Goal: Task Accomplishment & Management: Manage account settings

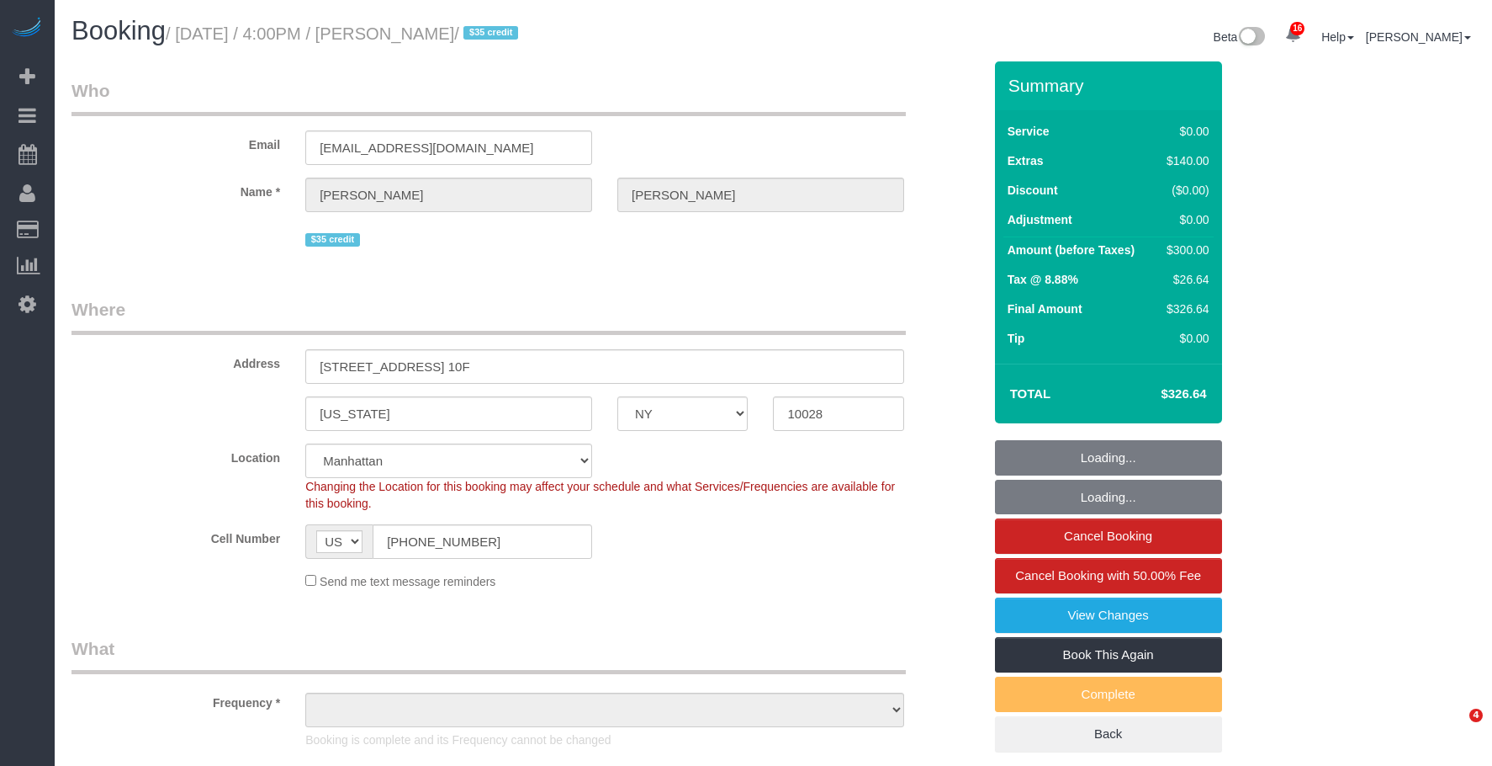
select select "NY"
select select "number:89"
select select "number:90"
select select "number:15"
select select "number:7"
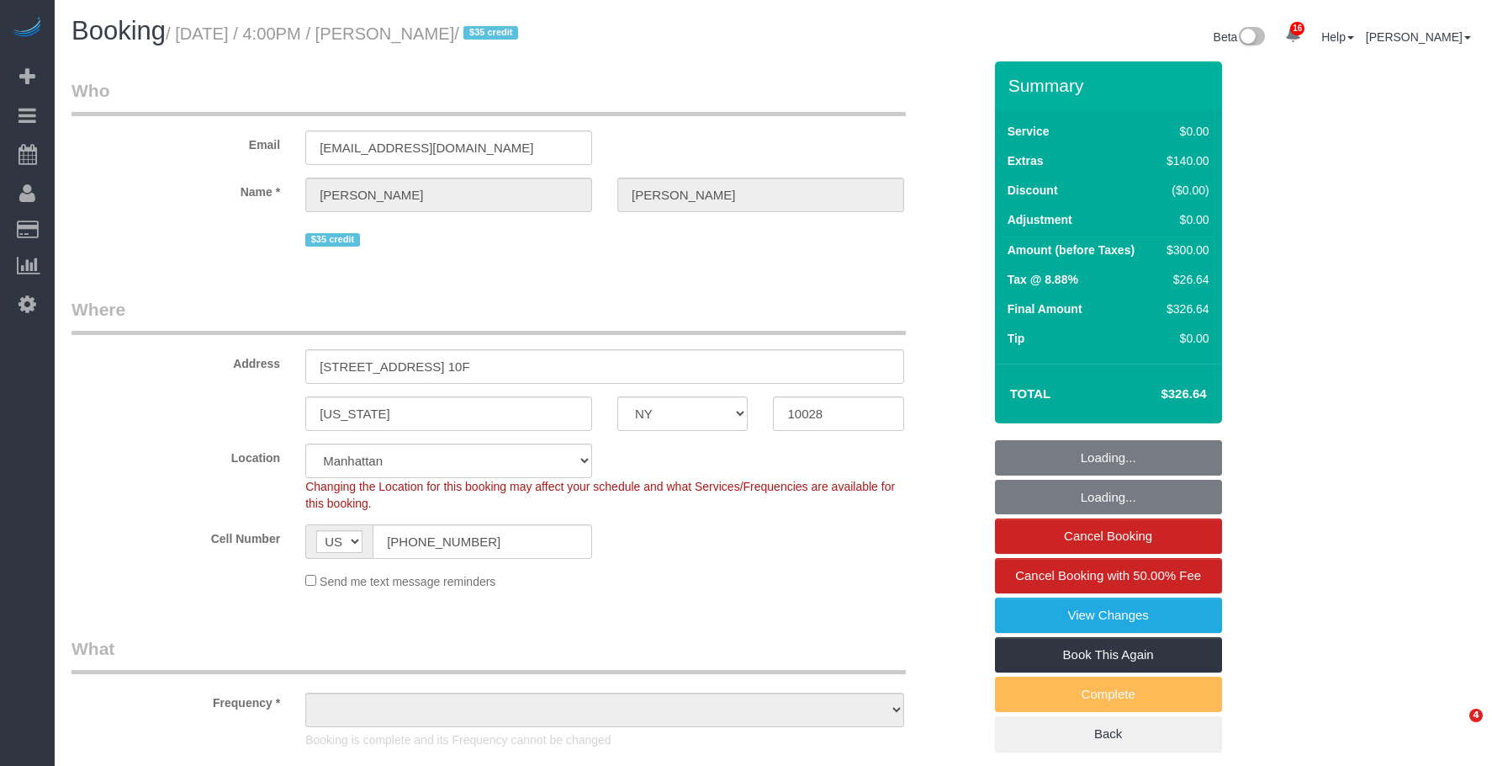
select select "object:1457"
select select "1"
select select "spot1"
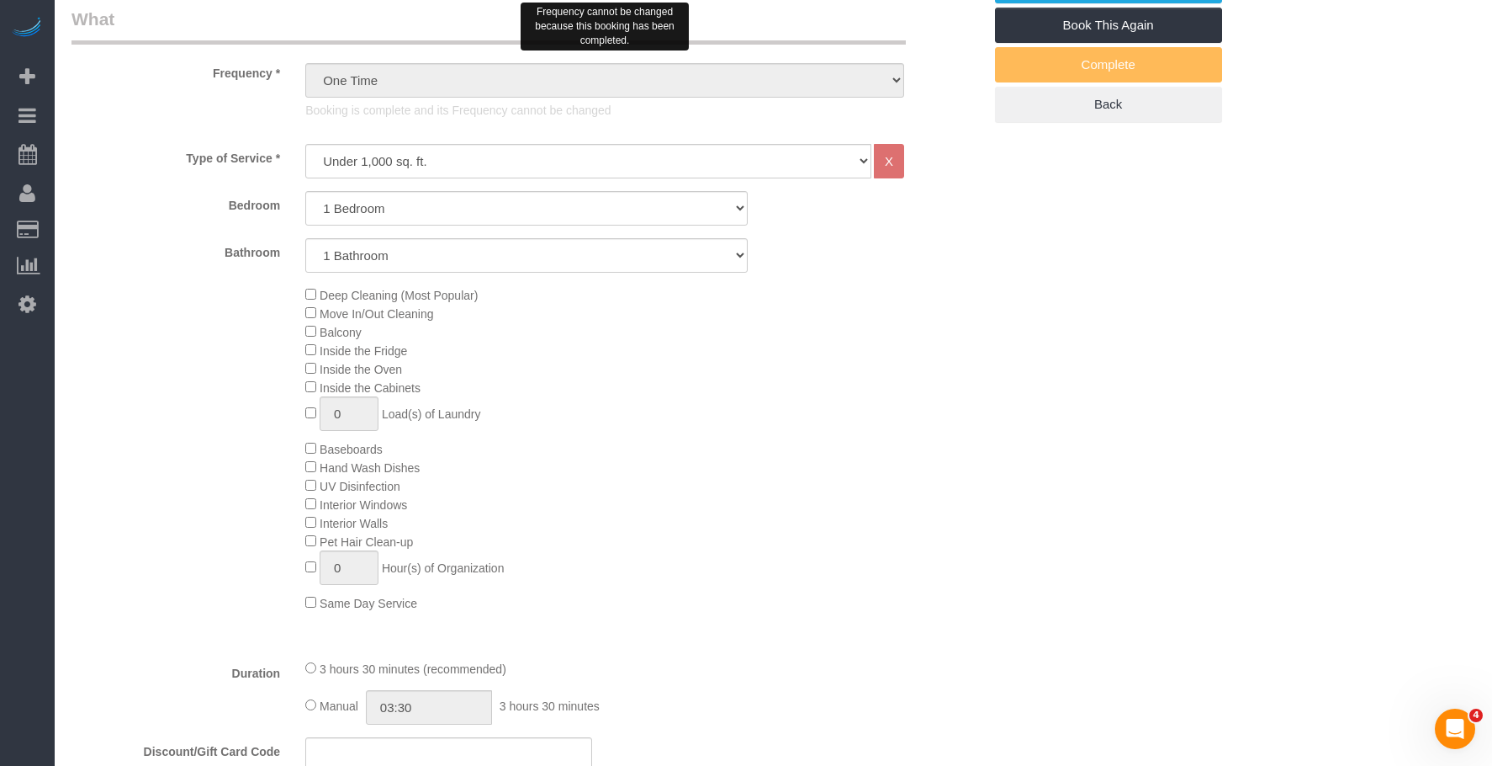
scroll to position [757, 0]
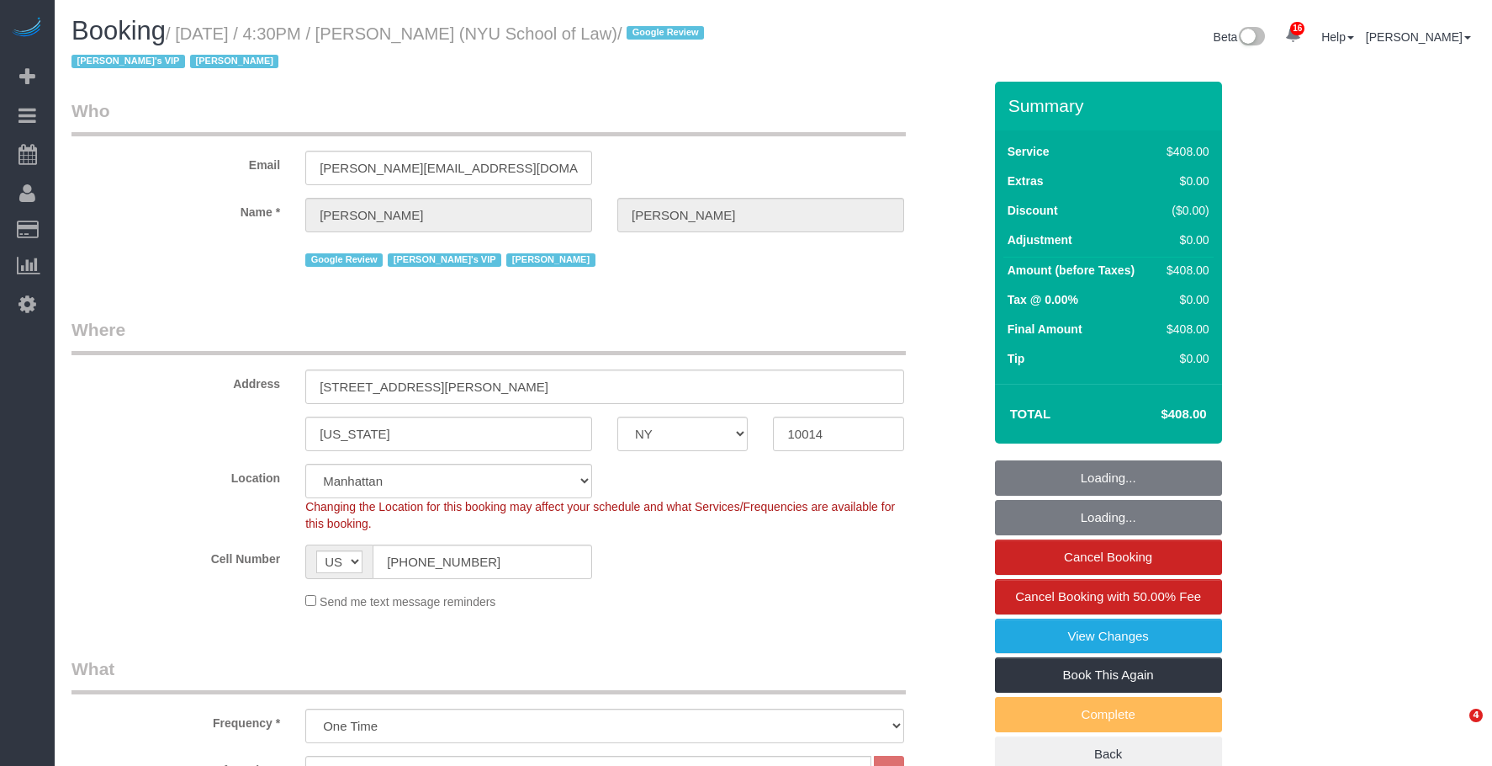
select select "NY"
select select "3"
select select "120"
select select "number:89"
select select "number:90"
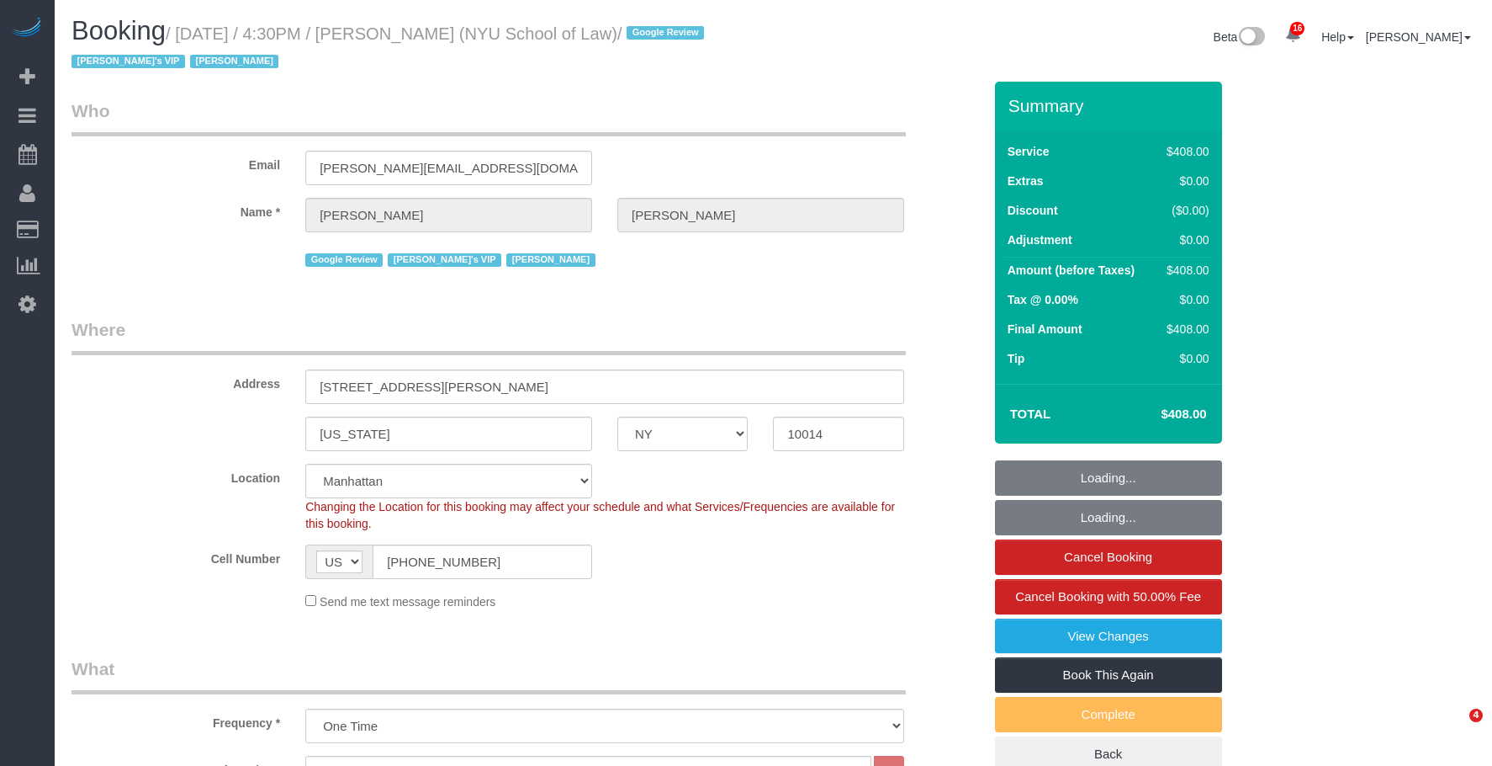
select select "number:15"
select select "number:7"
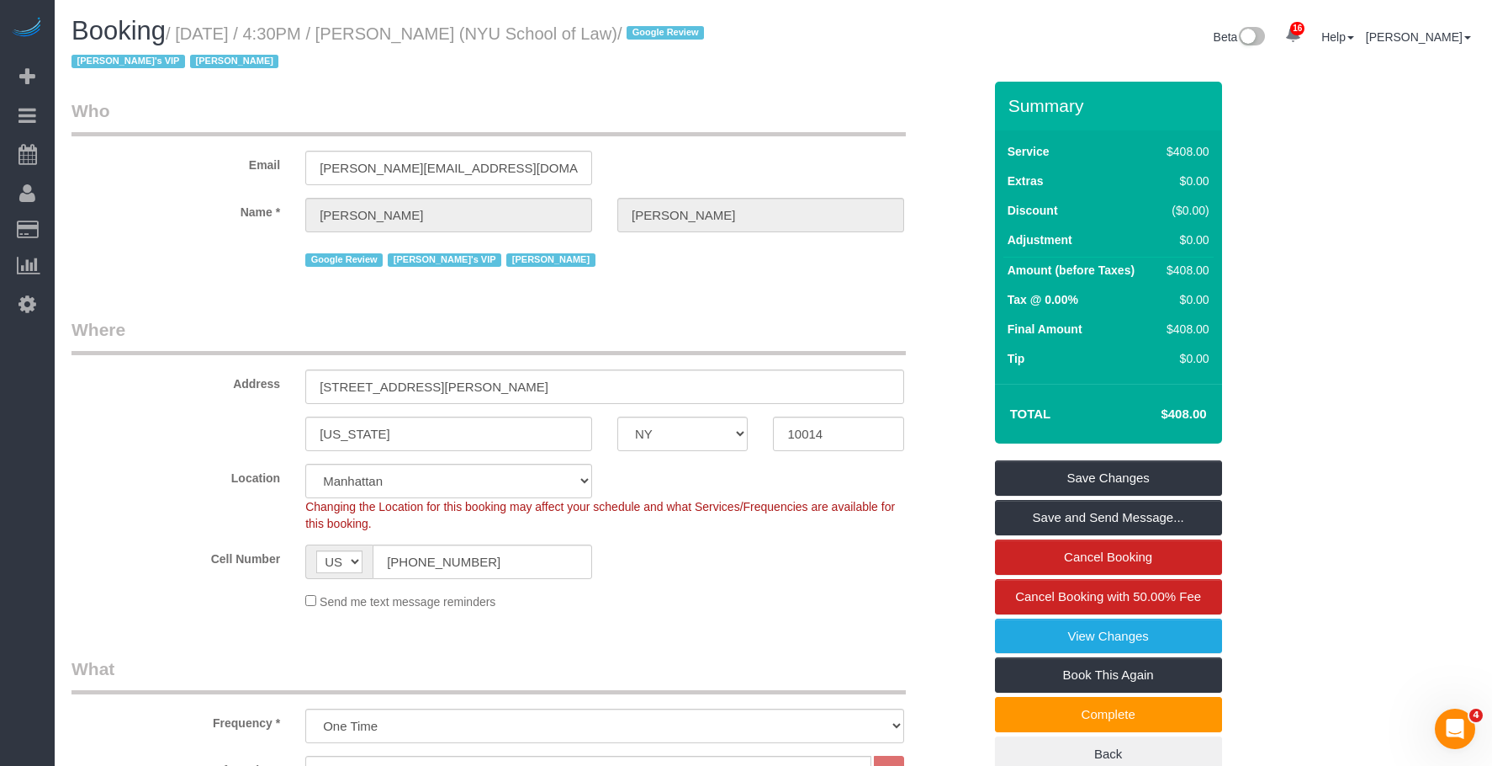
scroll to position [505, 0]
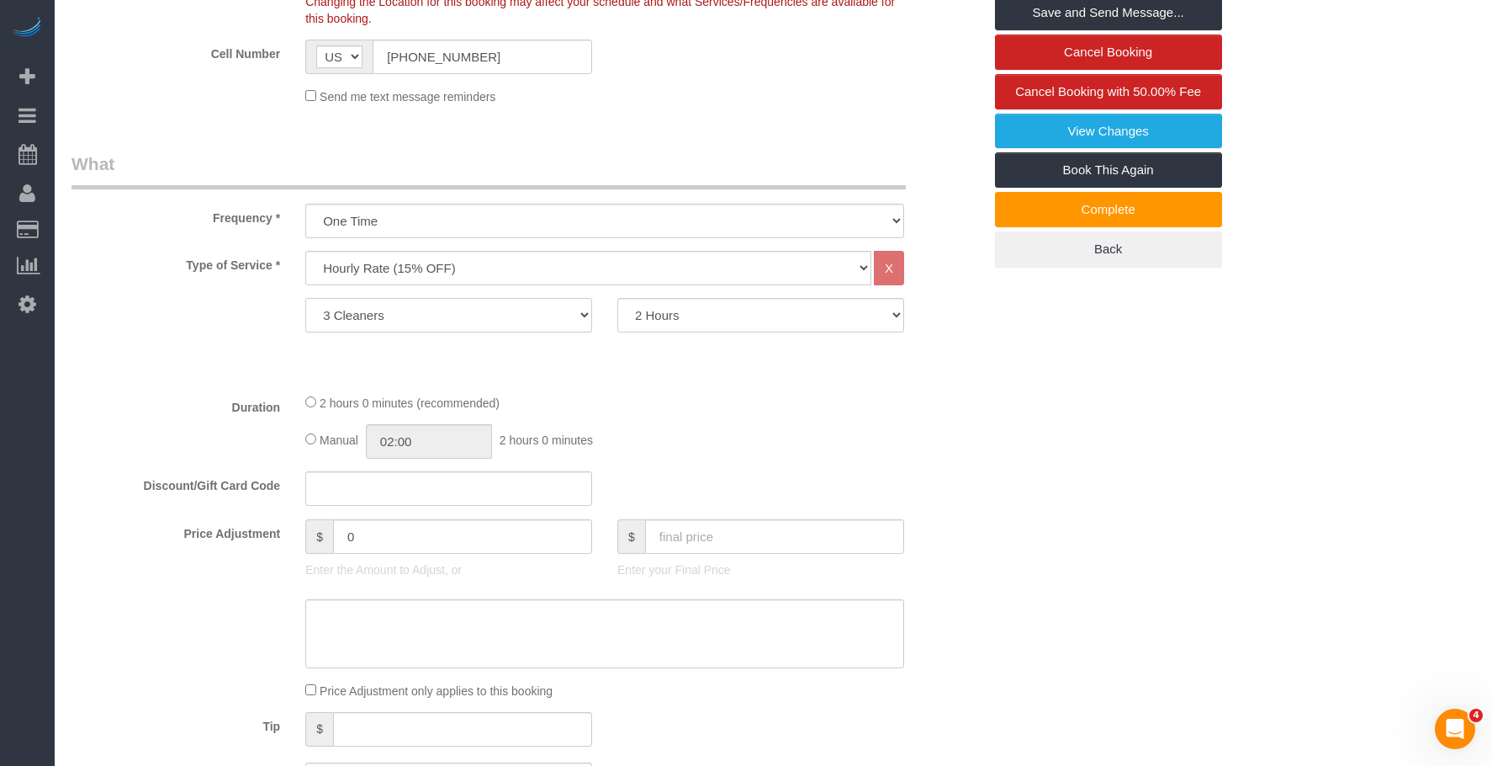
click at [465, 311] on select "1 Cleaner 2 Cleaners 3 Cleaners 4 Cleaners 5 Cleaners 6 Cleaners 7 Cleaners 8 C…" at bounding box center [448, 315] width 287 height 34
select select "1"
click at [305, 298] on select "1 Cleaner 2 Cleaners 3 Cleaners 4 Cleaners 5 Cleaners 6 Cleaners 7 Cleaners 8 C…" at bounding box center [448, 315] width 287 height 34
click at [764, 305] on select "1 Hour 1.5 Hour 2 Hours 2.5 Hours 3 Hours 3.5 Hours 4 Hours 4.5 Hours 5 Hours 5…" at bounding box center [760, 315] width 287 height 34
select select "390"
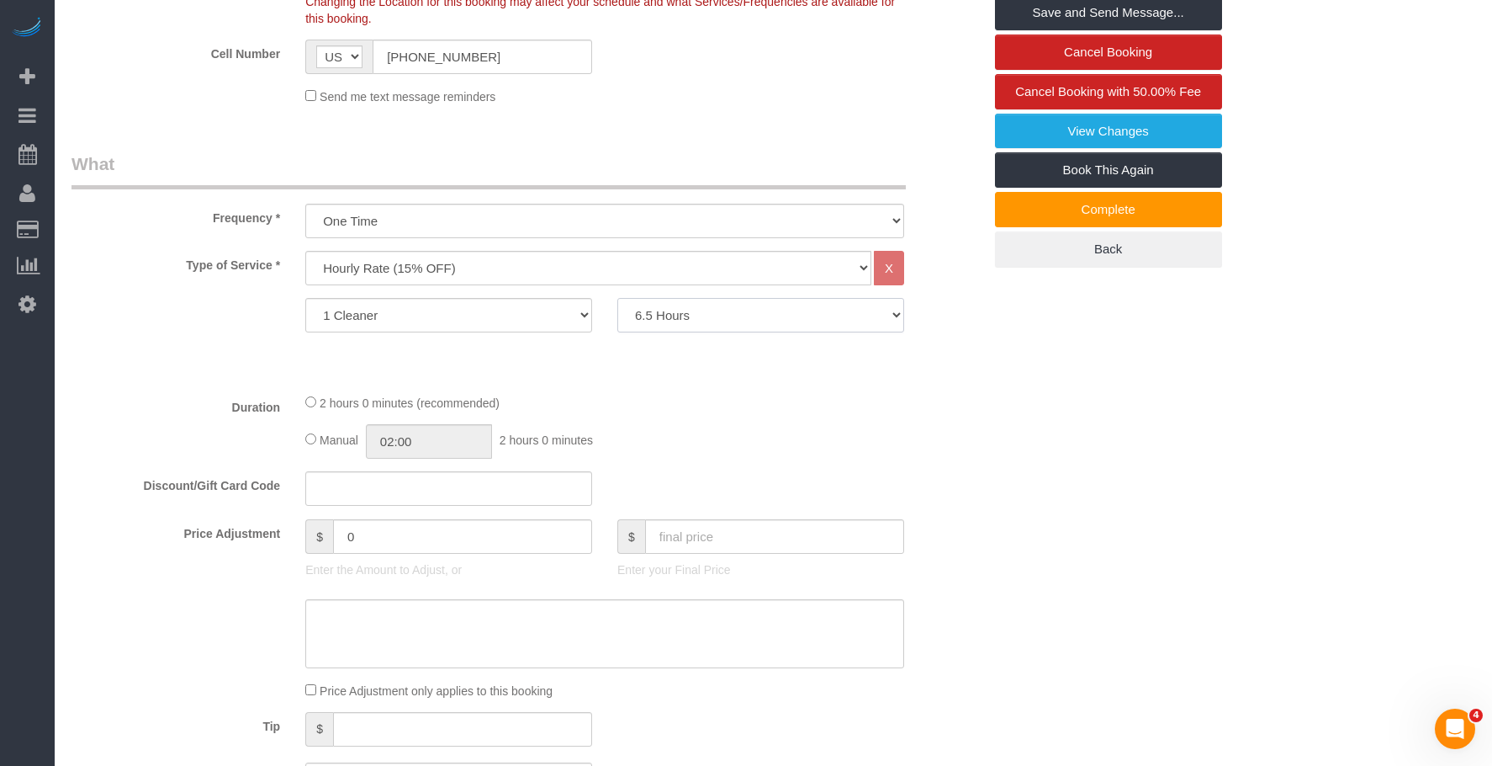
click at [617, 298] on select "1 Hour 1.5 Hour 2 Hours 2.5 Hours 3 Hours 3.5 Hours 4 Hours 4.5 Hours 5 Hours 5…" at bounding box center [760, 315] width 287 height 34
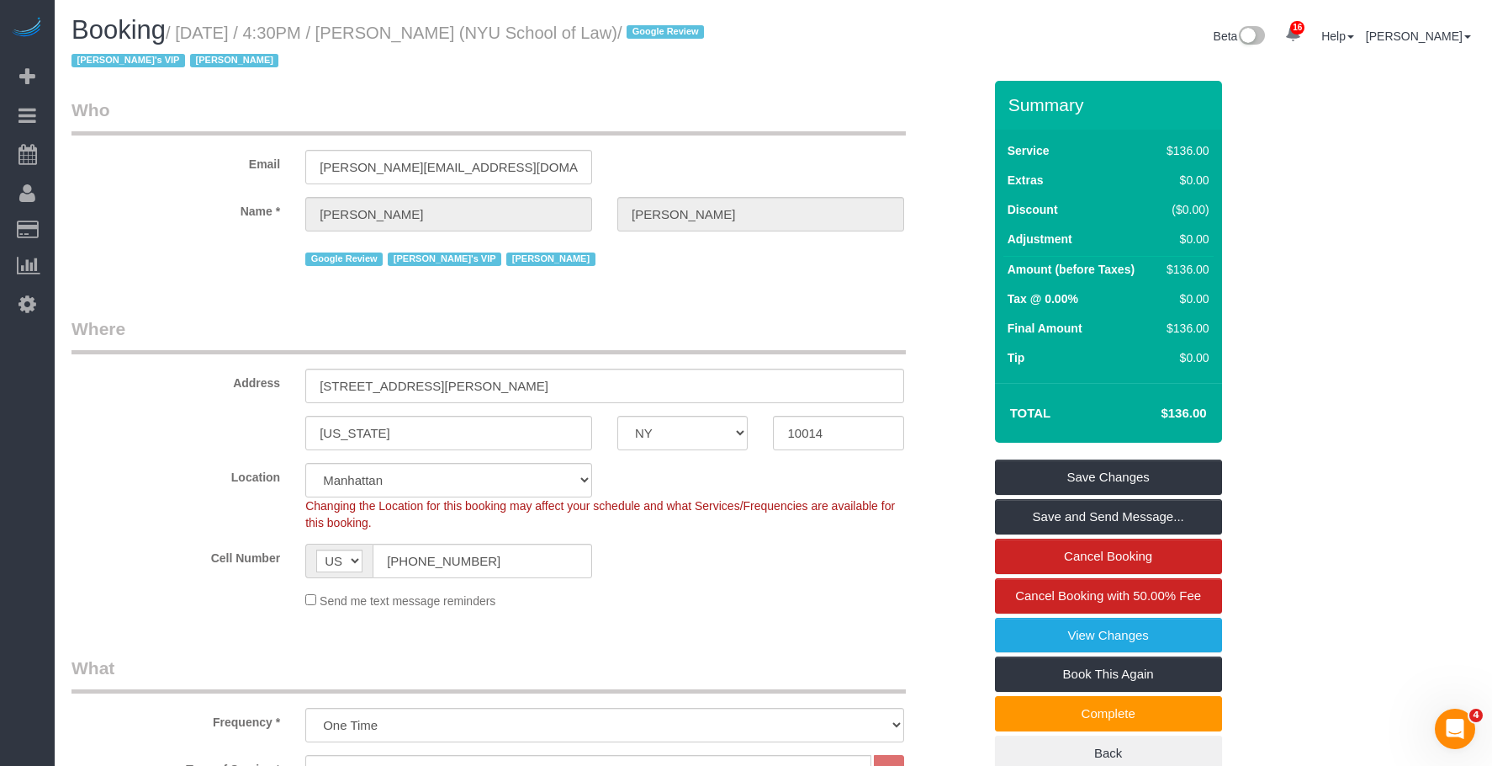
scroll to position [0, 0]
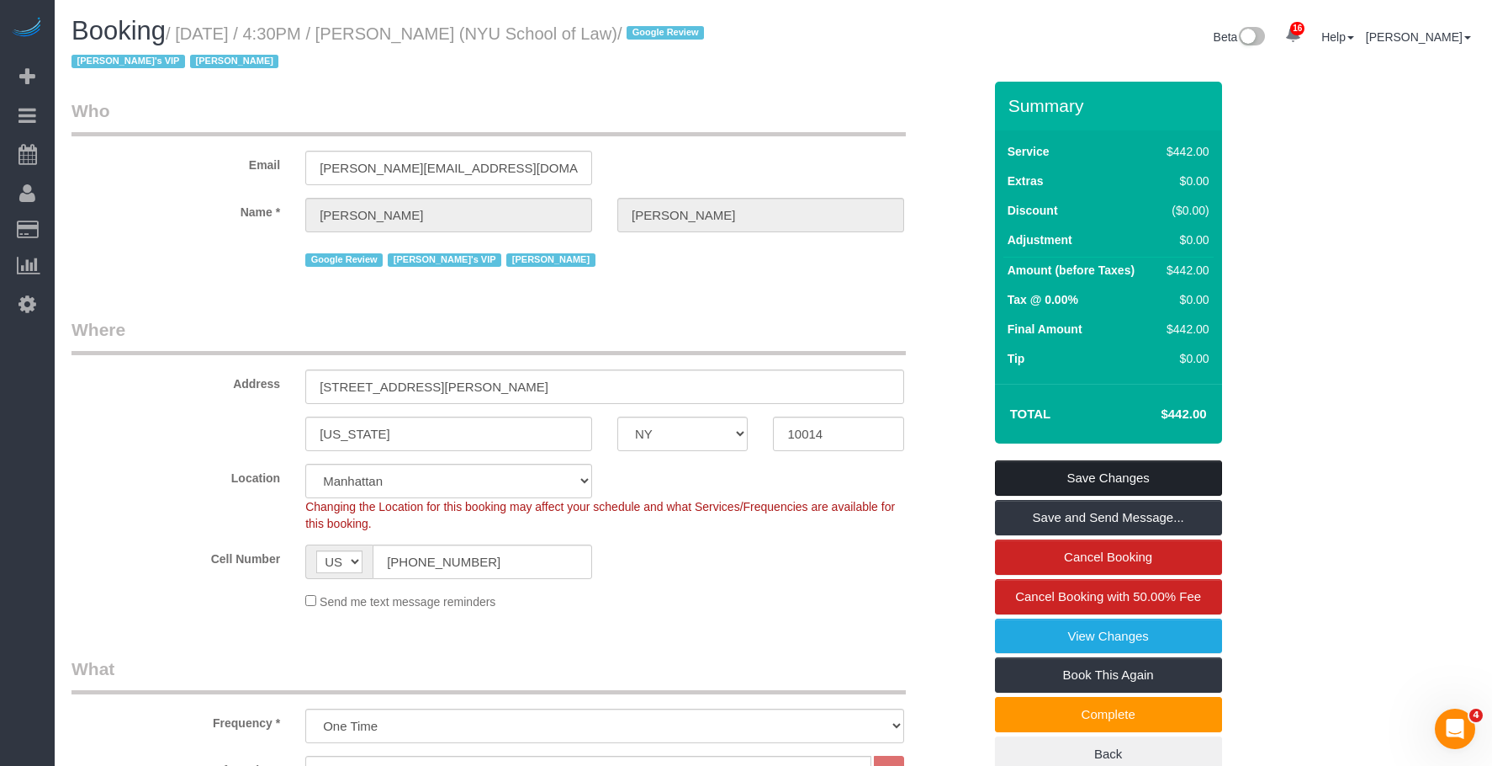
click at [1179, 471] on link "Save Changes" at bounding box center [1108, 477] width 227 height 35
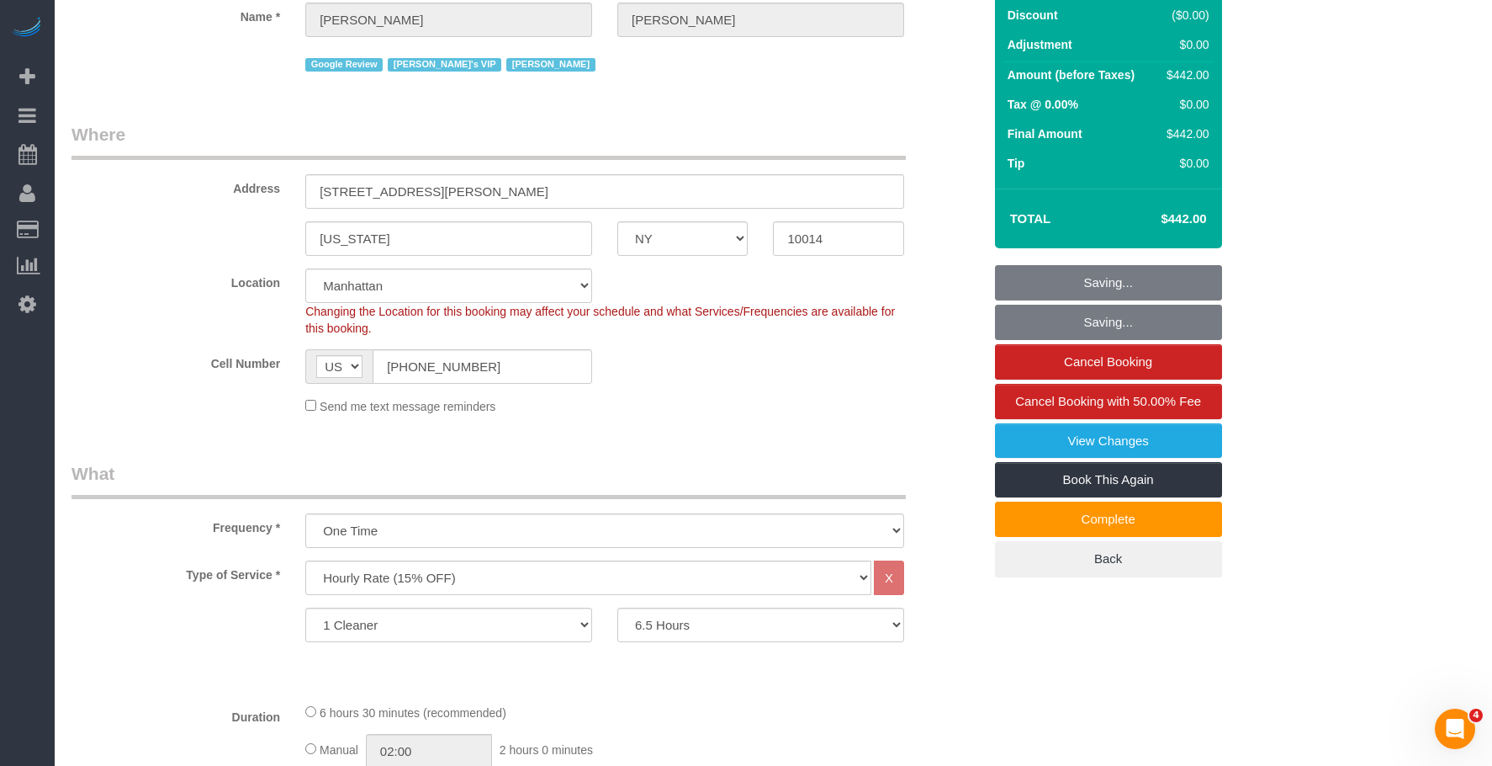
scroll to position [337, 0]
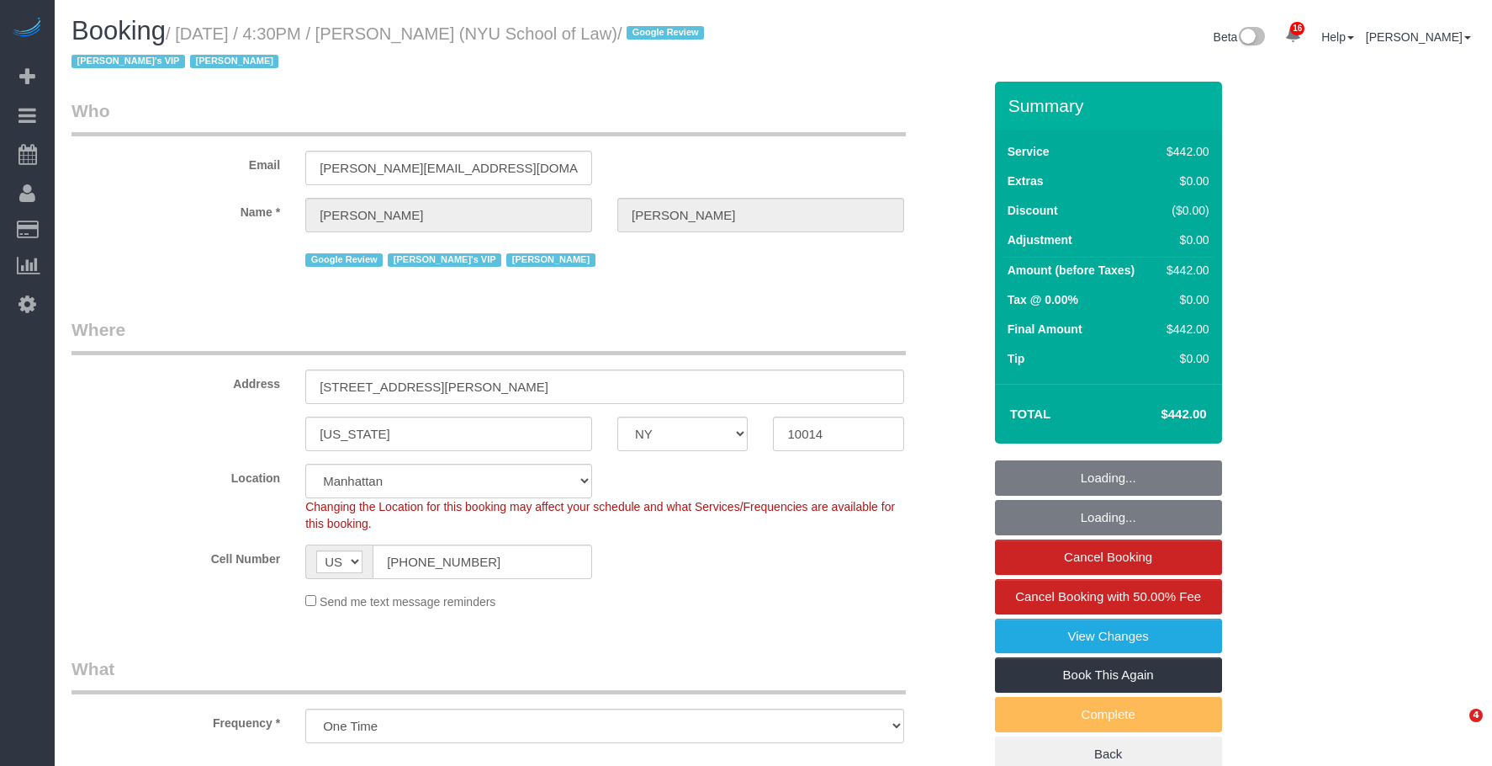
select select "NY"
select select "number:89"
select select "number:90"
select select "number:15"
select select "number:7"
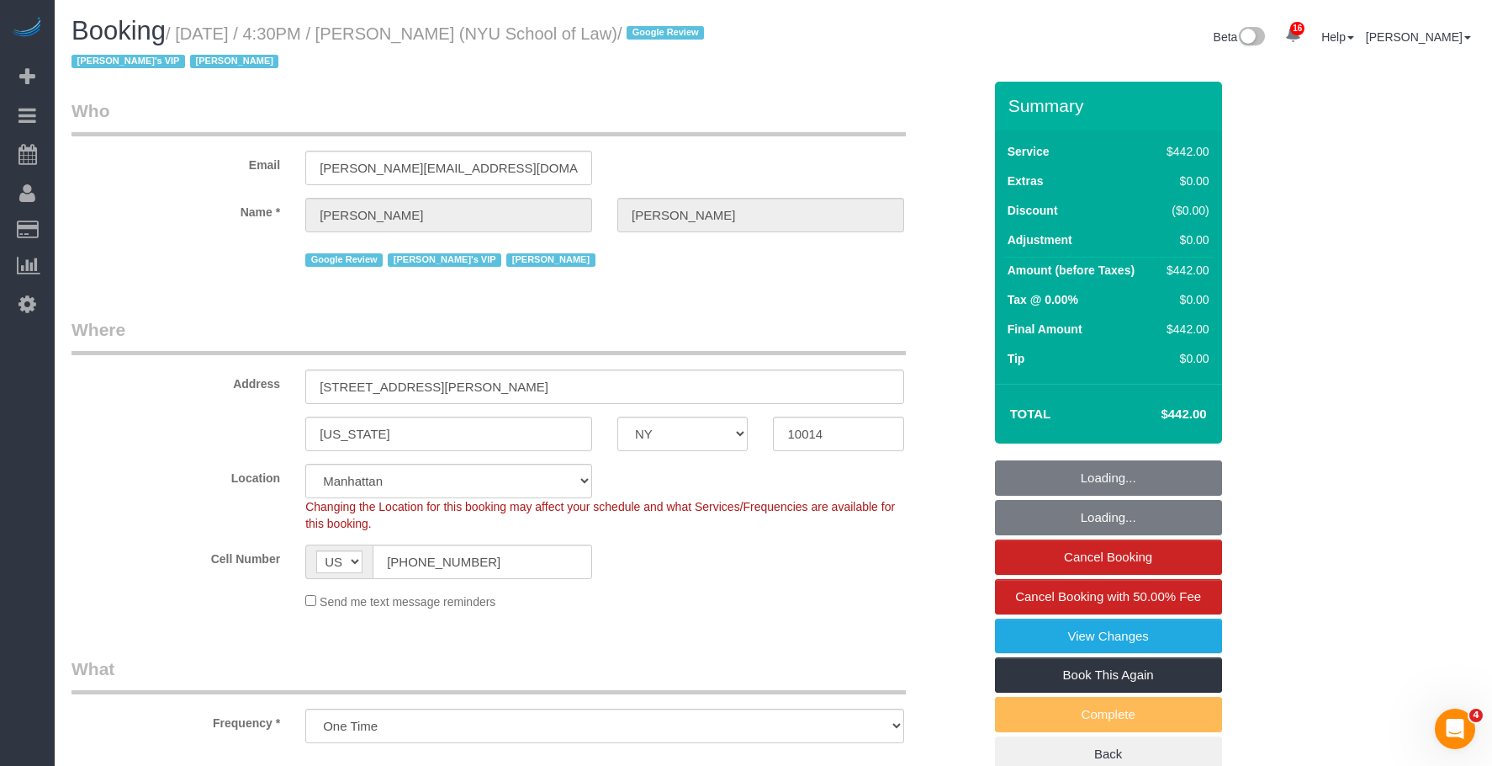
select select "object:919"
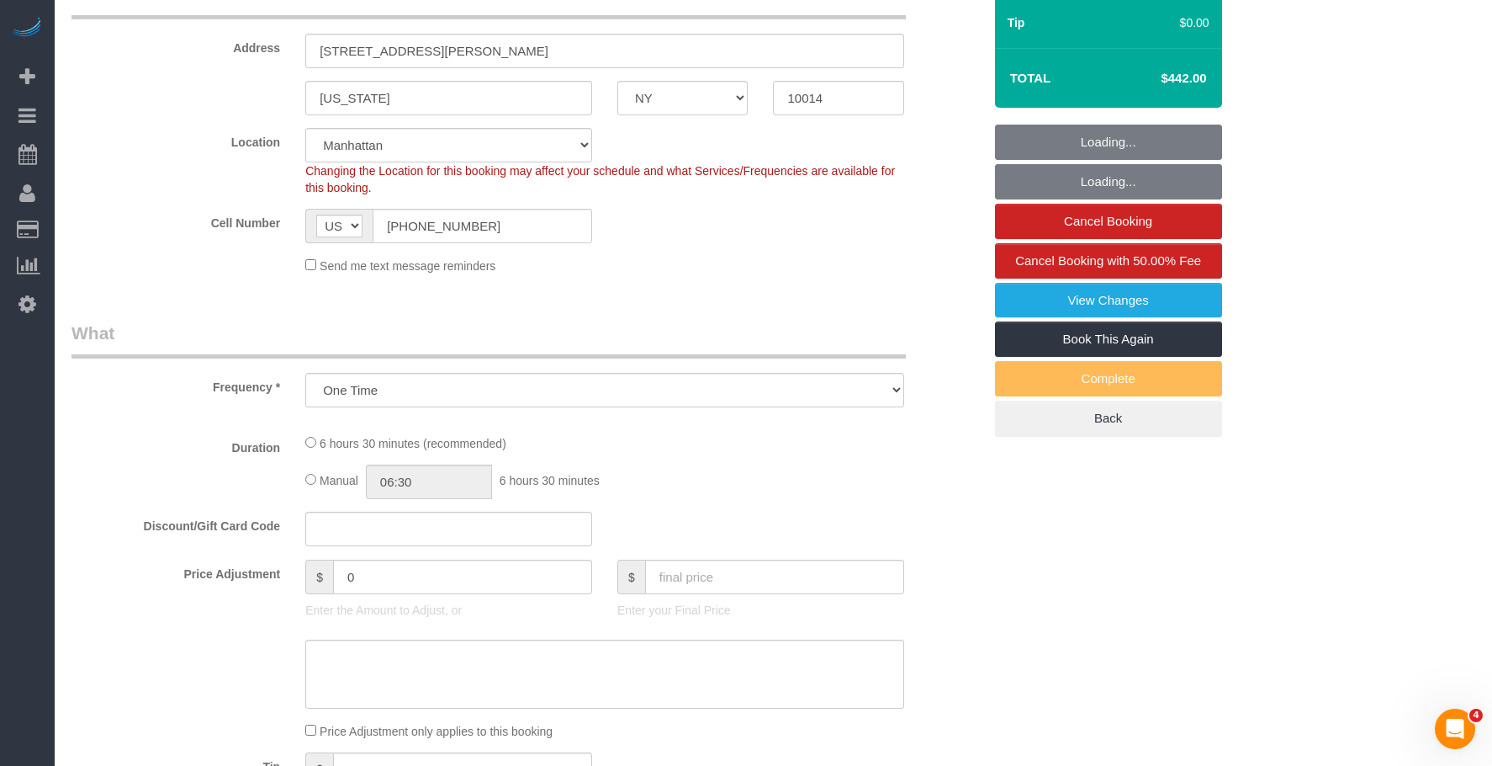
select select "390"
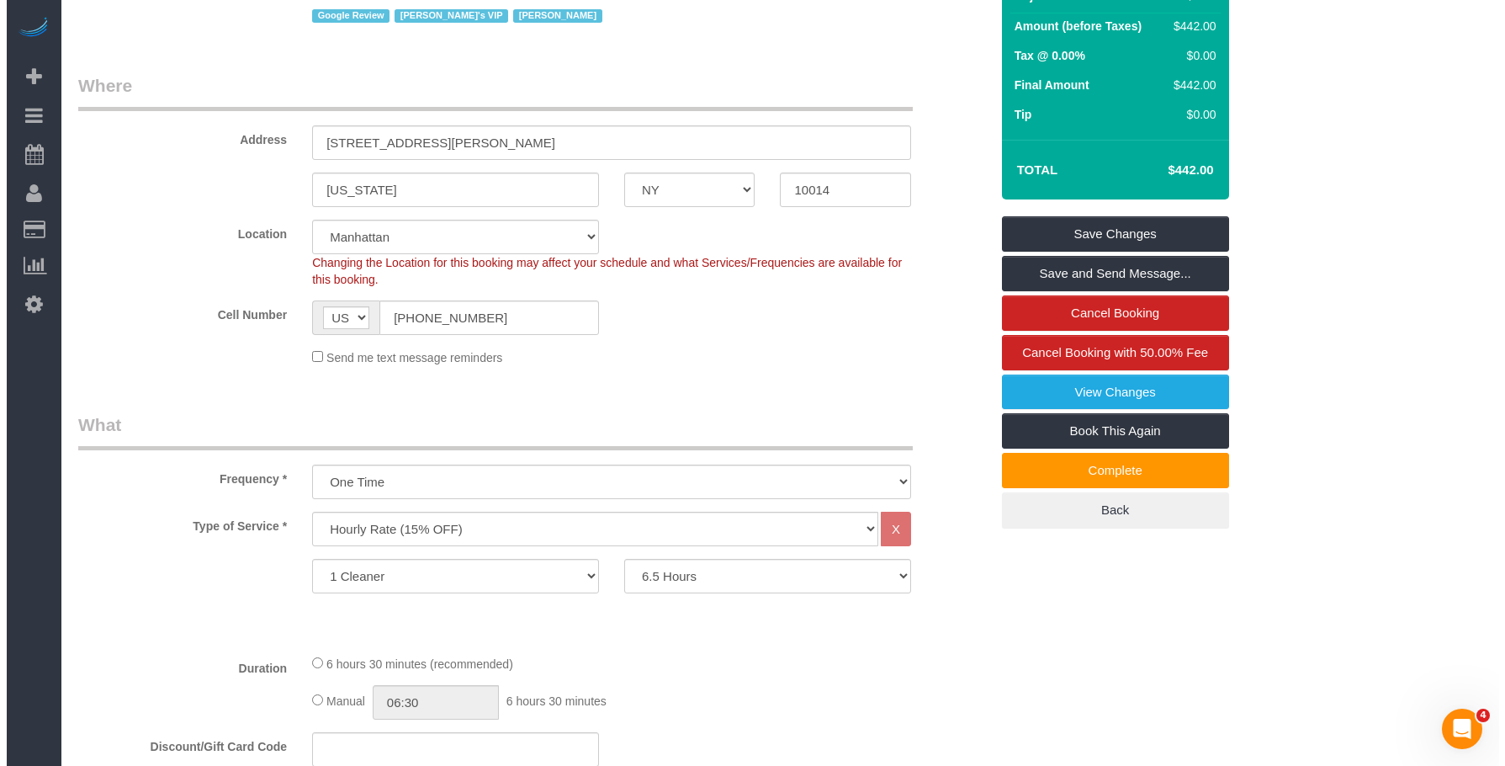
scroll to position [84, 0]
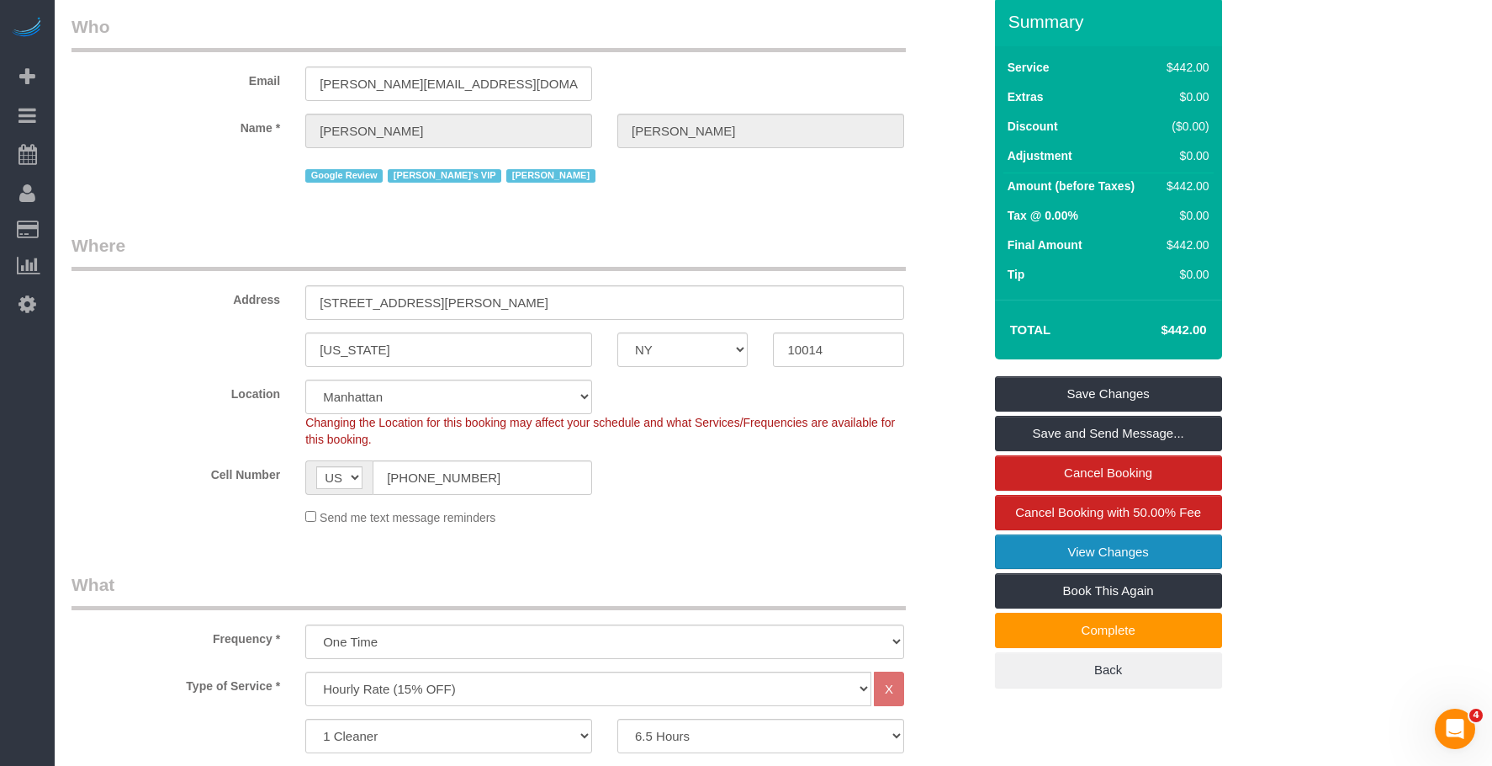
click at [1122, 551] on link "View Changes" at bounding box center [1108, 551] width 227 height 35
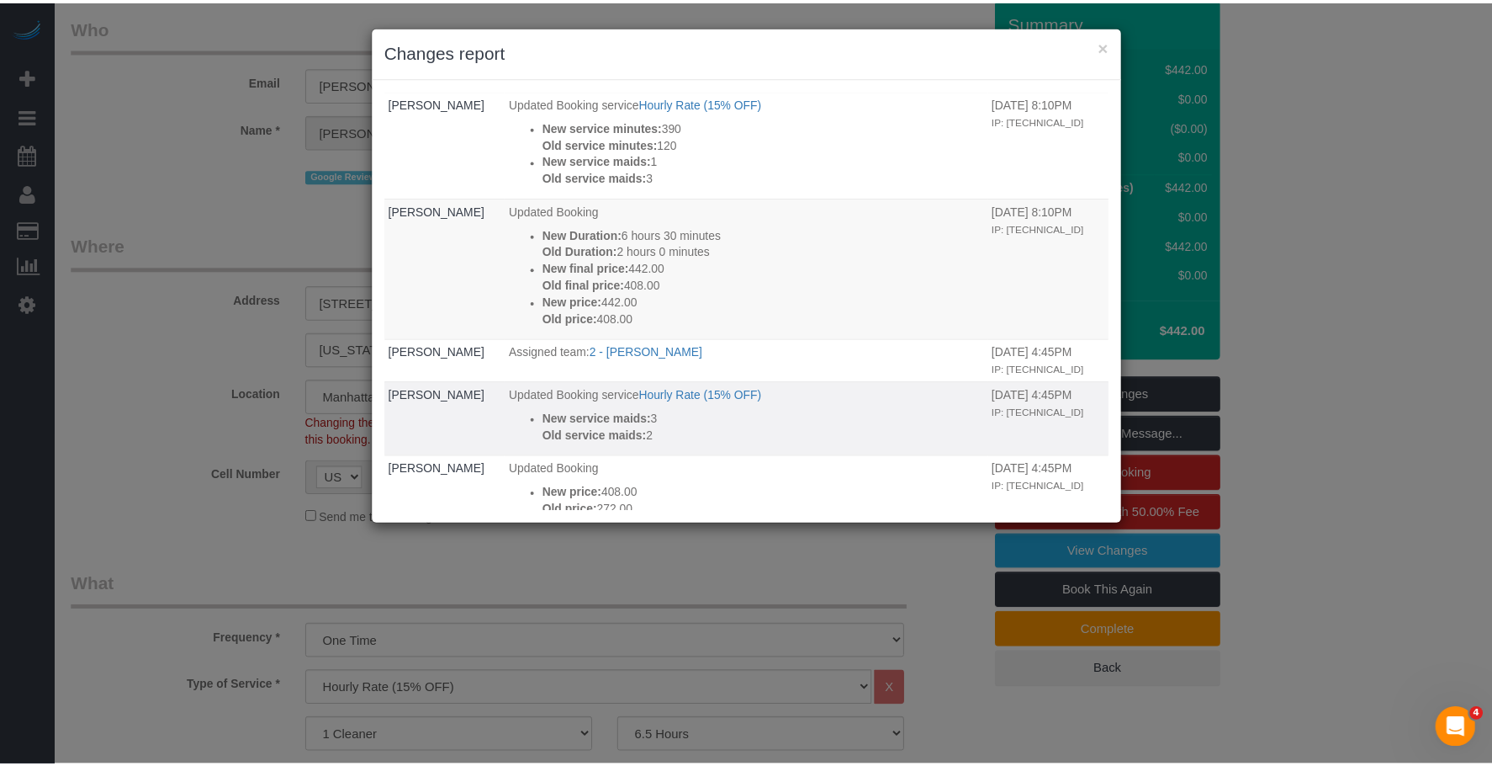
scroll to position [0, 0]
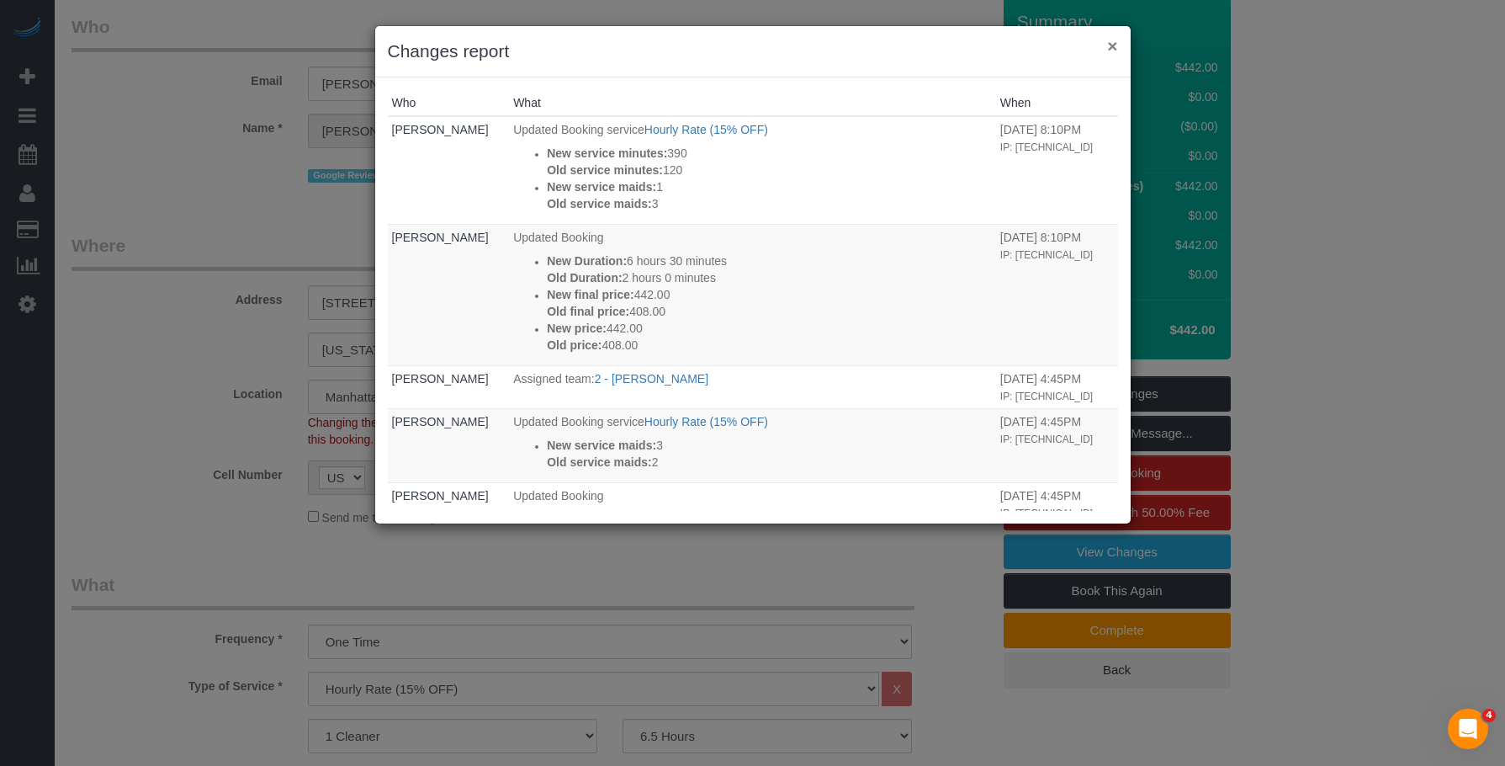
click at [1112, 42] on button "×" at bounding box center [1112, 46] width 10 height 18
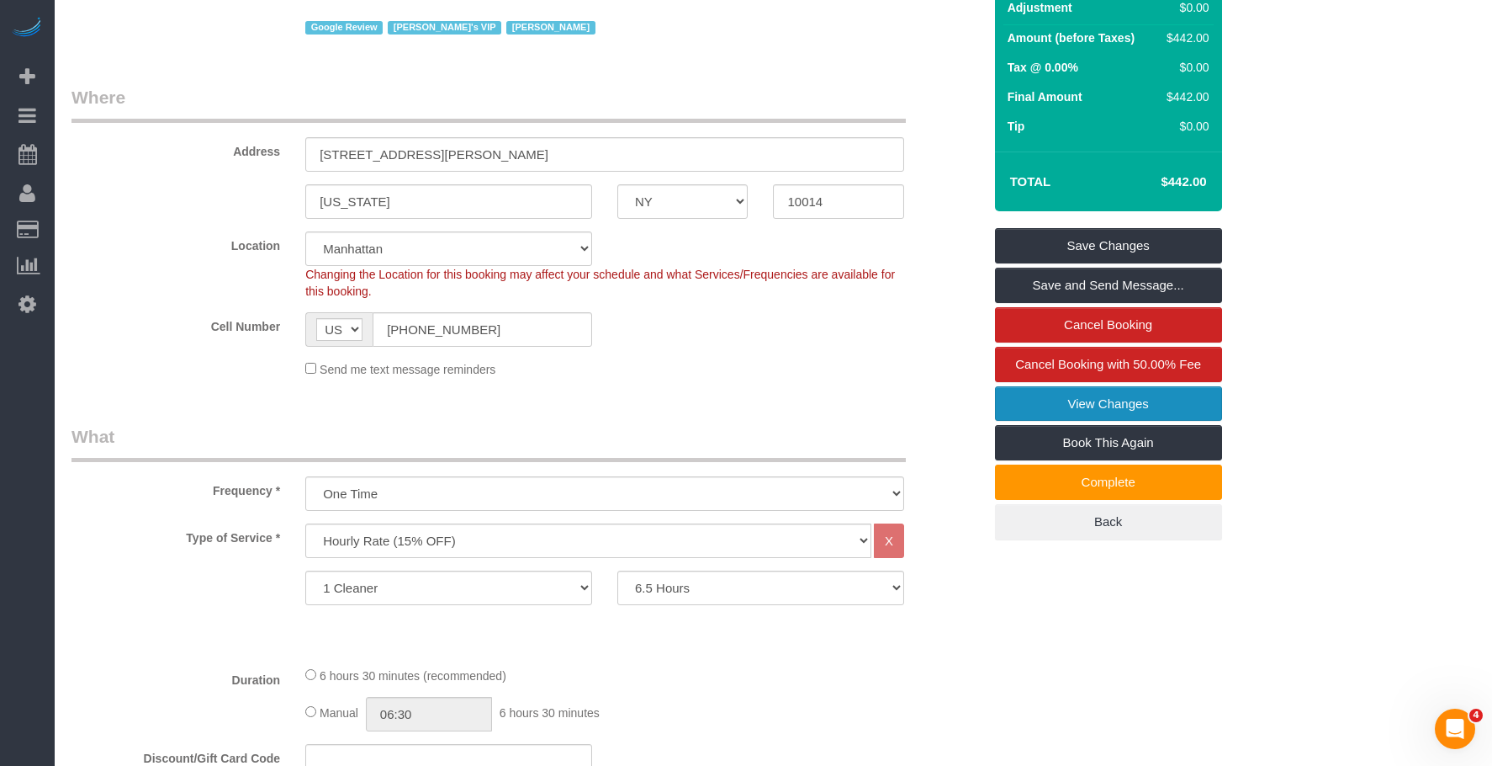
scroll to position [337, 0]
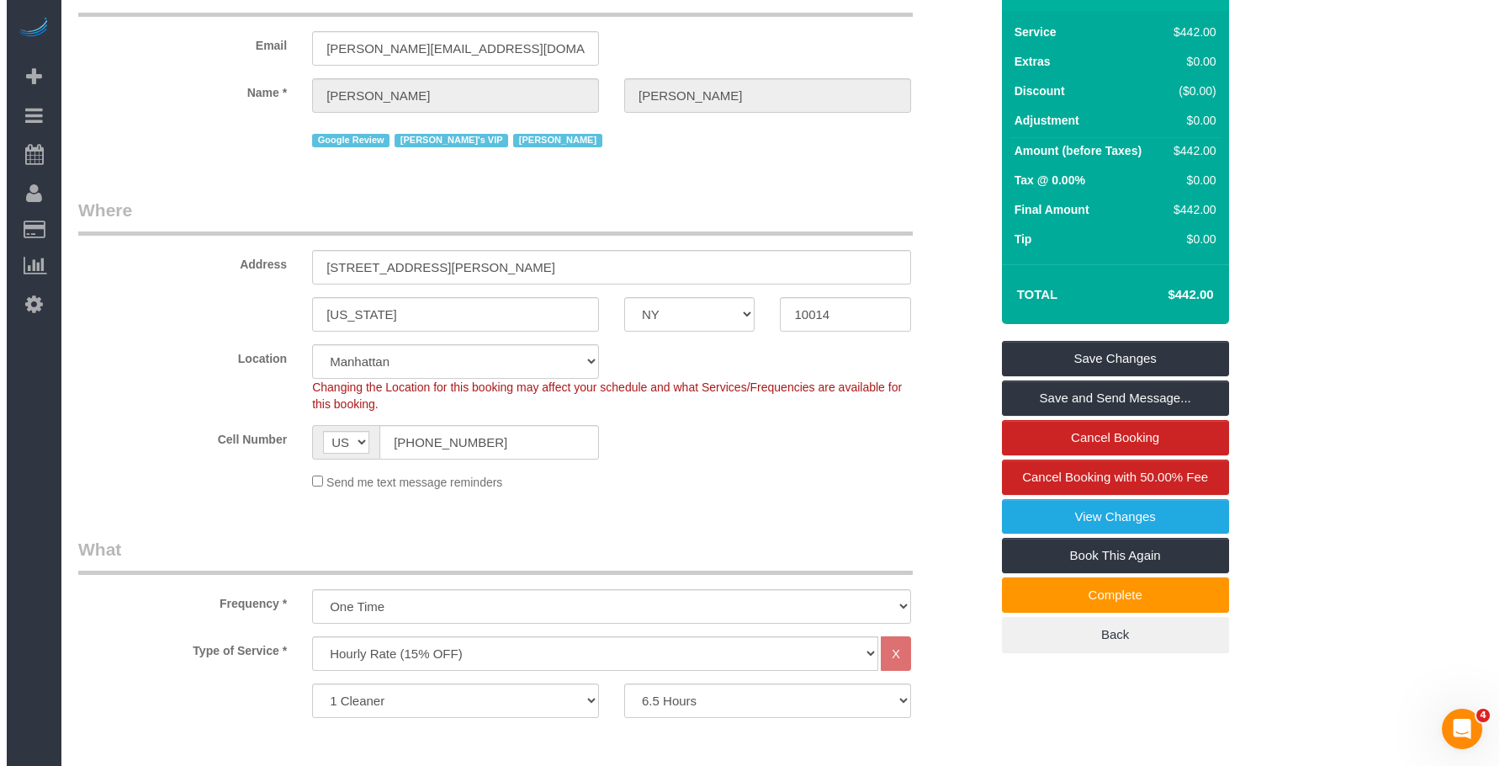
scroll to position [0, 0]
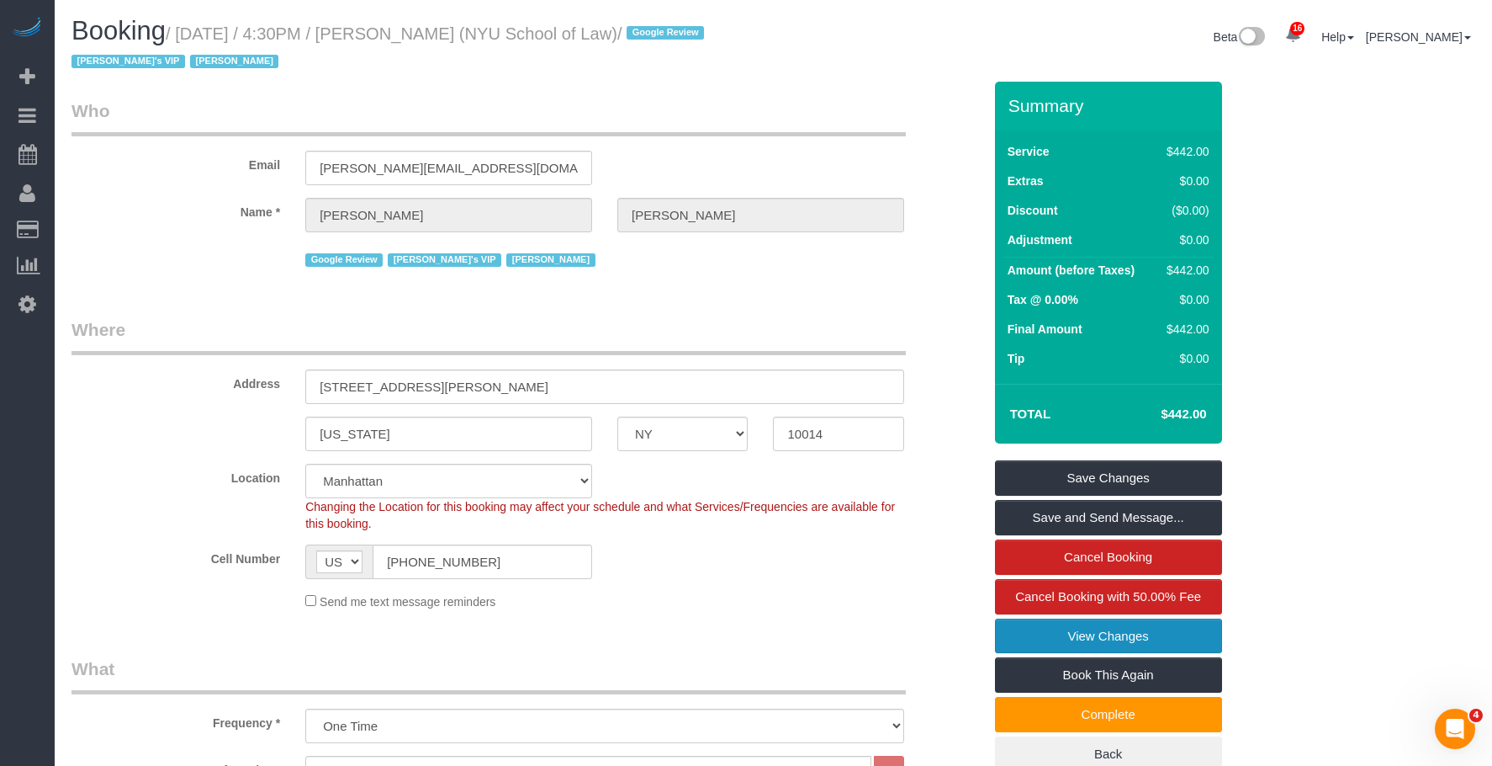
drag, startPoint x: 1015, startPoint y: 636, endPoint x: 1004, endPoint y: 628, distance: 12.6
click at [1015, 635] on link "View Changes" at bounding box center [1108, 635] width 227 height 35
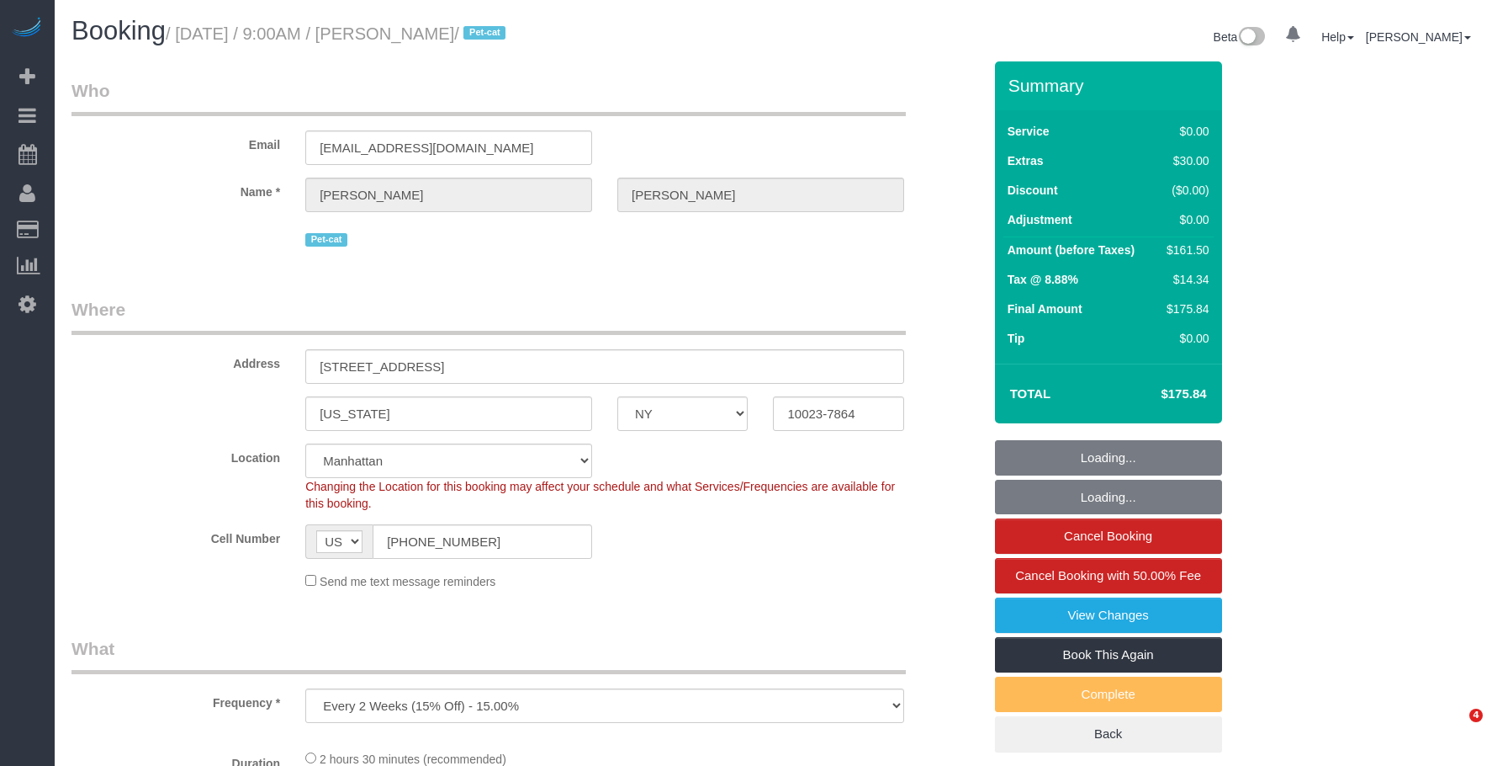
select select "NY"
select select "number:57"
select select "number:71"
select select "number:14"
select select "number:6"
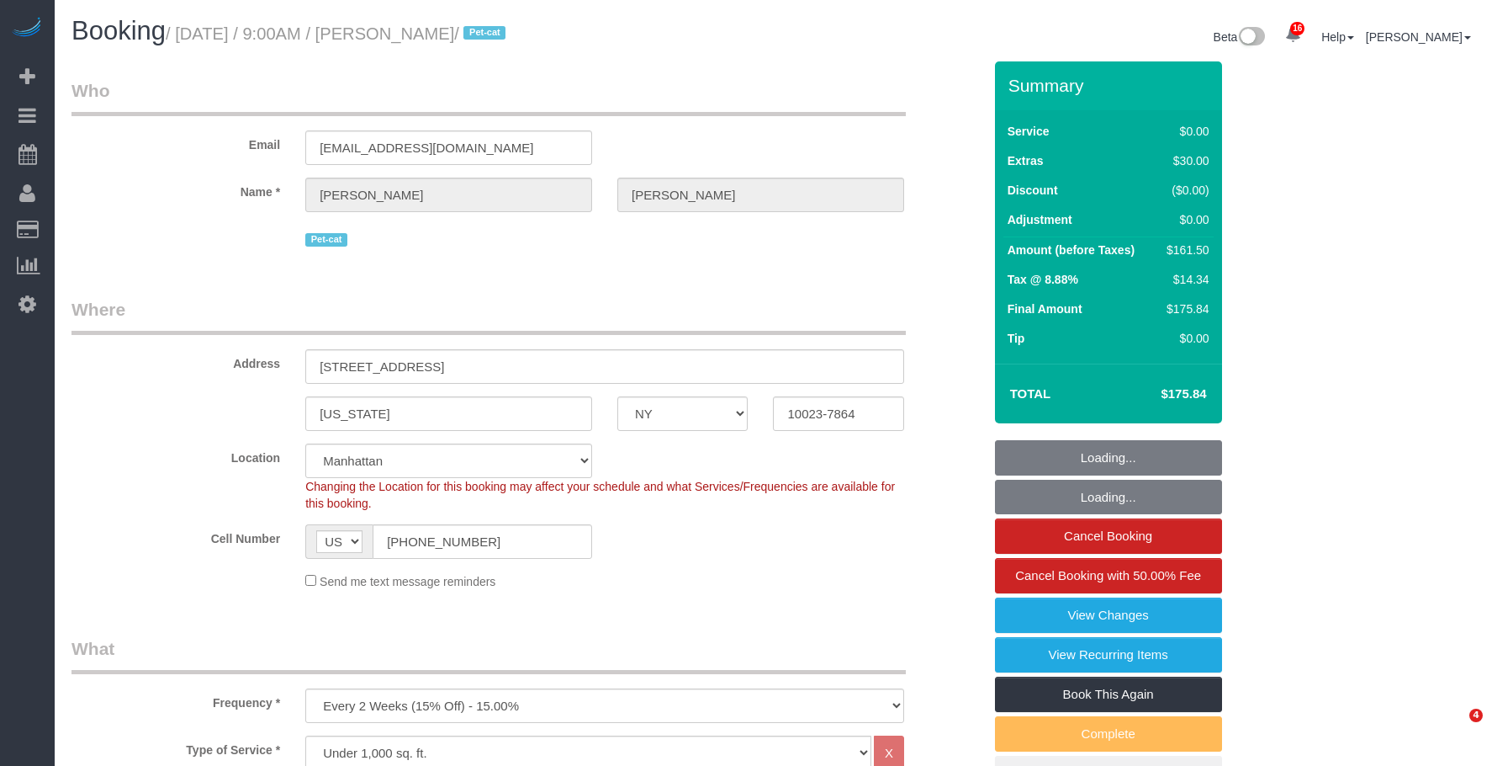
select select "object:1452"
select select "spot1"
select select "1"
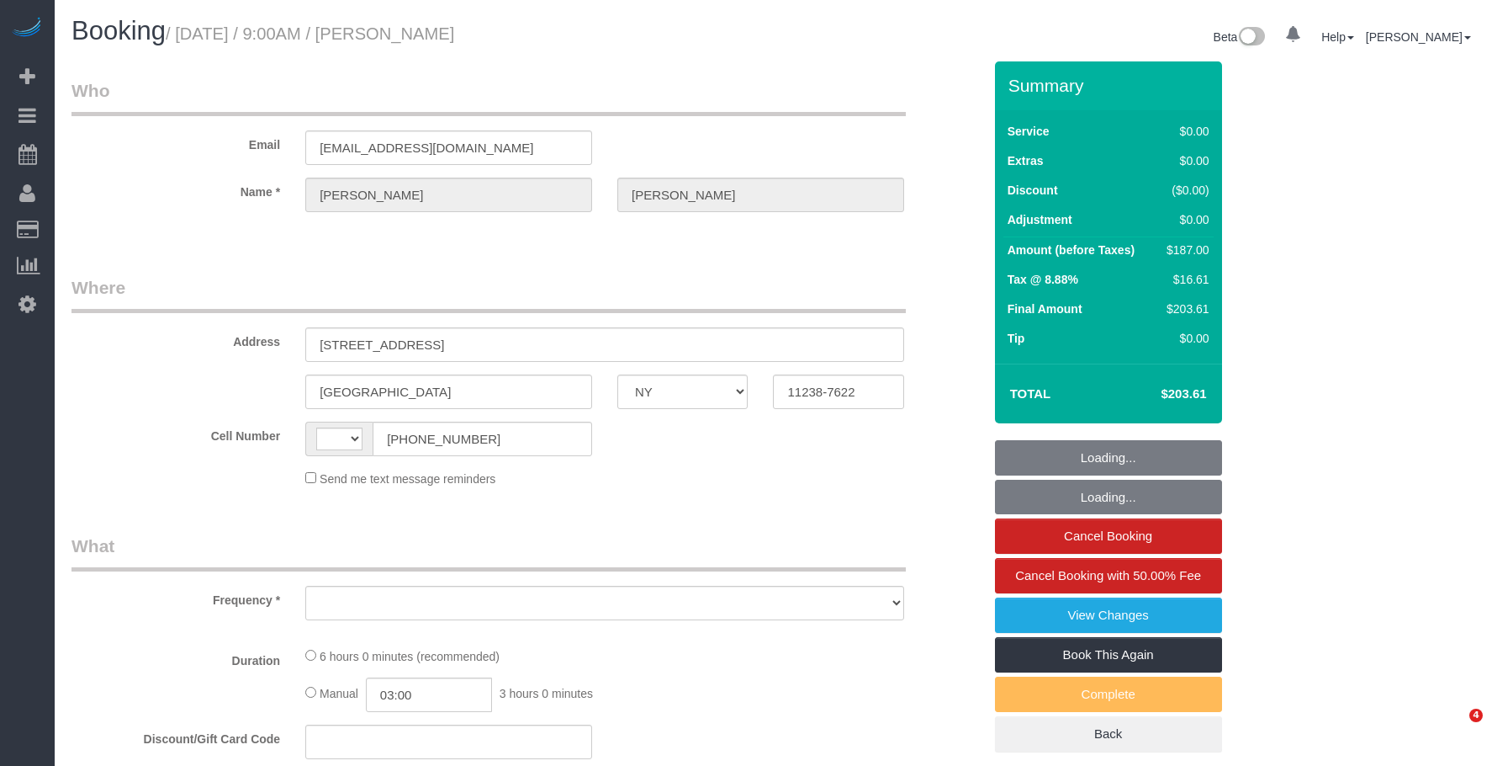
select select "NY"
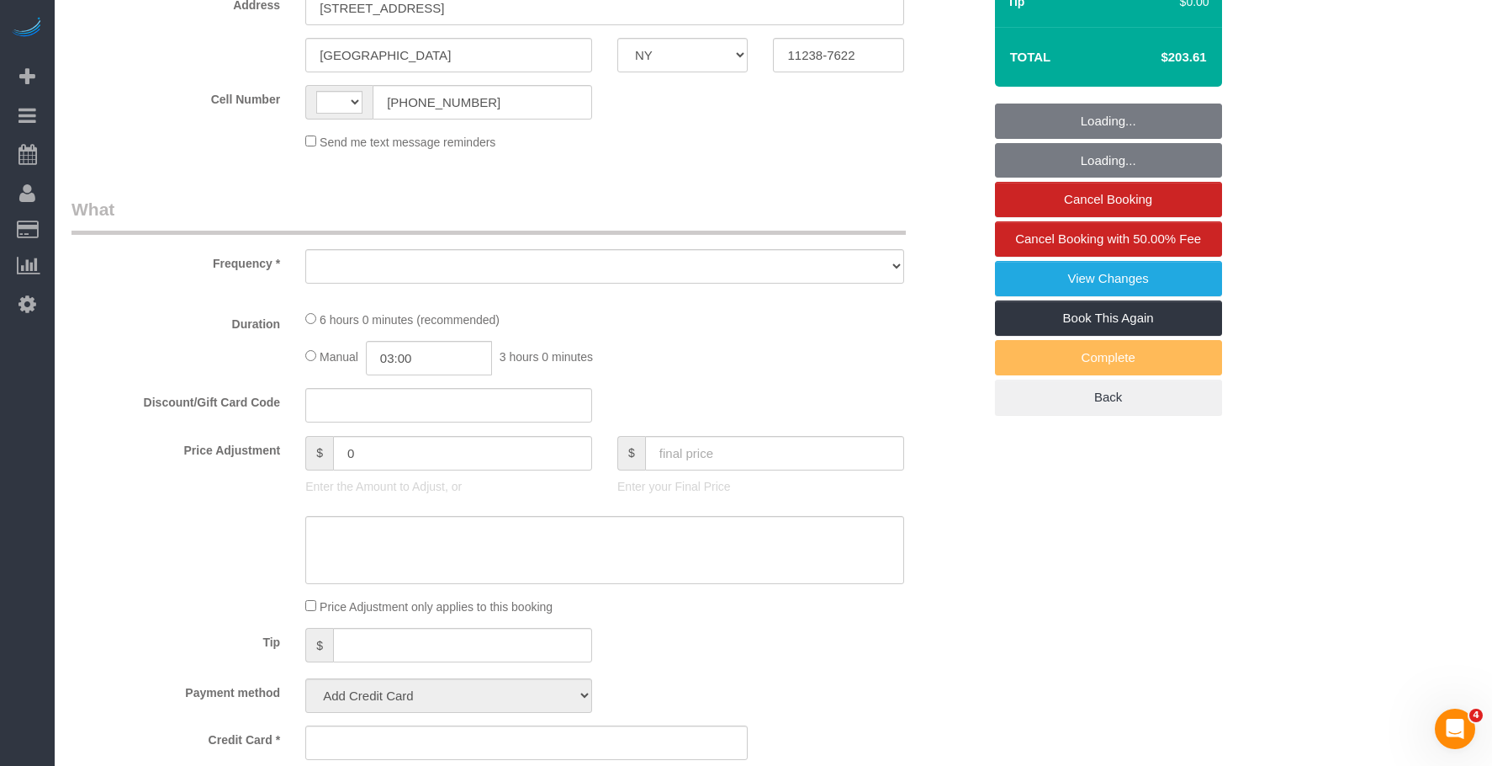
select select "object:464"
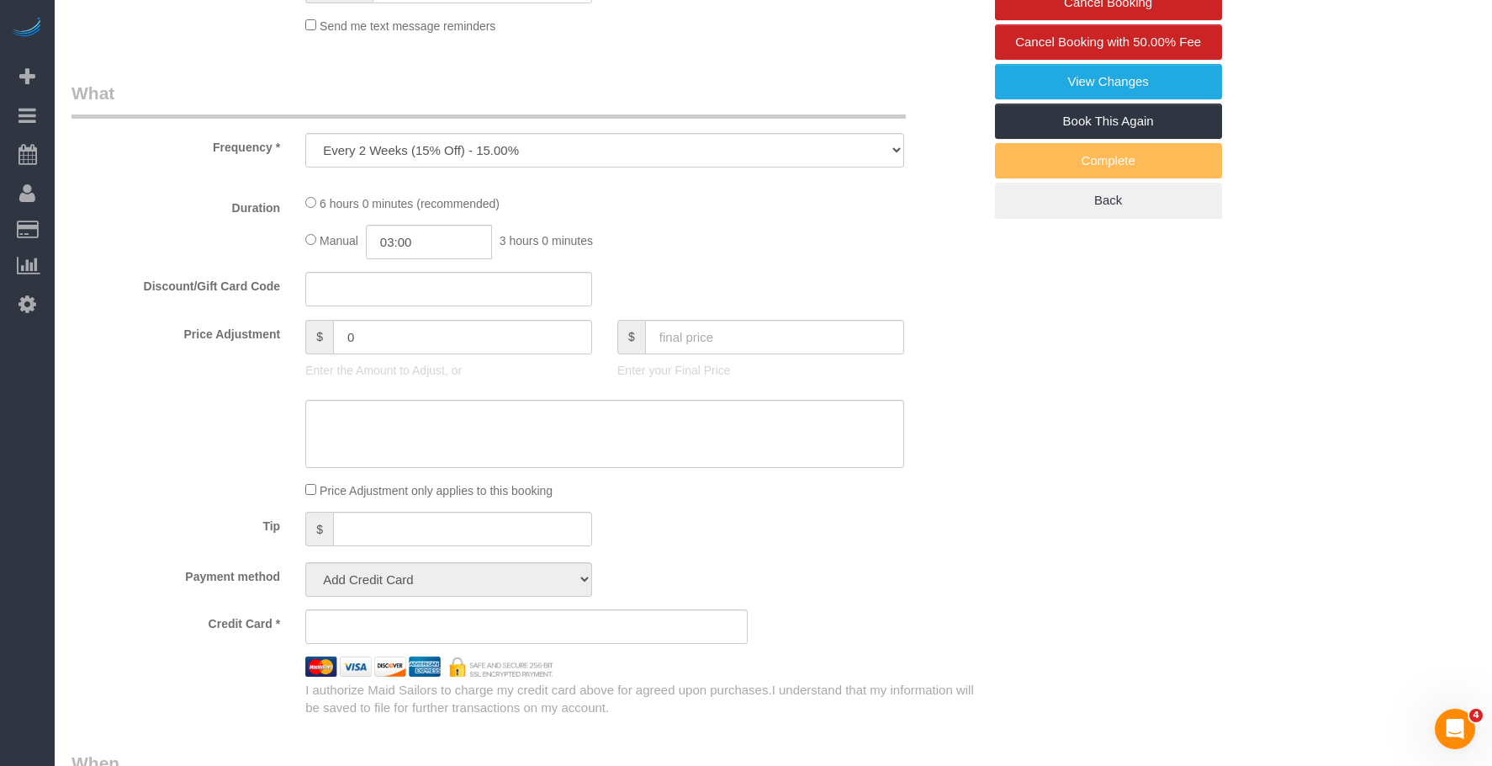
select select "string:[GEOGRAPHIC_DATA]"
select select "string:stripe-pm_1Ruaac4VGloSiKo7IskaXDYl"
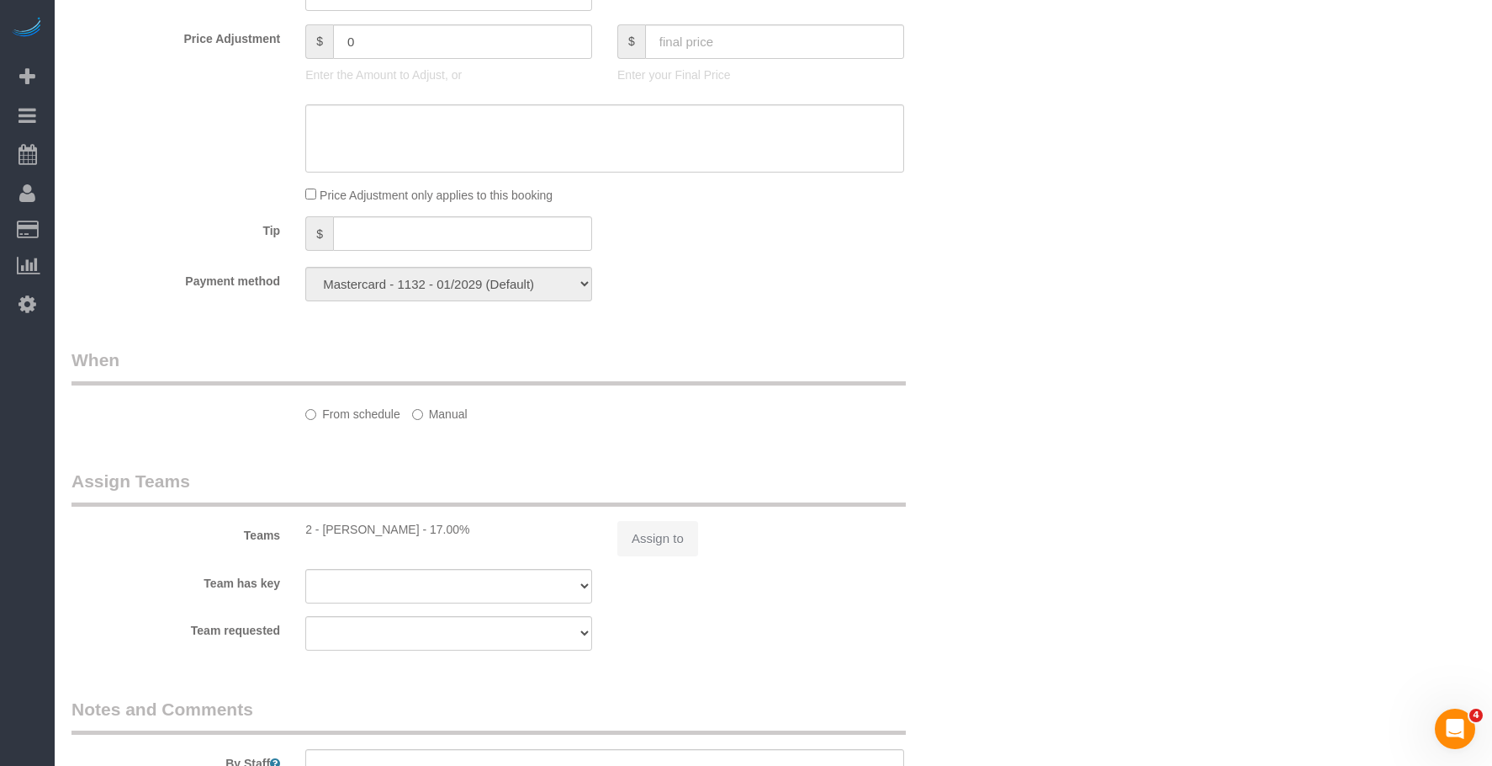
select select "object:717"
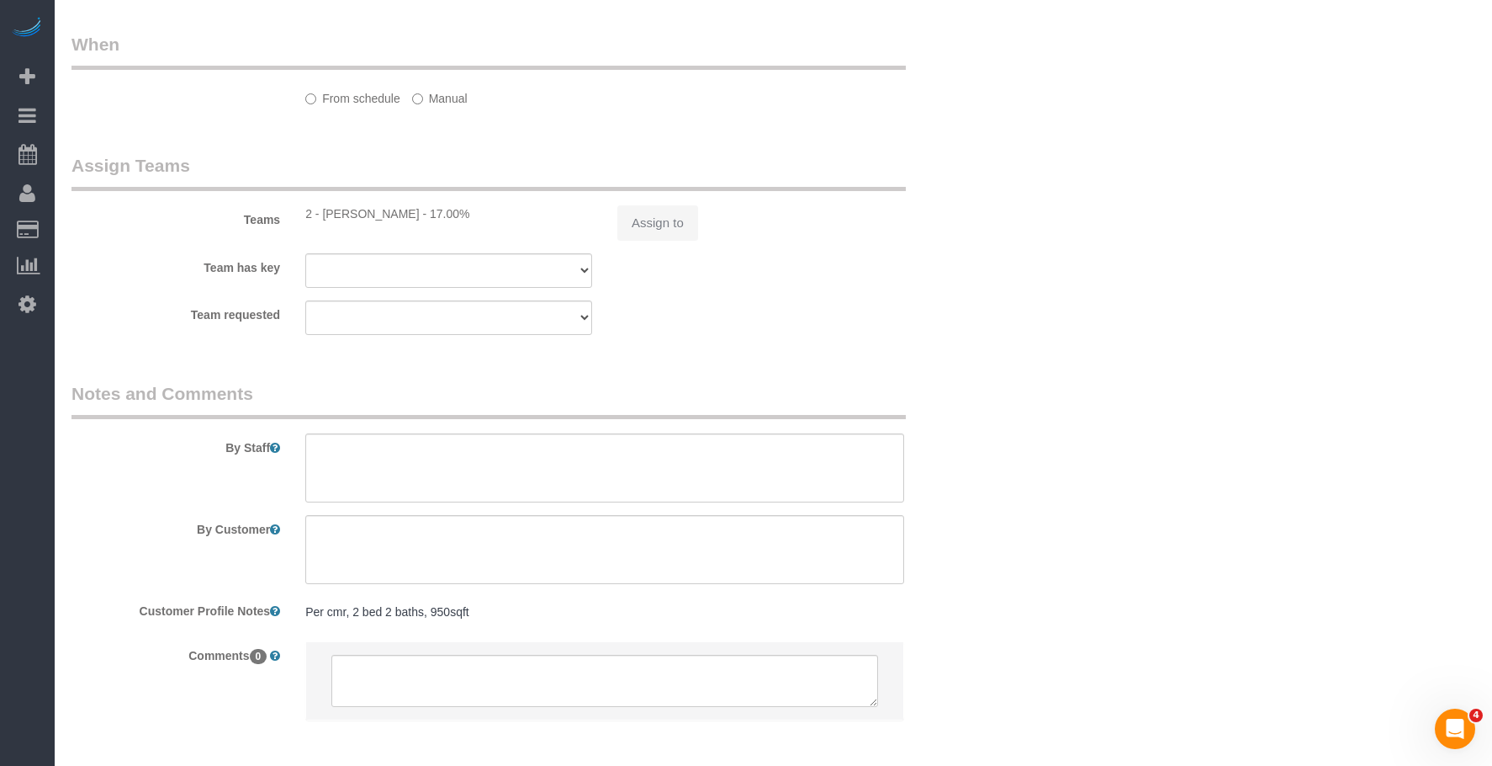
select select "2"
select select "spot1"
select select "number:89"
select select "number:90"
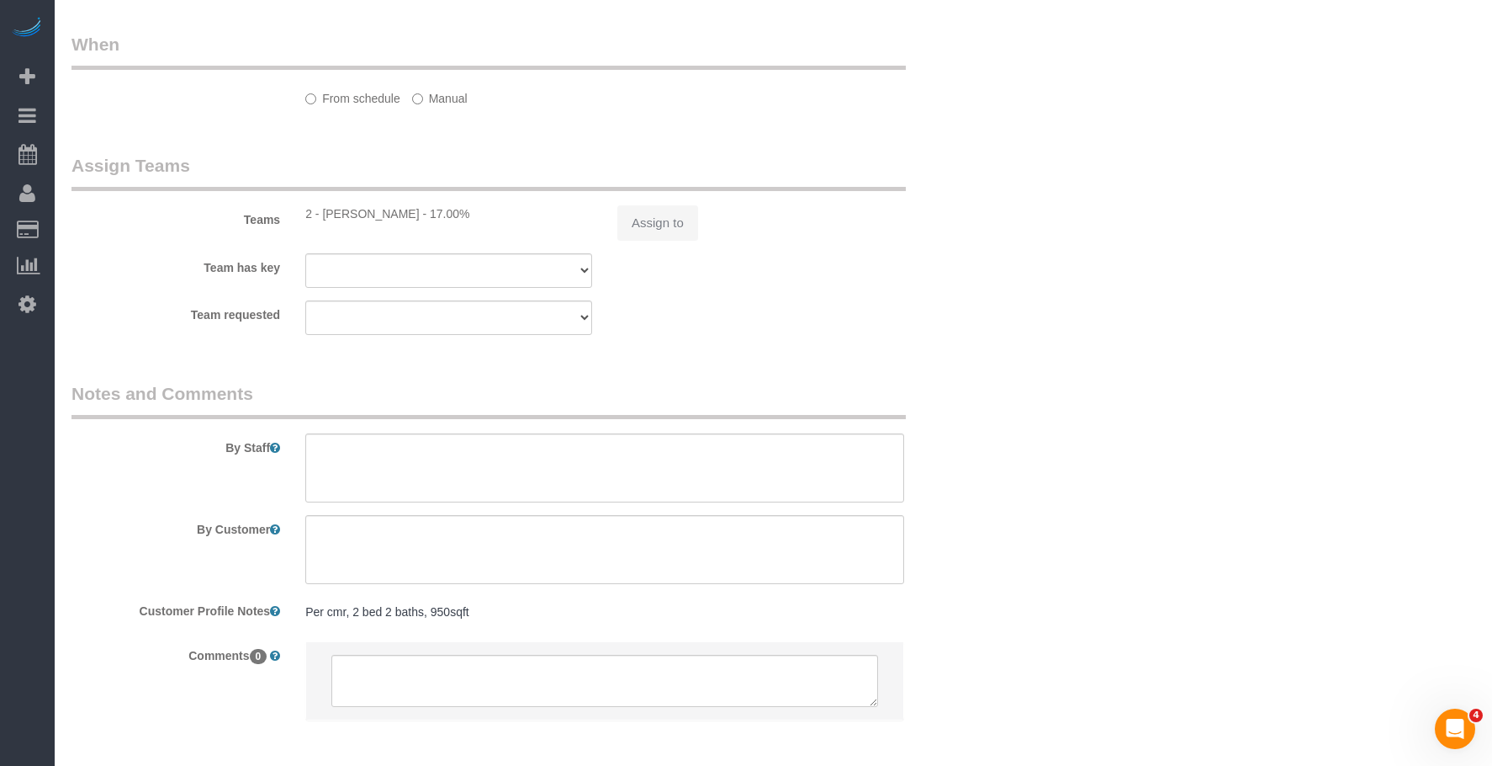
select select "number:15"
select select "number:5"
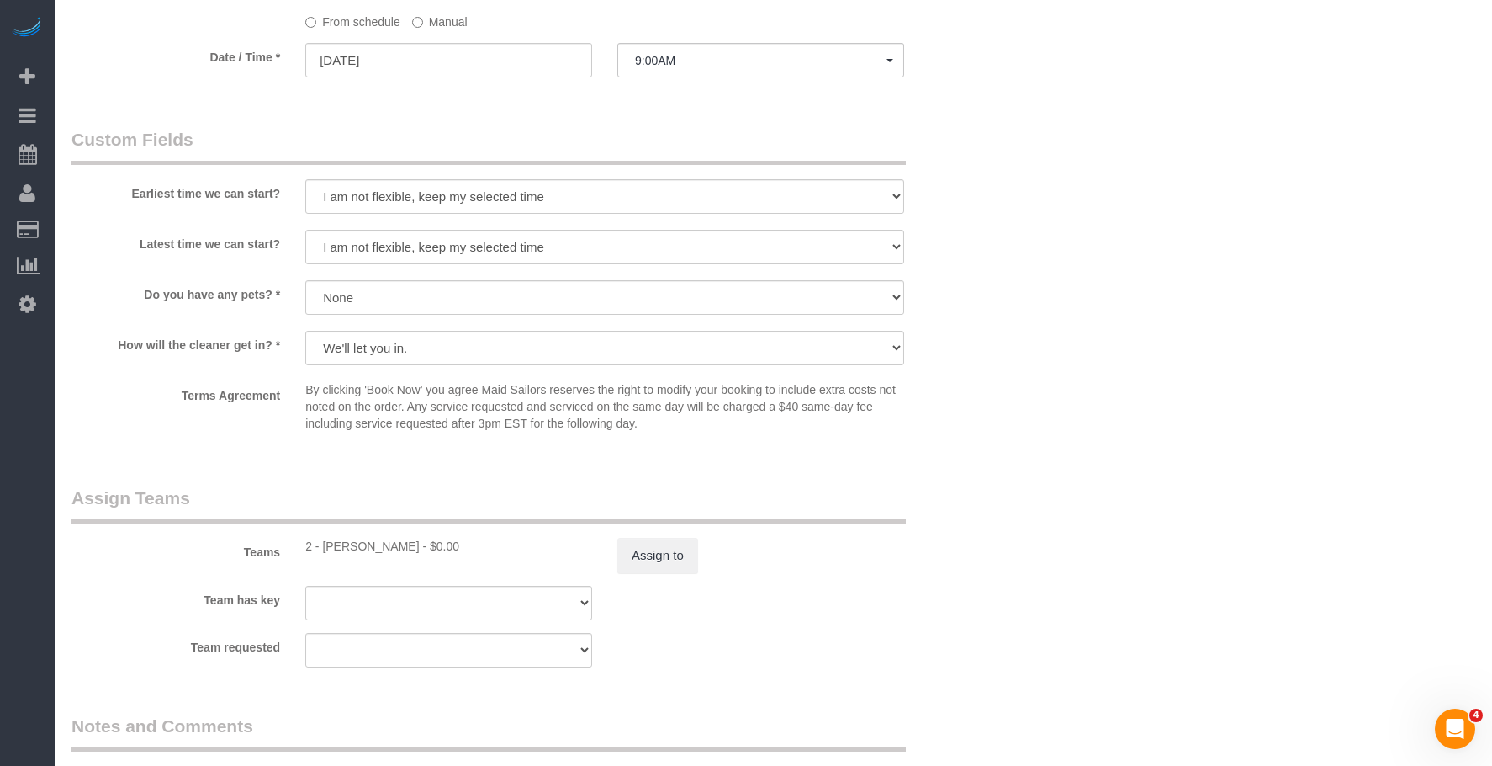
select select "2"
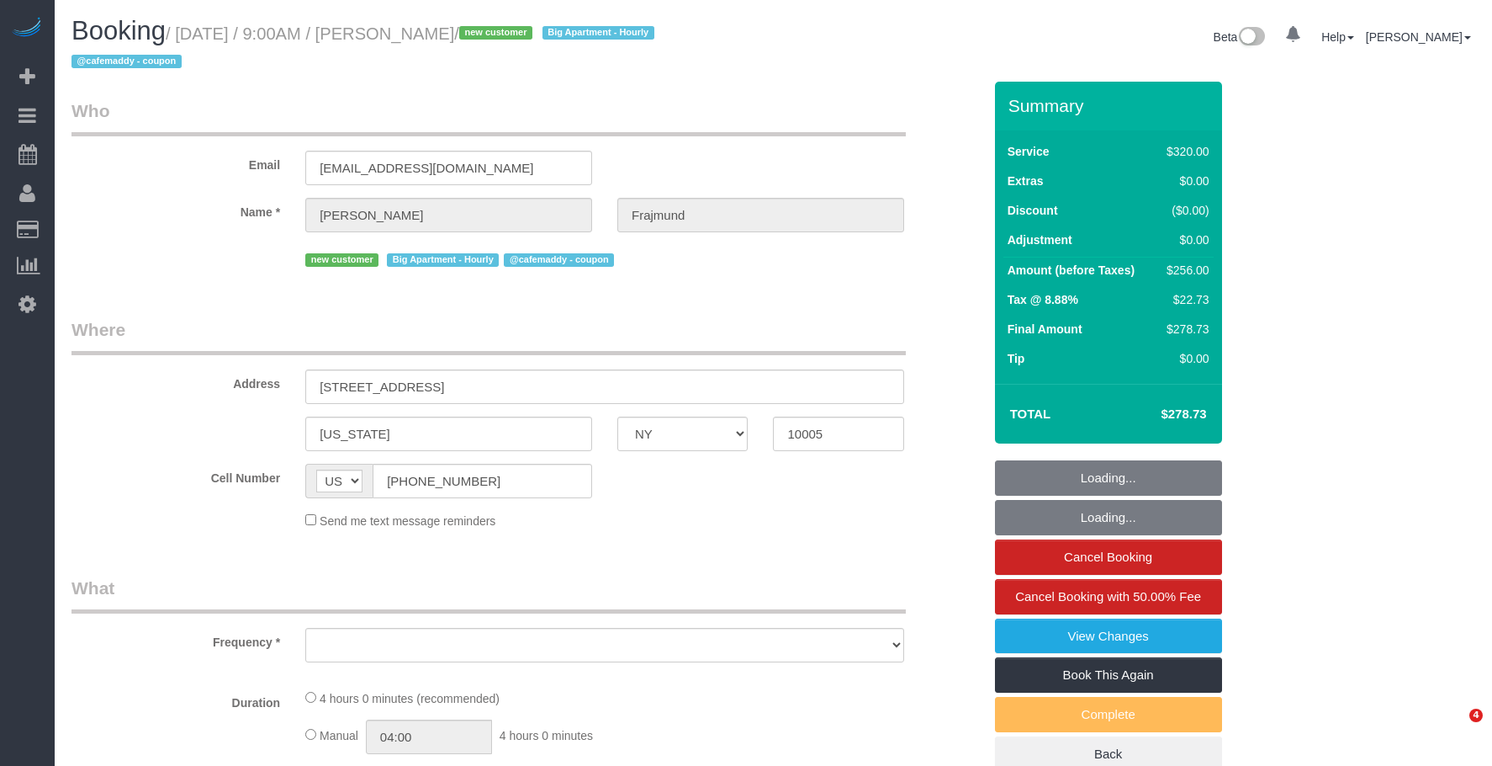
select select "NY"
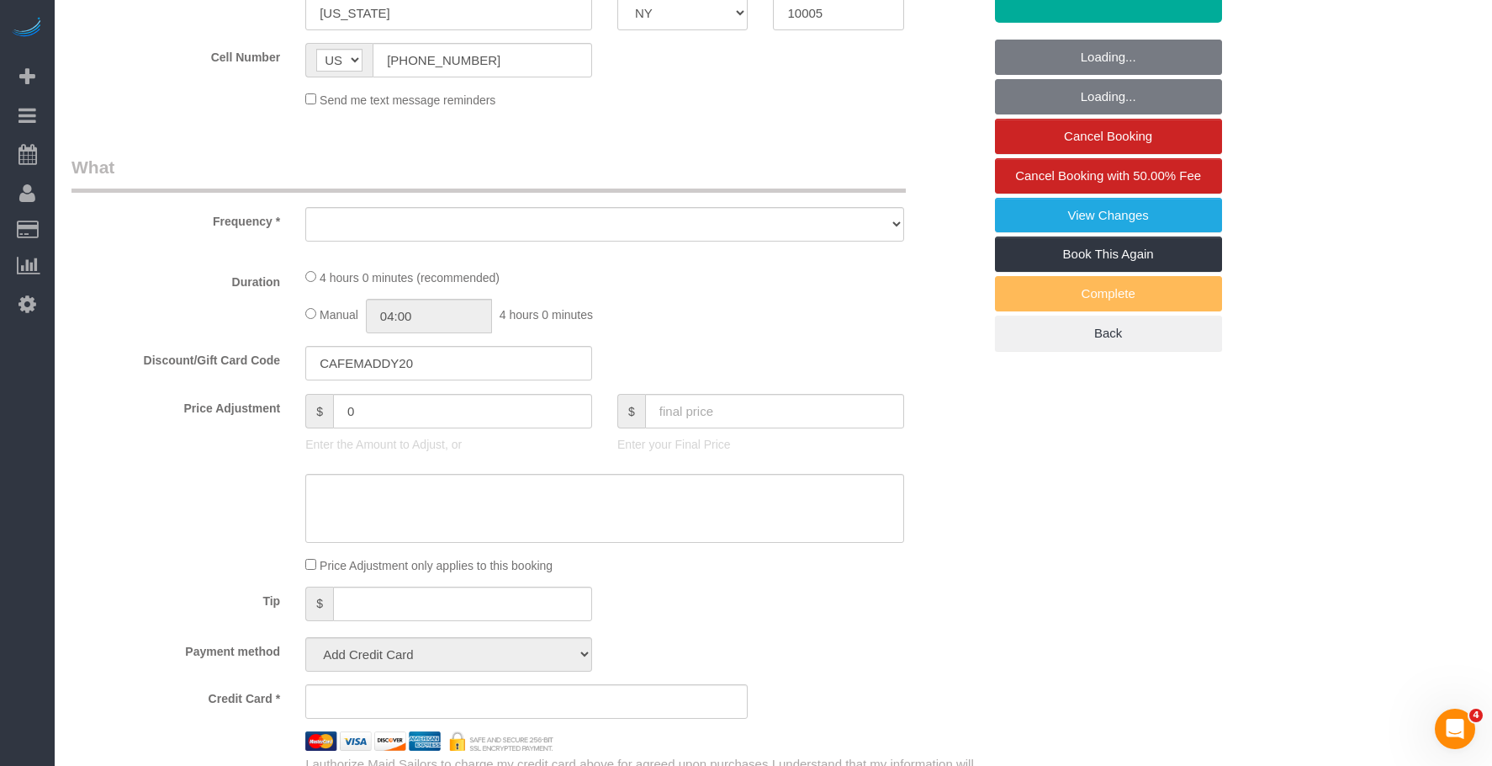
select select "string:stripe-pm_1S5GC34VGloSiKo7ZEek08Ff"
select select "240"
select select "spot1"
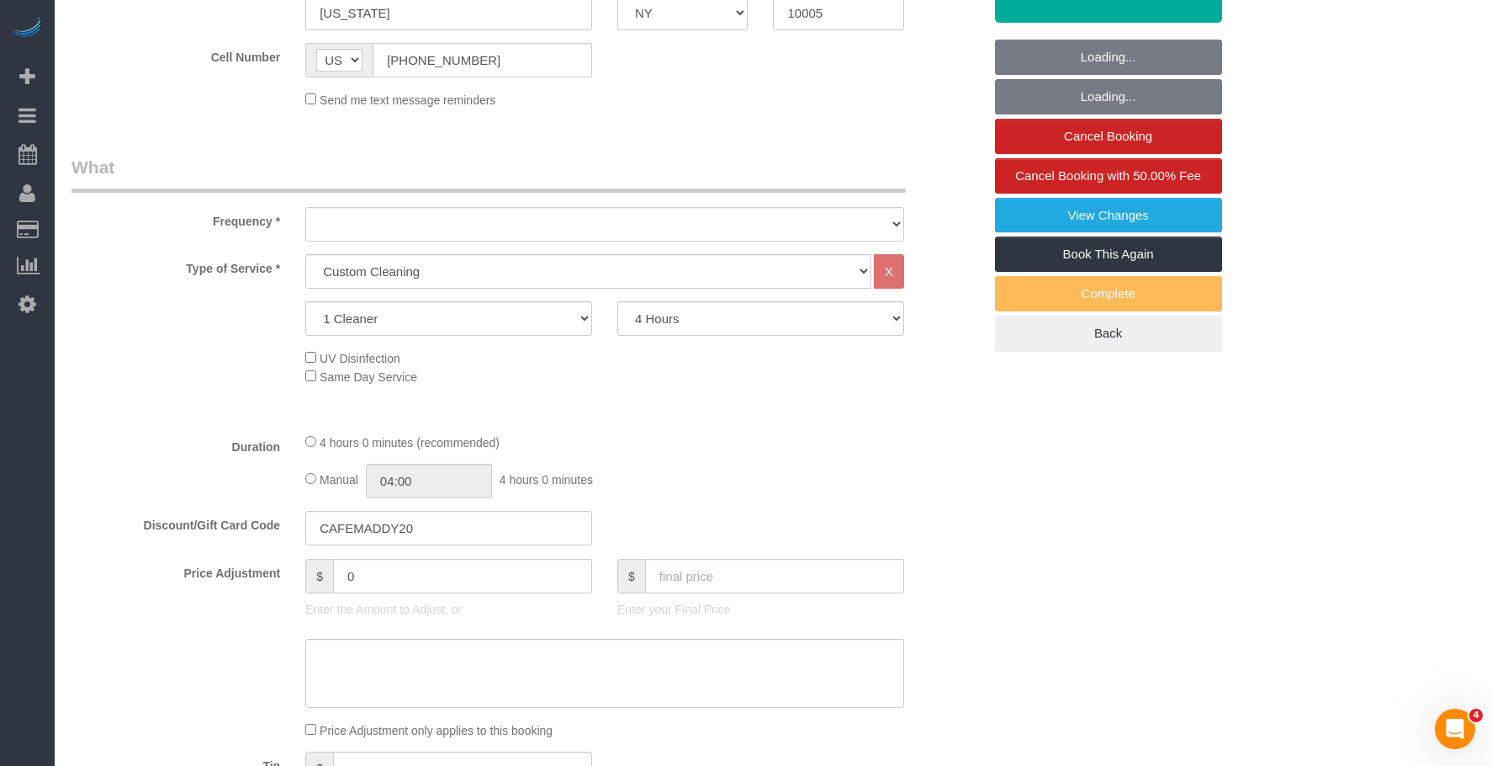
select select "number:57"
select select "number:72"
select select "number:15"
select select "number:5"
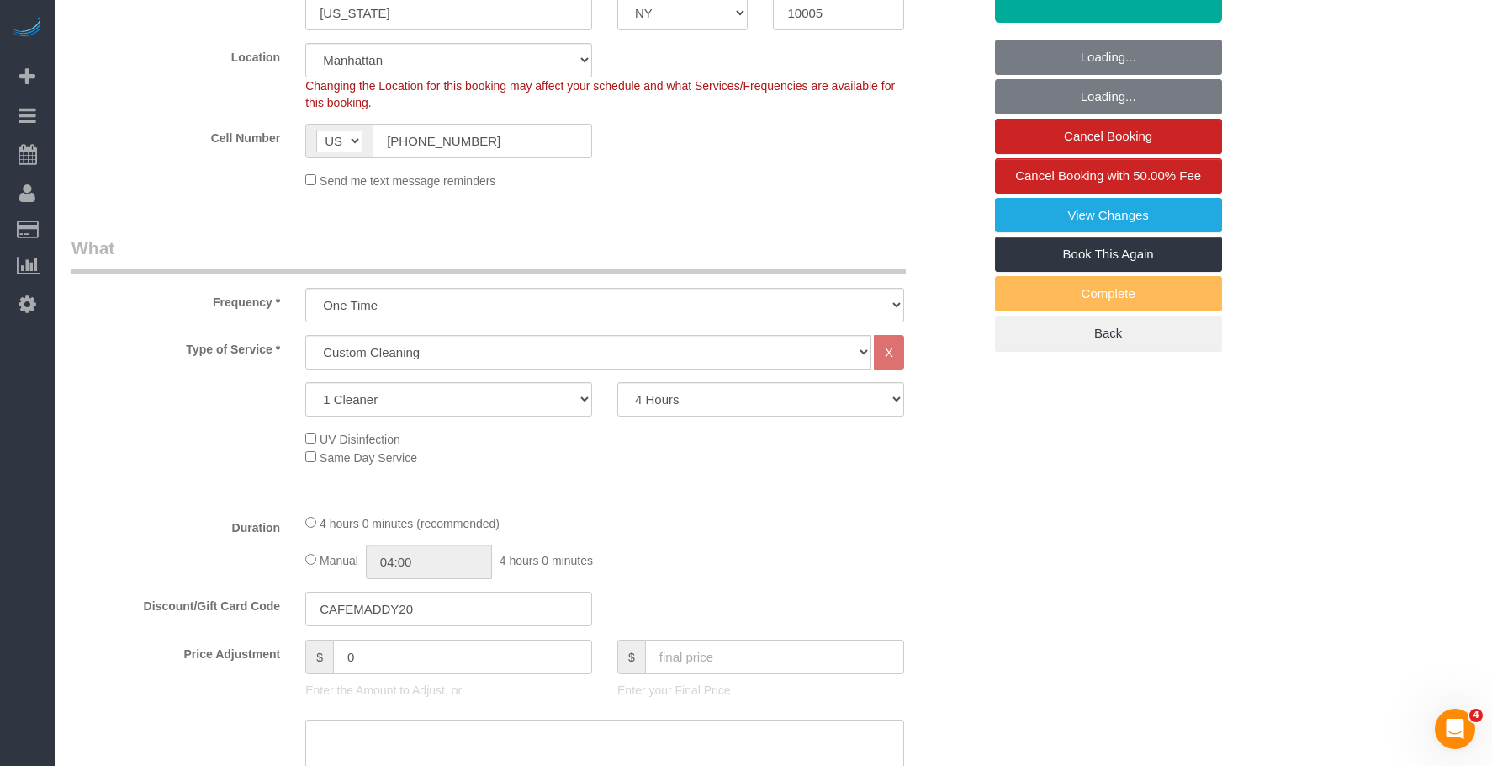
select select "object:1484"
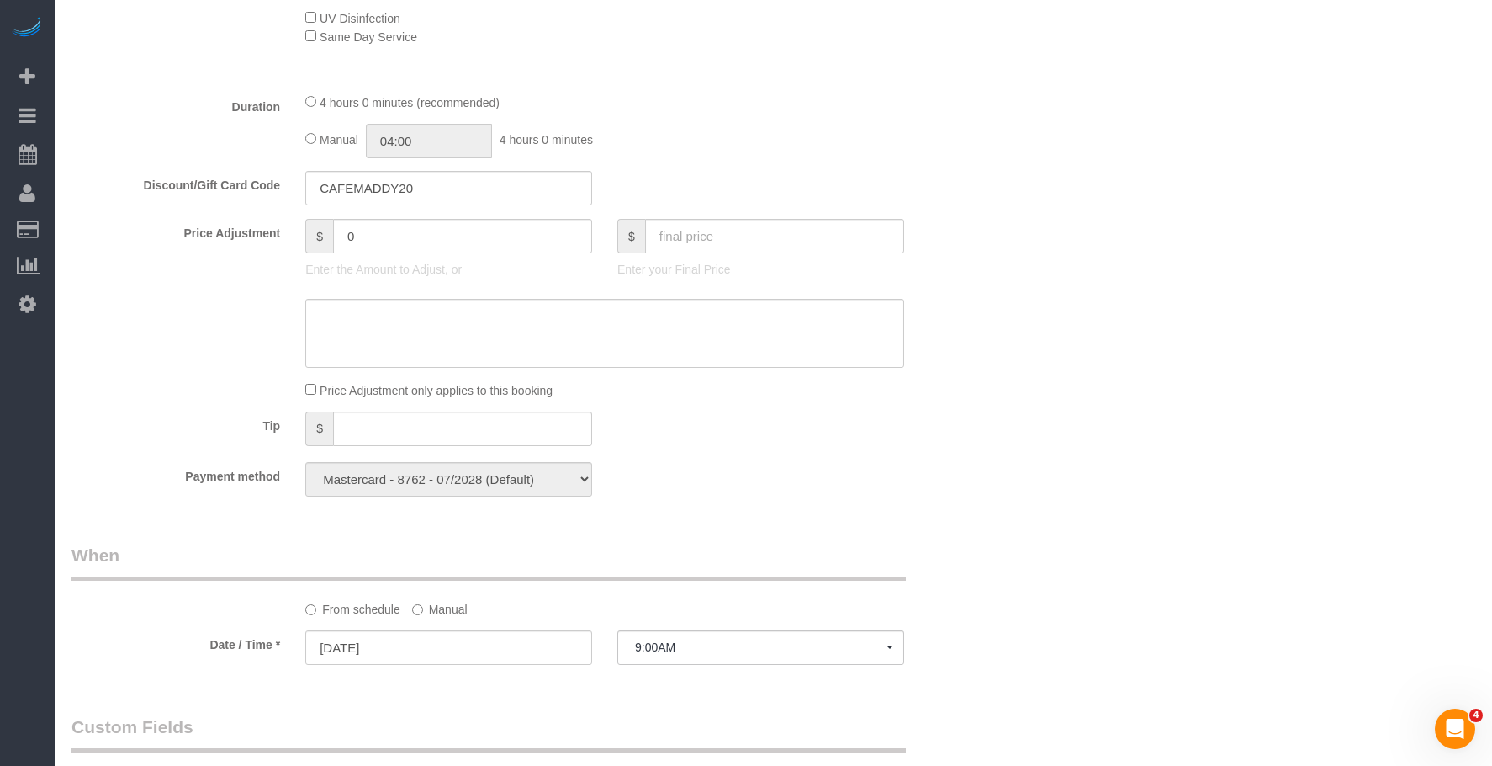
select select "spot48"
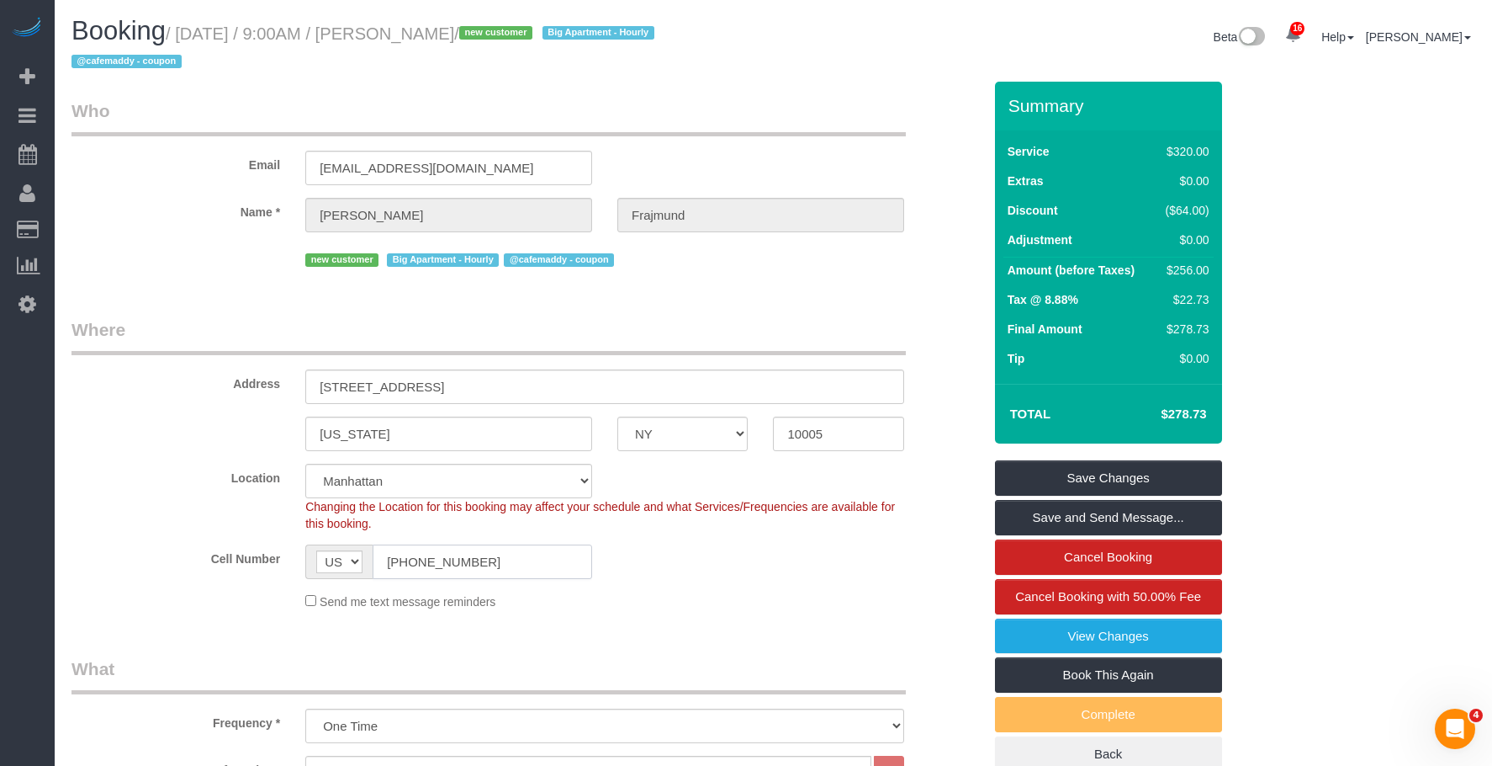
drag, startPoint x: 484, startPoint y: 564, endPoint x: 215, endPoint y: 534, distance: 270.0
click at [215, 534] on sui-booking-location "Location Manhattan Austin Boston Bronx Brooklyn Charlotte Denver New Jersey Por…" at bounding box center [527, 537] width 911 height 146
click at [364, 67] on h1 "Booking / September 12, 2025 / 9:00AM / Chloe Frajmund / new customer Big Apart…" at bounding box center [417, 45] width 690 height 57
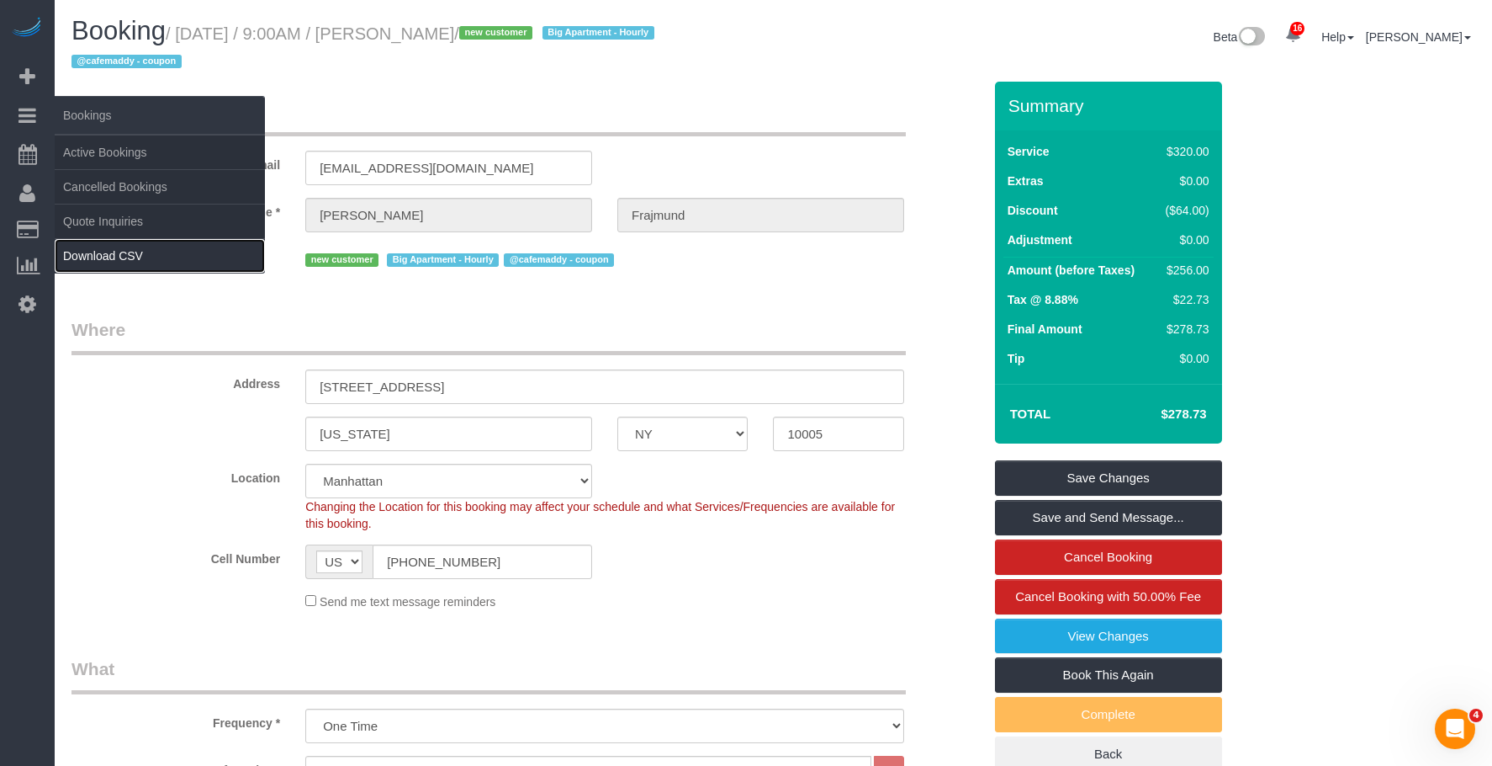
drag, startPoint x: 140, startPoint y: 248, endPoint x: 142, endPoint y: 240, distance: 8.6
click at [140, 249] on link "Download CSV" at bounding box center [160, 256] width 210 height 34
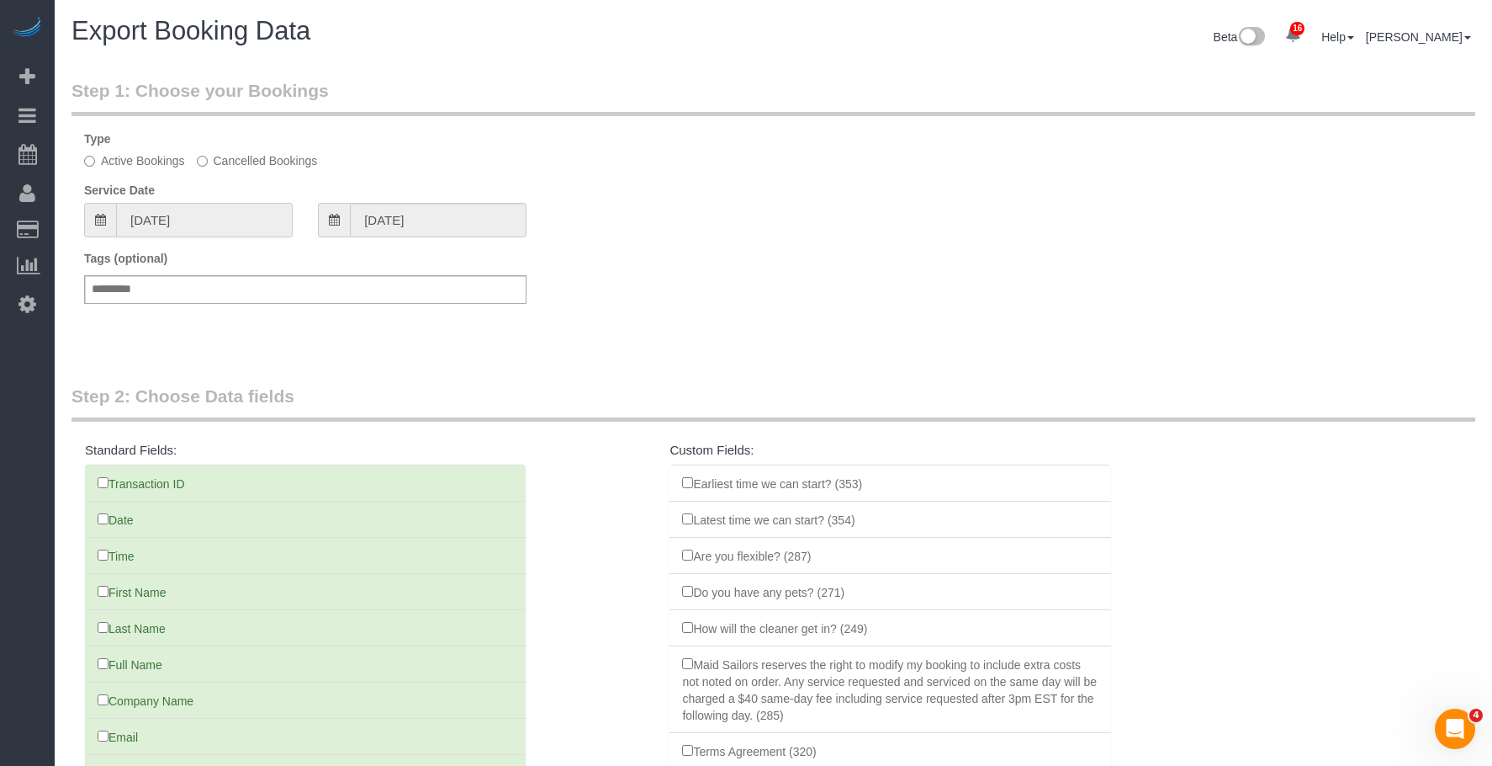
click at [215, 223] on input "08/12/2025" at bounding box center [204, 220] width 177 height 34
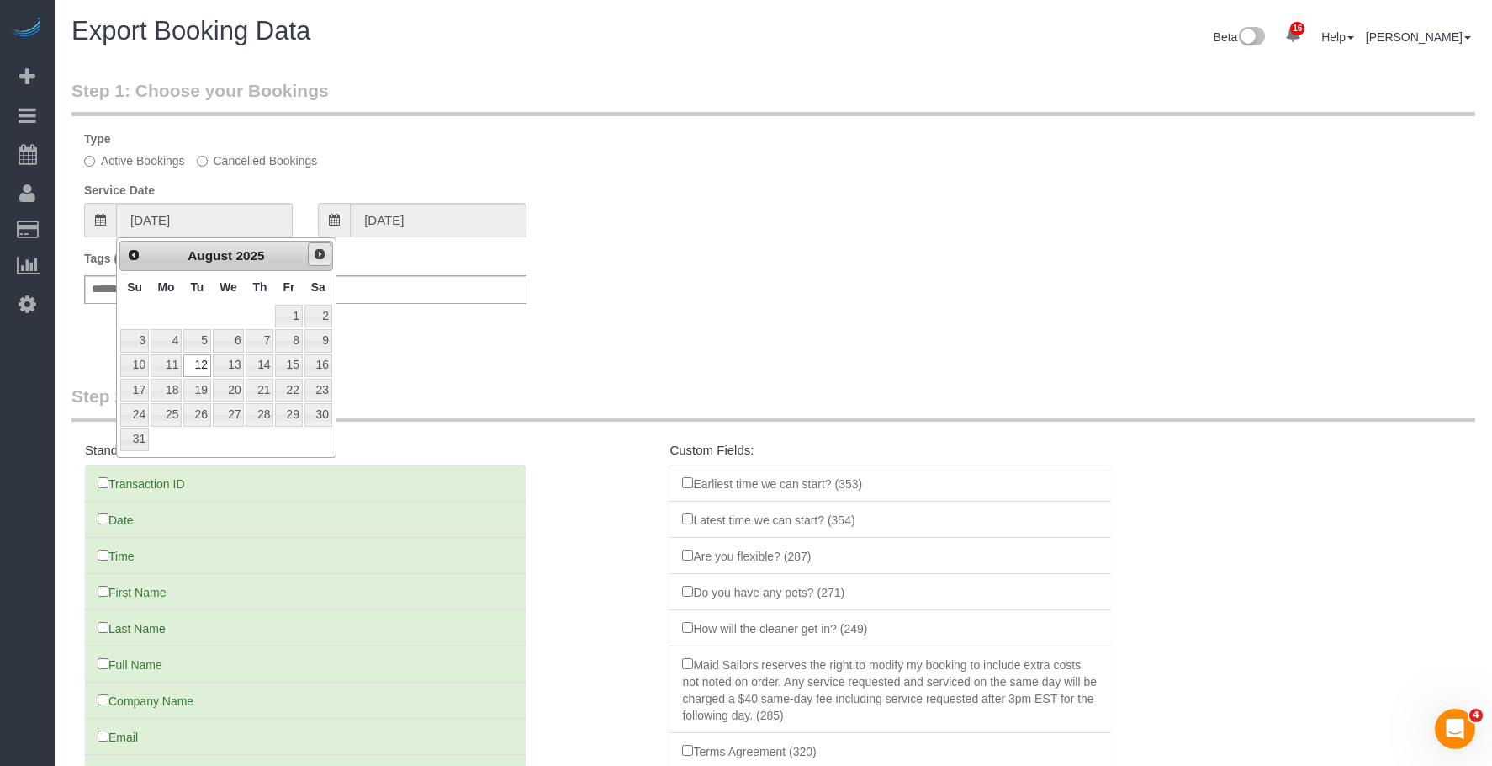
click at [316, 245] on link "Next" at bounding box center [320, 254] width 24 height 24
click at [265, 341] on link "11" at bounding box center [260, 340] width 28 height 23
type input "09/11/2025"
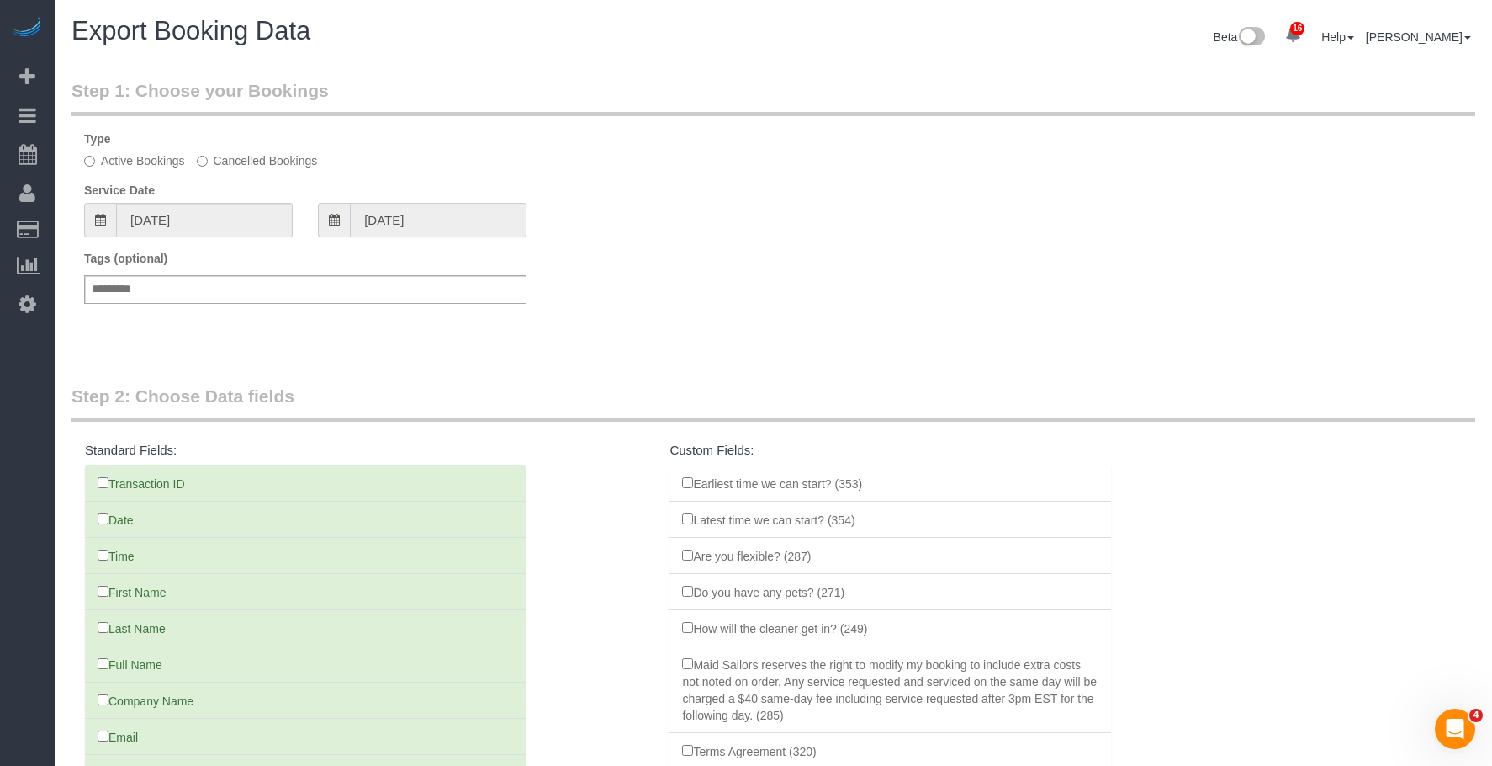
click at [465, 231] on input "09/11/2025" at bounding box center [438, 220] width 177 height 34
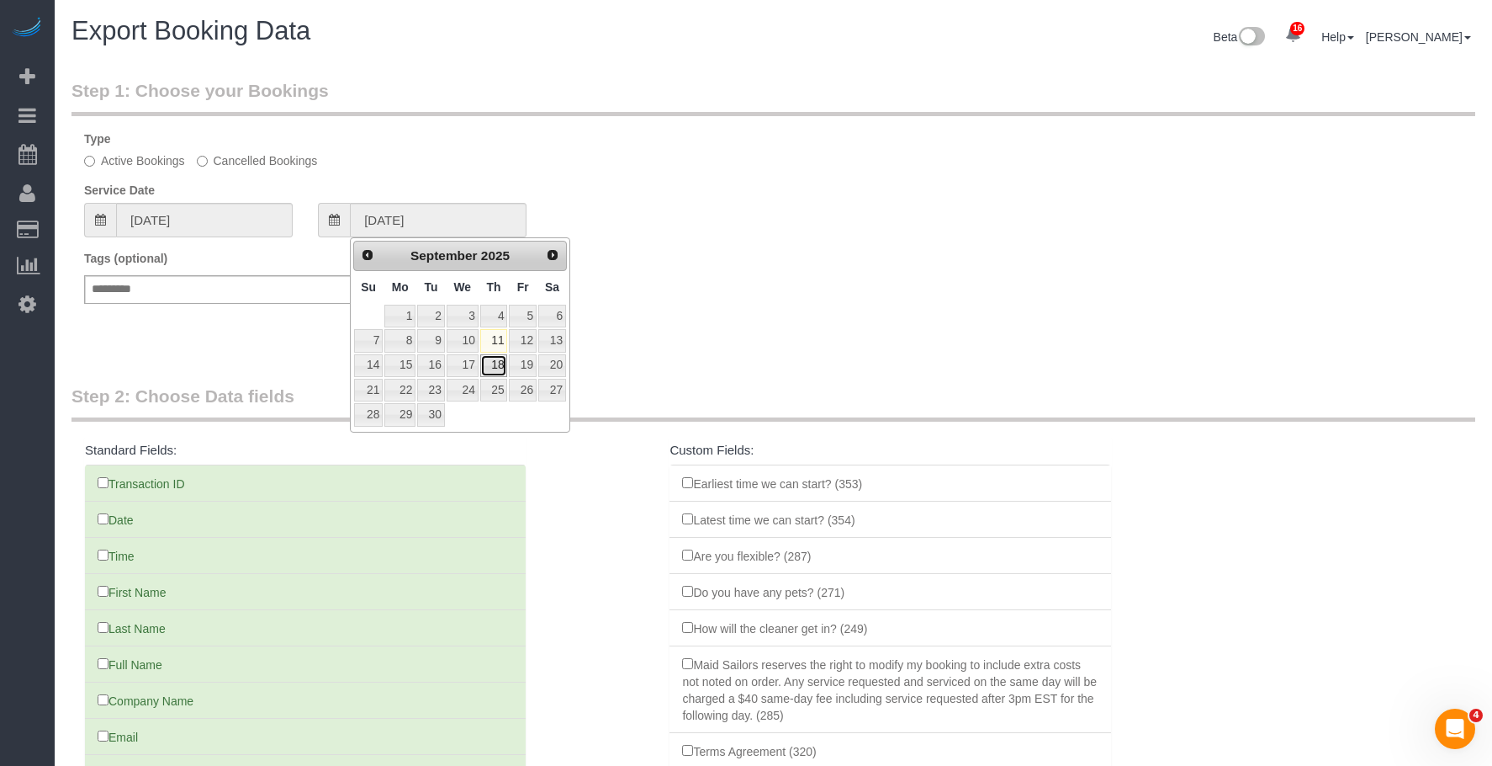
click at [501, 367] on link "18" at bounding box center [494, 365] width 28 height 23
type input "09/18/2025"
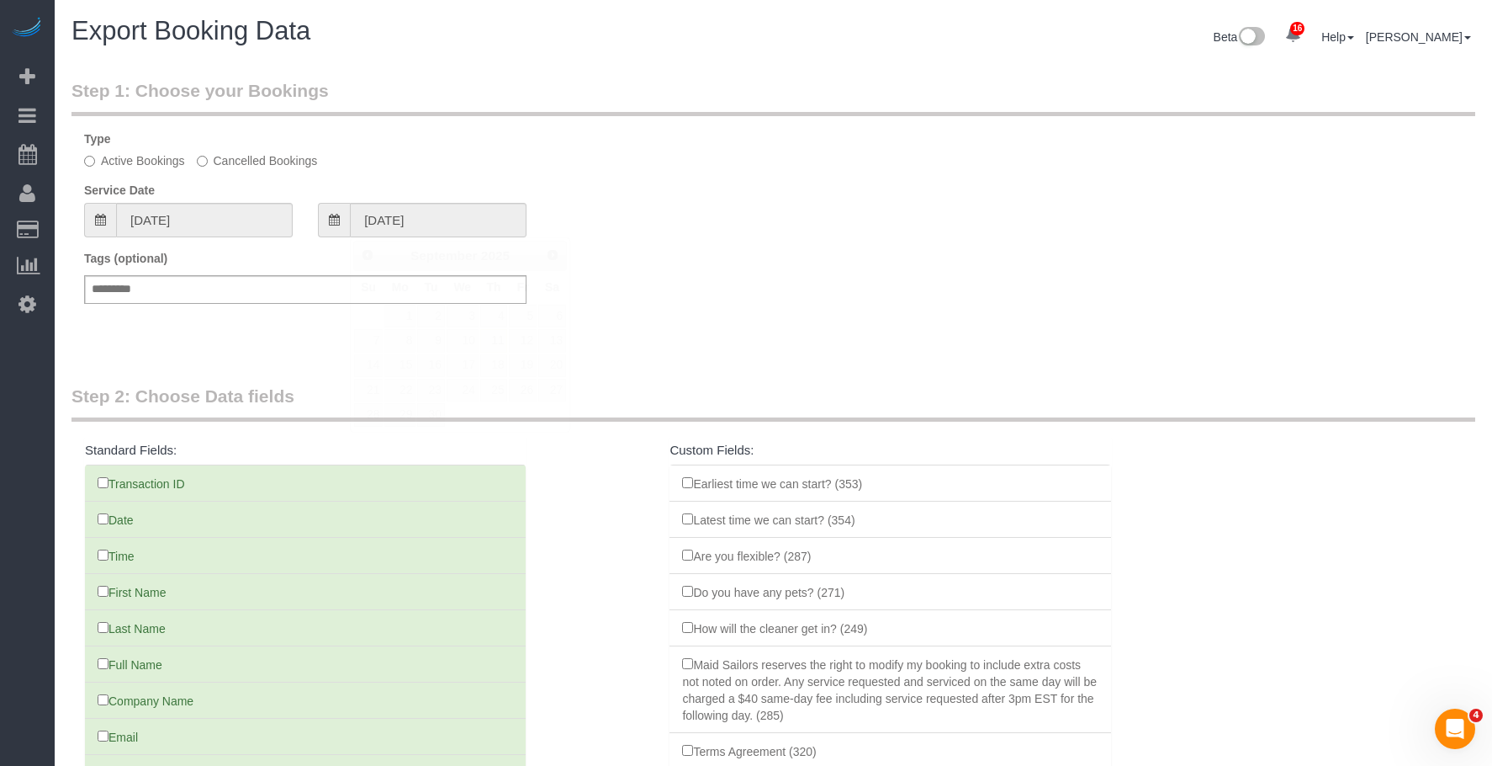
drag, startPoint x: 837, startPoint y: 273, endPoint x: 1129, endPoint y: 329, distance: 297.2
click at [839, 273] on div "Tags (optional) Add a tag" at bounding box center [774, 285] width 1404 height 71
click at [737, 331] on fieldset "Step 1: Choose your Bookings Type Active Bookings Cancelled Bookings Service Da…" at bounding box center [774, 205] width 1404 height 255
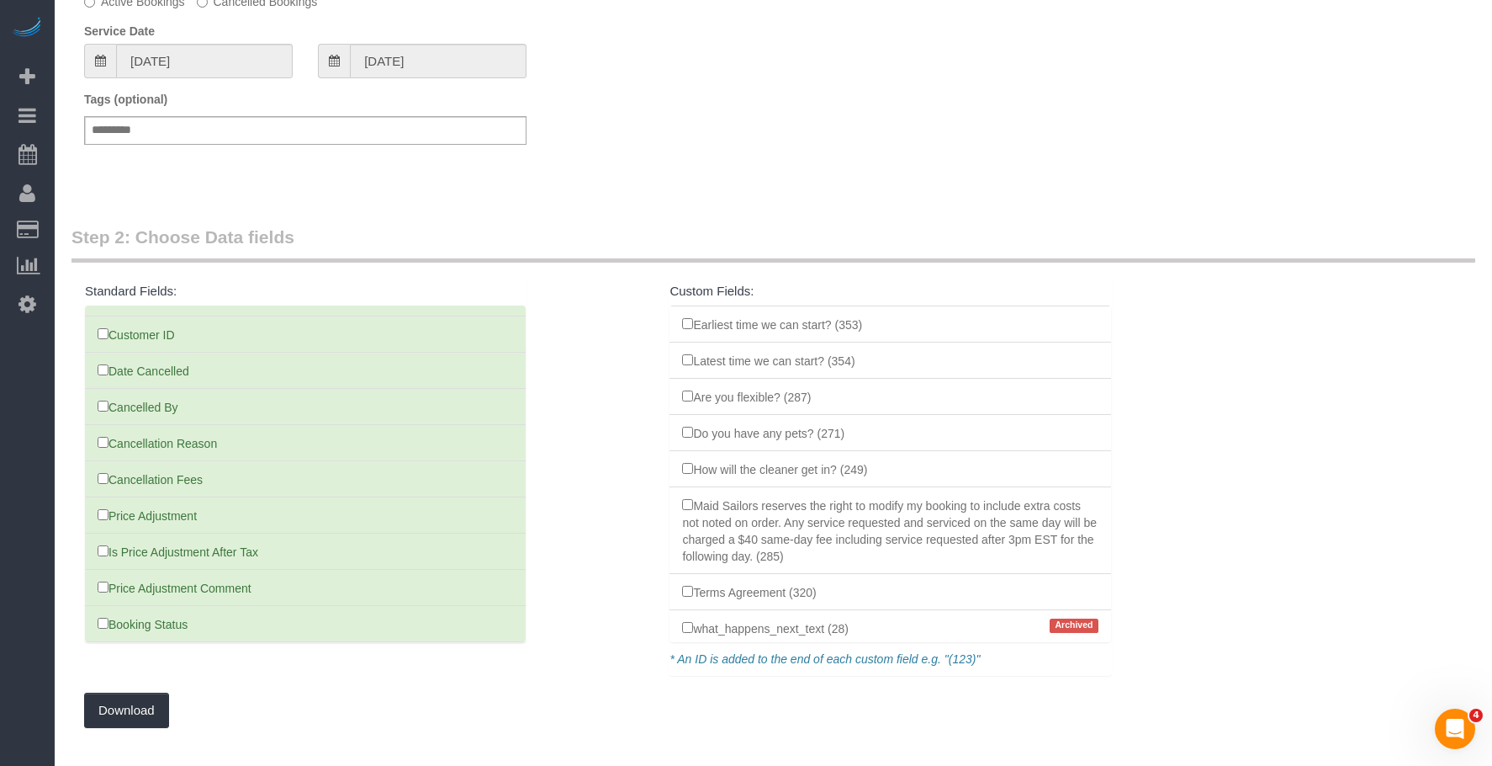
scroll to position [130, 0]
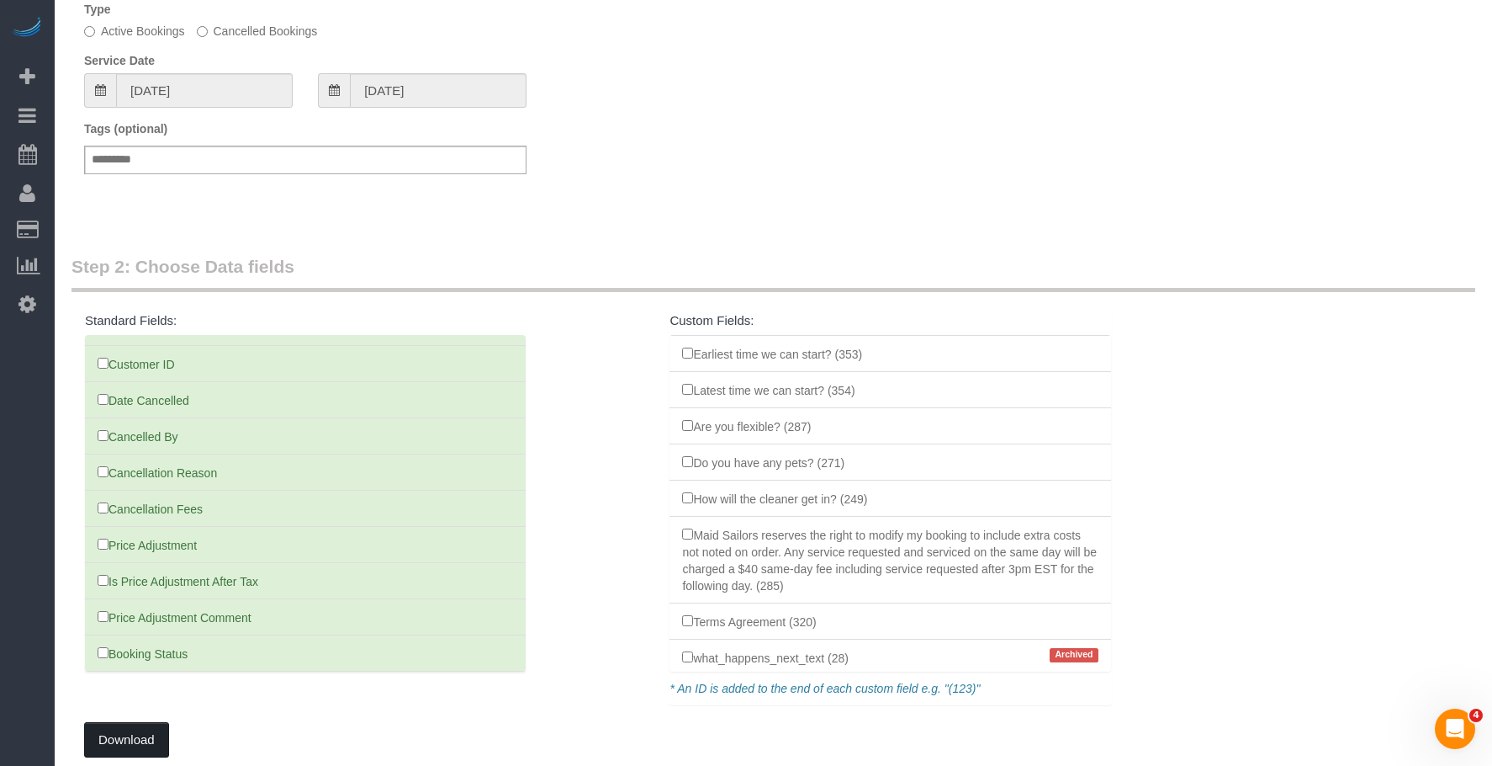
click at [132, 740] on button "Download" at bounding box center [126, 739] width 85 height 35
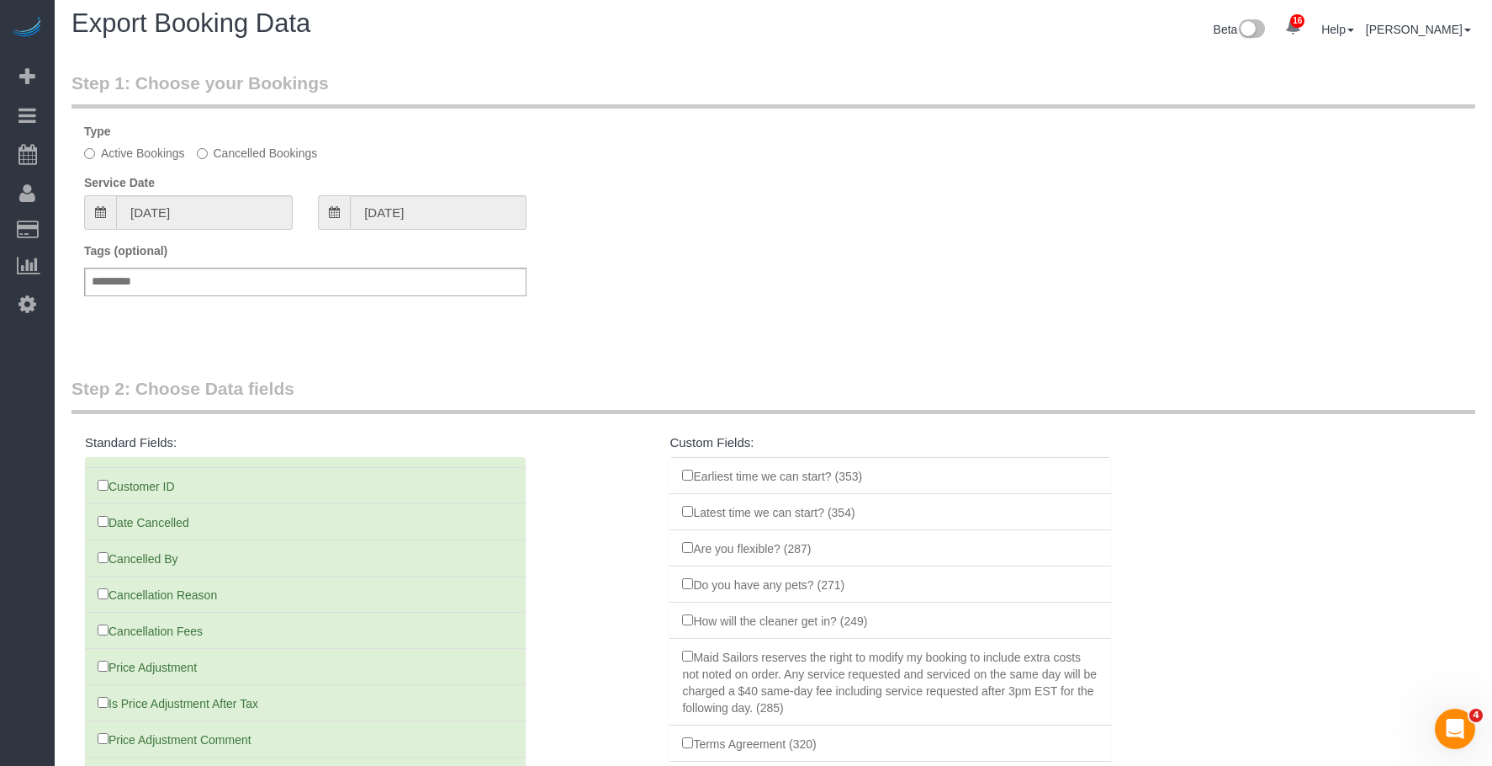
scroll to position [0, 0]
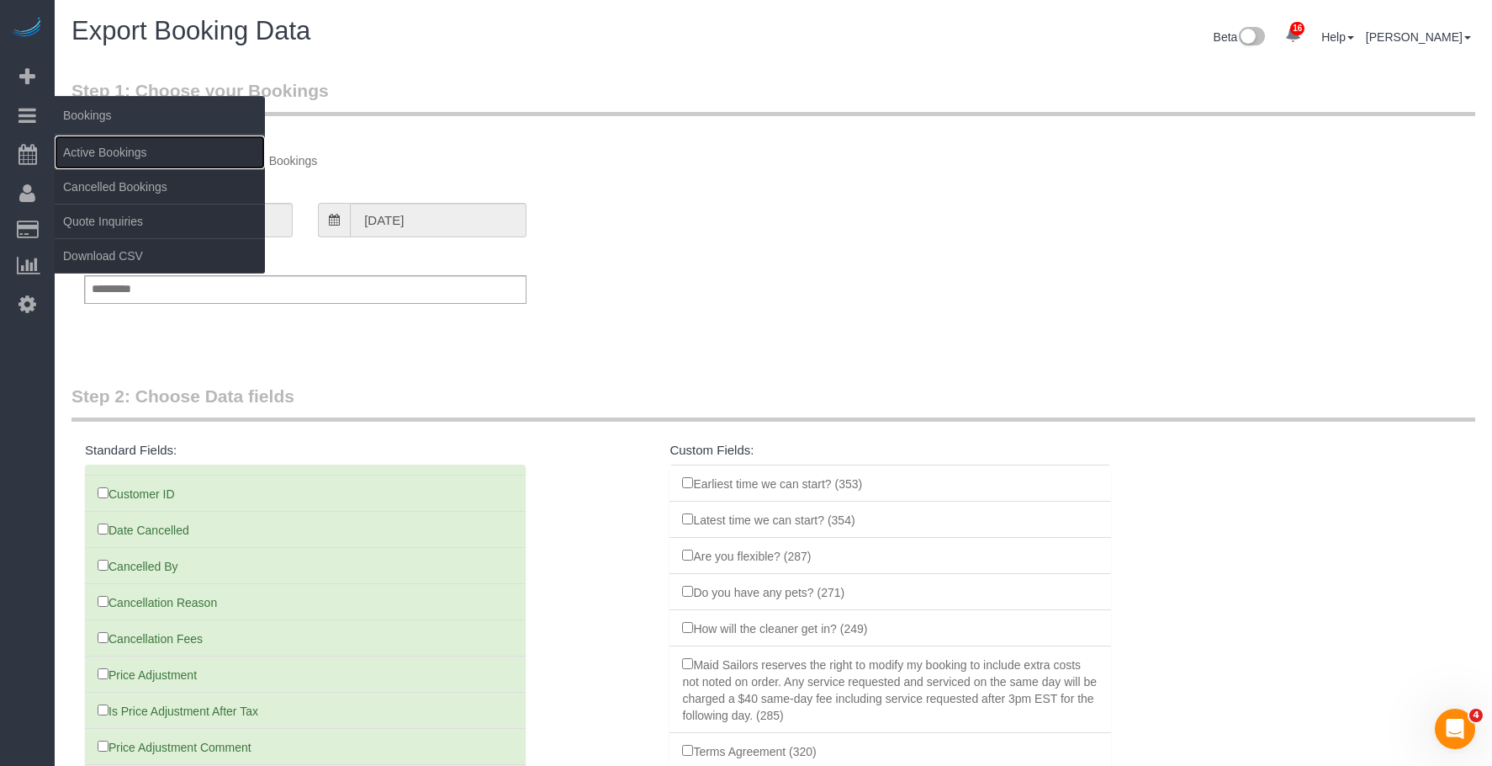
drag, startPoint x: 115, startPoint y: 157, endPoint x: 168, endPoint y: 95, distance: 81.8
click at [115, 157] on link "Active Bookings" at bounding box center [160, 152] width 210 height 34
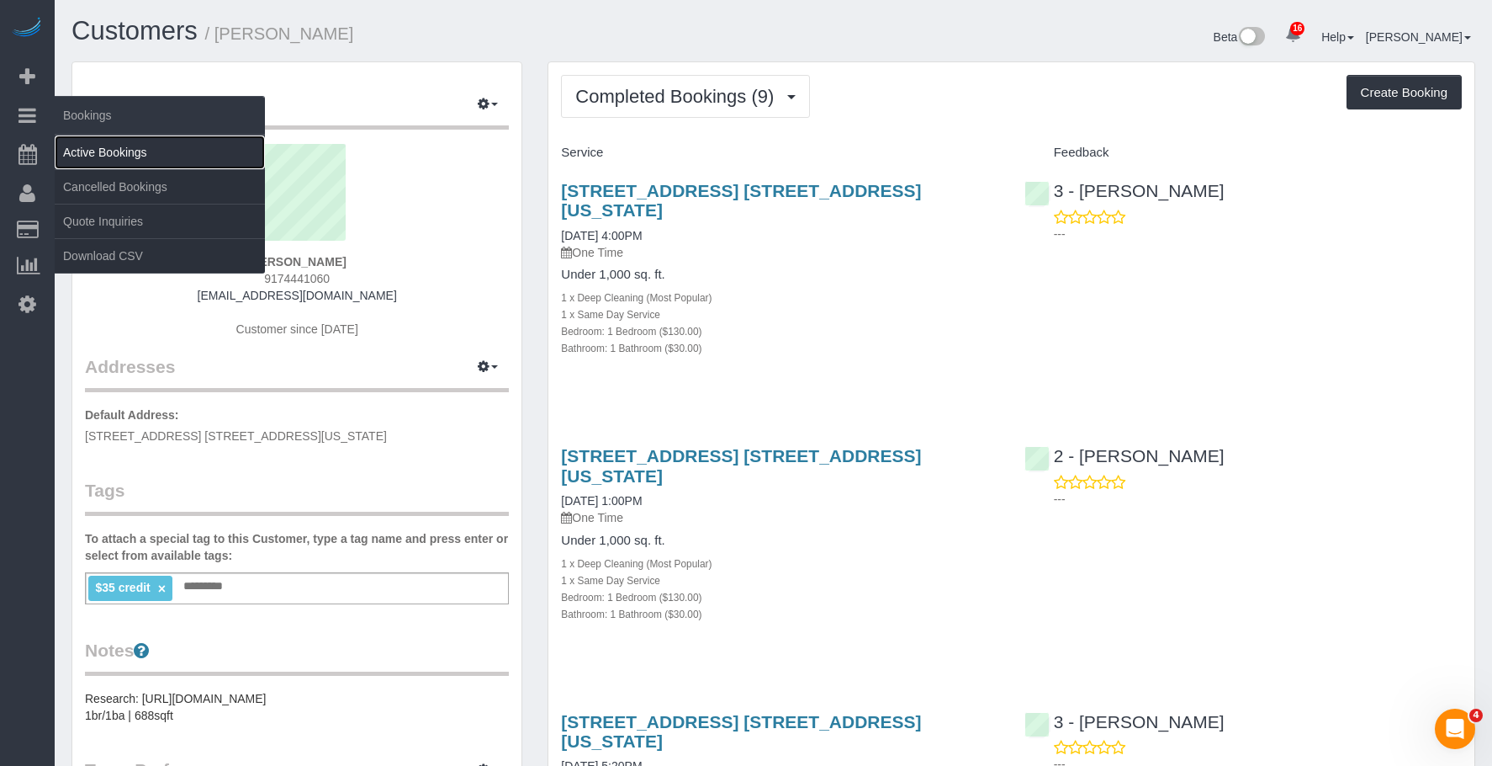
click at [119, 147] on link "Active Bookings" at bounding box center [160, 152] width 210 height 34
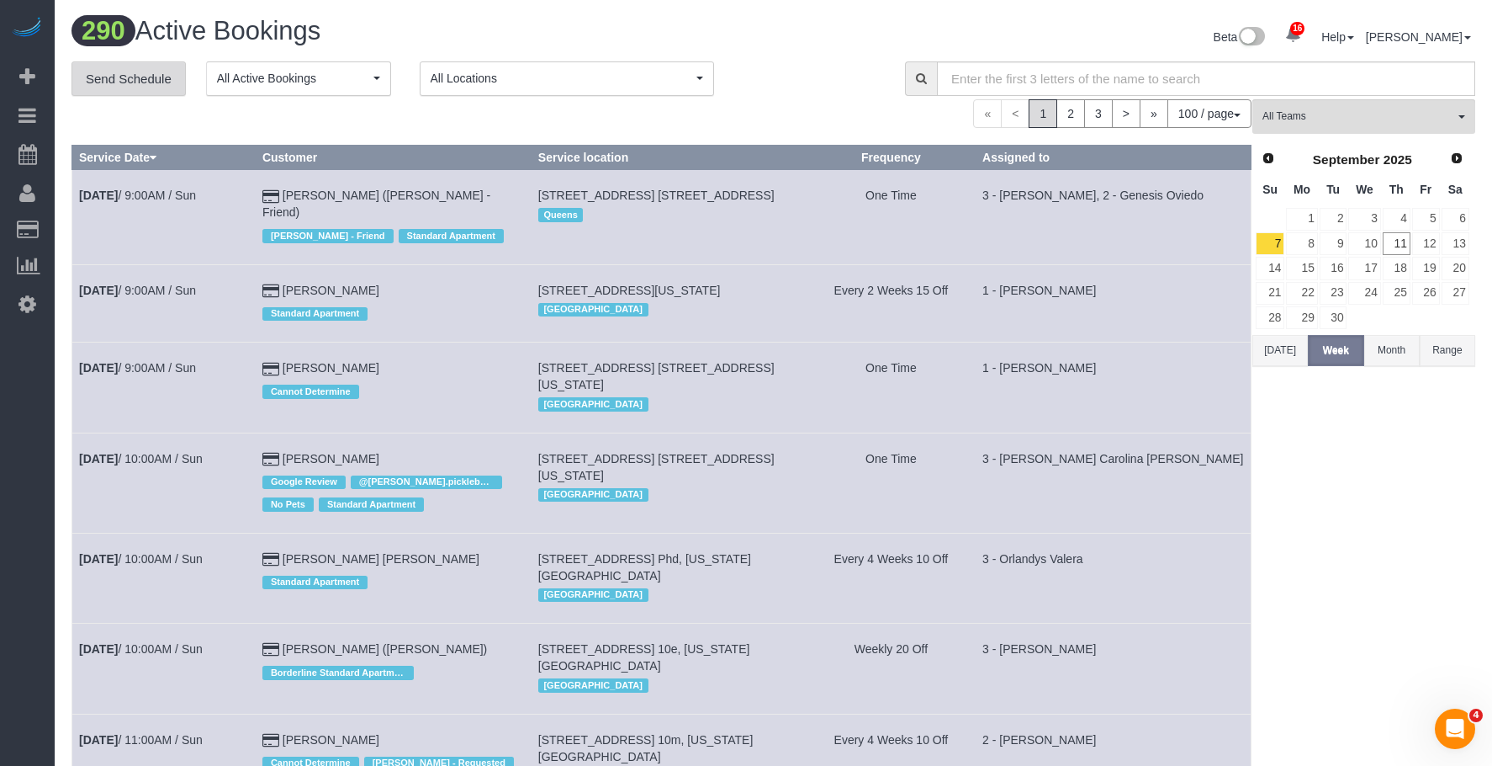
click at [140, 76] on link "Send Schedule" at bounding box center [129, 78] width 114 height 35
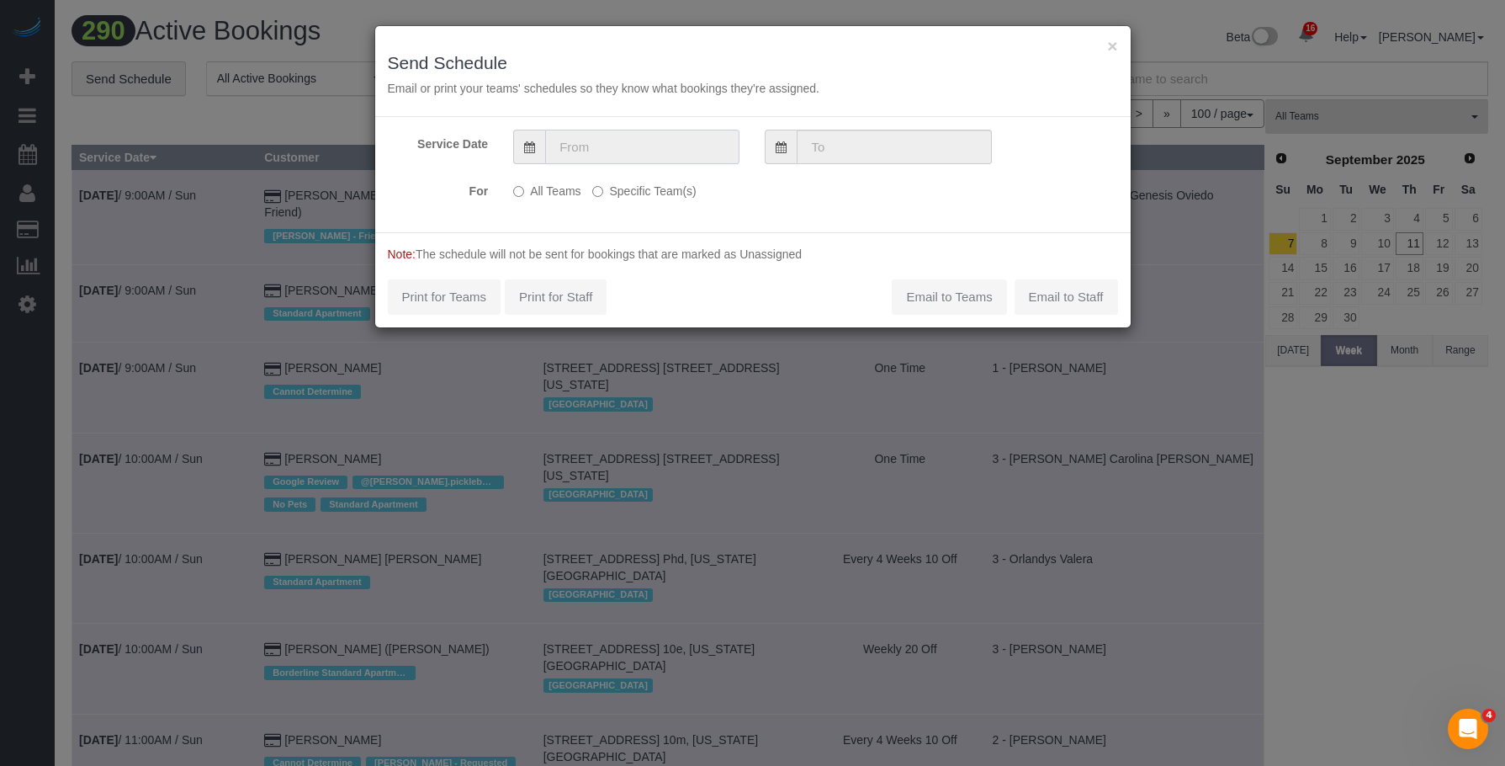
drag, startPoint x: 684, startPoint y: 142, endPoint x: 699, endPoint y: 160, distance: 23.3
click at [685, 142] on input "text" at bounding box center [642, 147] width 194 height 34
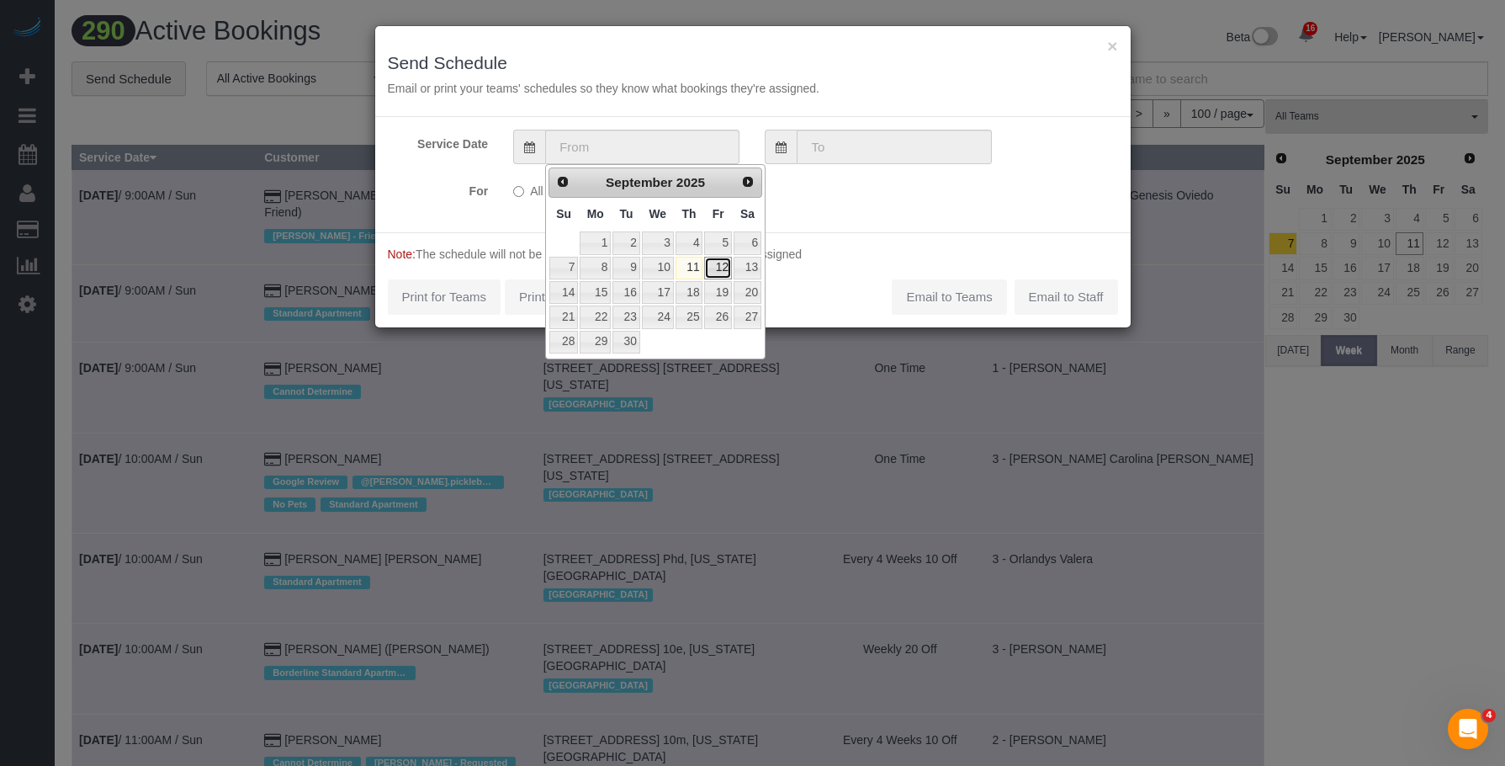
click at [730, 268] on link "12" at bounding box center [717, 268] width 27 height 23
type input "[DATE]"
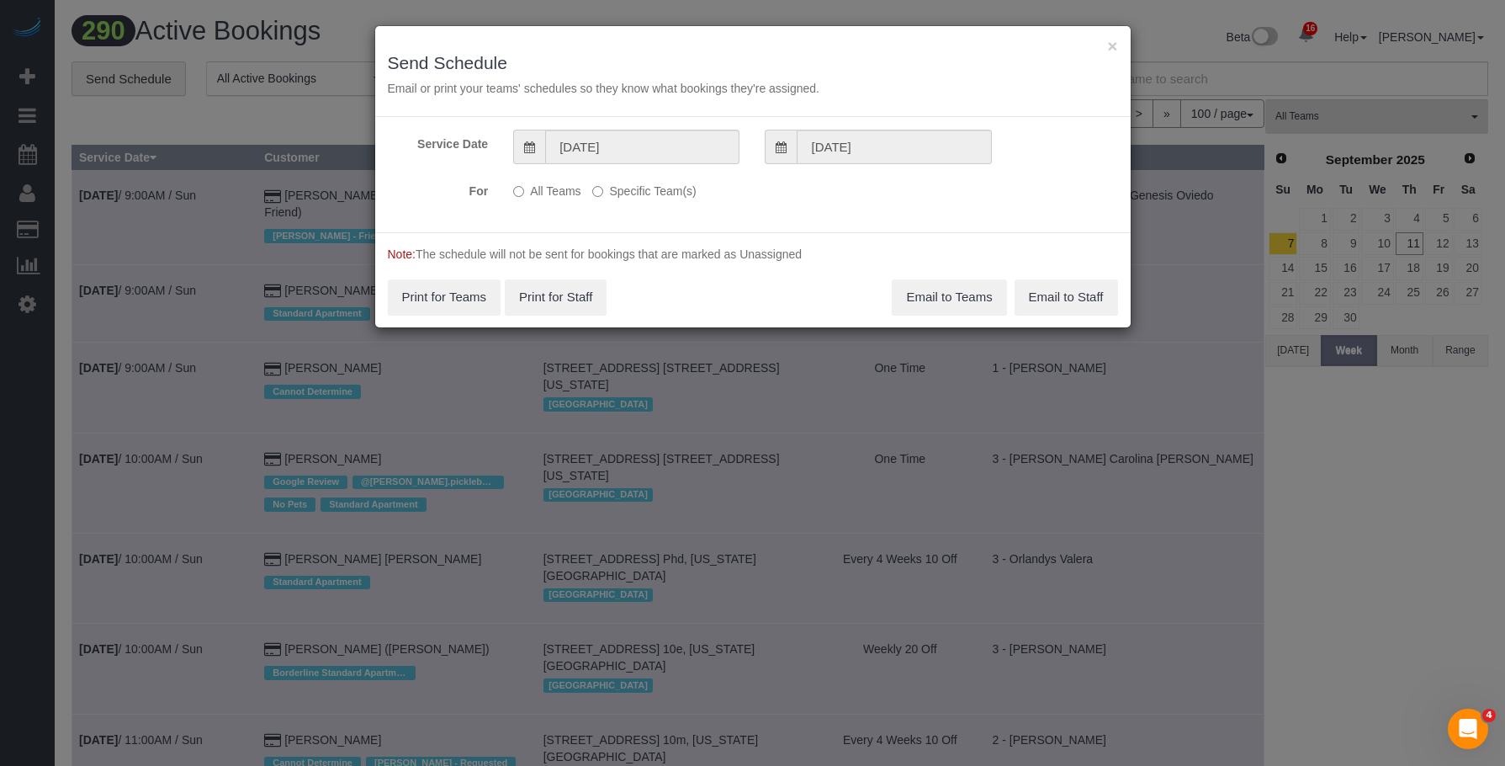
click at [671, 189] on label "Specific Team(s)" at bounding box center [643, 188] width 103 height 23
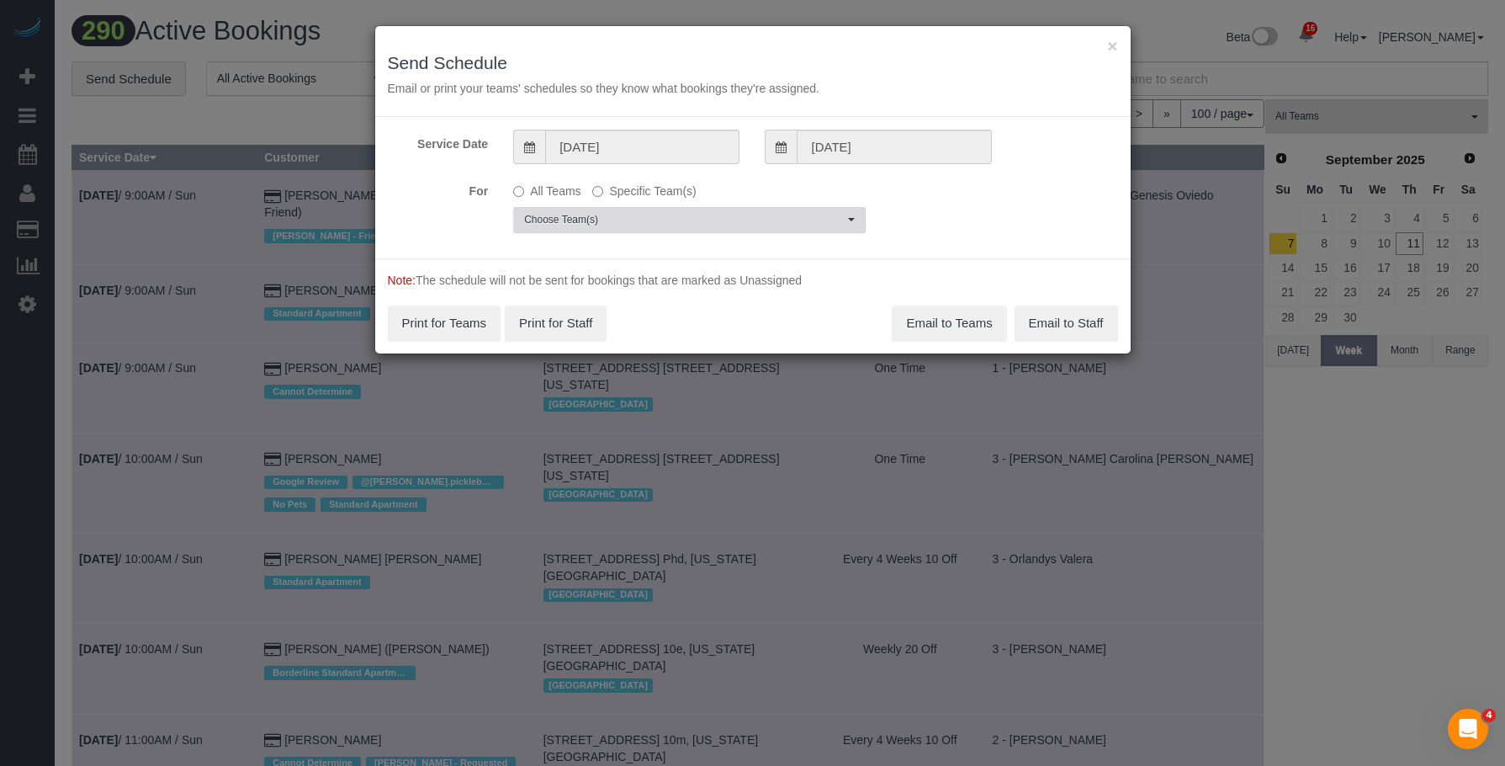
drag, startPoint x: 718, startPoint y: 215, endPoint x: 722, endPoint y: 226, distance: 12.2
click at [719, 215] on span "Choose Team(s)" at bounding box center [684, 220] width 320 height 14
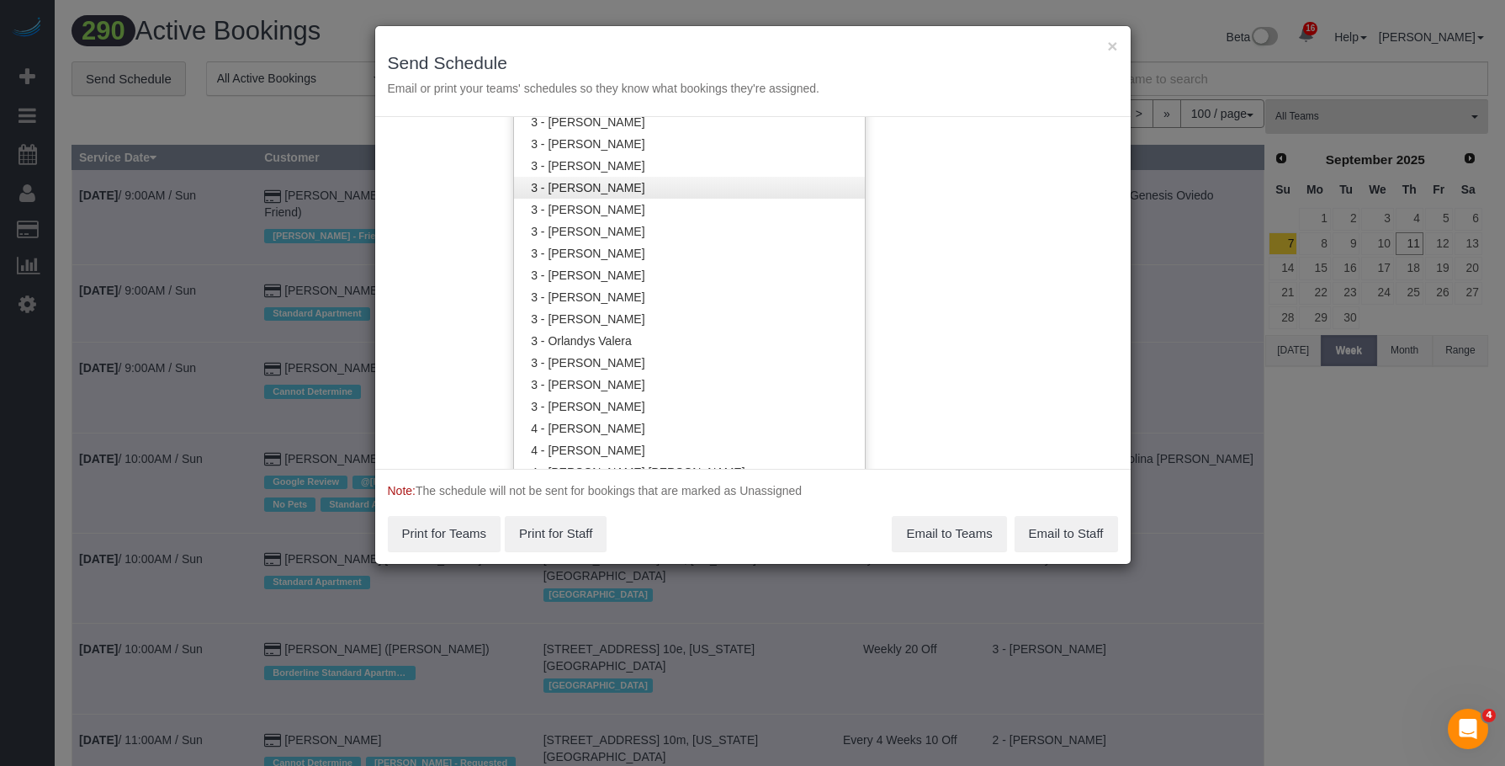
scroll to position [1434, 0]
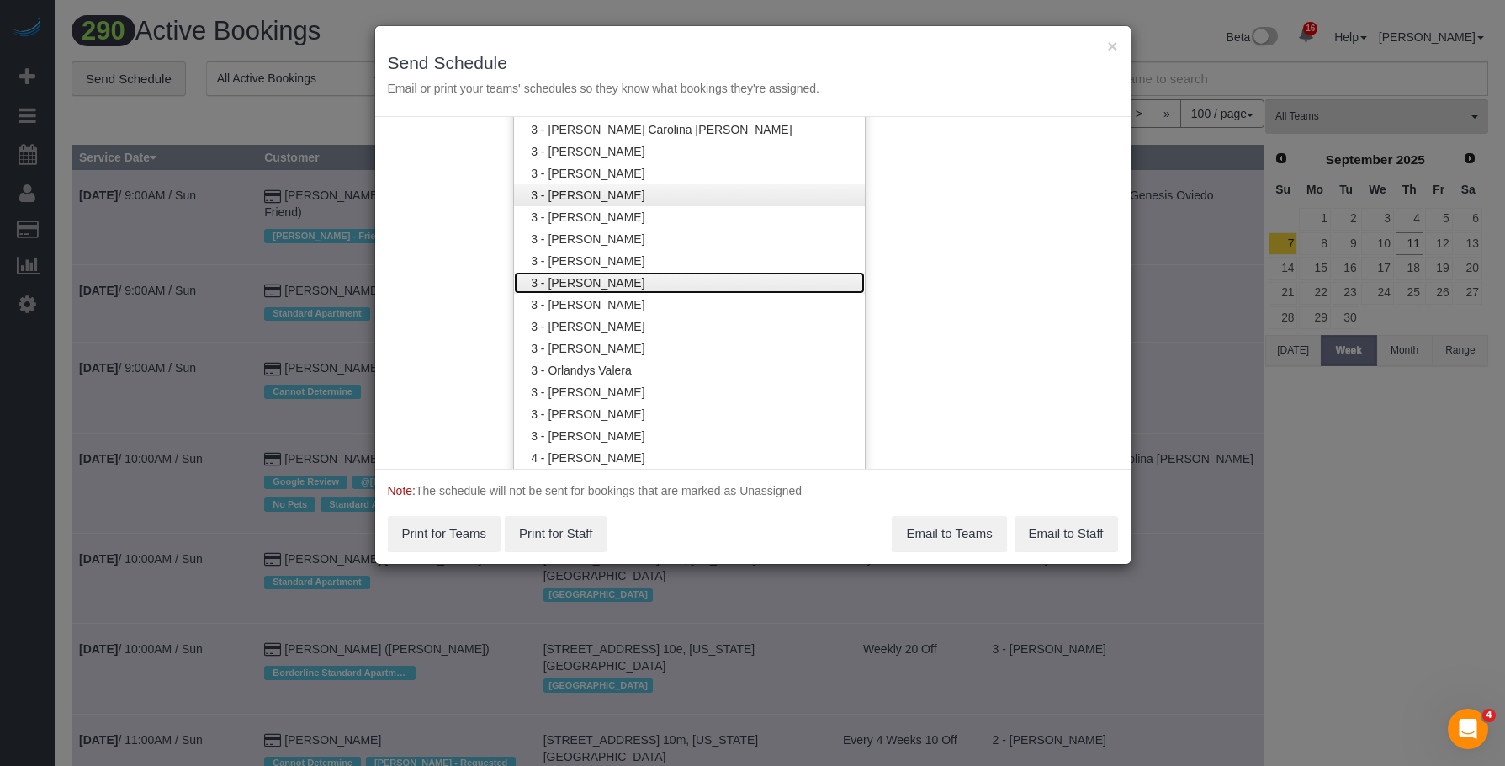
drag, startPoint x: 628, startPoint y: 278, endPoint x: 662, endPoint y: 189, distance: 95.6
click at [629, 278] on link "3 - [PERSON_NAME]" at bounding box center [689, 283] width 351 height 22
click at [685, 40] on div "× Send Schedule Email or print your teams' schedules so they know what bookings…" at bounding box center [752, 71] width 755 height 91
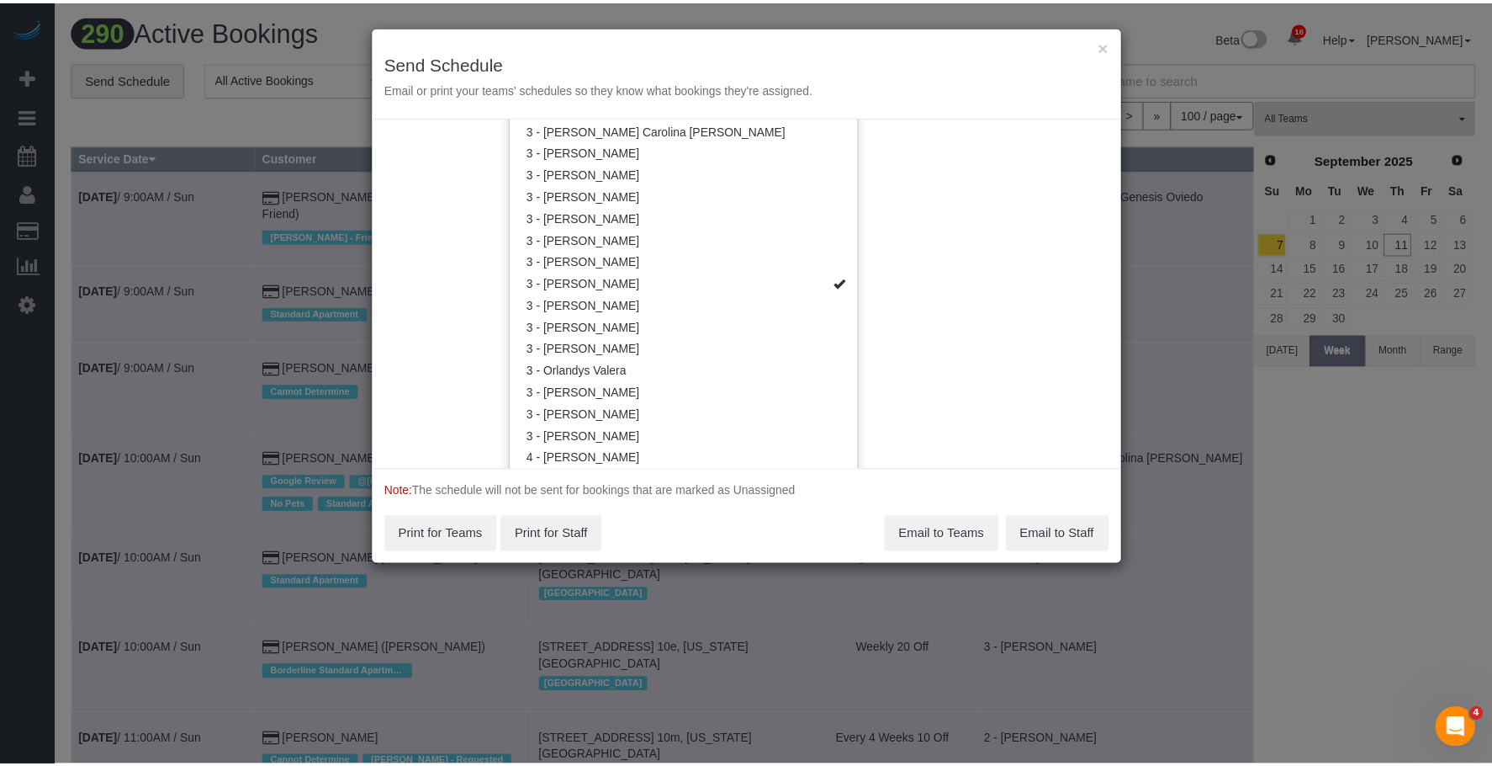
scroll to position [0, 0]
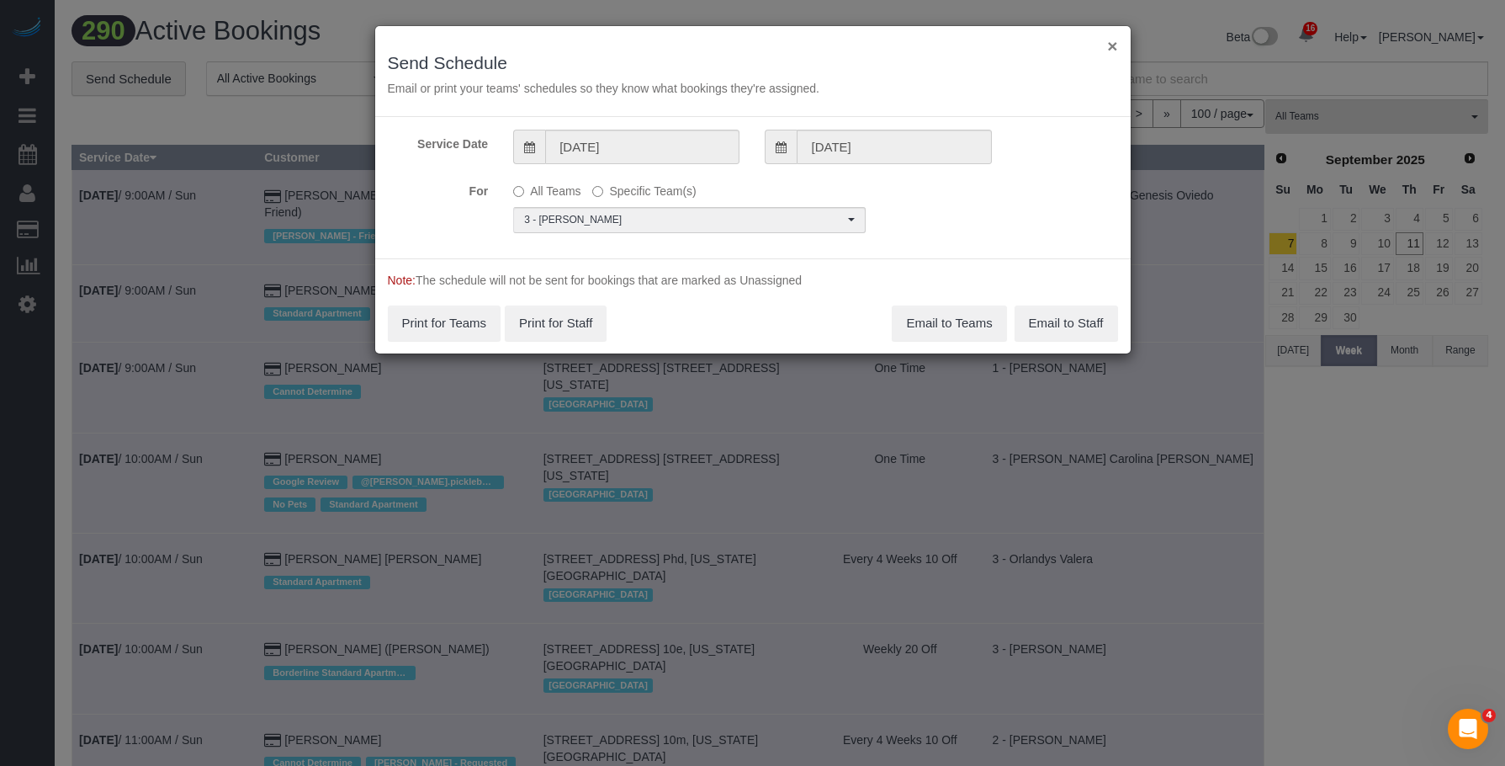
click at [1114, 43] on button "×" at bounding box center [1112, 46] width 10 height 18
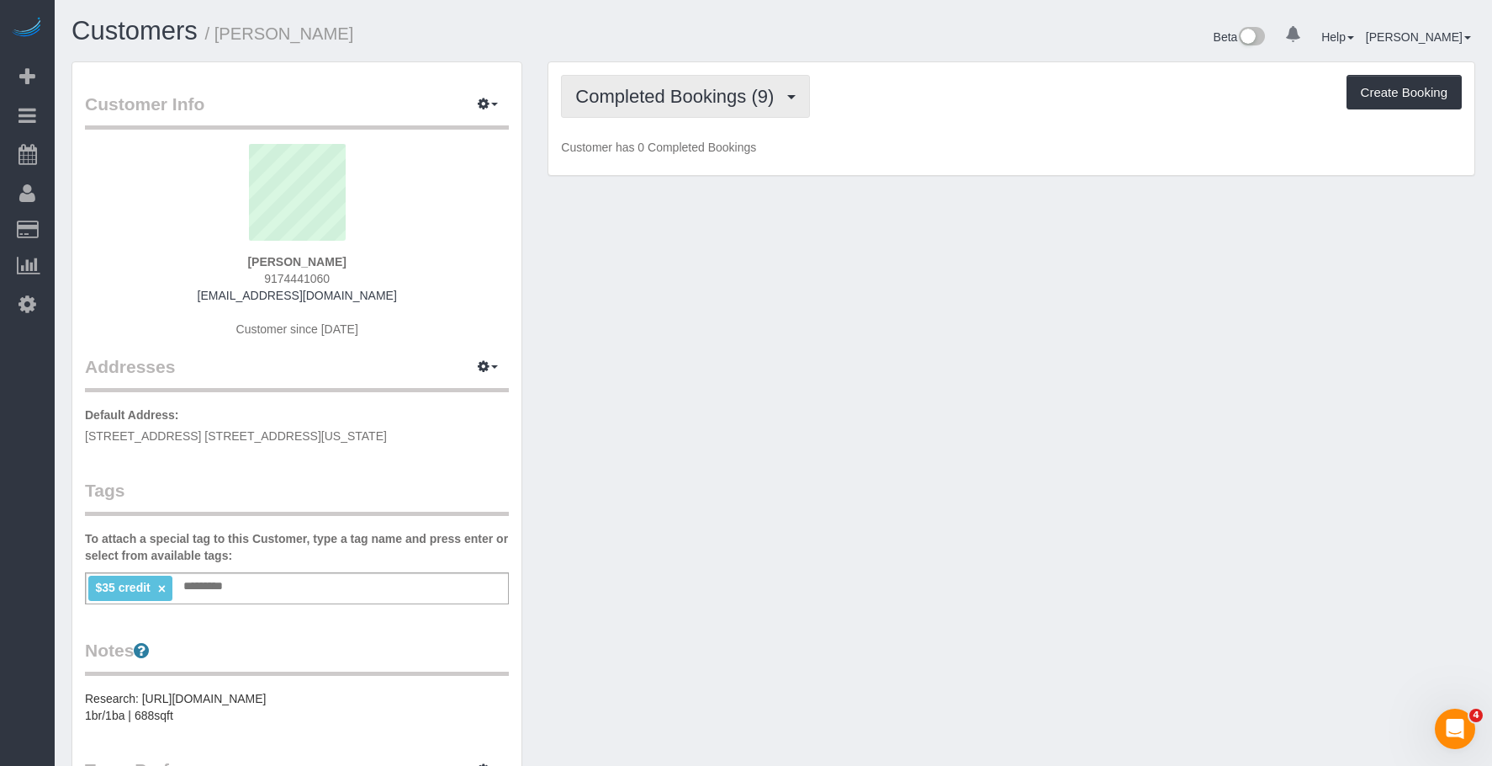
click at [644, 81] on button "Completed Bookings (9)" at bounding box center [685, 96] width 249 height 43
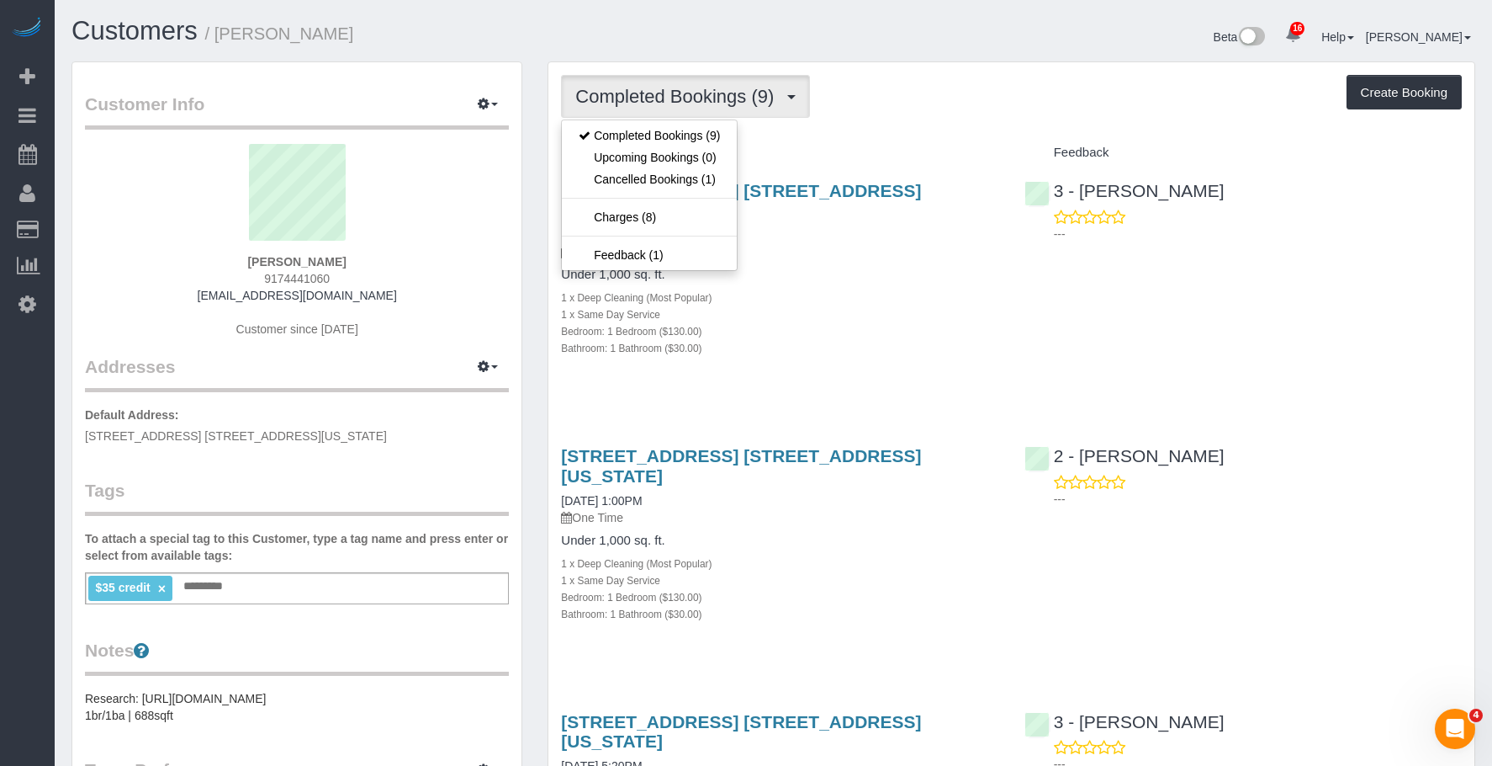
click at [913, 289] on div "1 x Deep Cleaning (Most Popular)" at bounding box center [779, 297] width 437 height 17
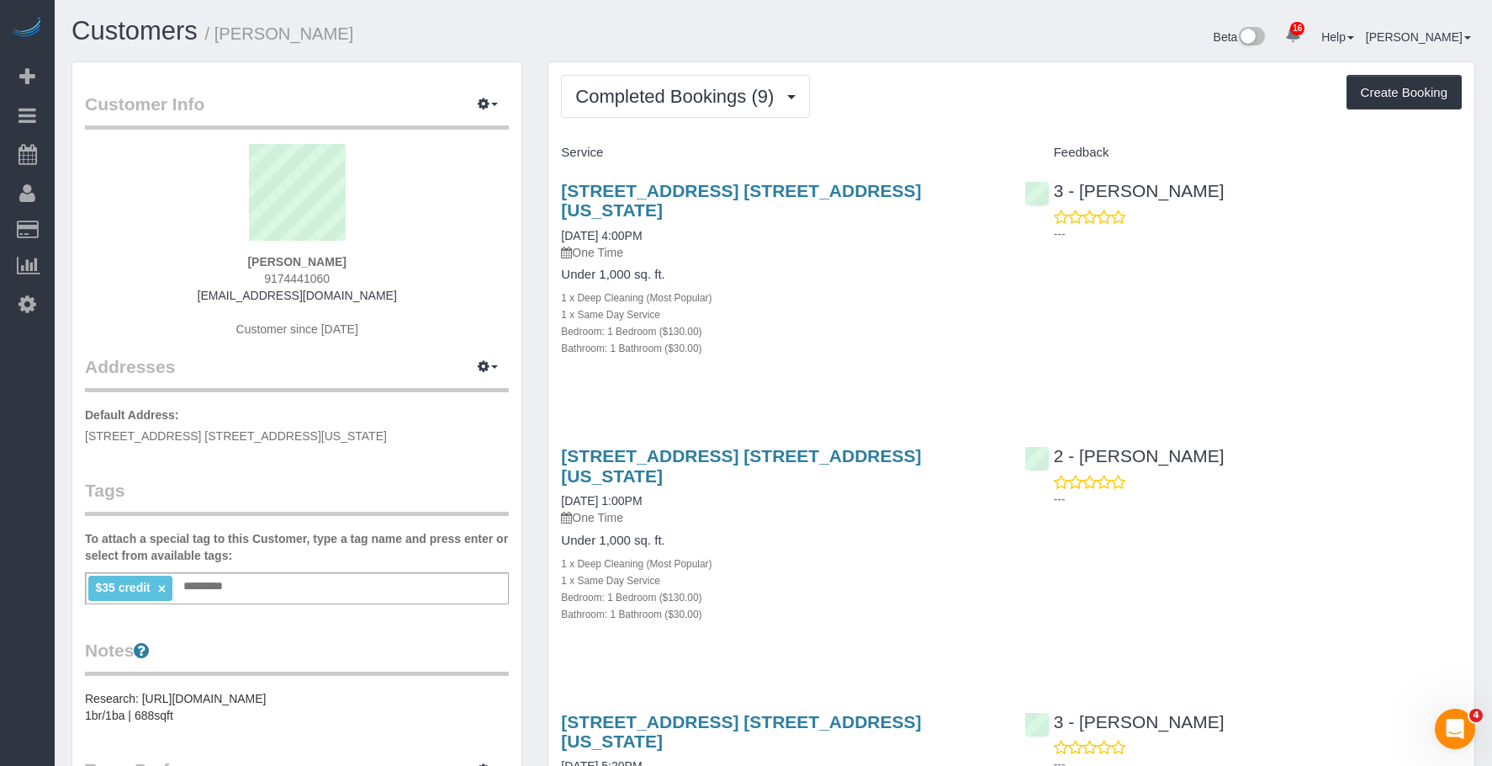
drag, startPoint x: 223, startPoint y: 34, endPoint x: 370, endPoint y: 41, distance: 147.4
click at [370, 41] on h1 "Customers / [PERSON_NAME]" at bounding box center [417, 31] width 690 height 29
copy small "[PERSON_NAME]"
click at [897, 93] on div "Completed Bookings (9) Completed Bookings (9) Upcoming Bookings (0) Cancelled B…" at bounding box center [1011, 96] width 901 height 43
click at [666, 114] on button "Completed Bookings (9)" at bounding box center [685, 96] width 249 height 43
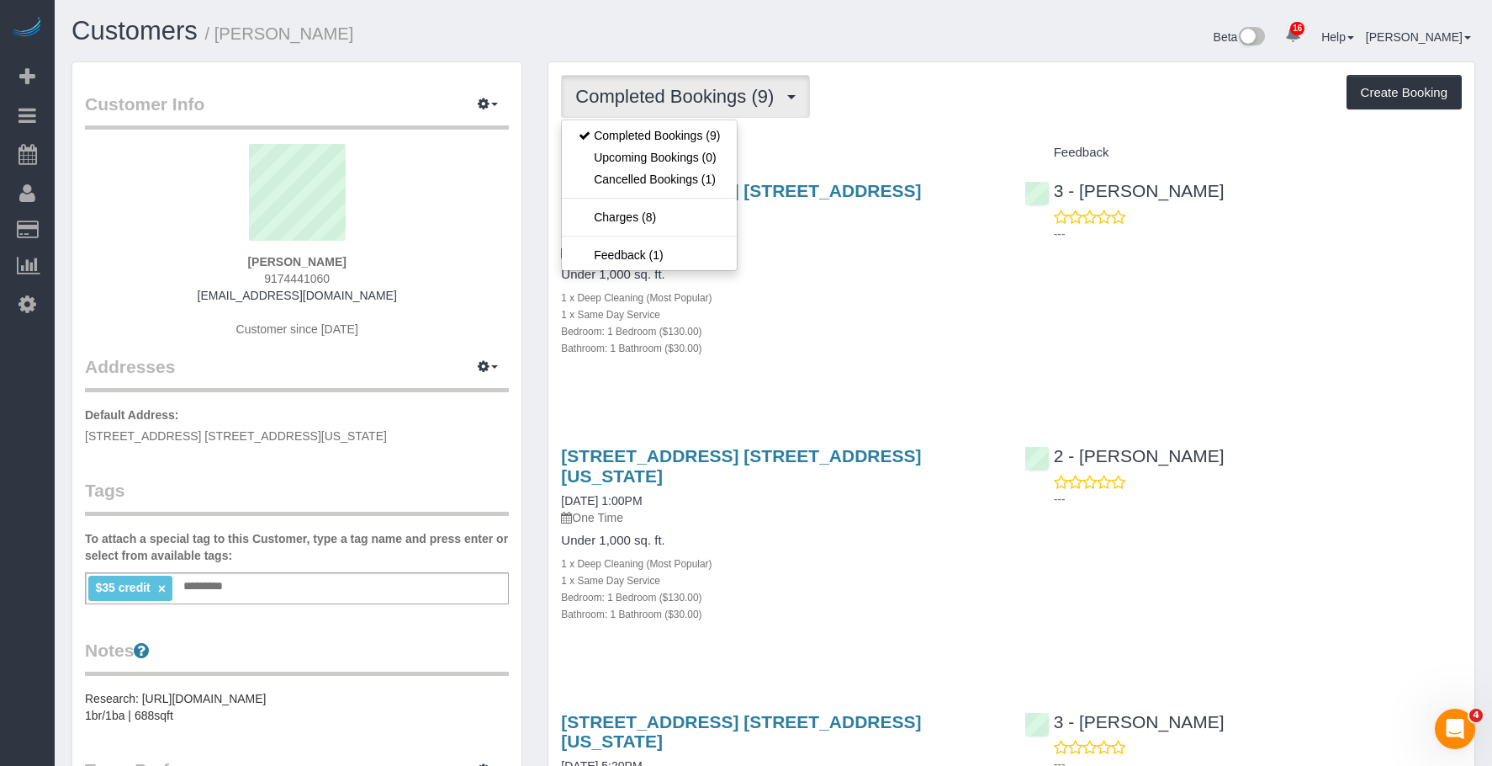
click at [861, 113] on div "Completed Bookings (9) Completed Bookings (9) Upcoming Bookings (0) Cancelled B…" at bounding box center [1011, 96] width 901 height 43
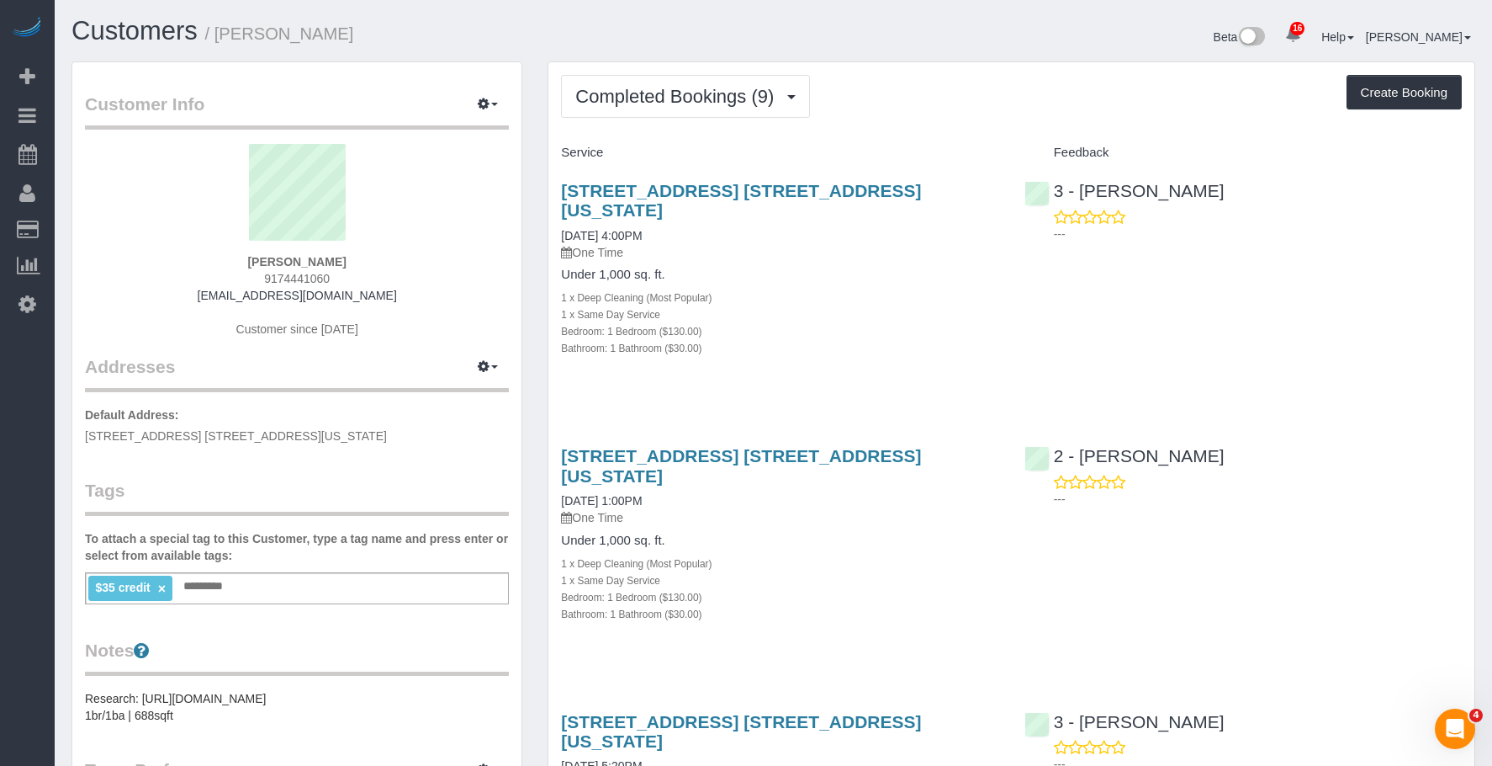
drag, startPoint x: 824, startPoint y: 312, endPoint x: 917, endPoint y: 206, distance: 140.7
click at [826, 322] on div "Bedroom: 1 Bedroom ($130.00)" at bounding box center [779, 330] width 437 height 17
drag, startPoint x: 879, startPoint y: 308, endPoint x: 685, endPoint y: 87, distance: 293.8
click at [880, 322] on div "Bedroom: 1 Bedroom ($130.00)" at bounding box center [779, 330] width 437 height 17
click at [649, 77] on button "Completed Bookings (9)" at bounding box center [685, 96] width 249 height 43
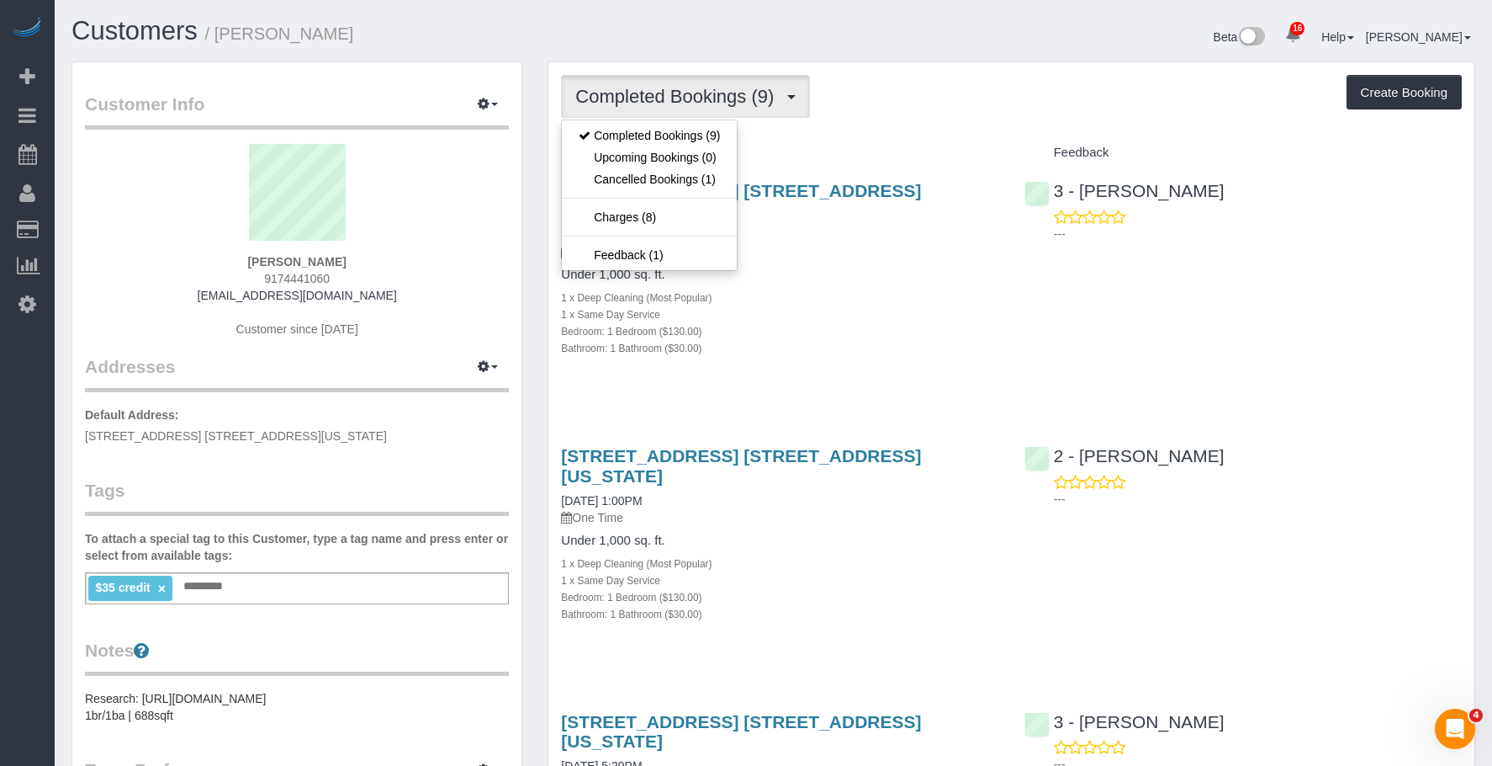
click at [875, 289] on div "1 x Deep Cleaning (Most Popular)" at bounding box center [779, 297] width 437 height 17
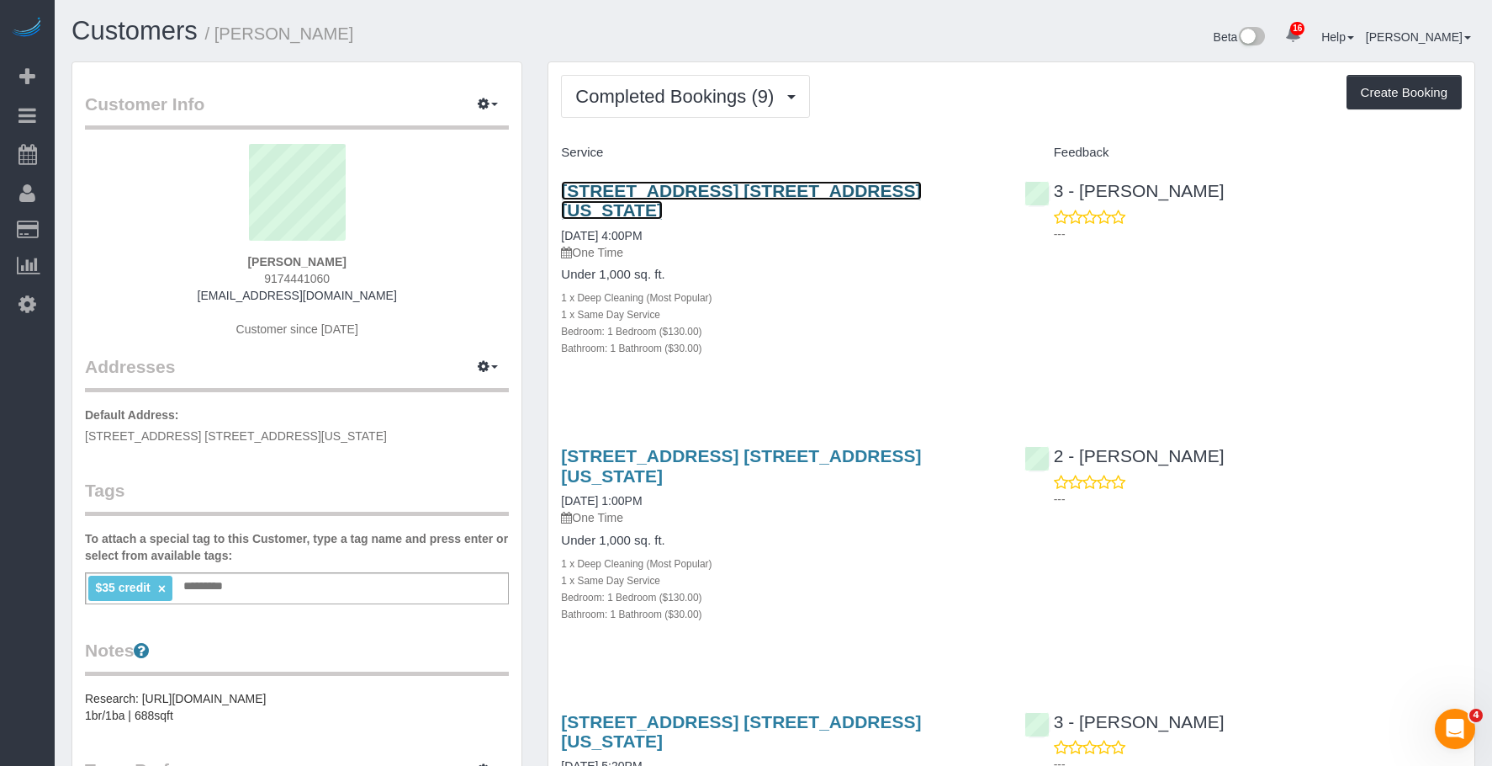
click at [891, 189] on link "200 East 82nd Street, Apt. 10f, New York, NY 10028" at bounding box center [741, 200] width 360 height 39
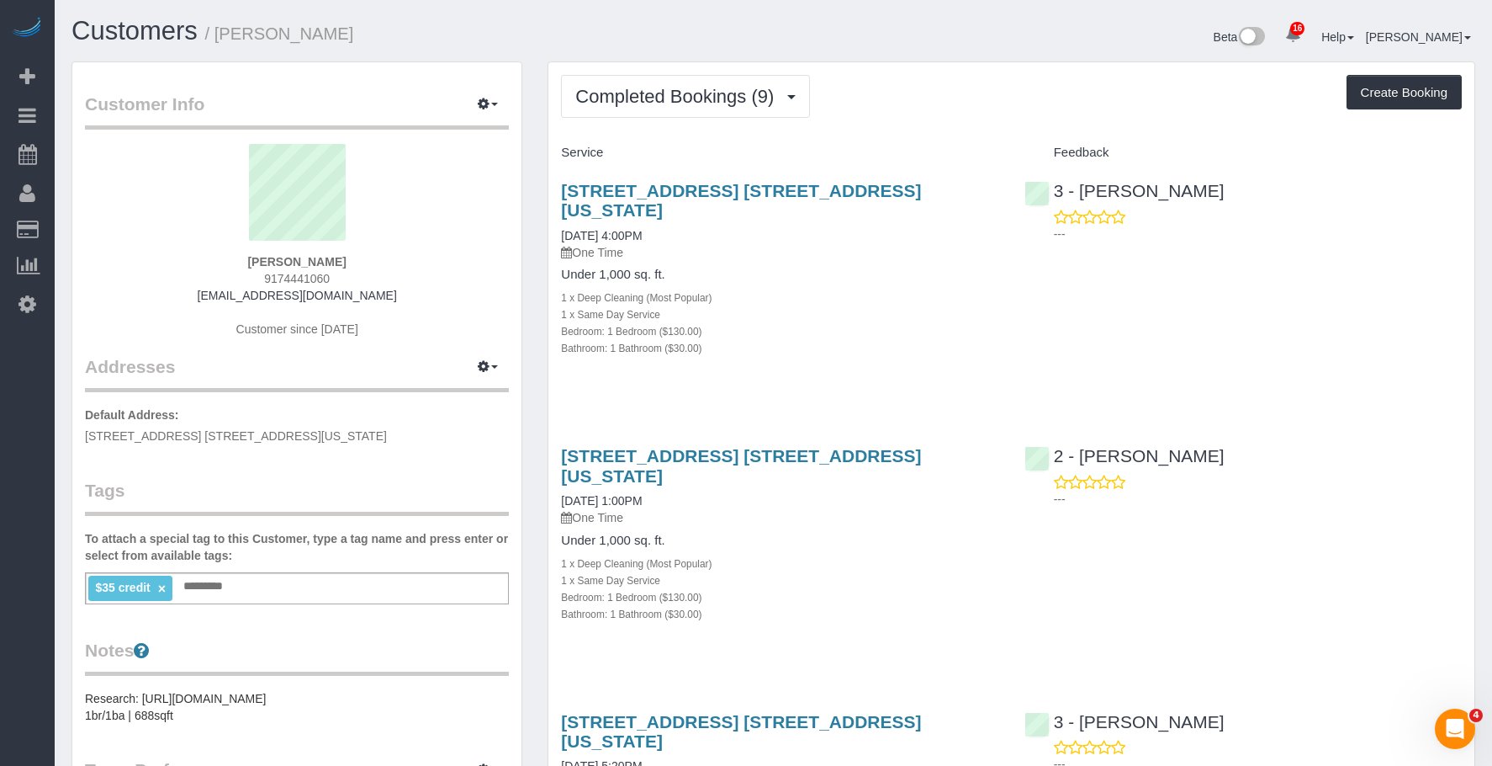
drag, startPoint x: 220, startPoint y: 37, endPoint x: 379, endPoint y: 40, distance: 159.9
click at [379, 40] on h1 "Customers / Luke Meehan" at bounding box center [417, 31] width 690 height 29
copy small "Luke Meehan"
click at [643, 106] on span "Completed Bookings (9)" at bounding box center [678, 96] width 207 height 21
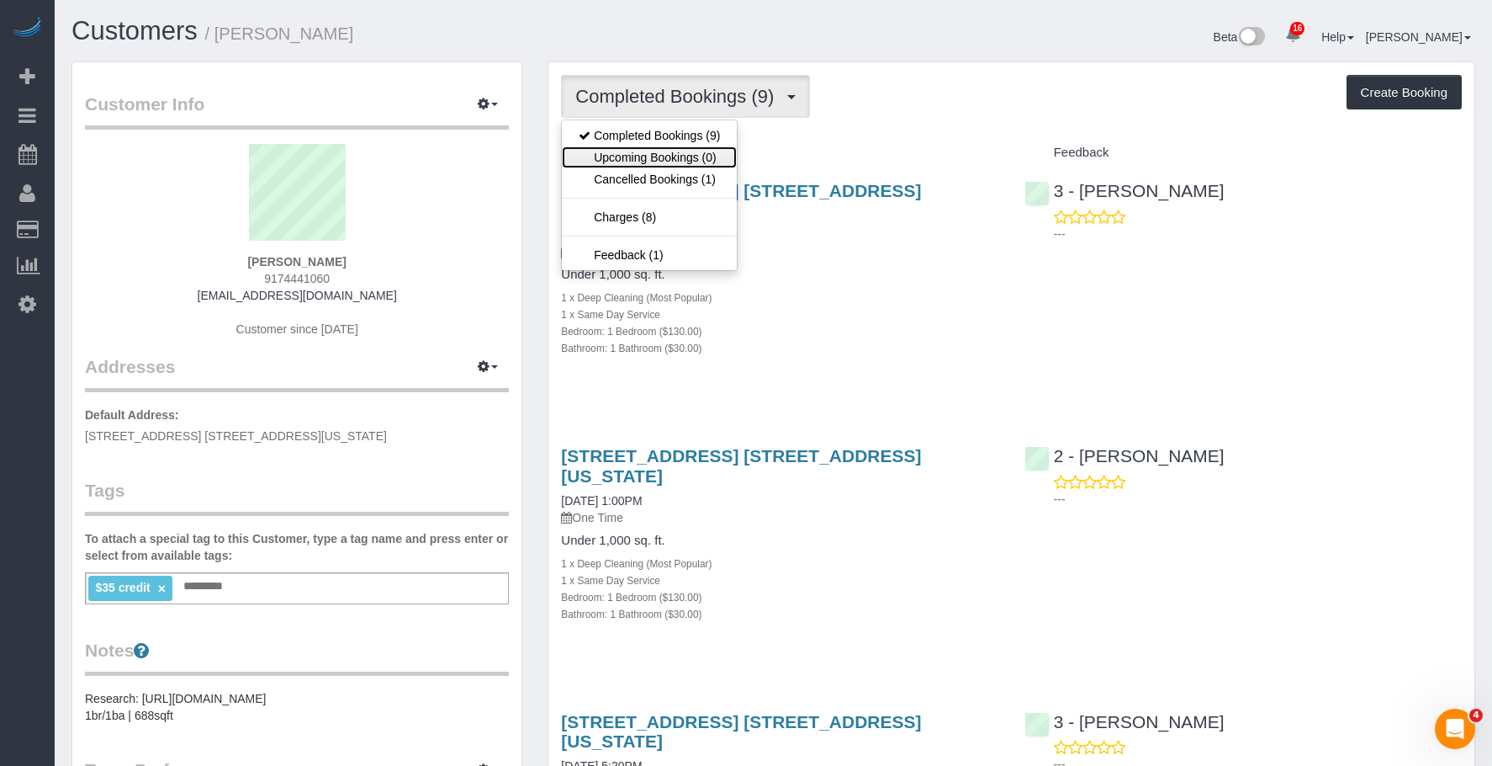
click at [638, 152] on link "Upcoming Bookings (0)" at bounding box center [649, 157] width 175 height 22
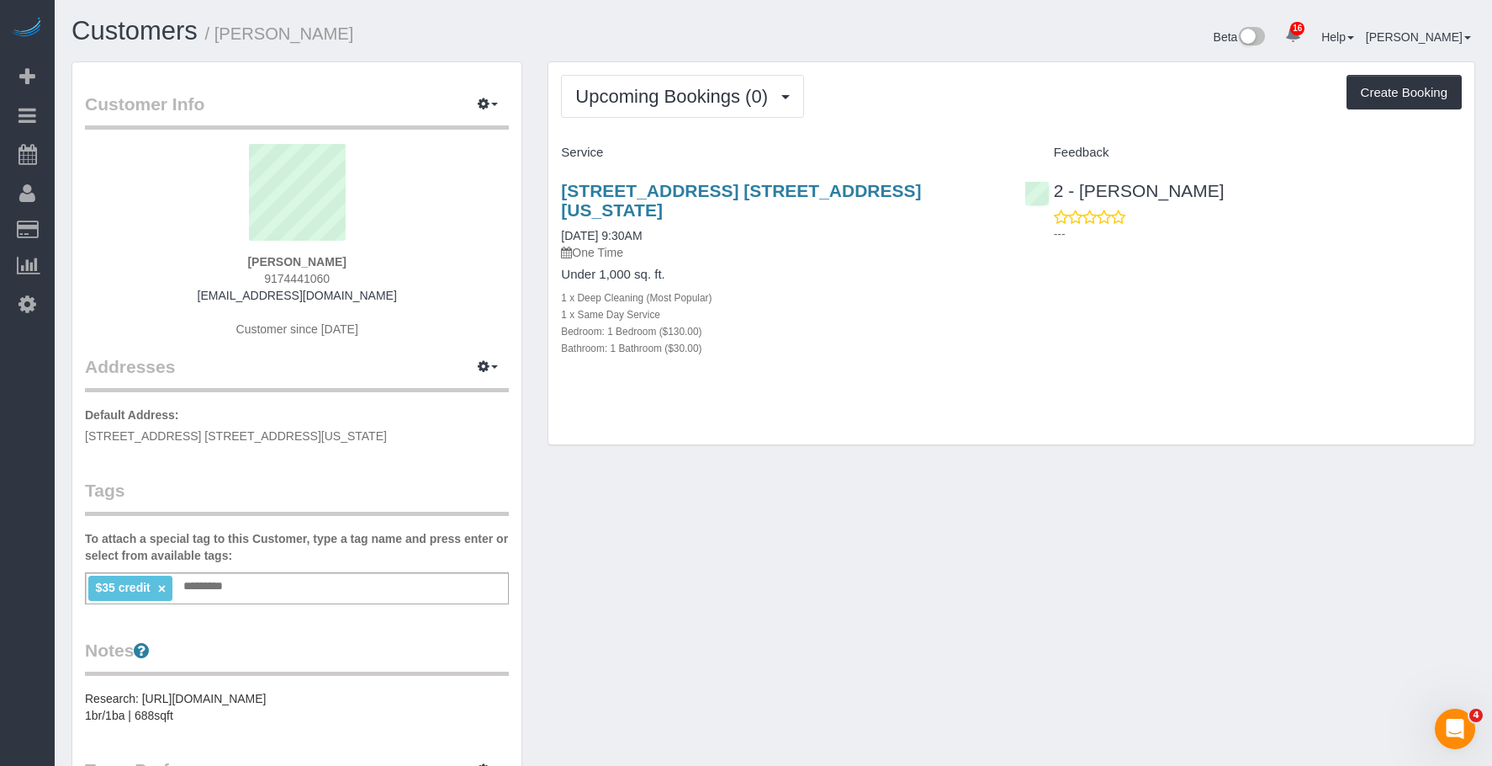
click at [841, 339] on div "Bathroom: 1 Bathroom ($30.00)" at bounding box center [779, 347] width 437 height 17
click at [825, 244] on p "One Time" at bounding box center [779, 252] width 437 height 17
drag, startPoint x: 549, startPoint y: 189, endPoint x: 984, endPoint y: 195, distance: 435.0
click at [984, 195] on div "200 East 82nd Street, Apt. 10f, New York, NY 10028 09/12/2025 9:30AM One Time U…" at bounding box center [780, 278] width 463 height 223
copy link "200 East 82nd Street, Apt. 10f, New York, NY 10028"
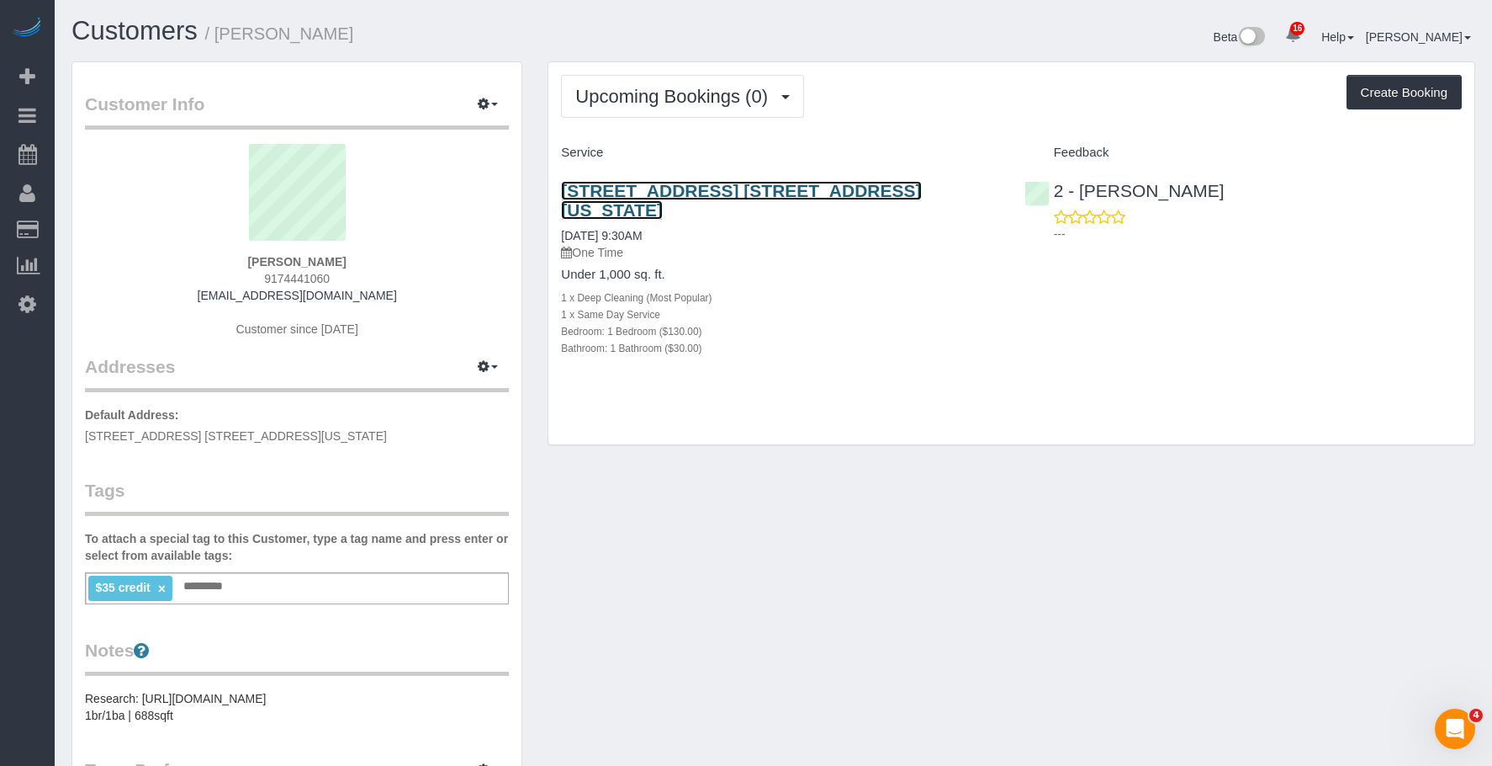
click at [731, 188] on link "200 East 82nd Street, Apt. 10f, New York, NY 10028" at bounding box center [741, 200] width 360 height 39
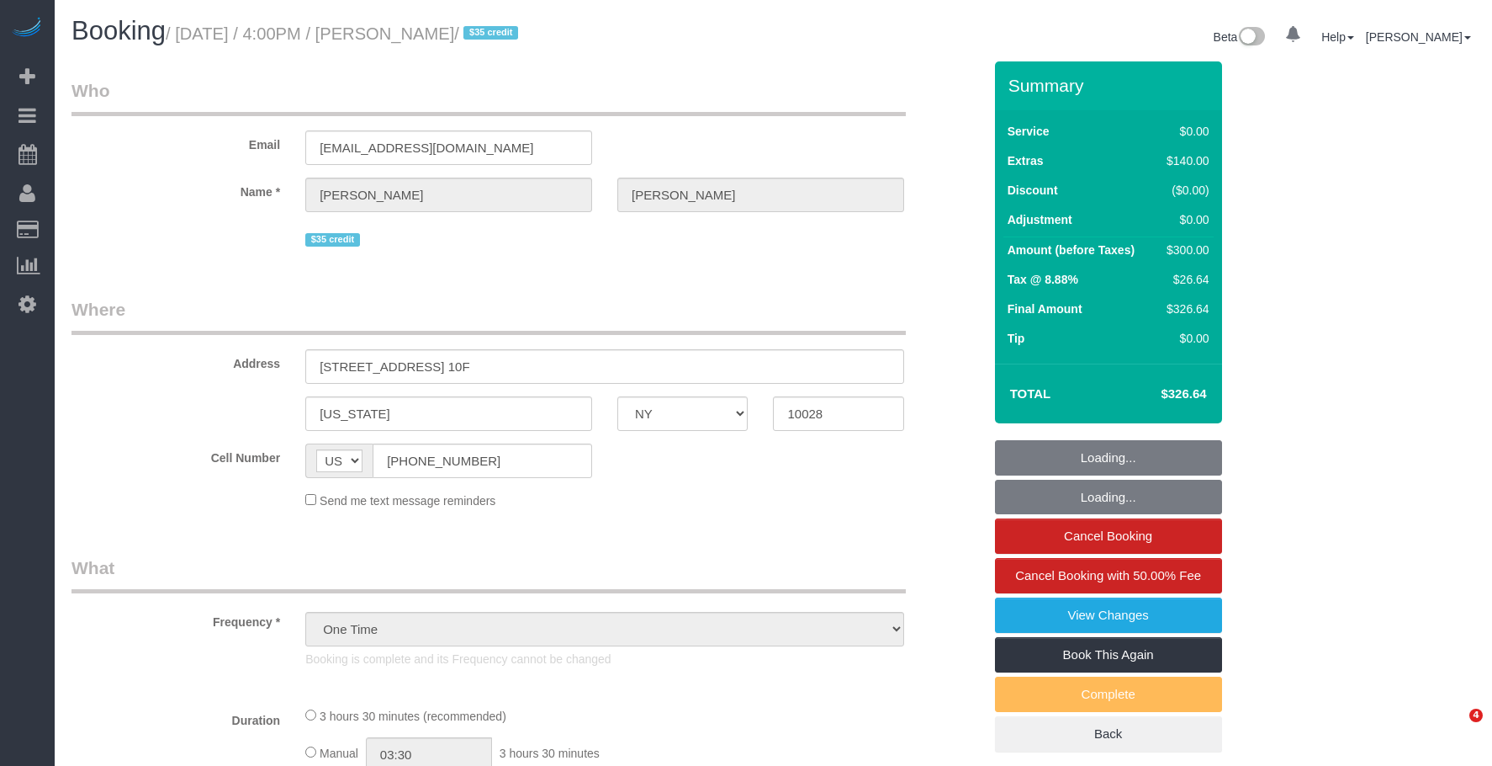
select select "NY"
select select "string:stripe-pm_1PHVFZ4VGloSiKo7Fg93uLWs"
select select "number:89"
select select "number:90"
select select "number:15"
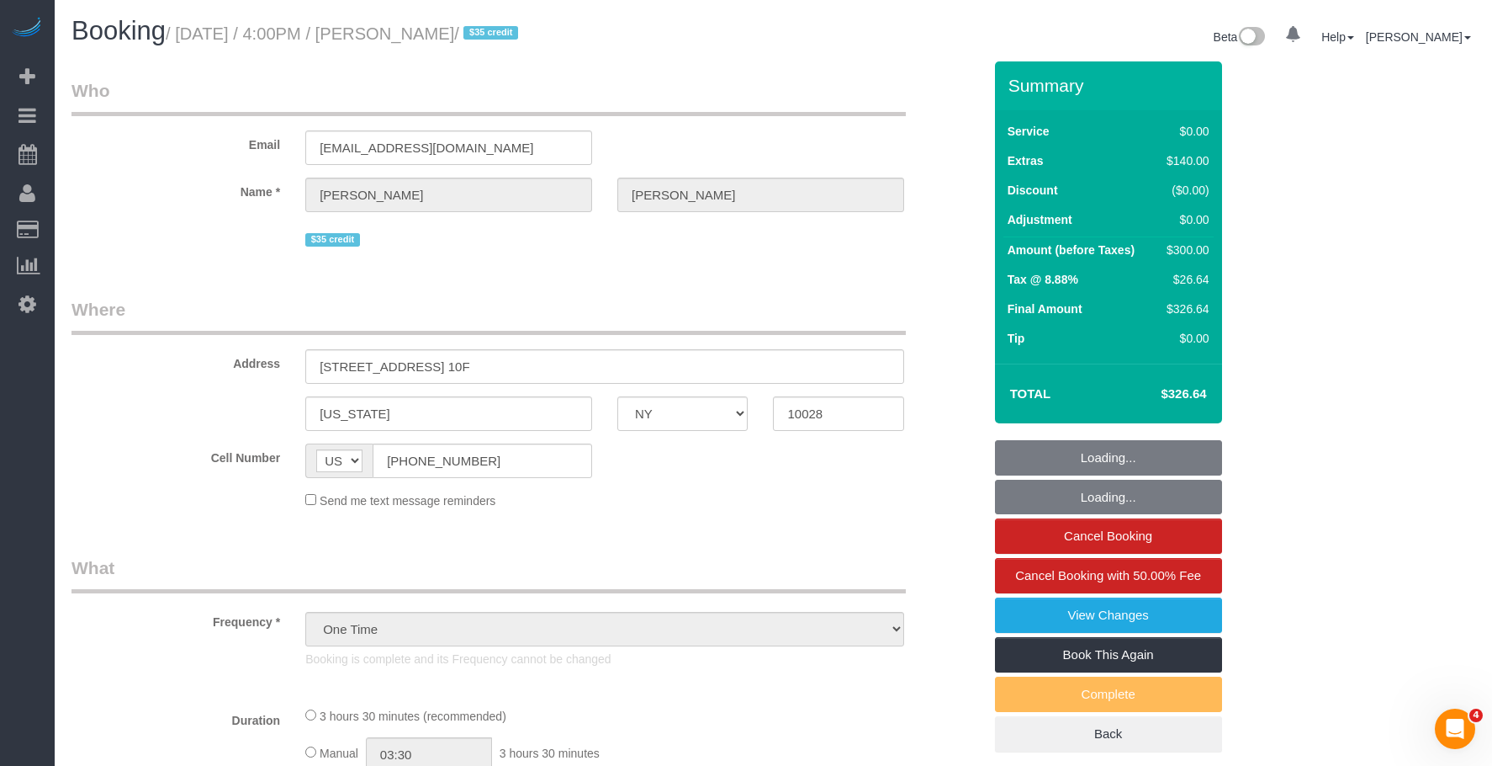
select select "number:7"
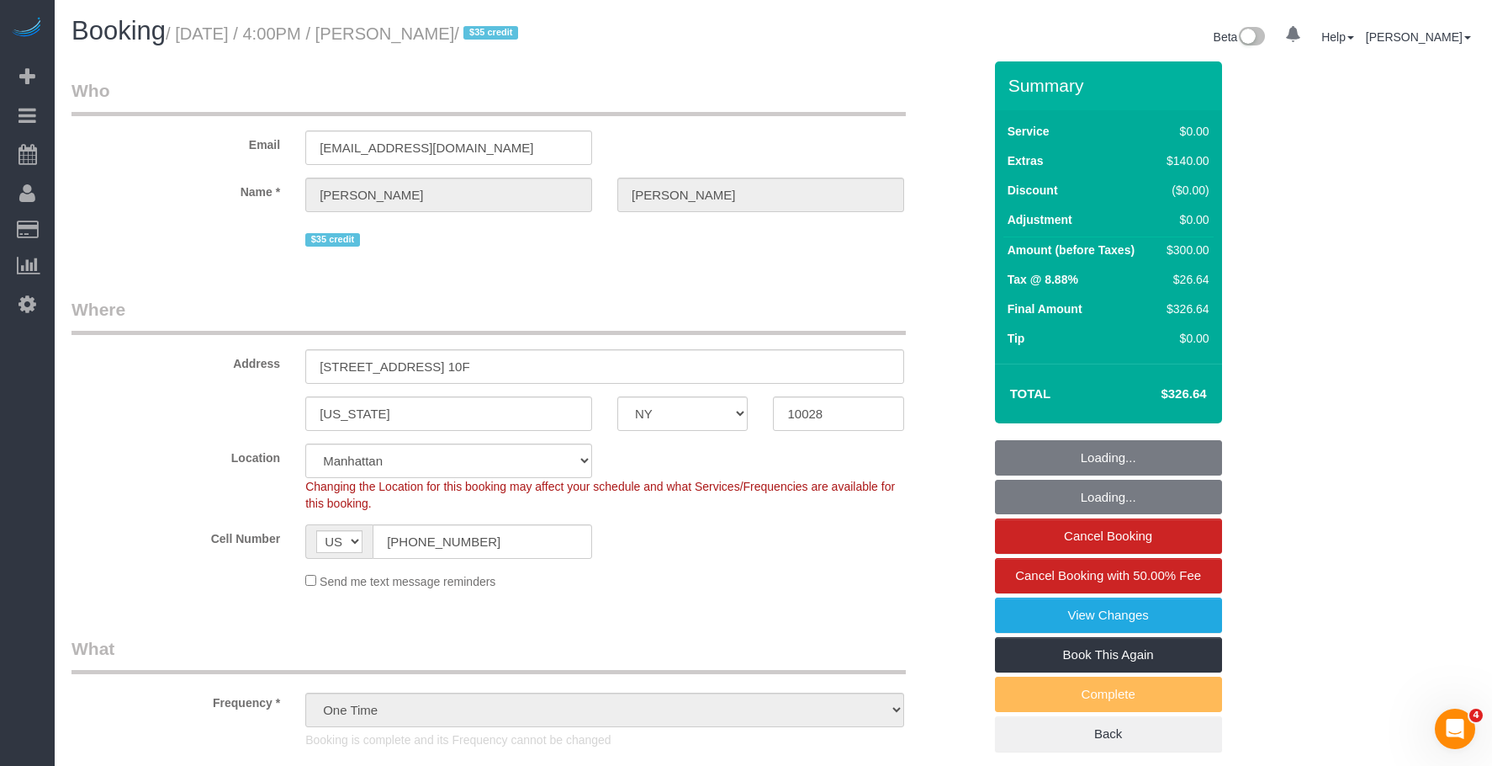
select select "object:924"
select select "1"
select select "spot1"
select select "1"
drag, startPoint x: 1131, startPoint y: 658, endPoint x: 1122, endPoint y: 660, distance: 8.6
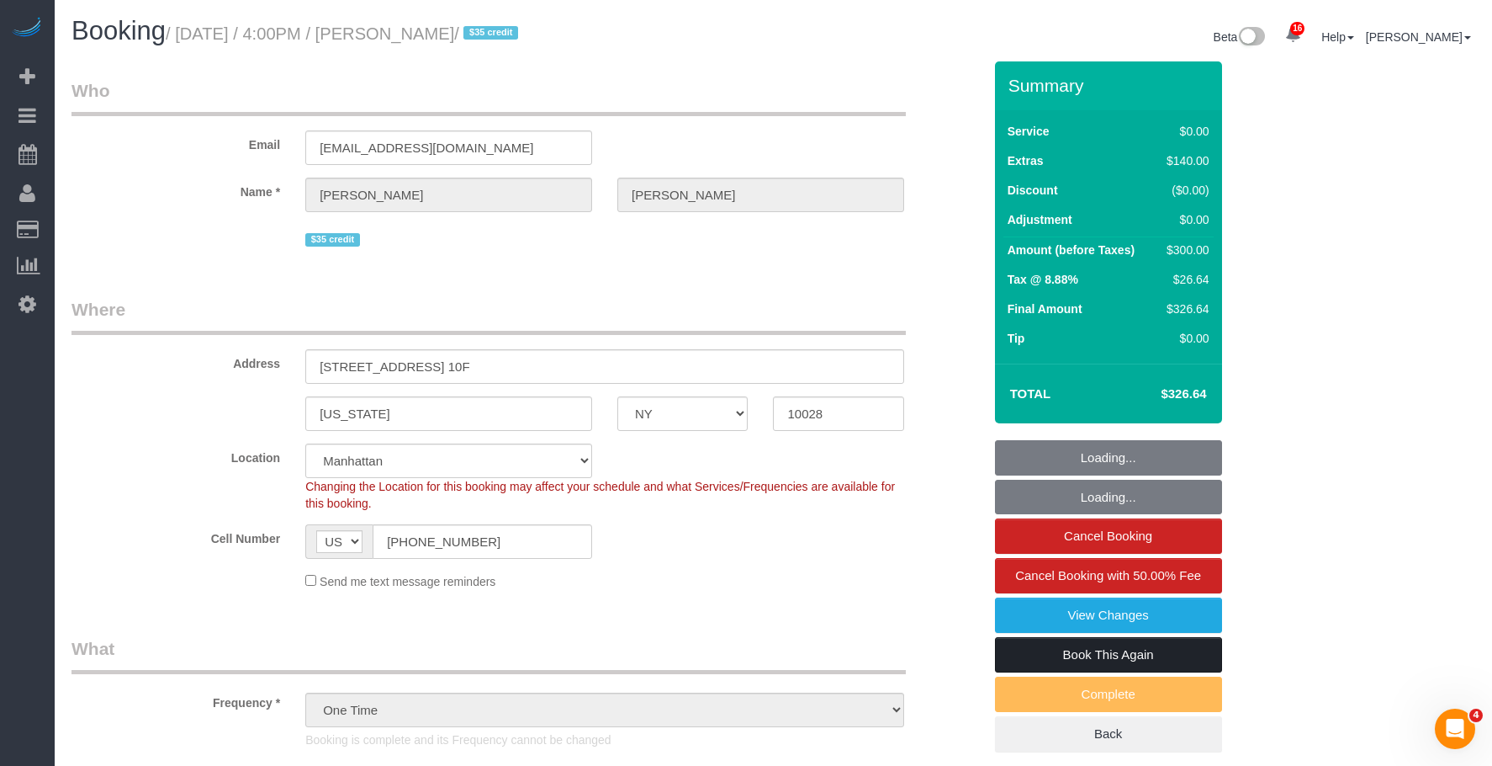
click at [1129, 658] on link "Book This Again" at bounding box center [1108, 654] width 227 height 35
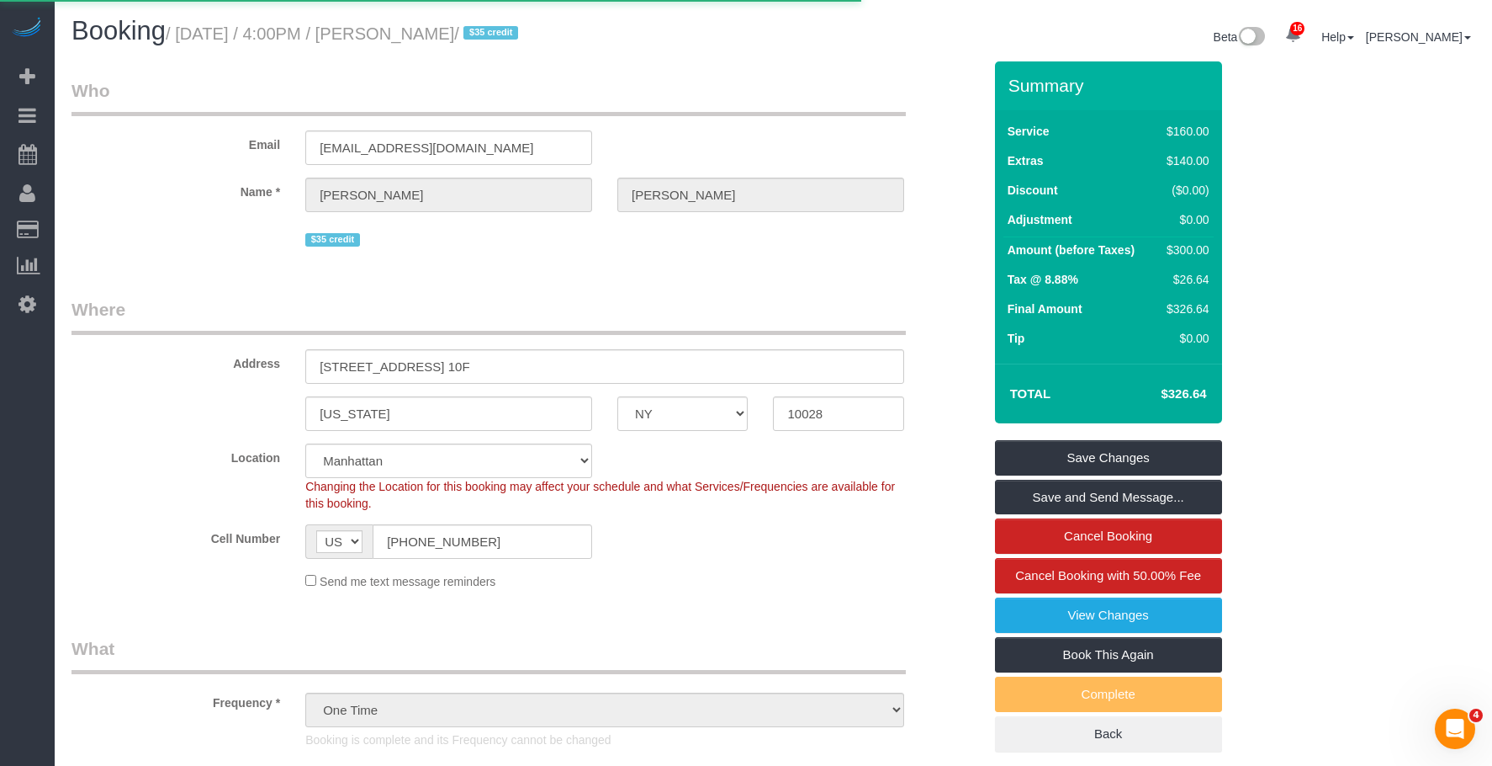
select select "NY"
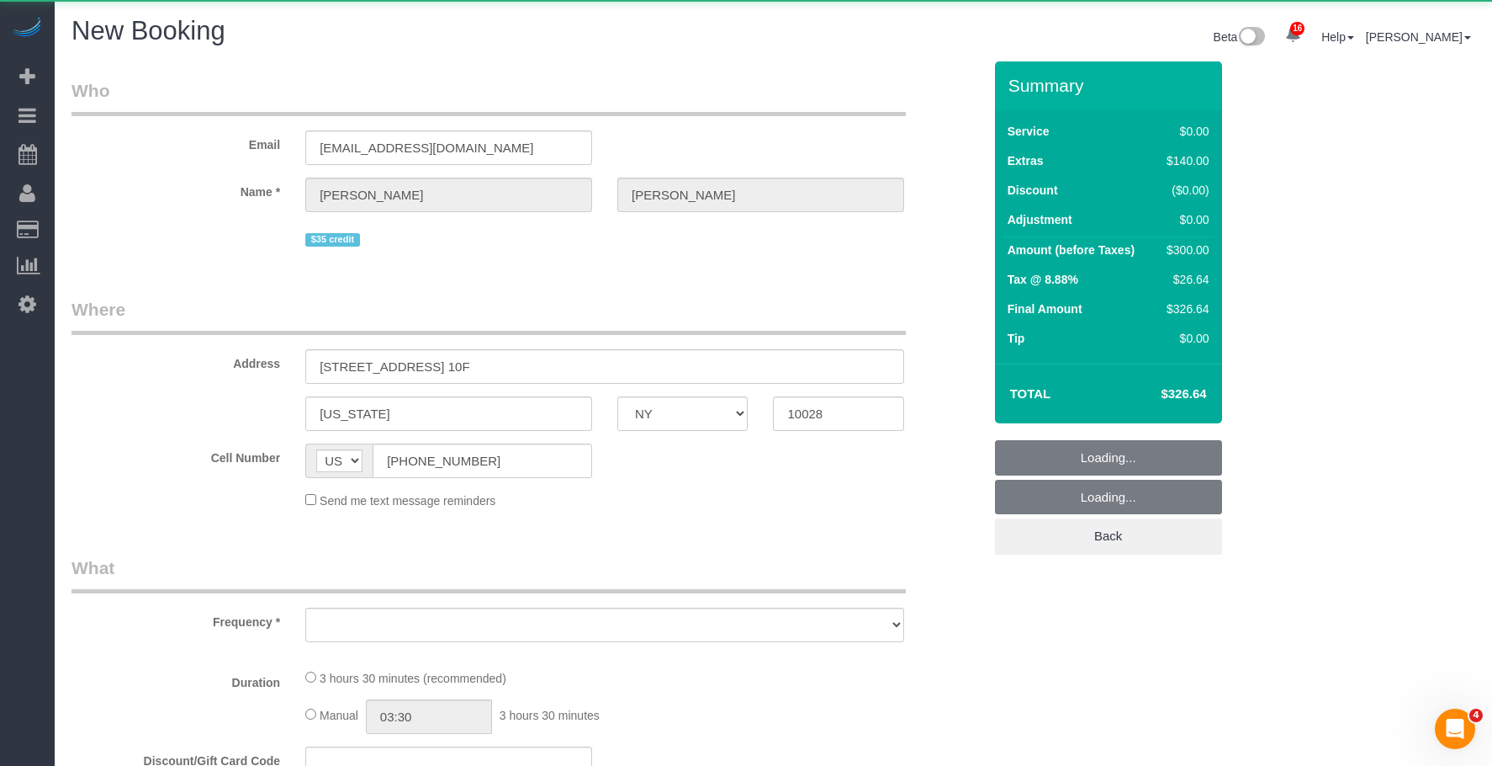
select select "number:89"
select select "number:90"
select select "number:15"
select select "number:7"
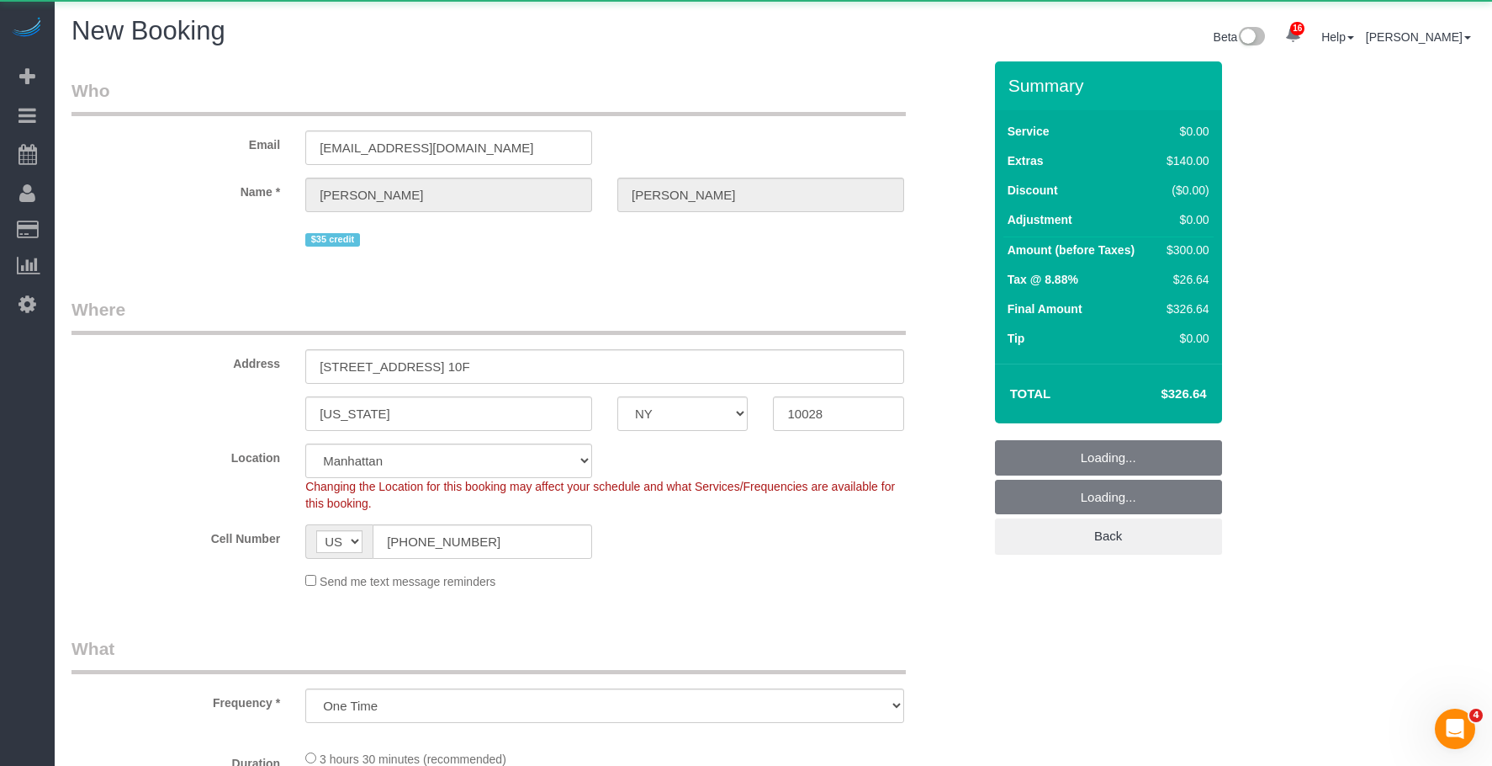
select select "object:2861"
select select "string:stripe-pm_1PHVFZ4VGloSiKo7Fg93uLWs"
select select "1"
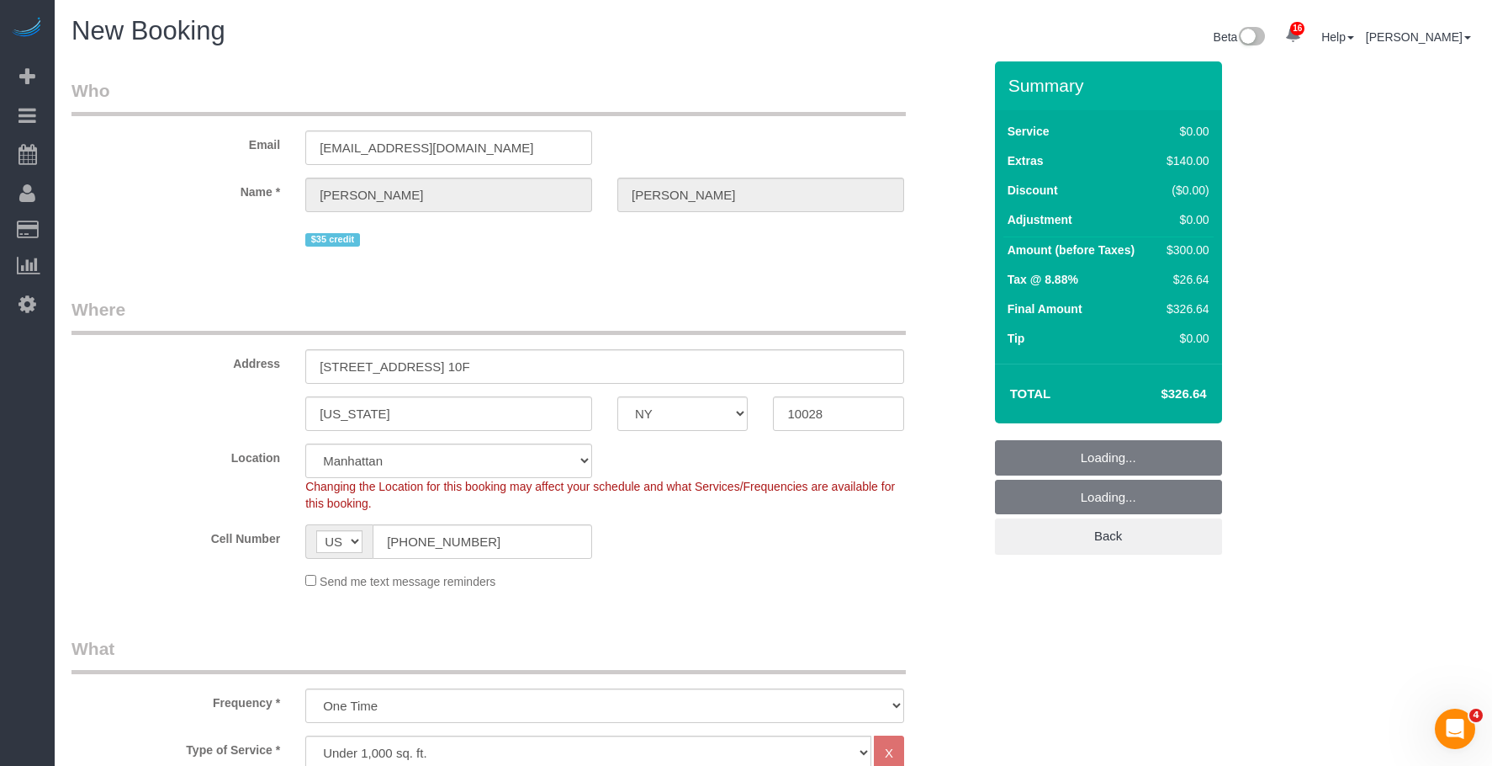
select select "1"
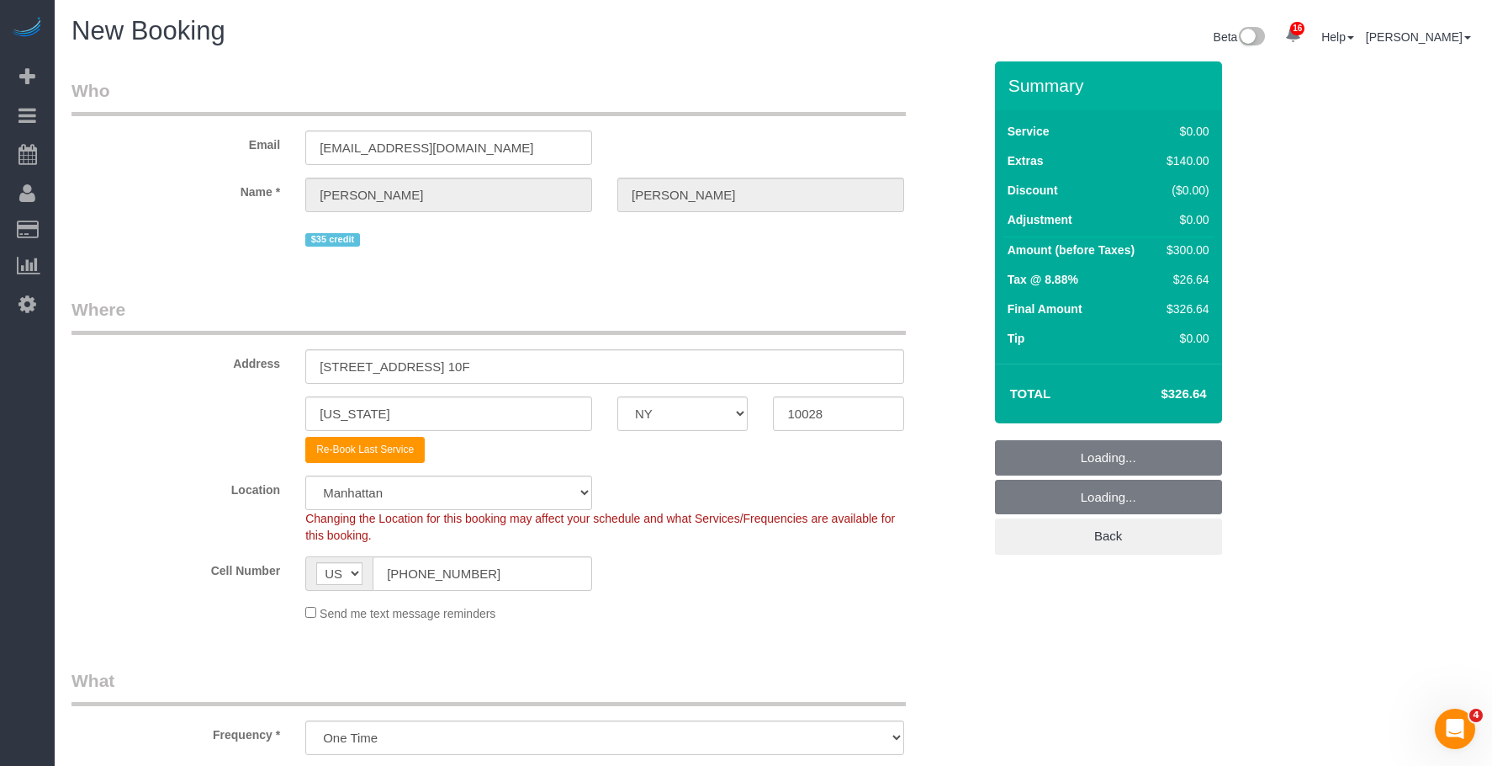
select select "object:2906"
select select "1"
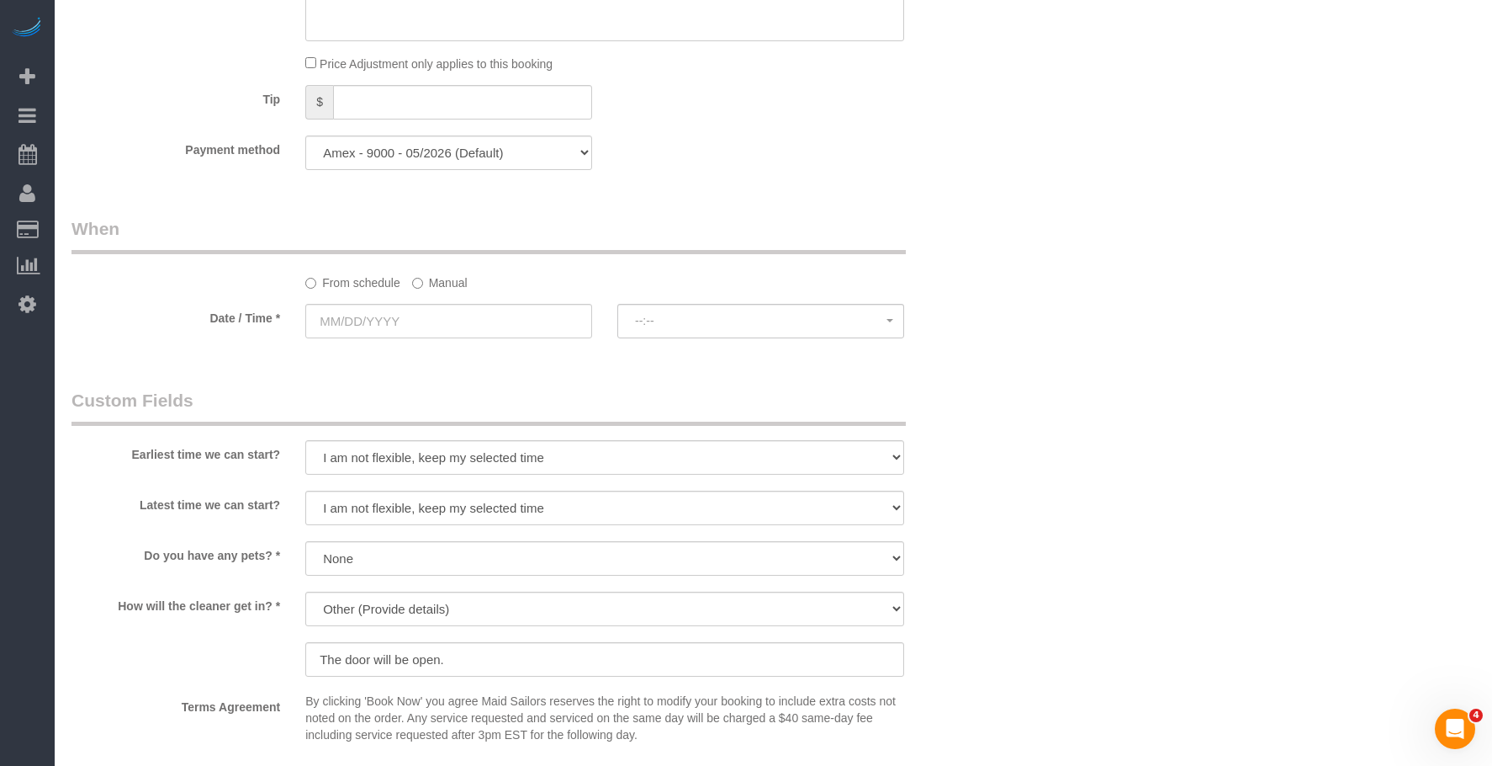
scroll to position [1514, 0]
click at [446, 288] on label "Manual" at bounding box center [440, 281] width 56 height 23
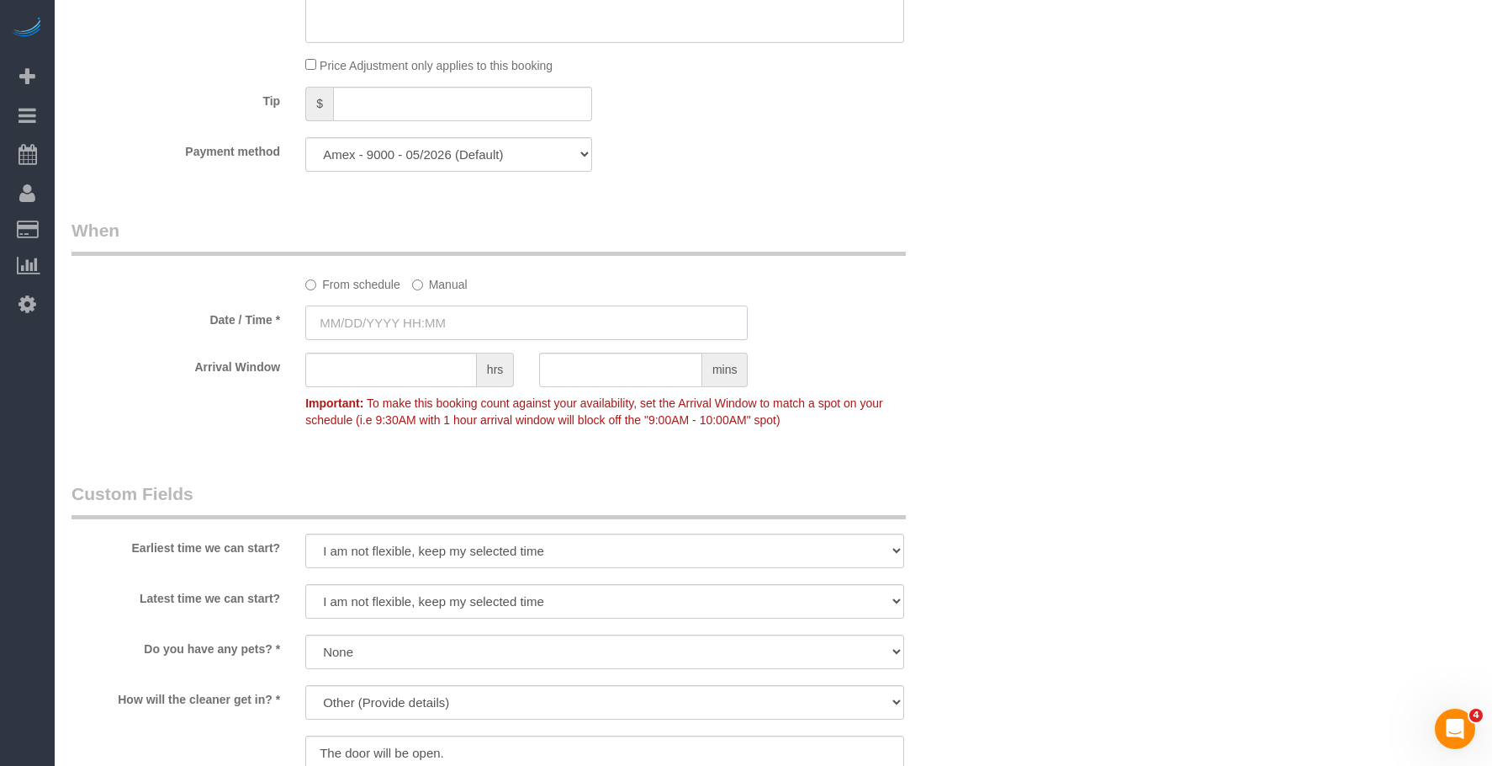
click at [501, 324] on input "text" at bounding box center [526, 322] width 443 height 34
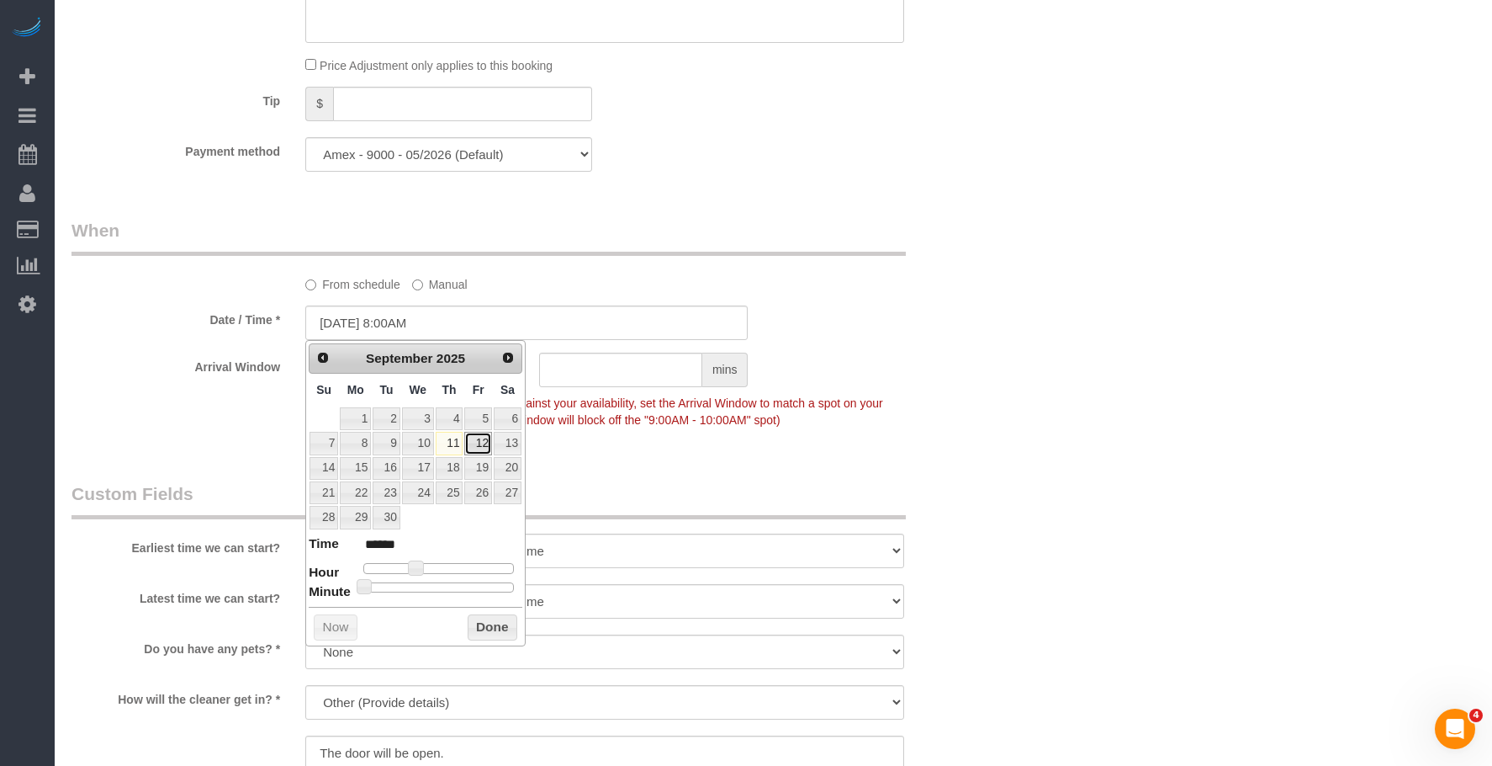
click at [478, 444] on link "12" at bounding box center [477, 443] width 27 height 23
type input "09/12/2025 9:00AM"
type input "******"
click at [428, 570] on span at bounding box center [422, 567] width 15 height 15
type input "09/12/2025 9:05AM"
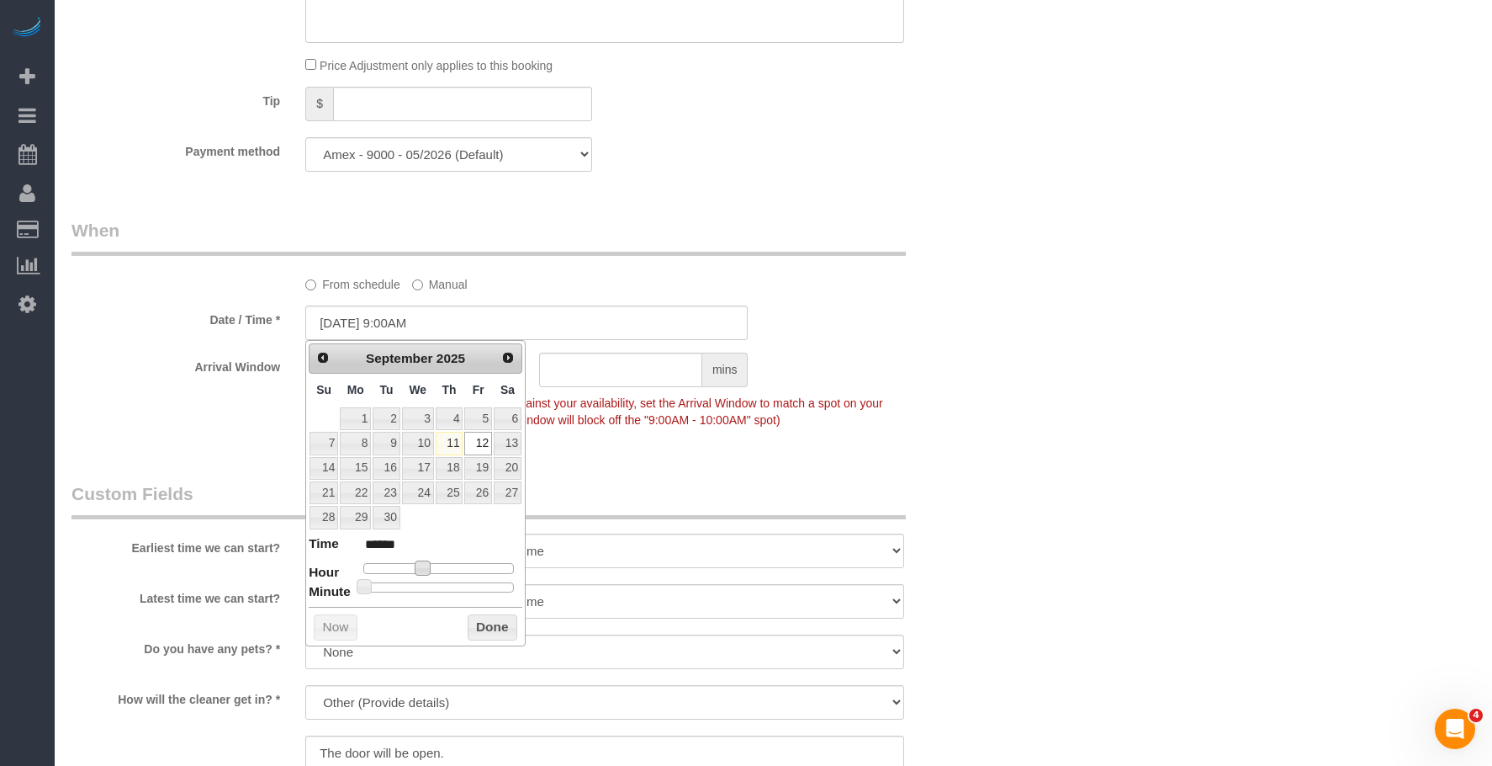
type input "******"
type input "09/12/2025 9:10AM"
type input "******"
type input "09/12/2025 9:20AM"
type input "******"
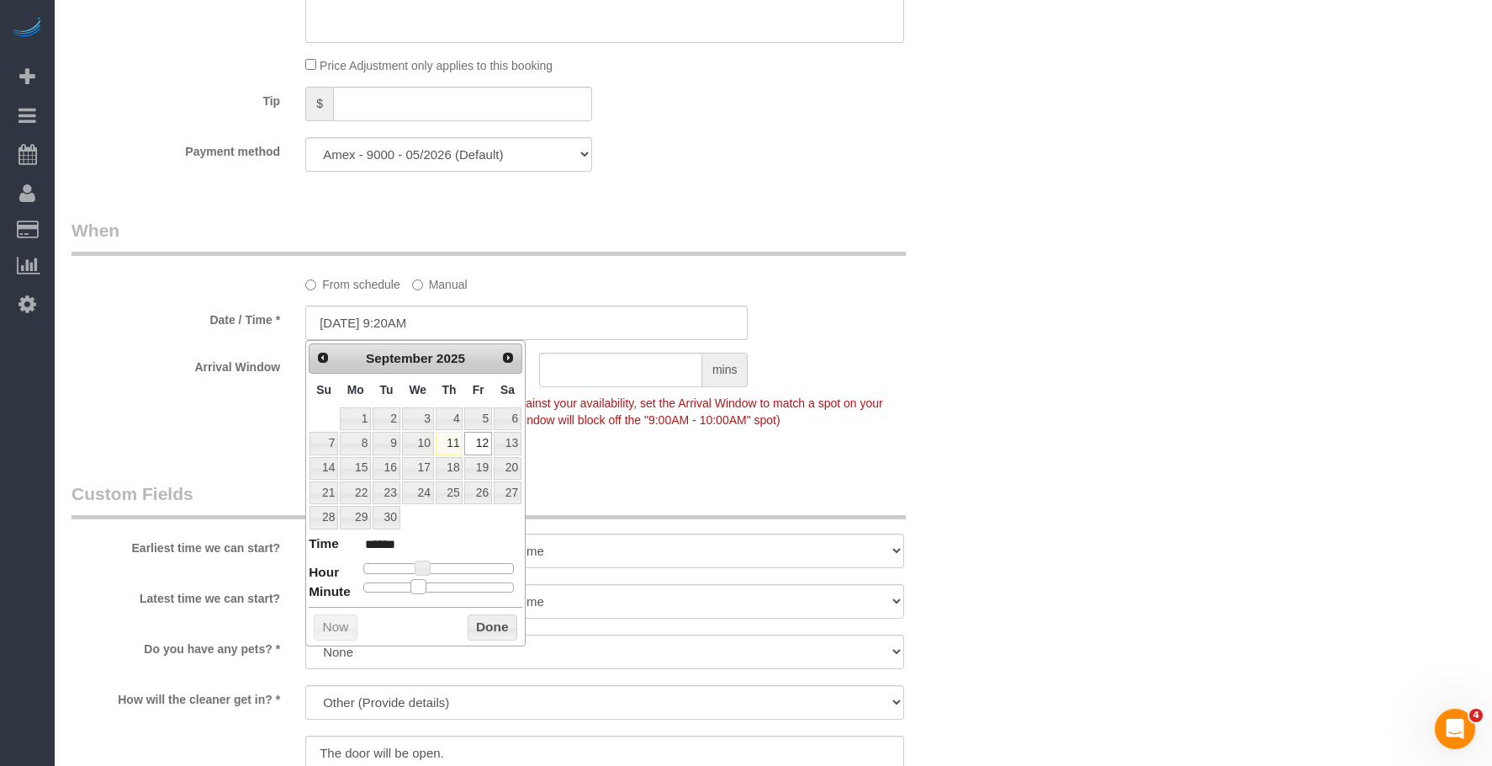
type input "09/12/2025 9:25AM"
type input "******"
type input "09/12/2025 9:30AM"
type input "******"
type input "09/12/2025 9:35AM"
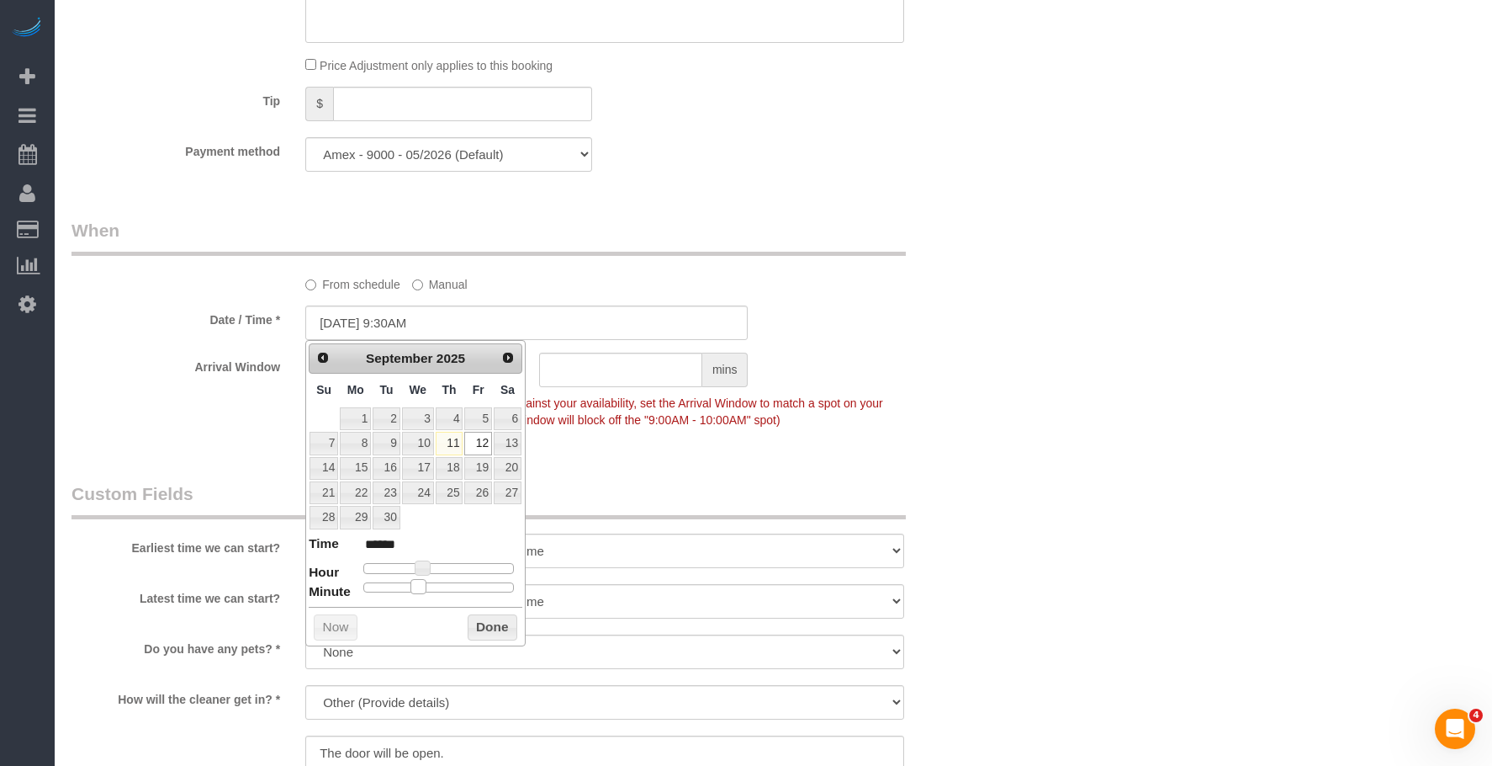
type input "******"
type input "[DATE] 9:30AM"
type input "******"
drag, startPoint x: 364, startPoint y: 591, endPoint x: 519, endPoint y: 580, distance: 155.2
click at [449, 604] on div "Prev Next September 2025 Su Mo Tu We Th Fr Sa 1 2 3 4 5 6 7 8 9 10 11 12 13 14 …" at bounding box center [415, 493] width 220 height 306
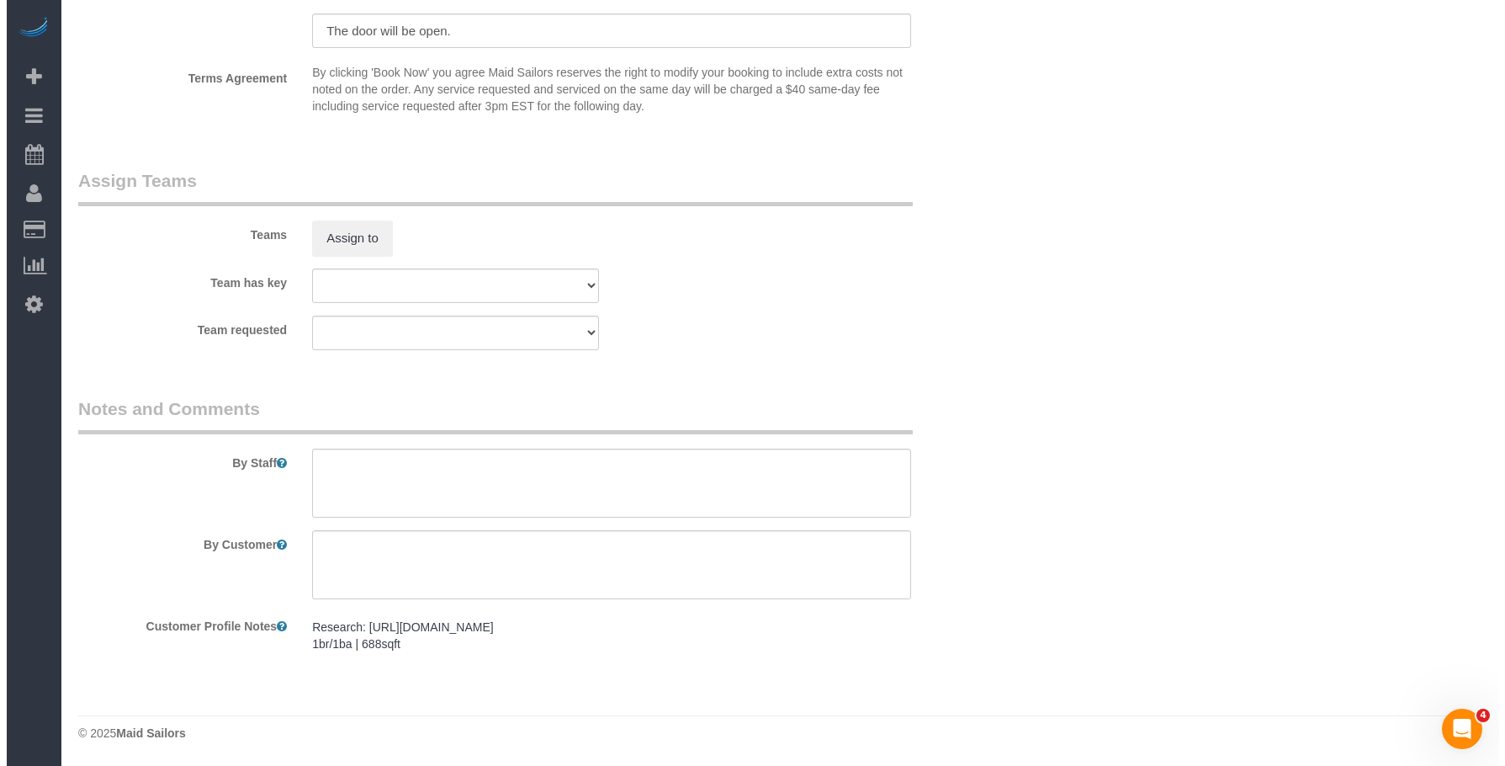
scroll to position [1984, 0]
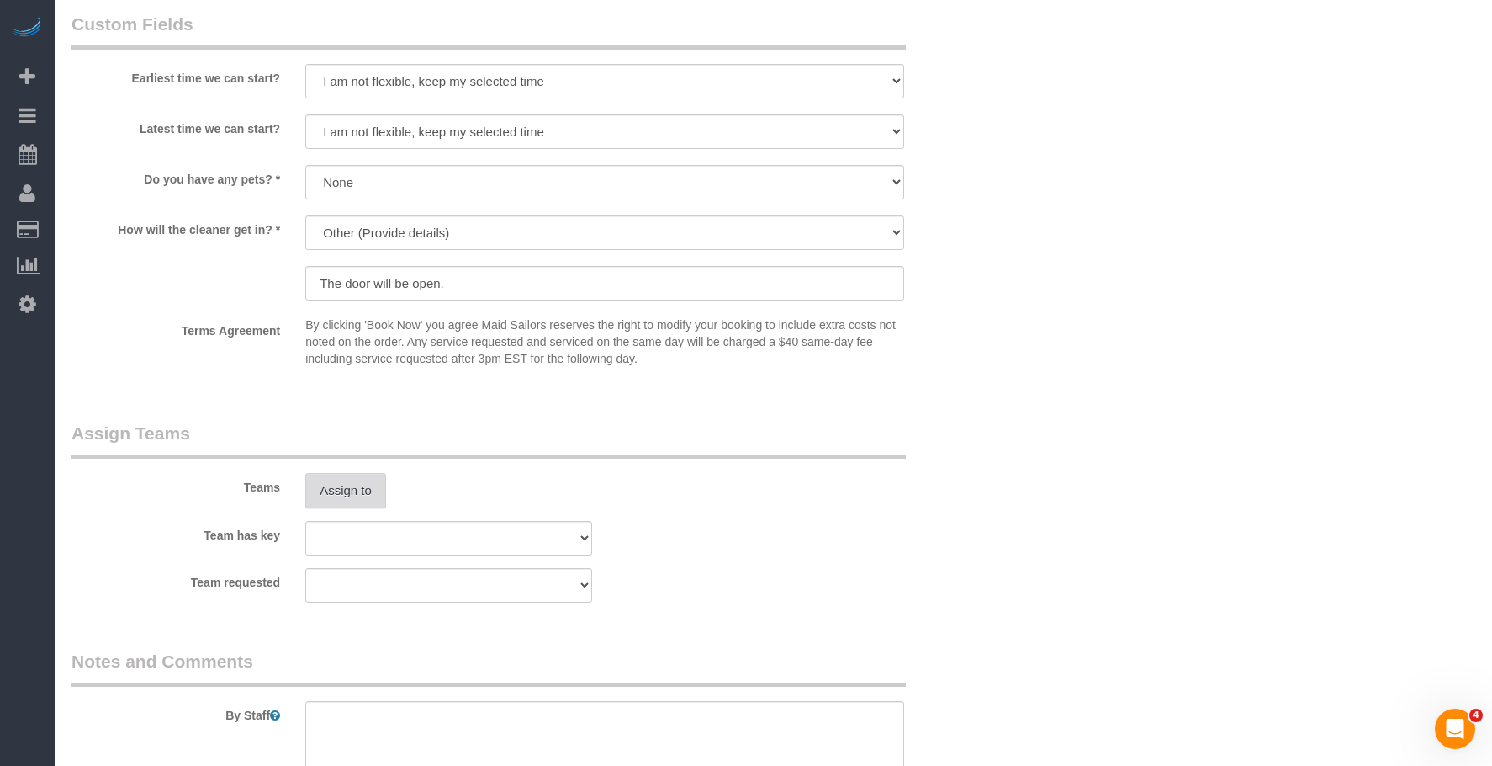
click at [355, 491] on button "Assign to" at bounding box center [345, 490] width 81 height 35
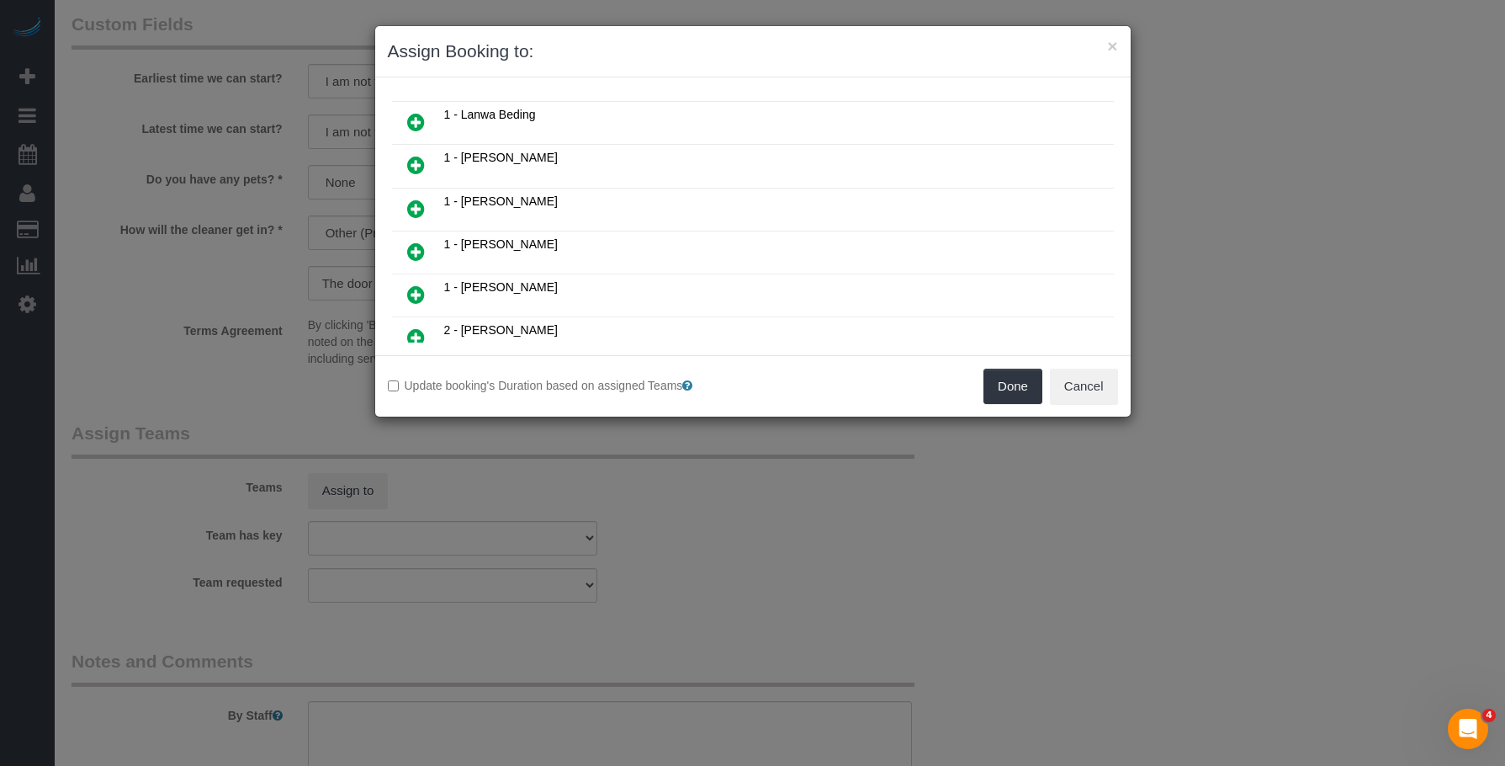
scroll to position [168, 0]
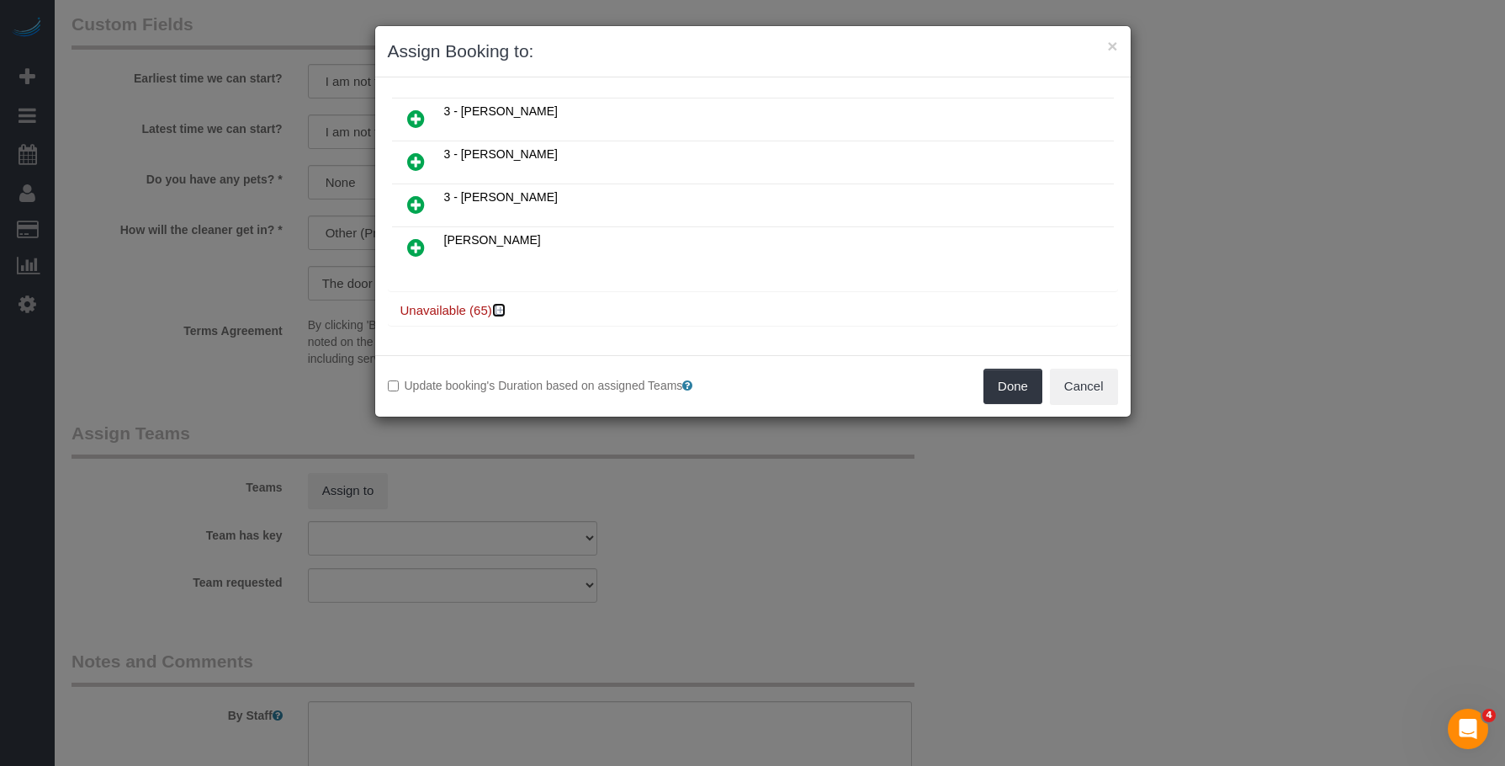
click at [502, 308] on icon at bounding box center [501, 310] width 10 height 13
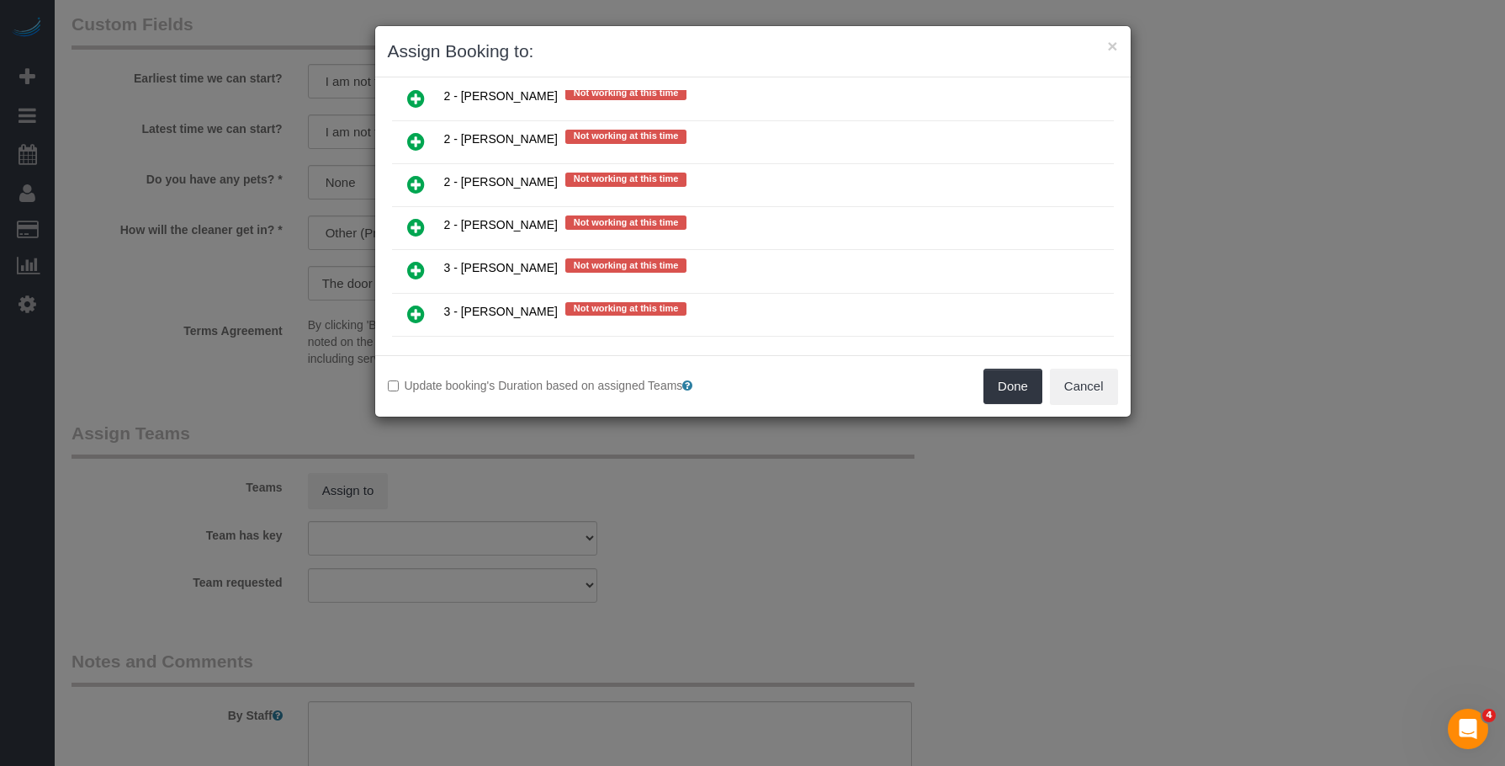
scroll to position [2370, 0]
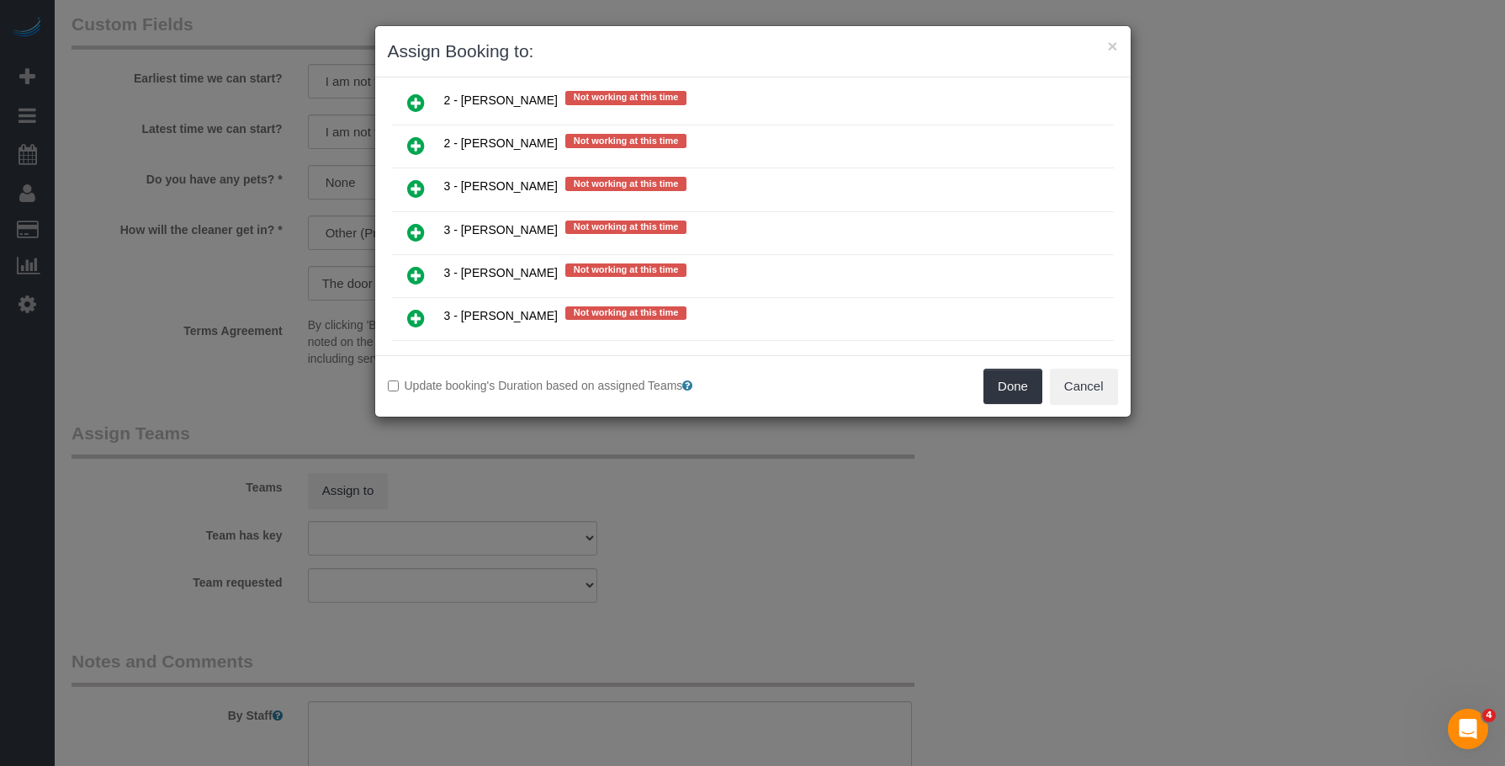
click at [417, 104] on icon at bounding box center [416, 103] width 18 height 20
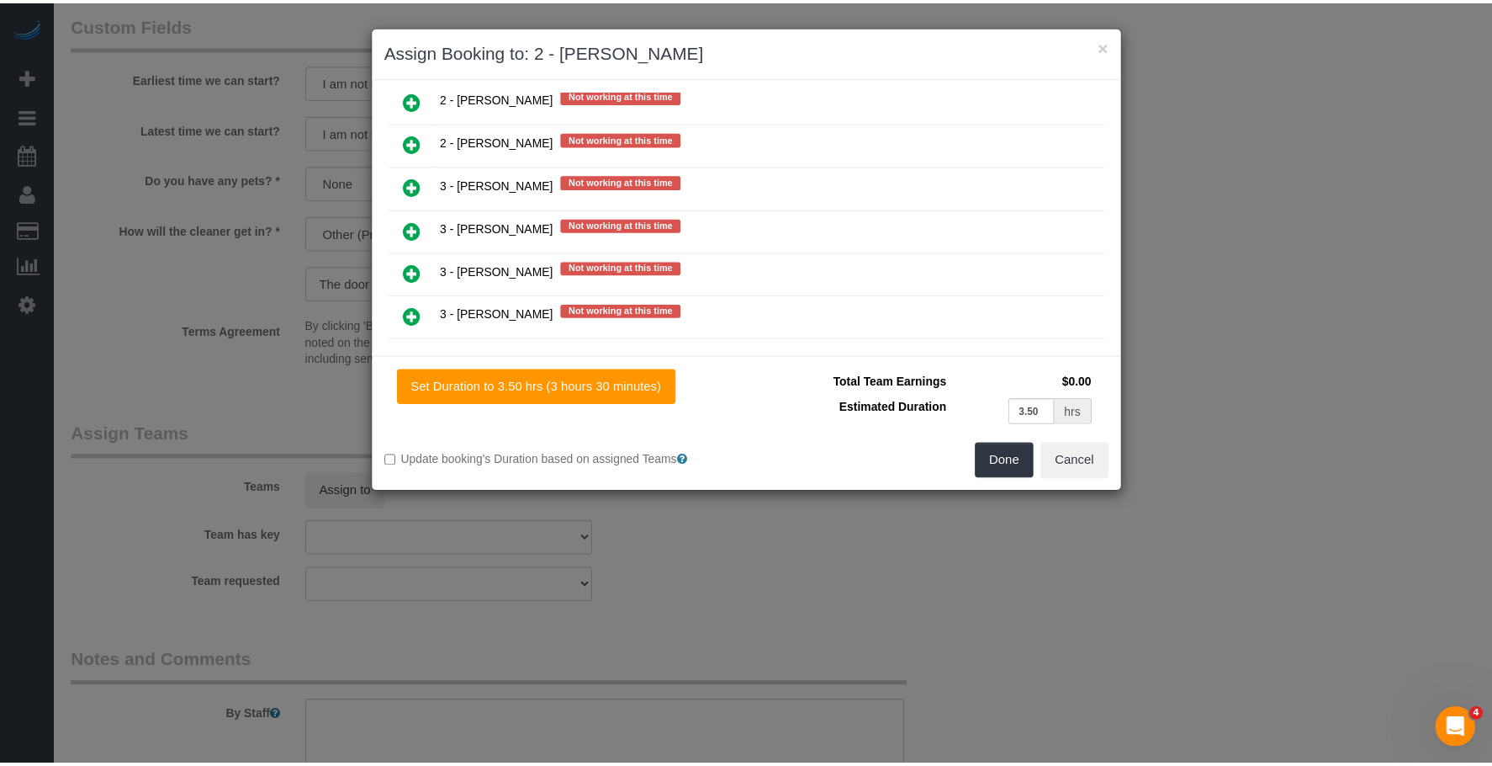
scroll to position [2367, 0]
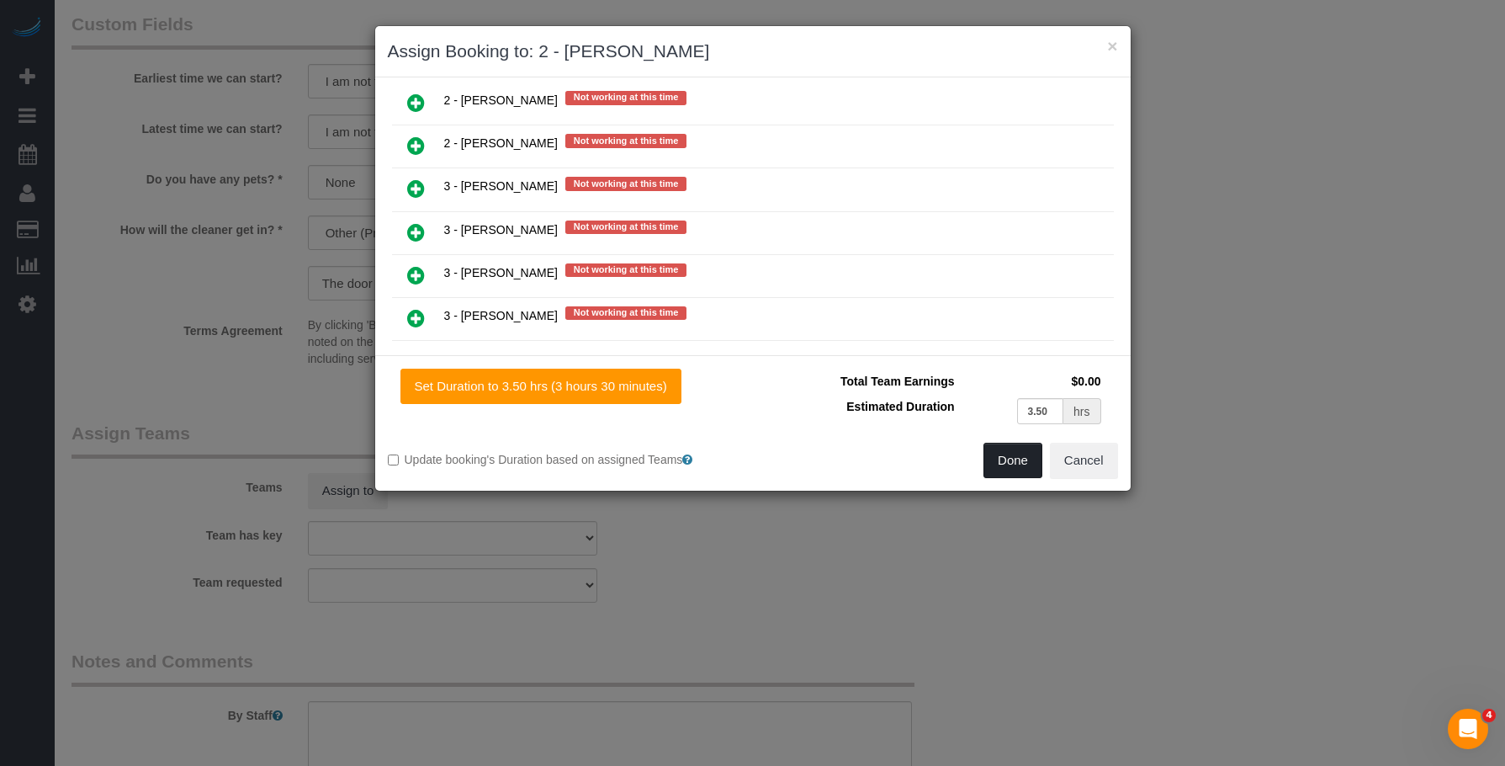
click at [998, 449] on button "Done" at bounding box center [1012, 460] width 59 height 35
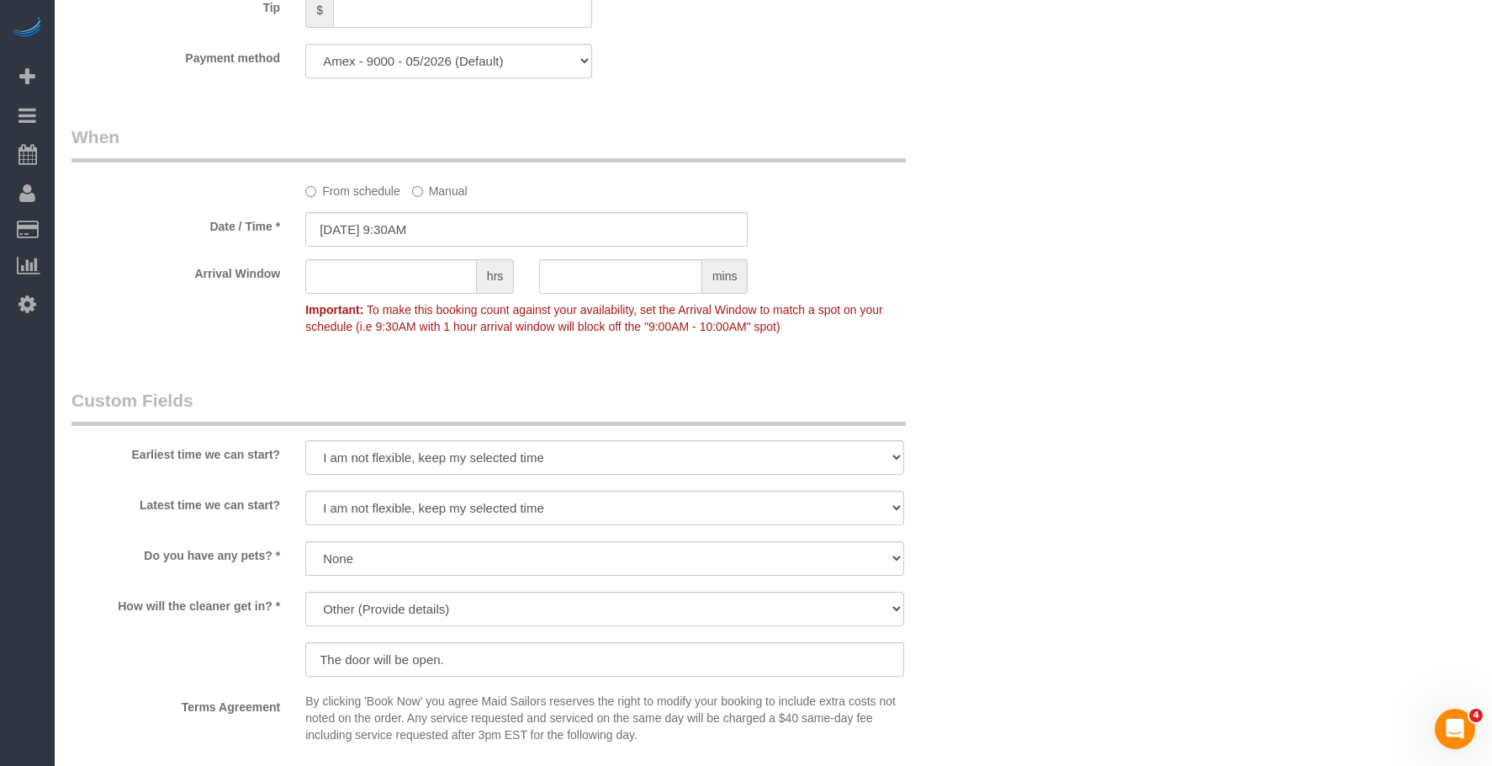
scroll to position [1395, 0]
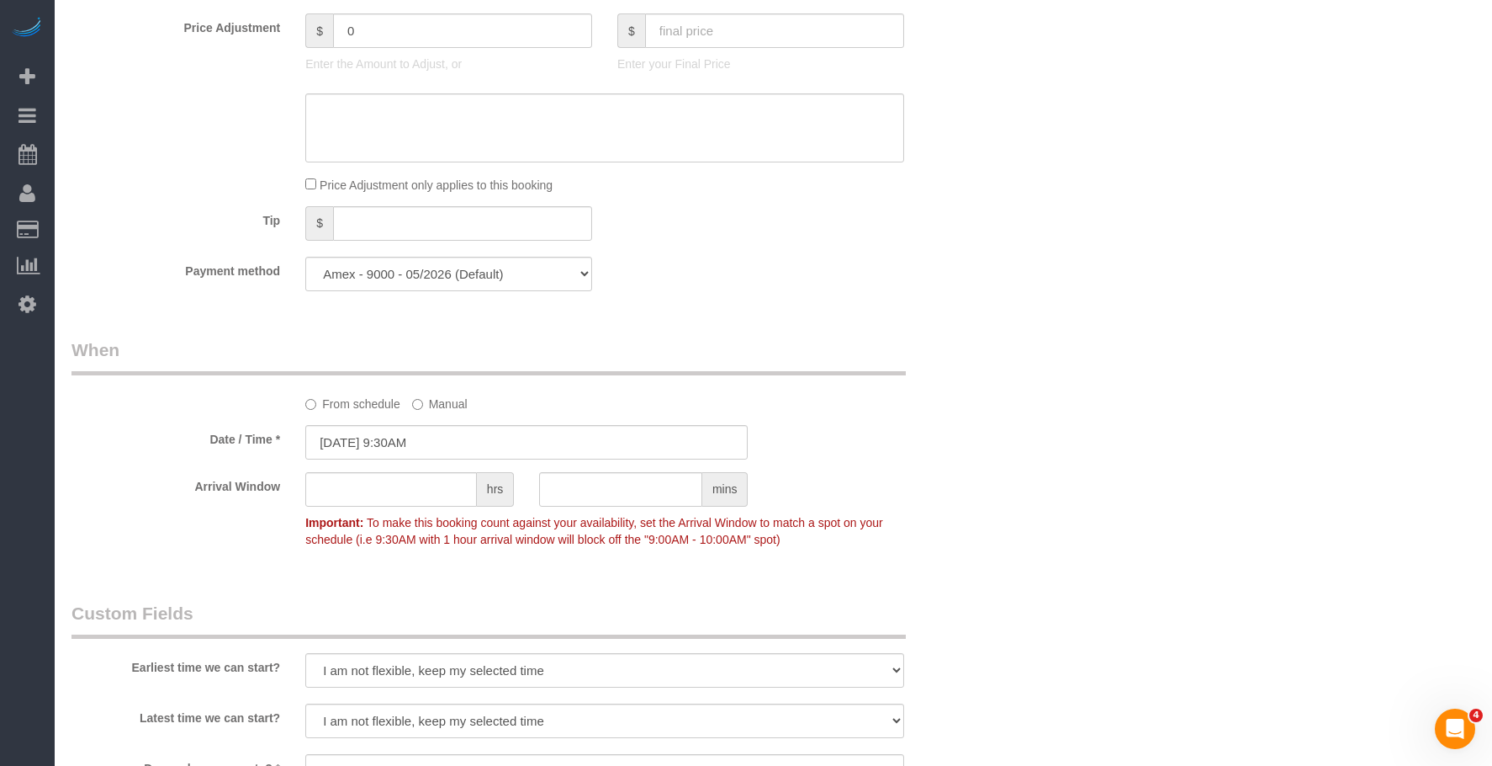
click at [1126, 254] on div "Who Email [EMAIL_ADDRESS][DOMAIN_NAME] Name * [PERSON_NAME][GEOGRAPHIC_DATA] $3…" at bounding box center [774, 107] width 1404 height 2881
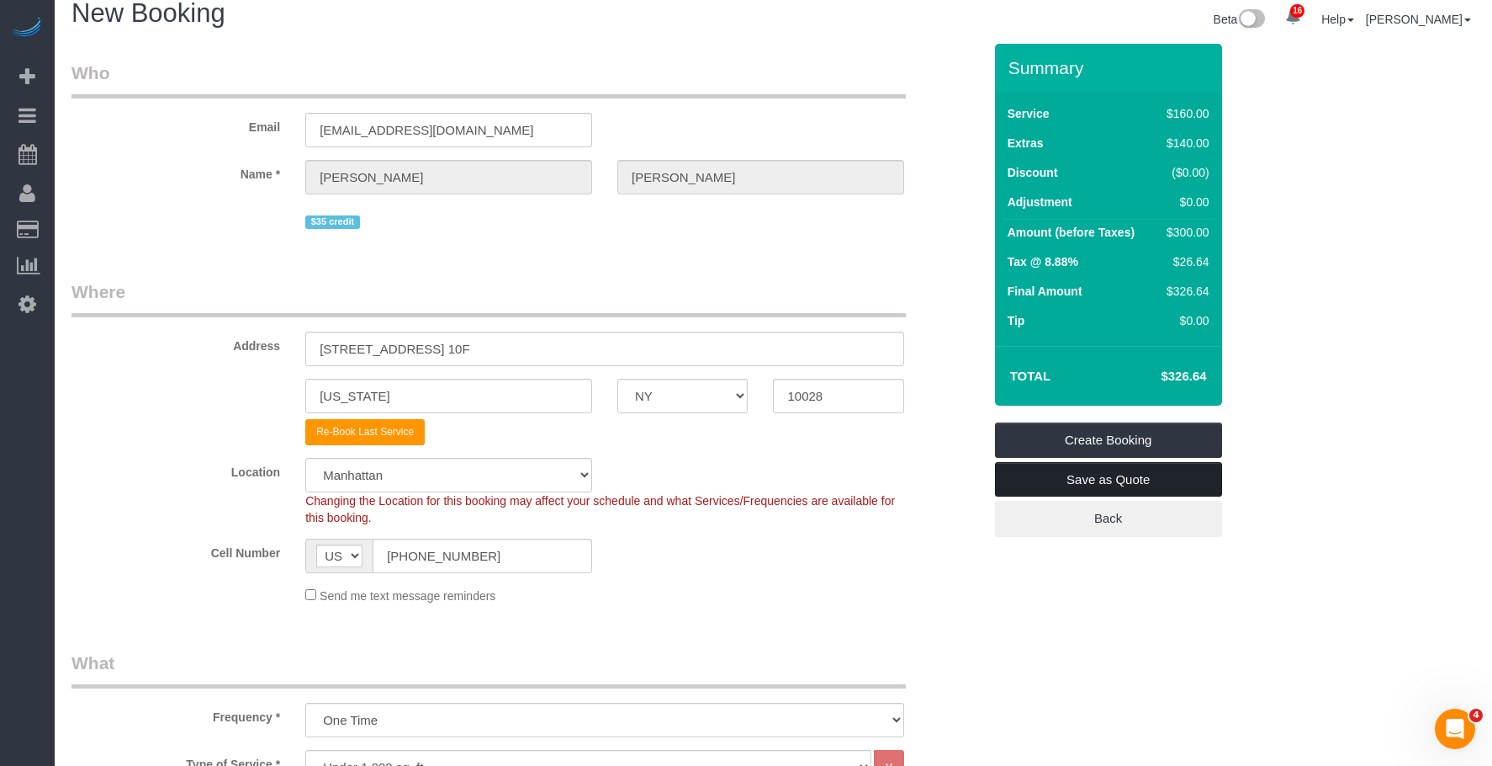
scroll to position [0, 0]
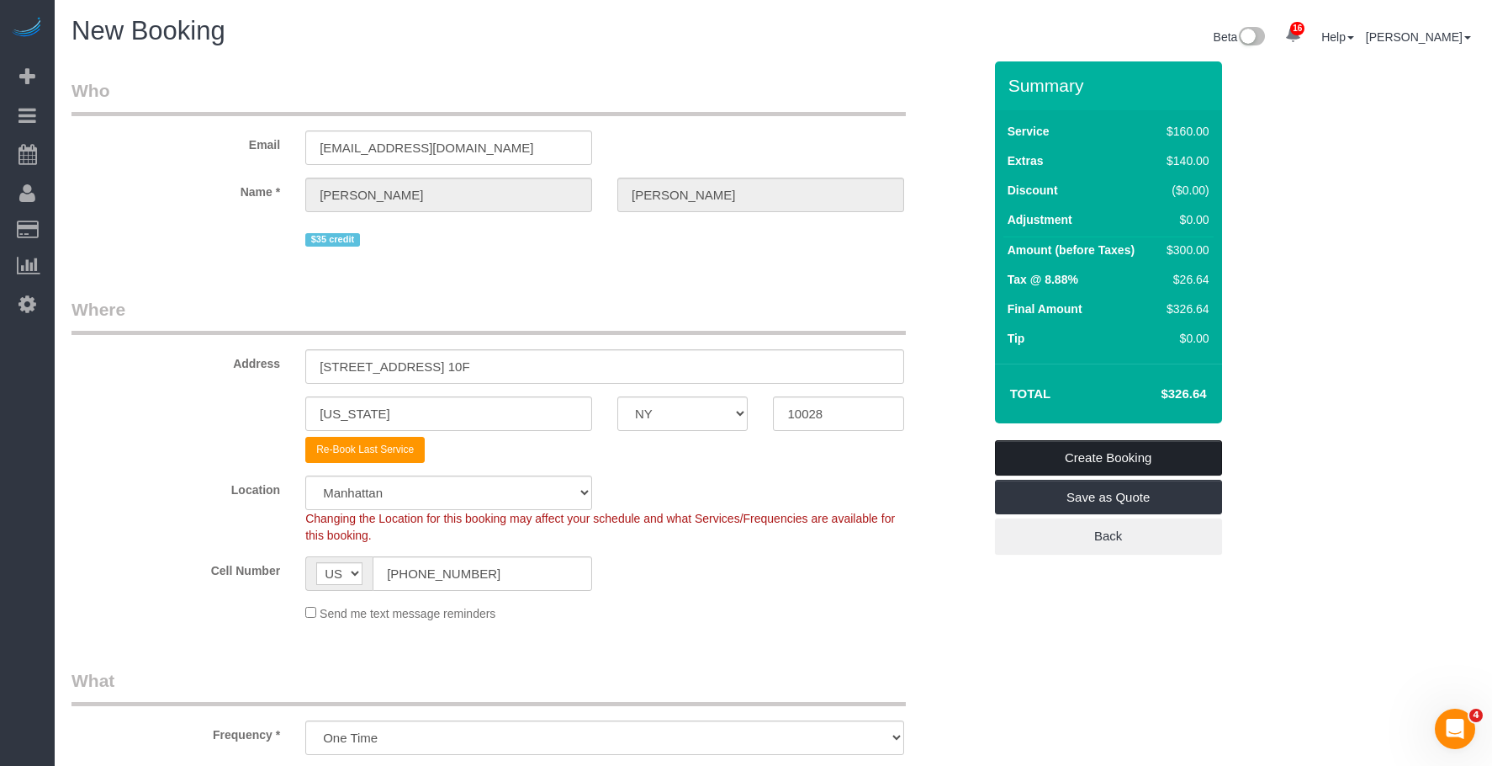
click at [1151, 452] on link "Create Booking" at bounding box center [1108, 457] width 227 height 35
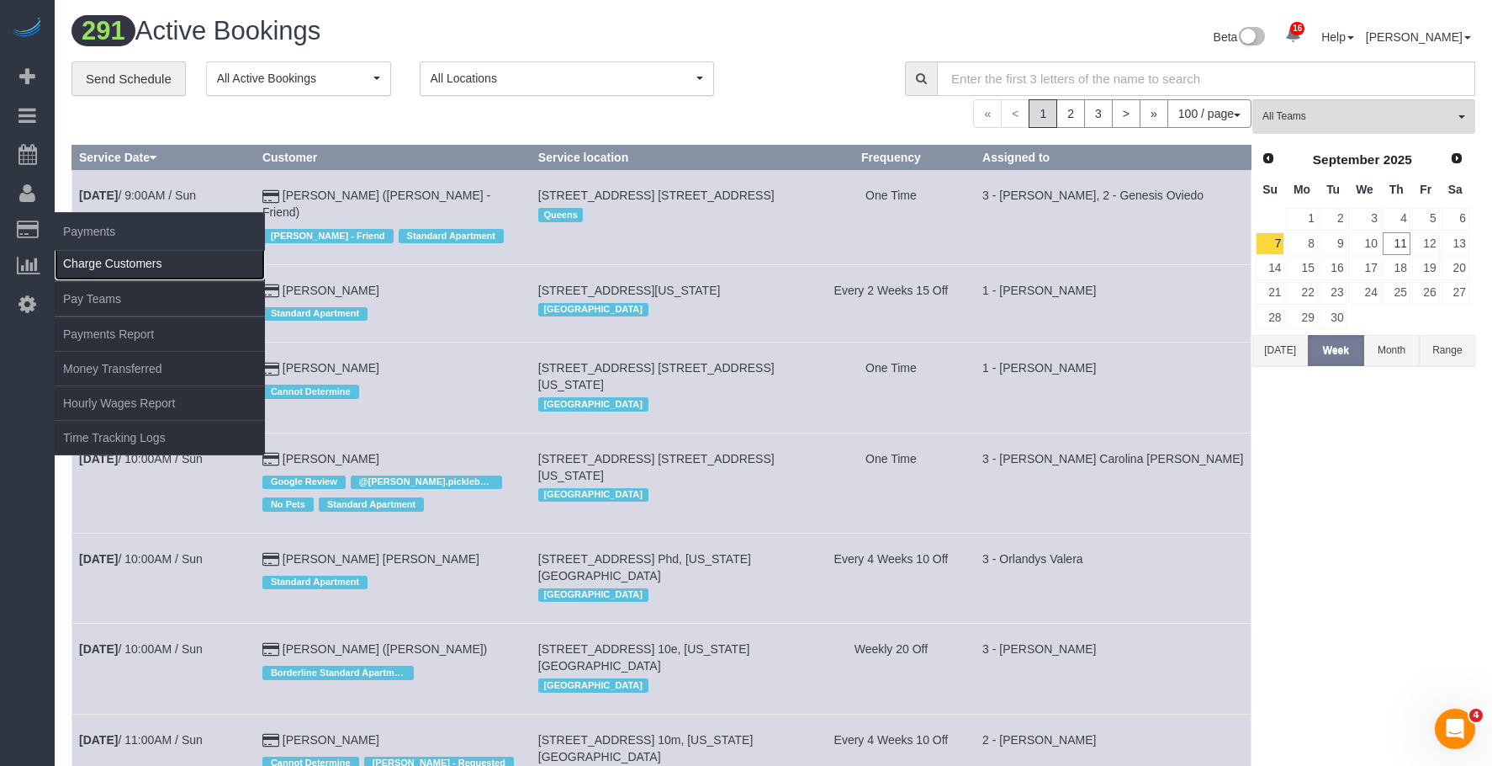
click at [99, 266] on link "Charge Customers" at bounding box center [160, 263] width 210 height 34
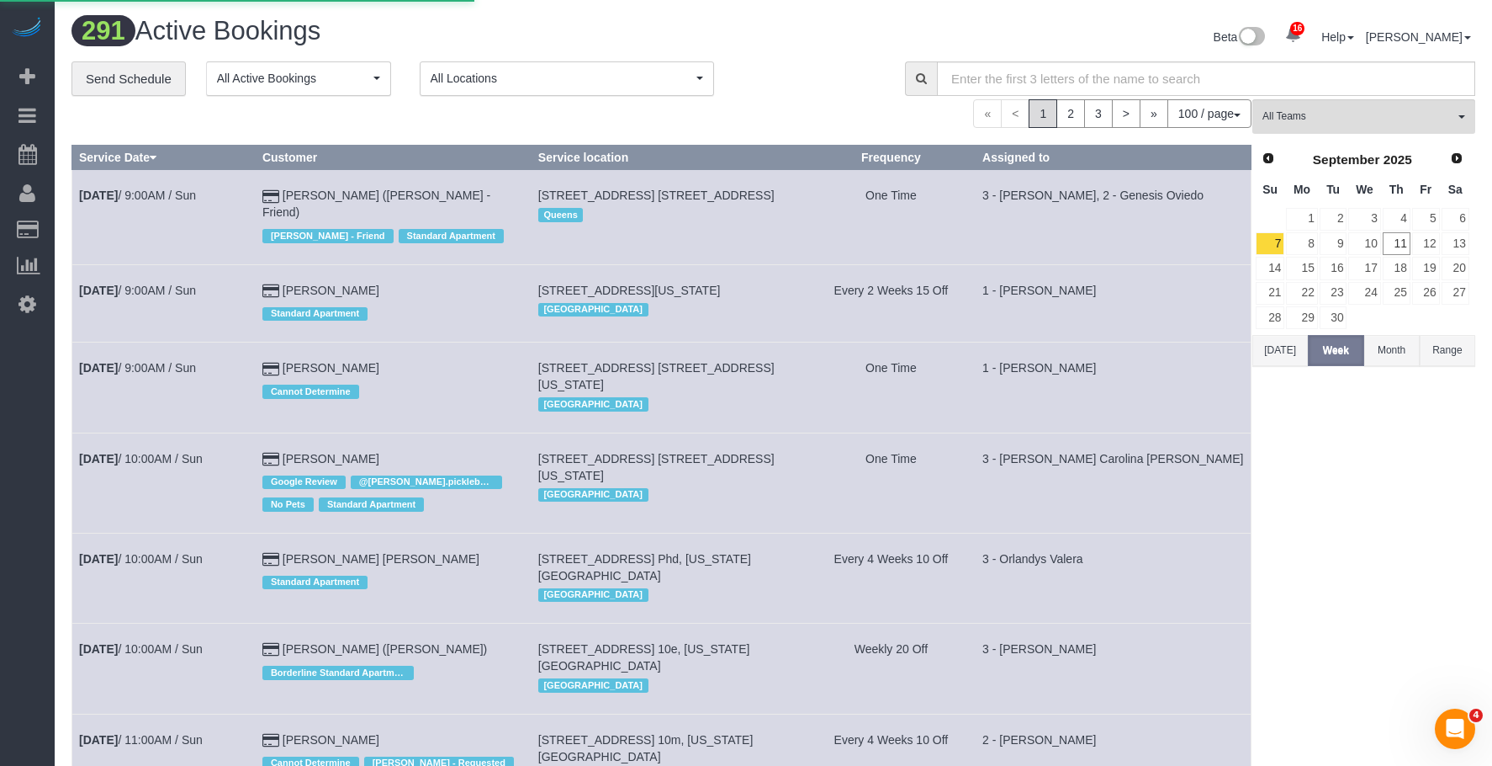
select select
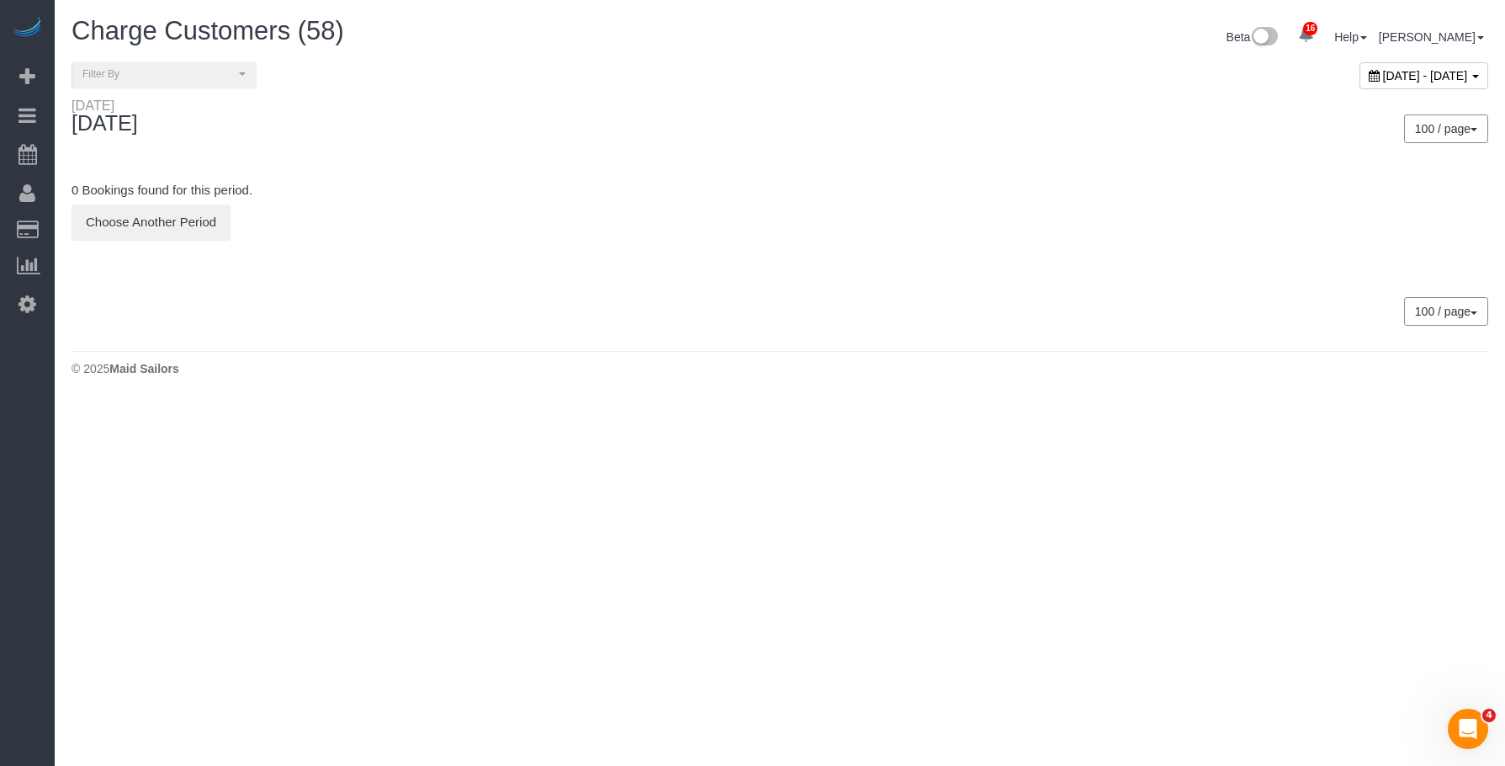
click at [1383, 74] on span "September 11, 2025 - September 11, 2025" at bounding box center [1425, 75] width 85 height 13
type input "**********"
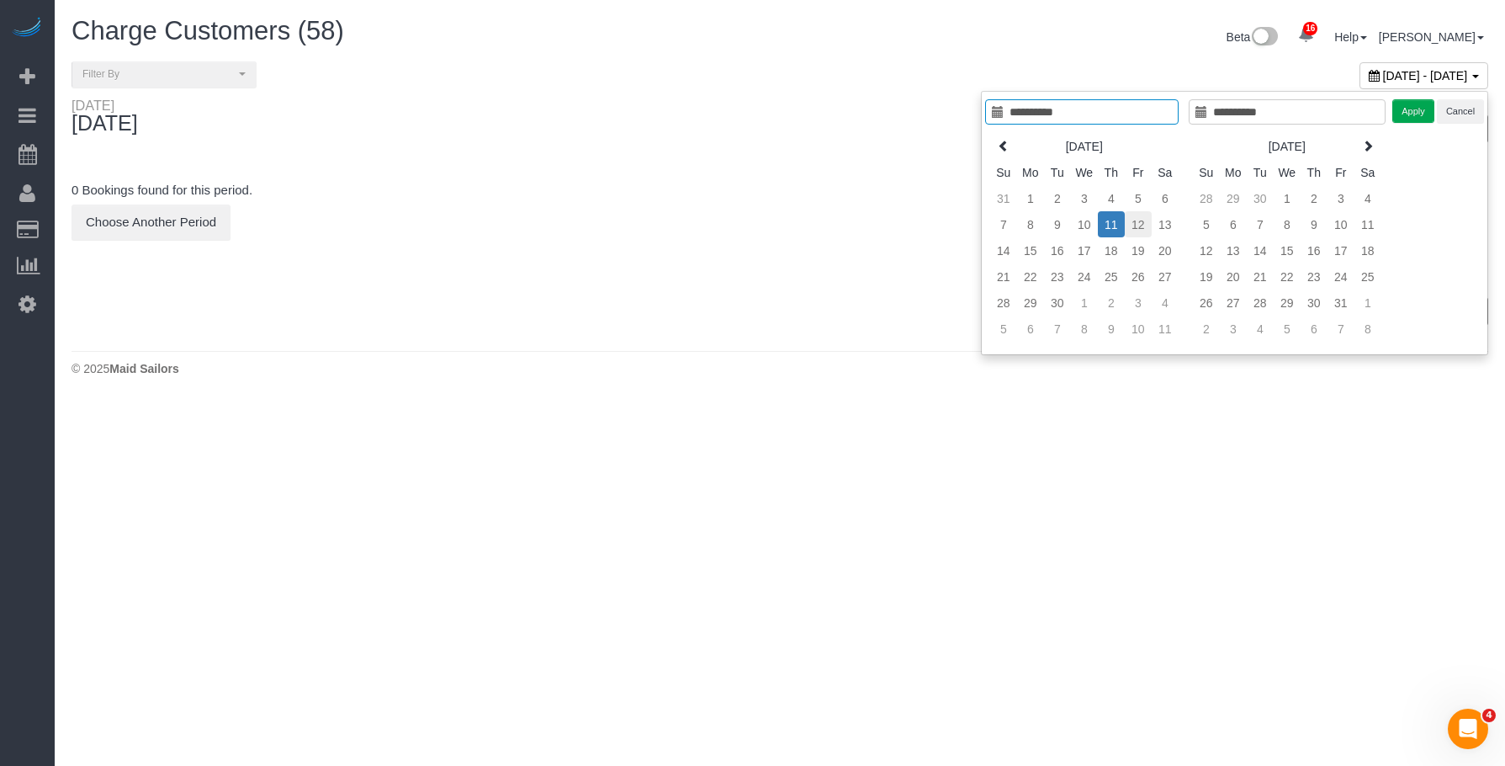
type input "**********"
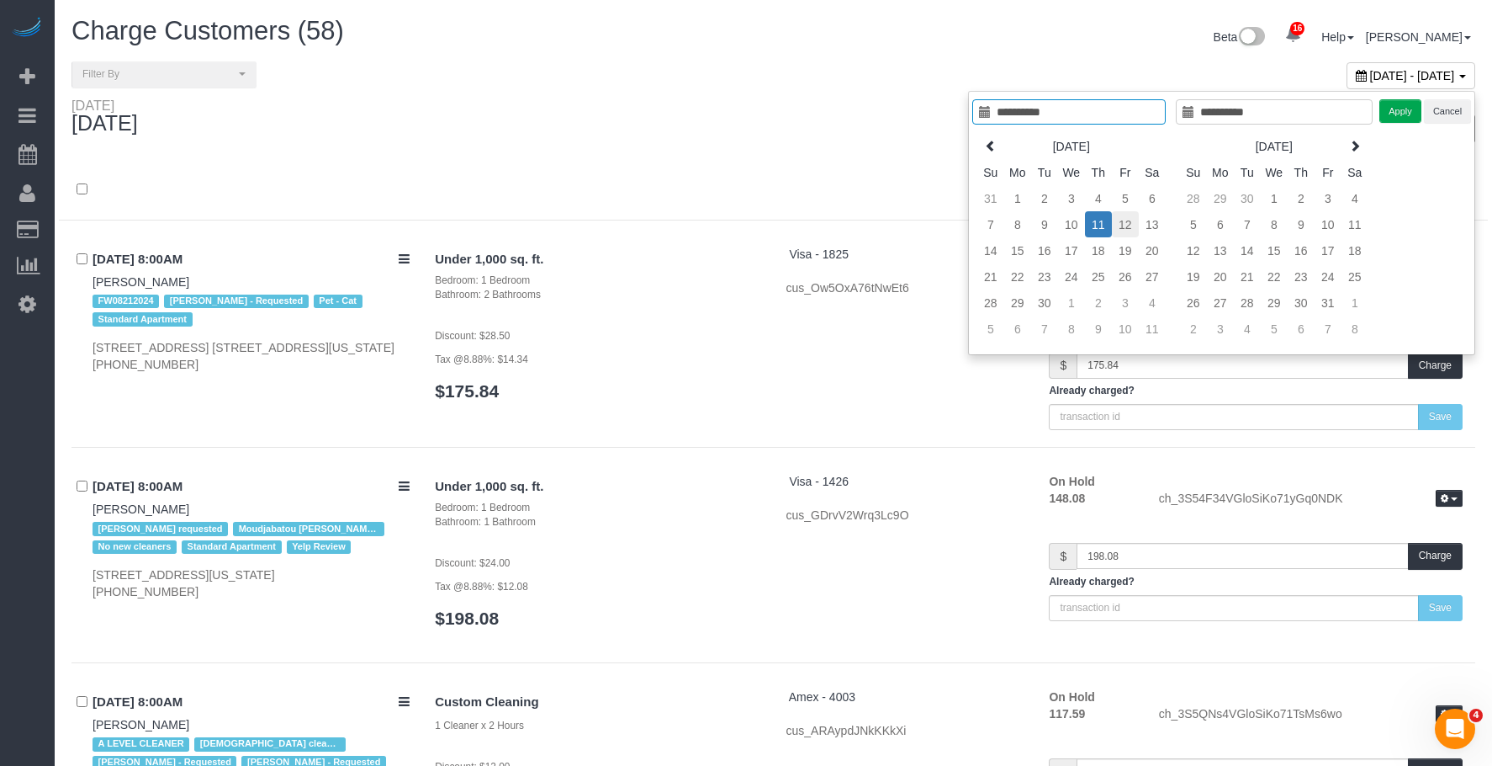
click at [1123, 225] on td "12" at bounding box center [1125, 224] width 27 height 26
type input "**********"
click at [1394, 110] on button "Apply" at bounding box center [1401, 111] width 42 height 24
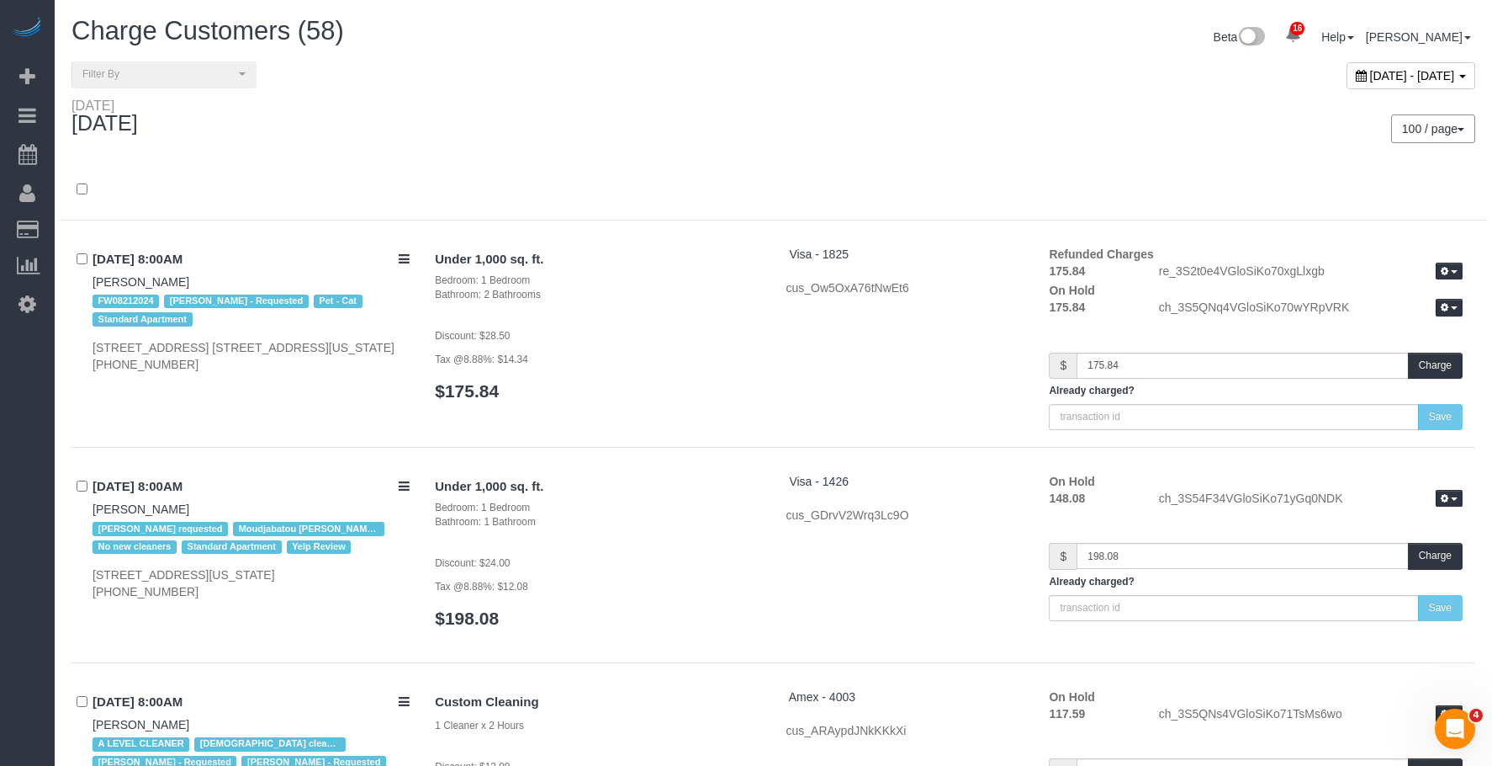
click at [845, 164] on div at bounding box center [773, 190] width 1429 height 61
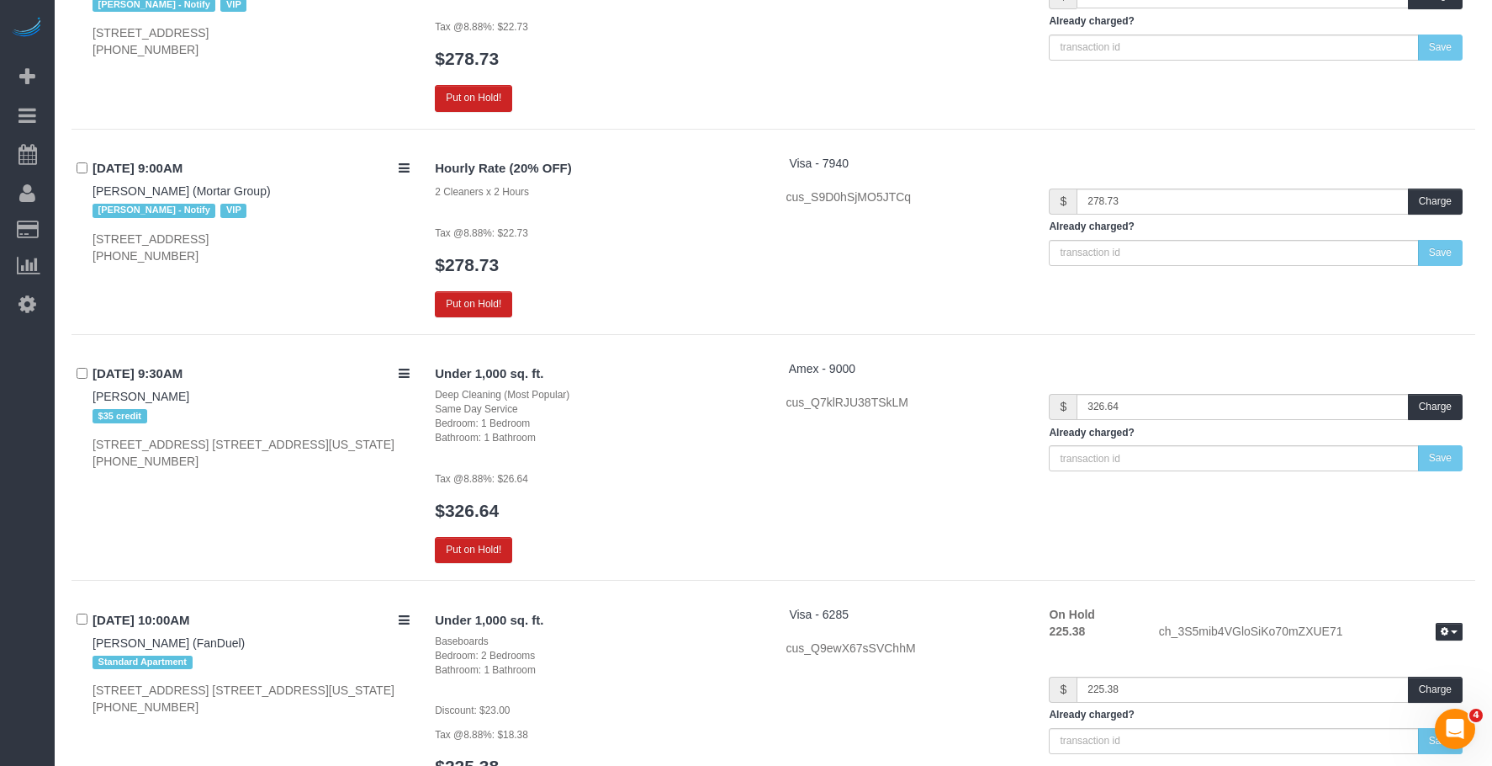
scroll to position [3610, 0]
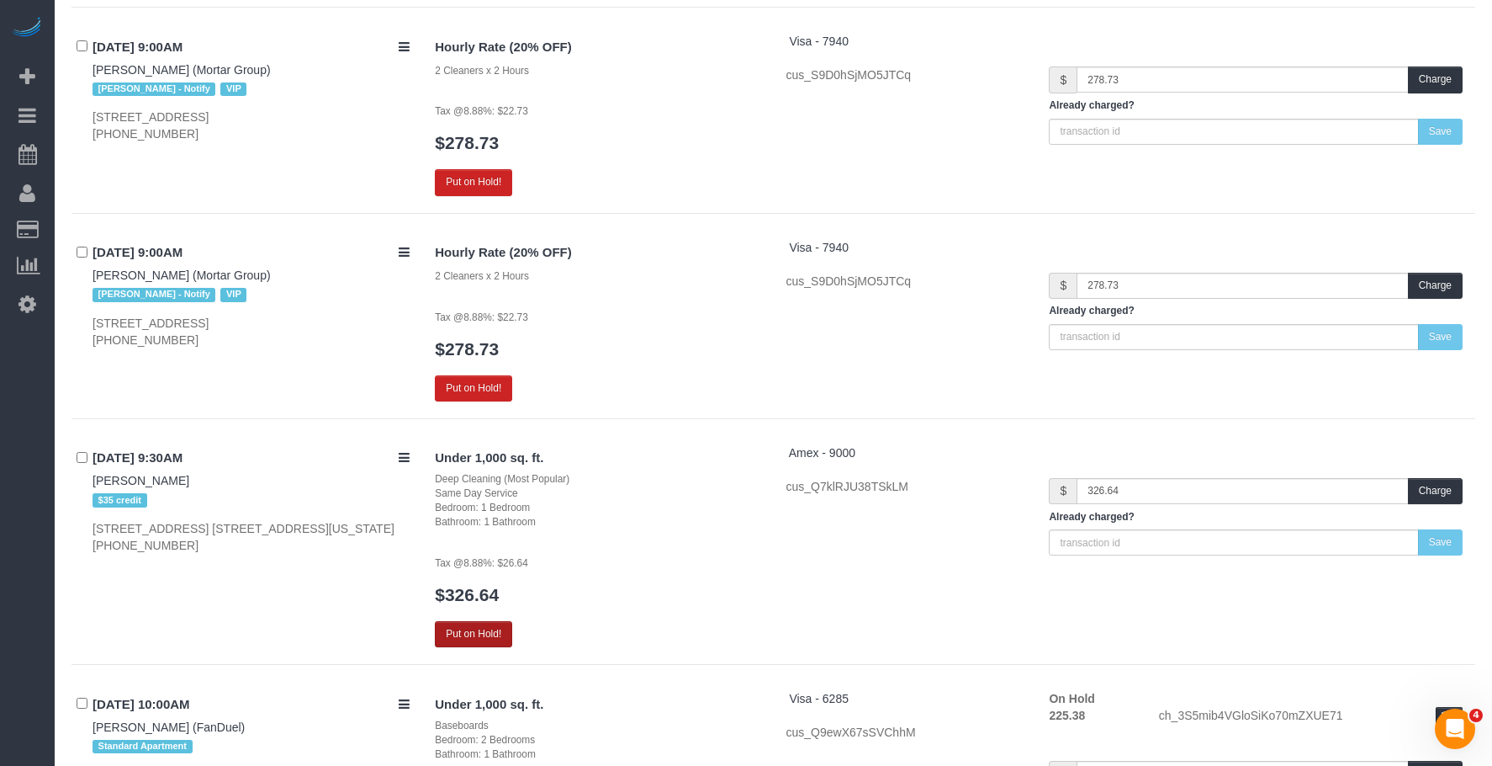
click at [471, 621] on button "Put on Hold!" at bounding box center [473, 634] width 77 height 26
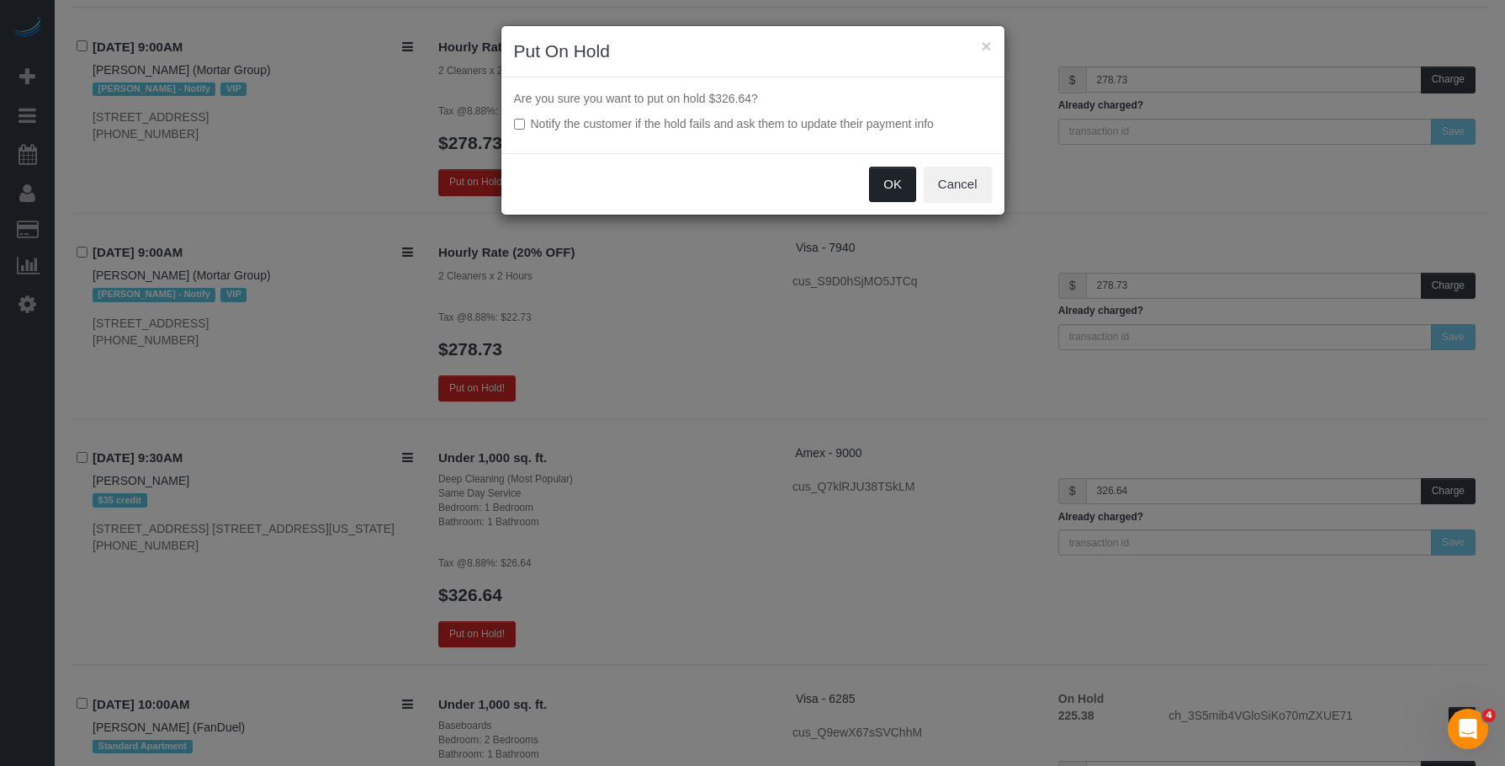
click at [889, 187] on button "OK" at bounding box center [892, 184] width 47 height 35
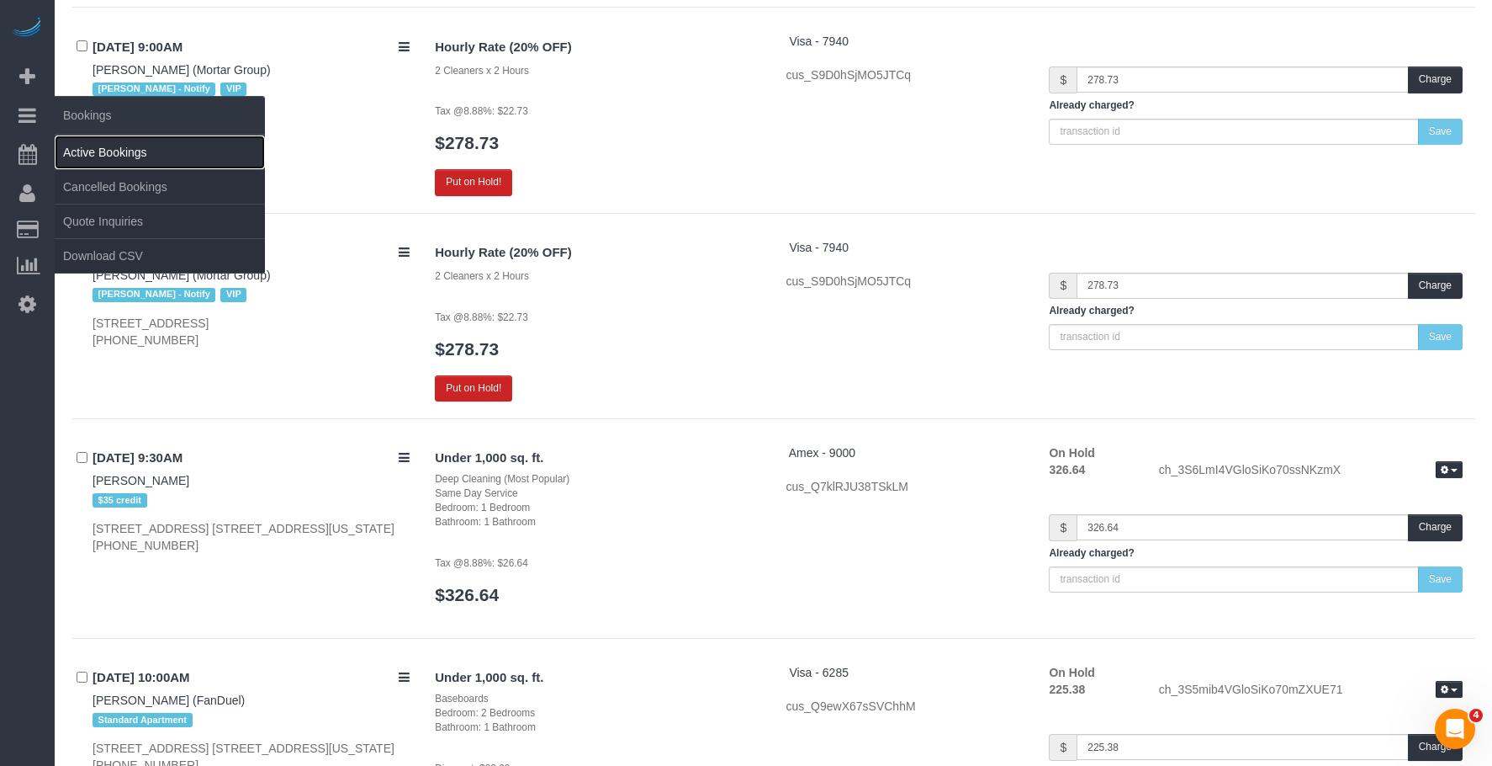
drag, startPoint x: 117, startPoint y: 151, endPoint x: 126, endPoint y: 147, distance: 9.8
click at [117, 151] on link "Active Bookings" at bounding box center [160, 152] width 210 height 34
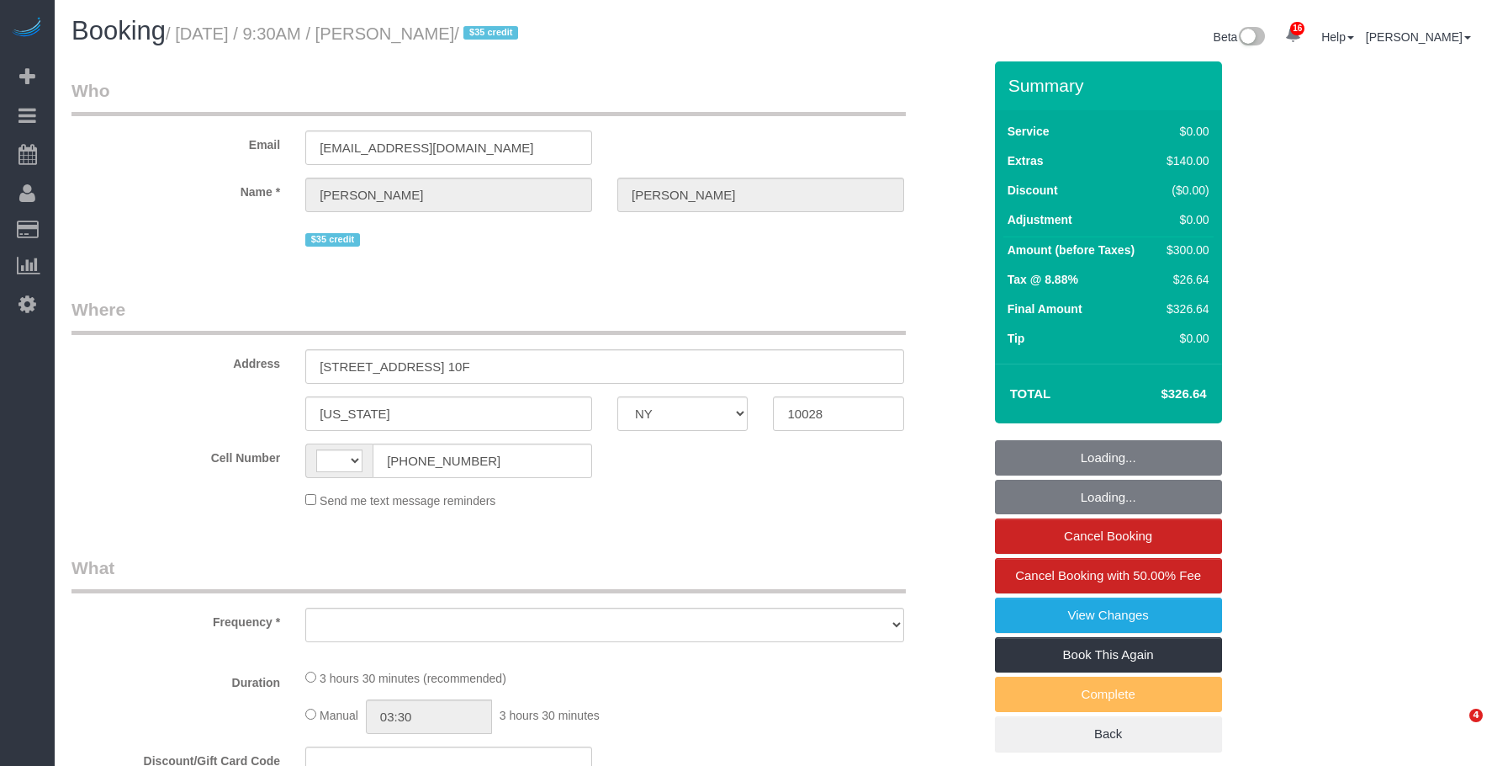
select select "NY"
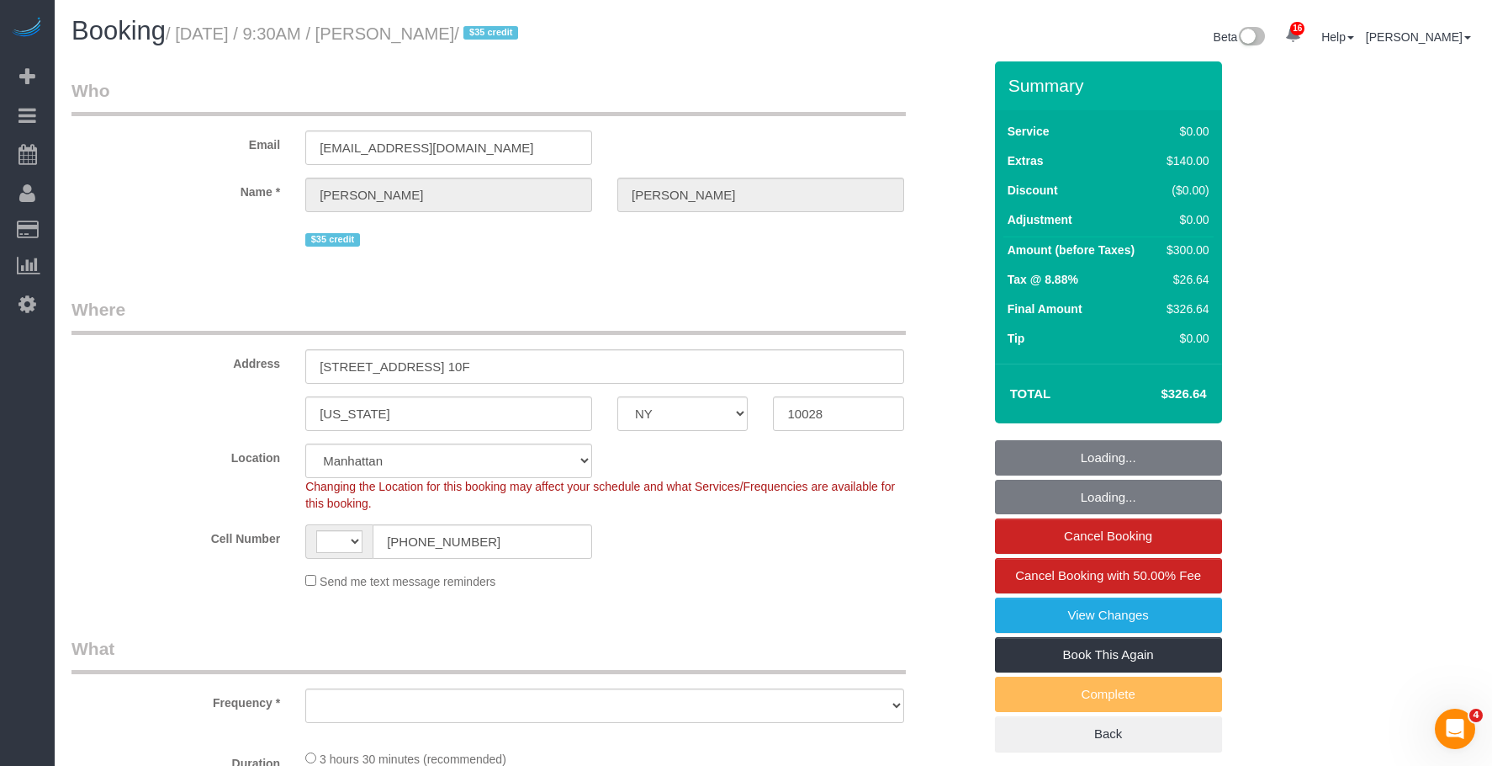
select select "string:stripe-pm_1PHVFZ4VGloSiKo7Fg93uLWs"
click at [813, 299] on legend "Where" at bounding box center [489, 316] width 835 height 38
select select "string:[GEOGRAPHIC_DATA]"
select select "object:891"
select select "1"
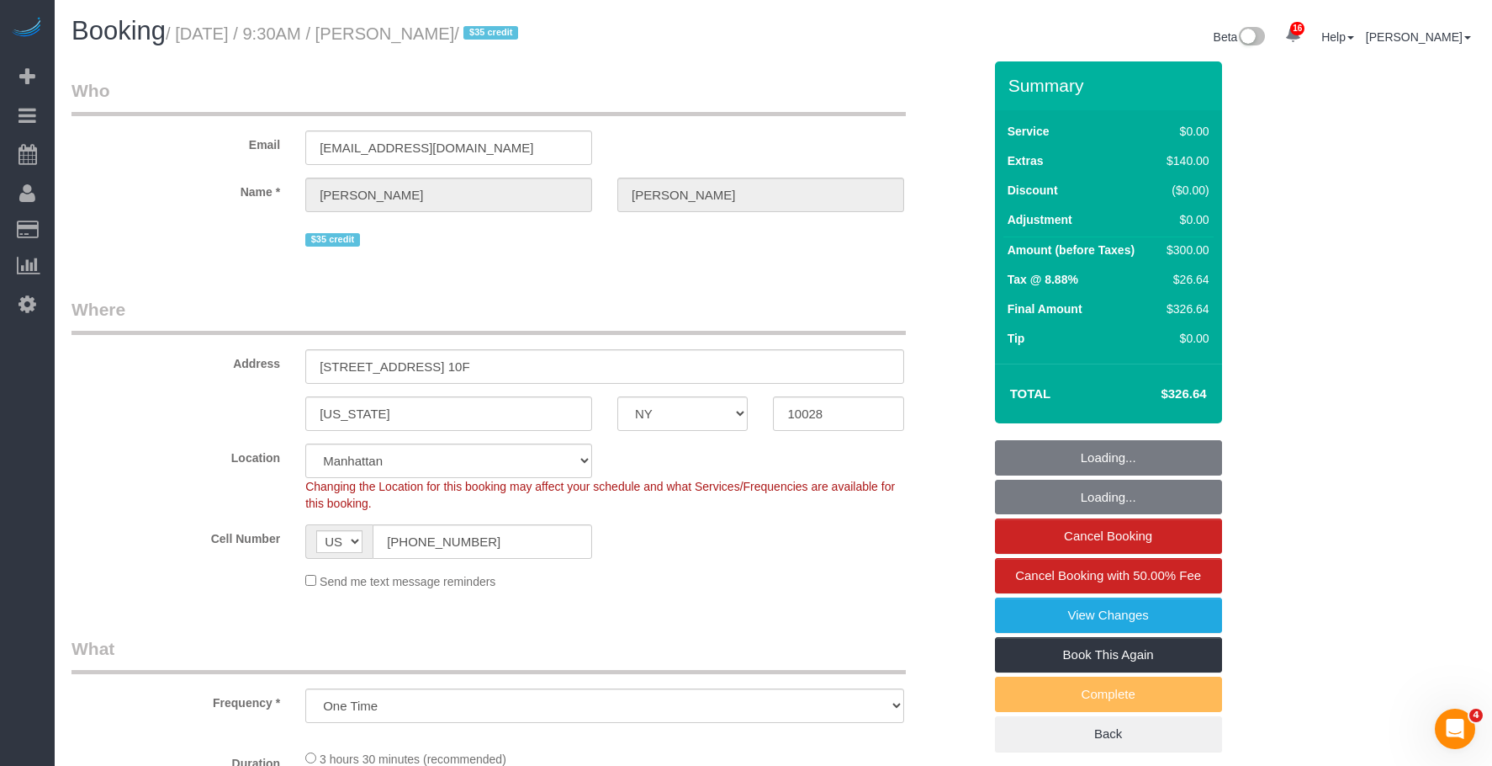
select select "number:89"
select select "number:90"
select select "number:15"
select select "number:7"
select select "1"
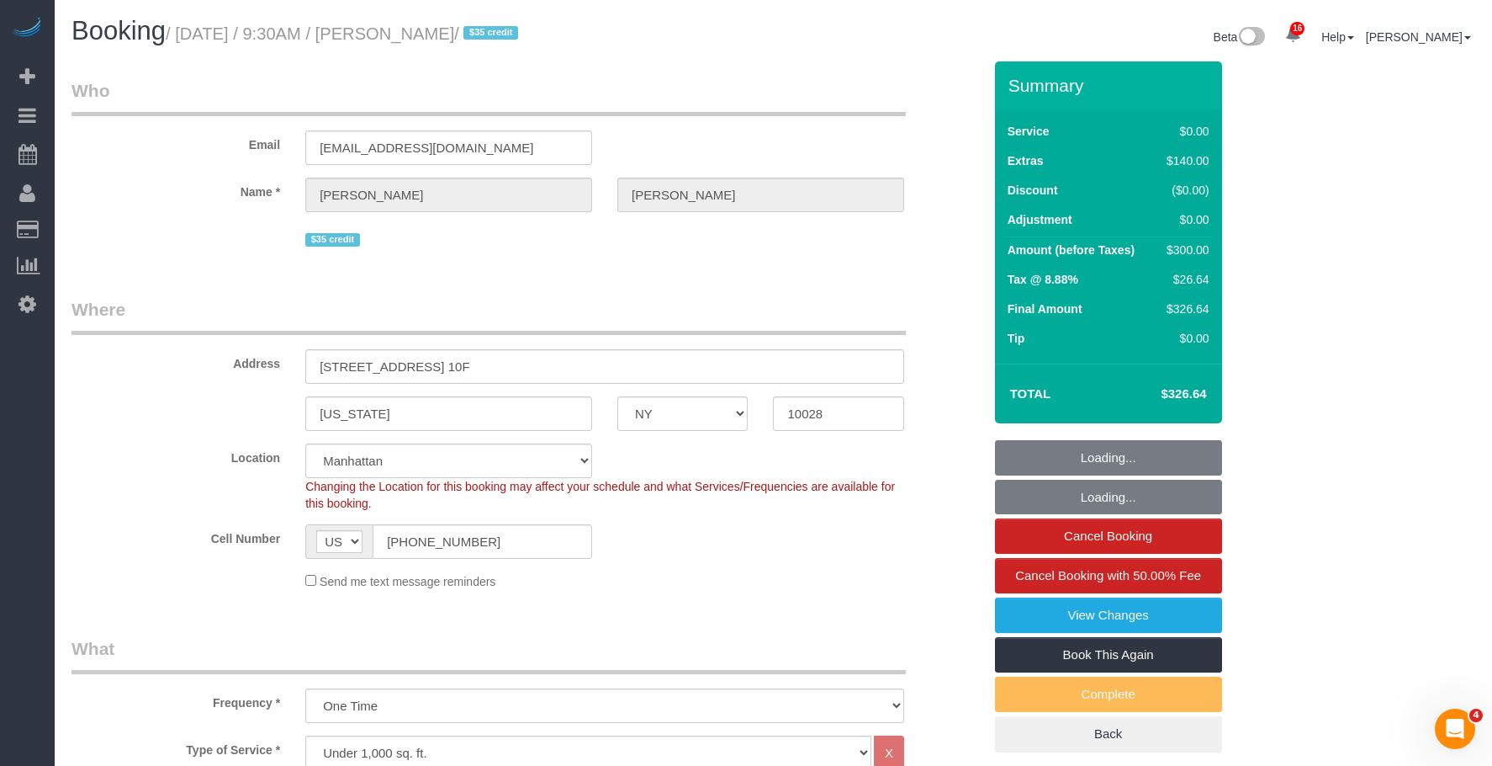
drag, startPoint x: 1160, startPoint y: 392, endPoint x: 1222, endPoint y: 392, distance: 61.4
click at [1222, 392] on div "Total $326.64" at bounding box center [1108, 393] width 227 height 60
copy table "Total"
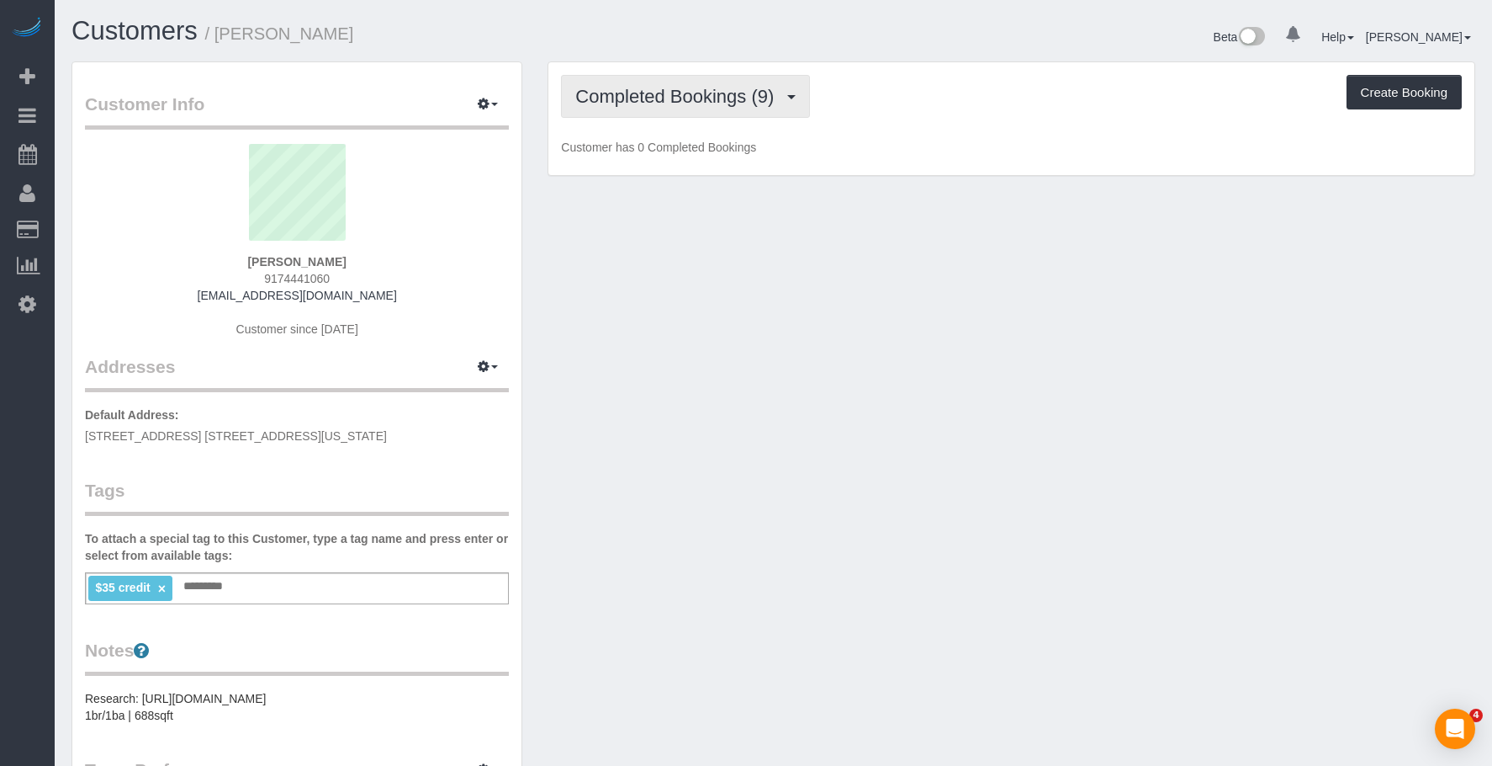
click at [677, 90] on span "Completed Bookings (9)" at bounding box center [678, 96] width 207 height 21
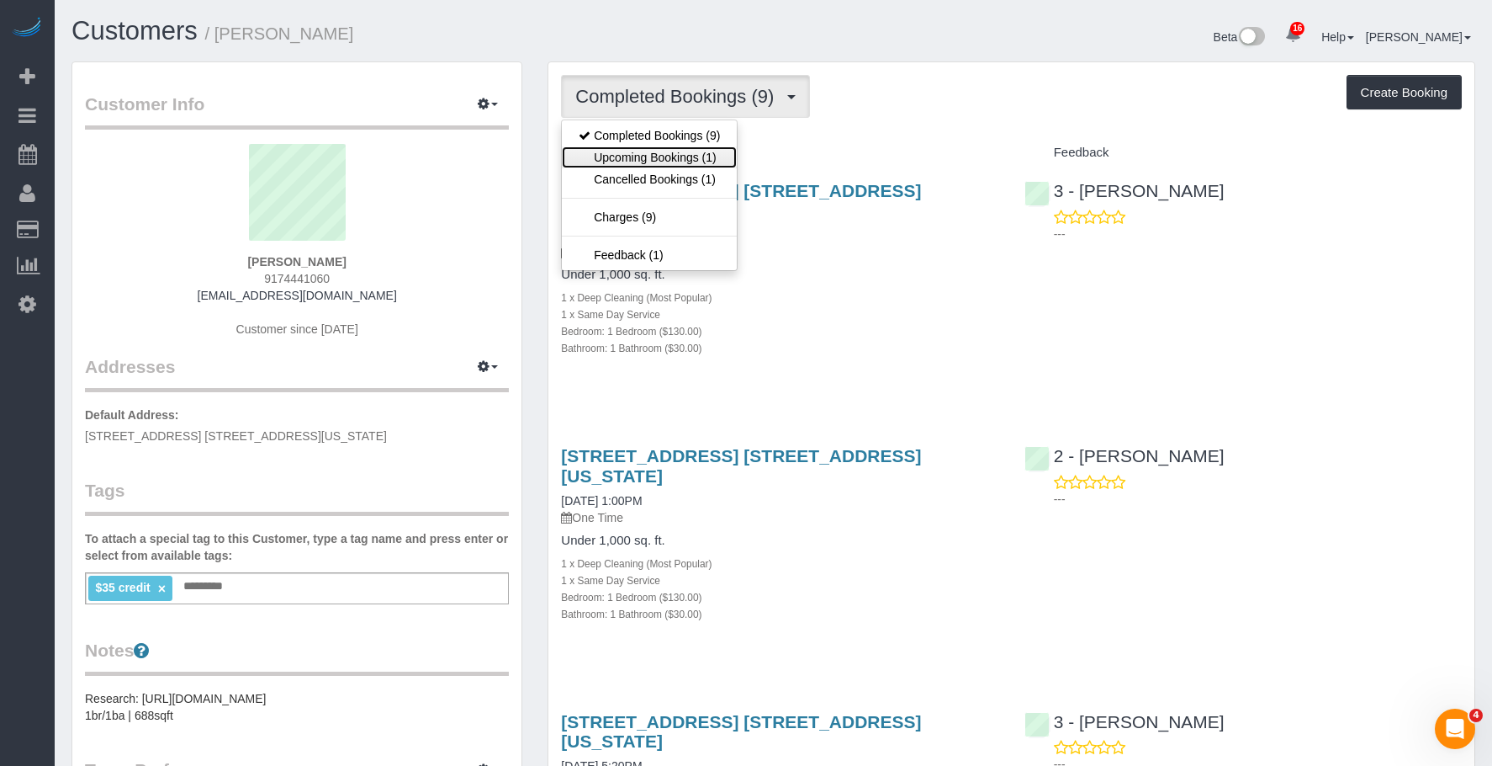
click at [639, 165] on link "Upcoming Bookings (1)" at bounding box center [649, 157] width 175 height 22
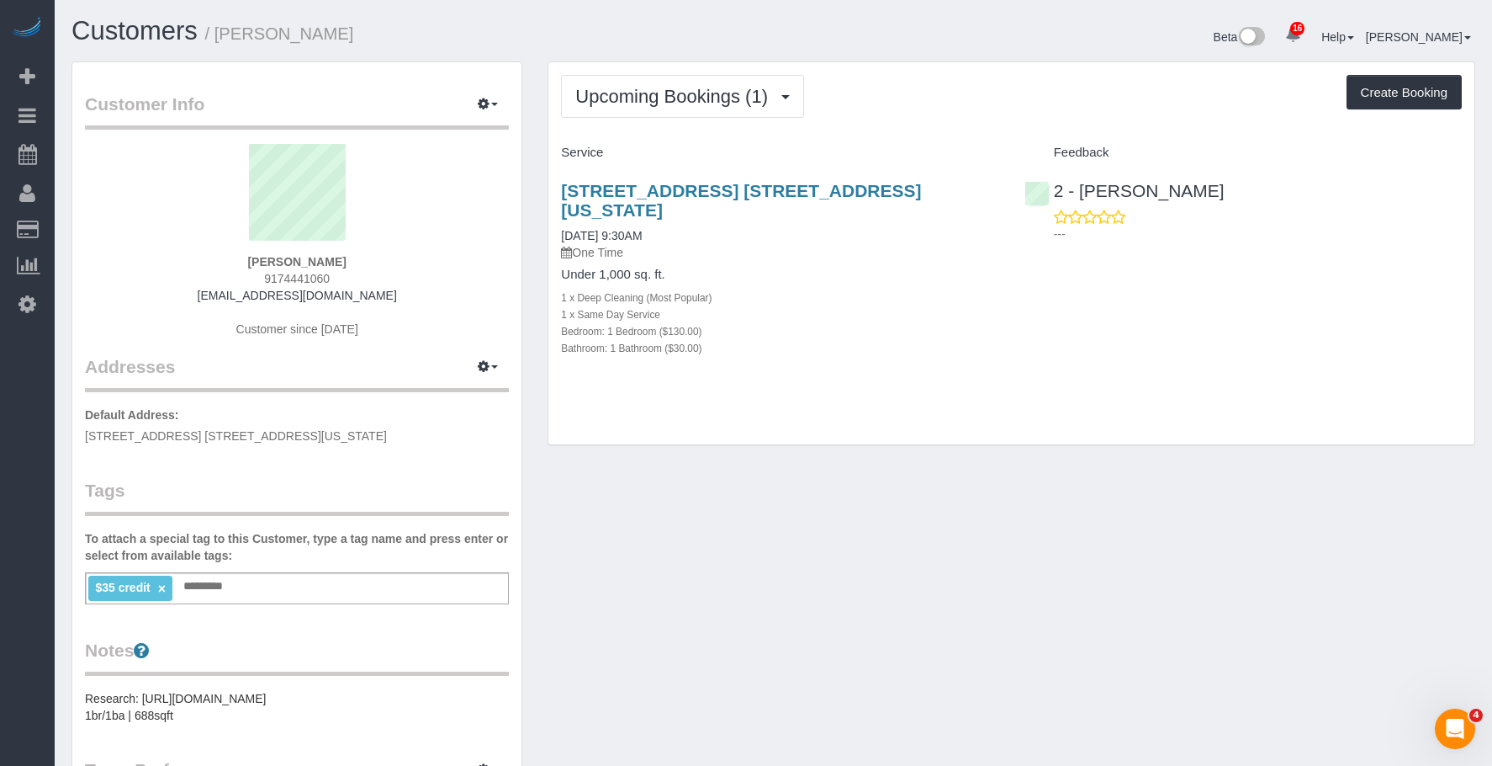
click at [780, 244] on p "One Time" at bounding box center [779, 252] width 437 height 17
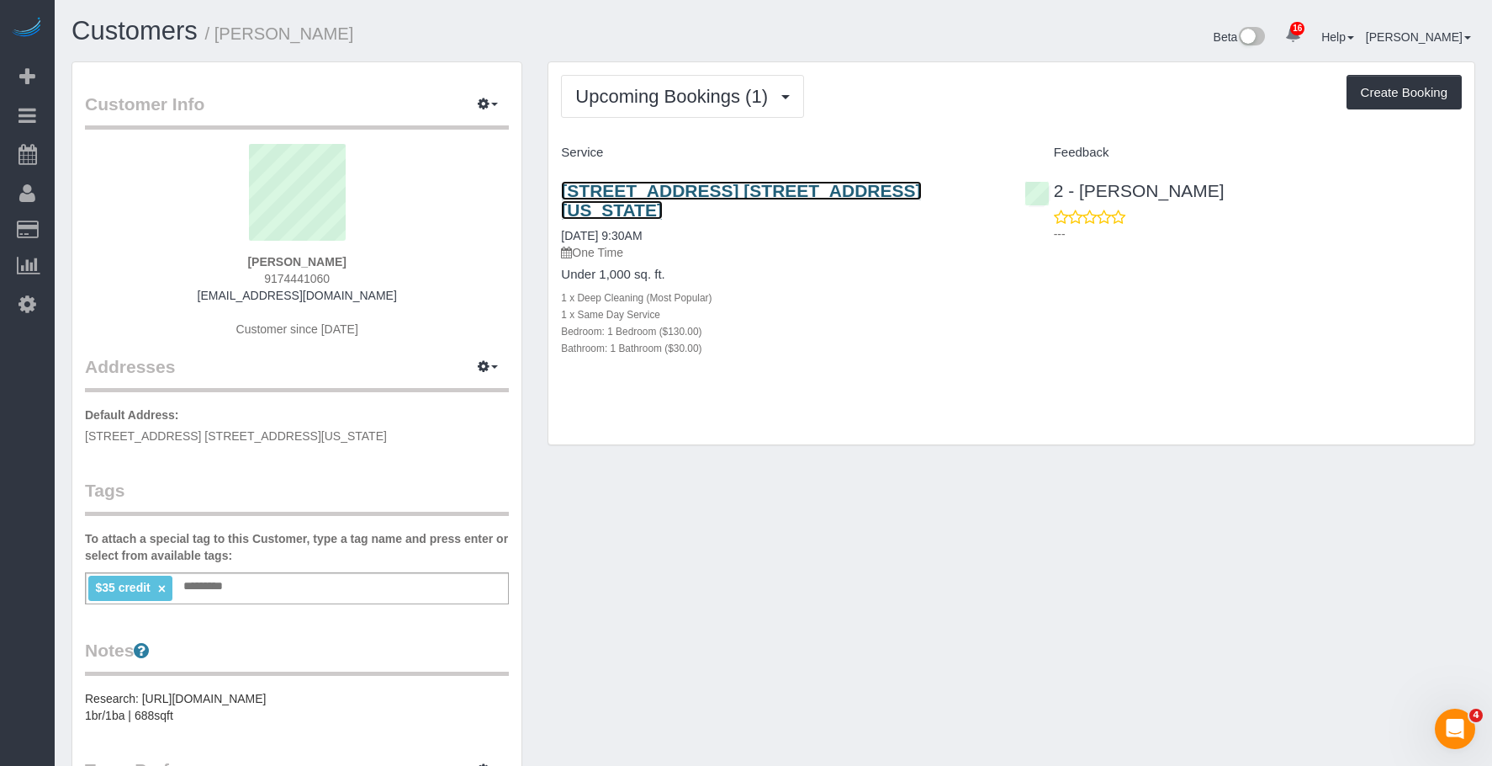
click at [796, 189] on link "[STREET_ADDRESS] [STREET_ADDRESS][US_STATE]" at bounding box center [741, 200] width 360 height 39
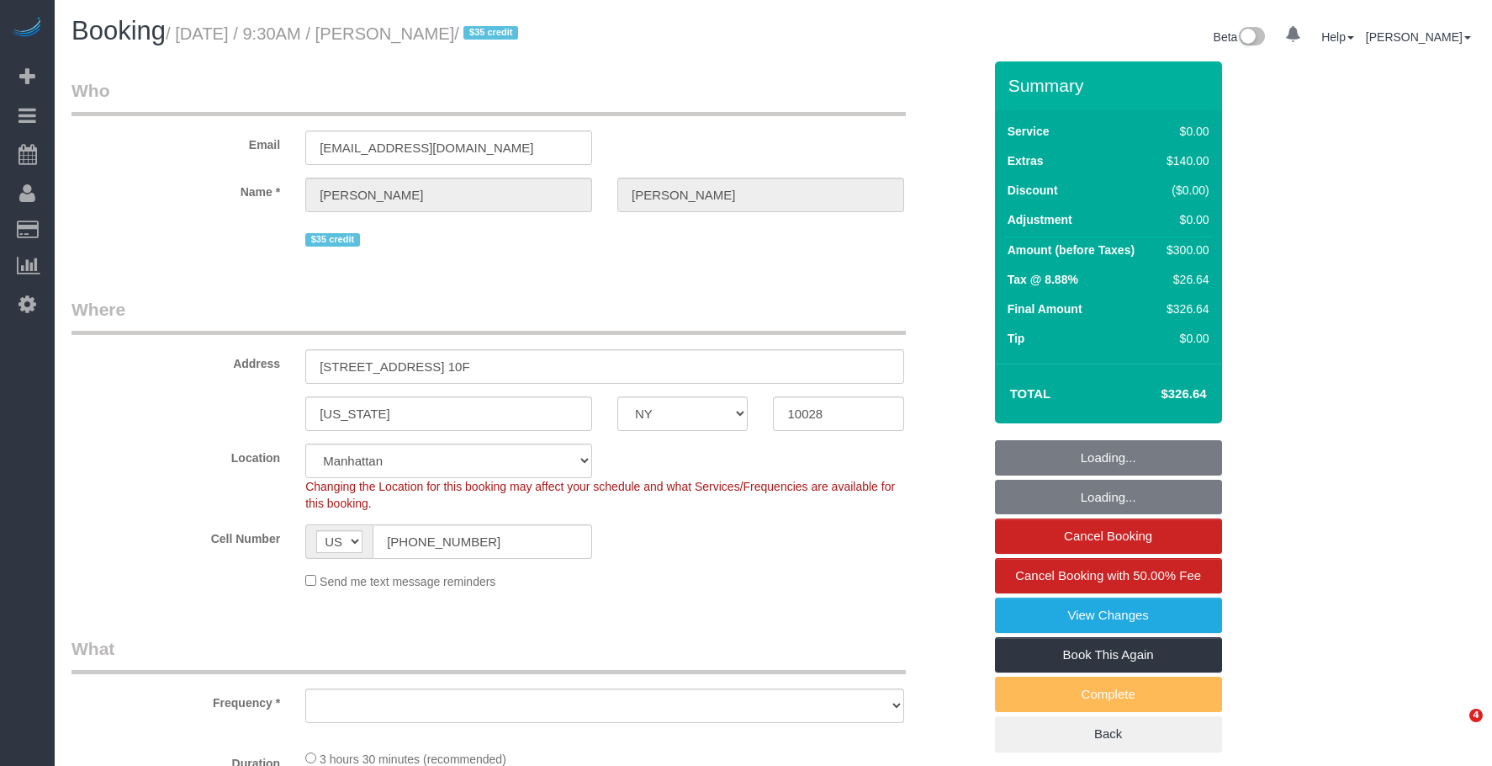
select select "NY"
select select "object:919"
select select "number:89"
select select "number:90"
select select "number:15"
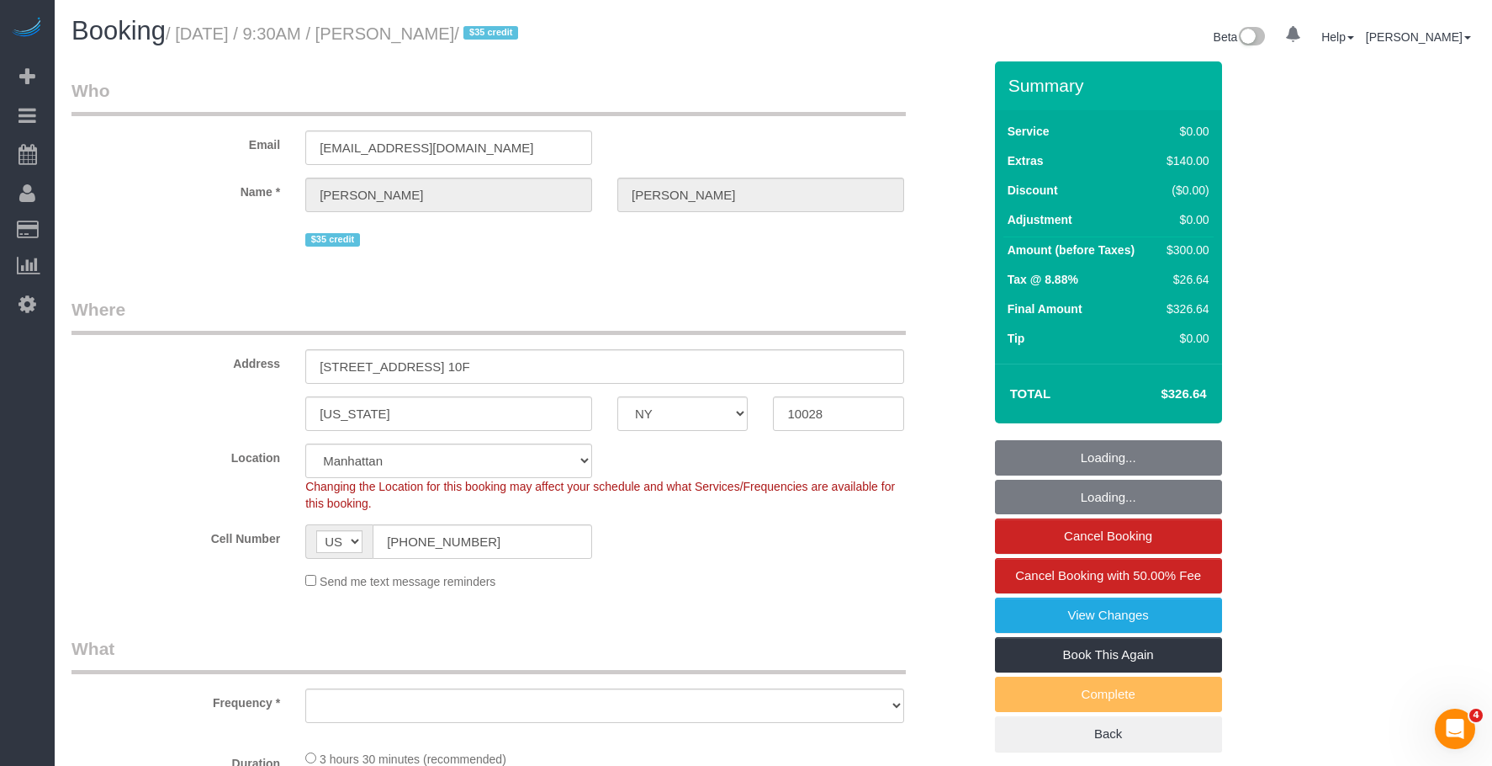
select select "number:7"
select select "string:stripe-pm_1PHVFZ4VGloSiKo7Fg93uLWs"
select select "1"
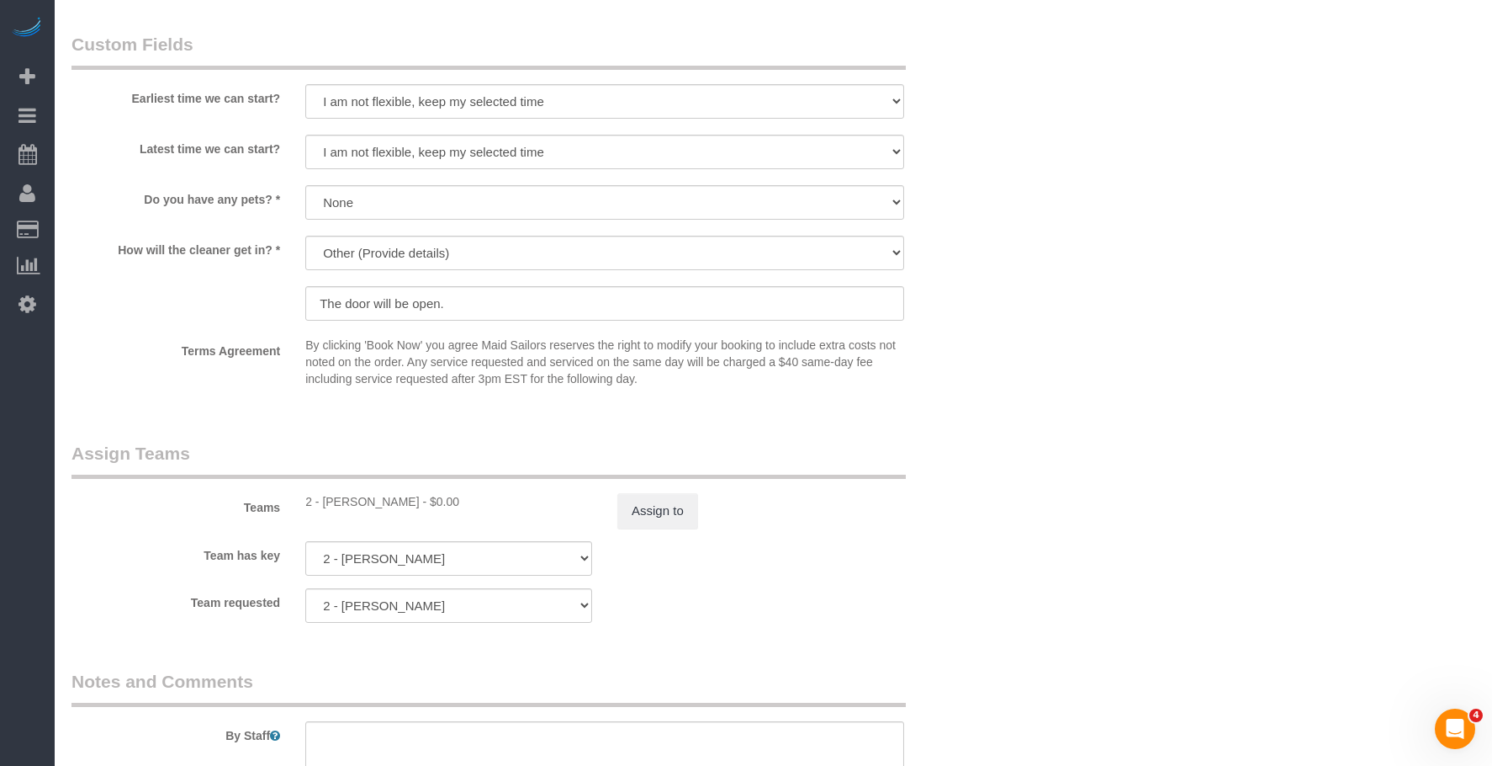
scroll to position [1935, 0]
click at [547, 238] on select "We'll let you in. Doorman/Front Desk has the key. Other (Provide details)" at bounding box center [604, 249] width 599 height 34
select select "number:5"
click at [305, 232] on select "We'll let you in. Doorman/Front Desk has the key. Other (Provide details)" at bounding box center [604, 249] width 599 height 34
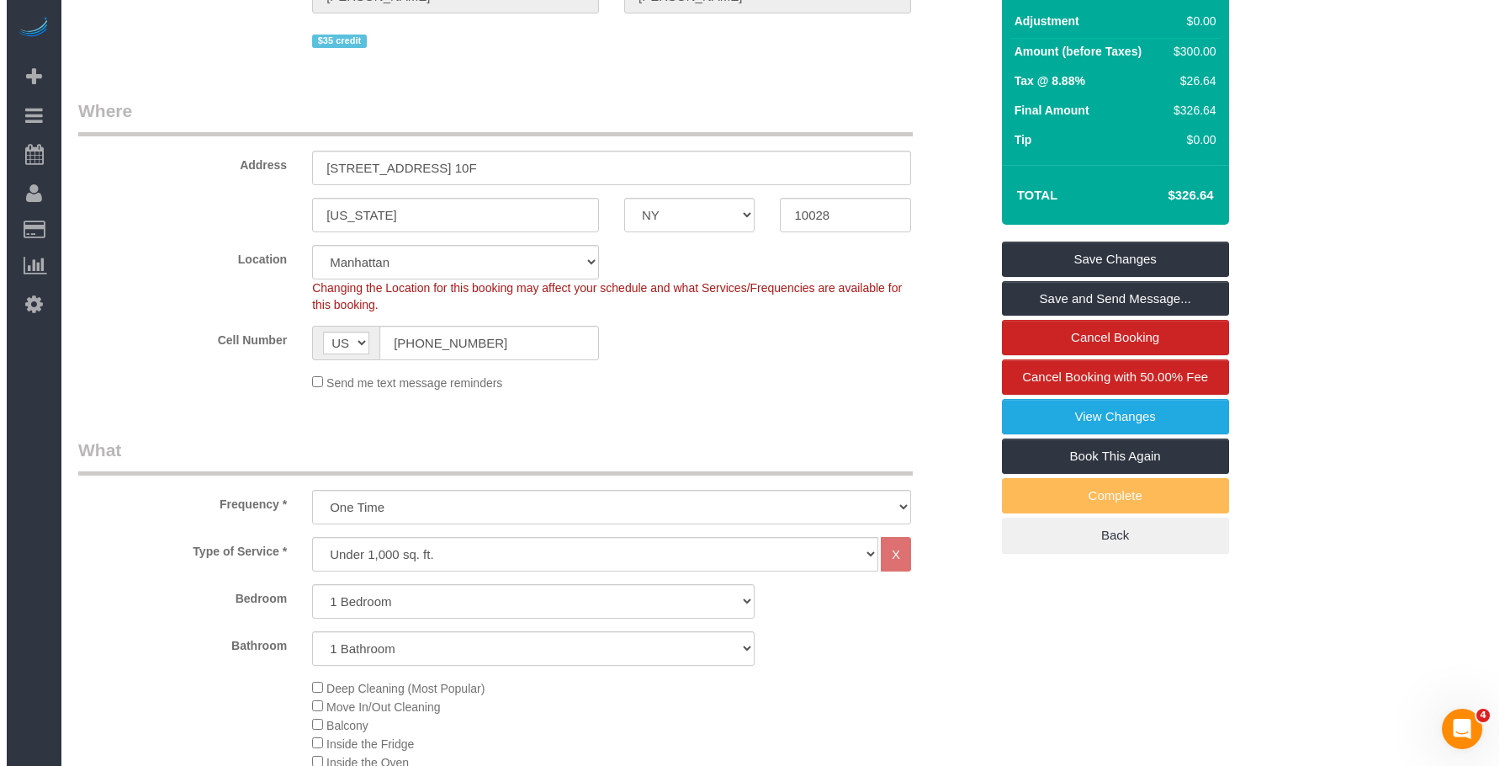
scroll to position [0, 0]
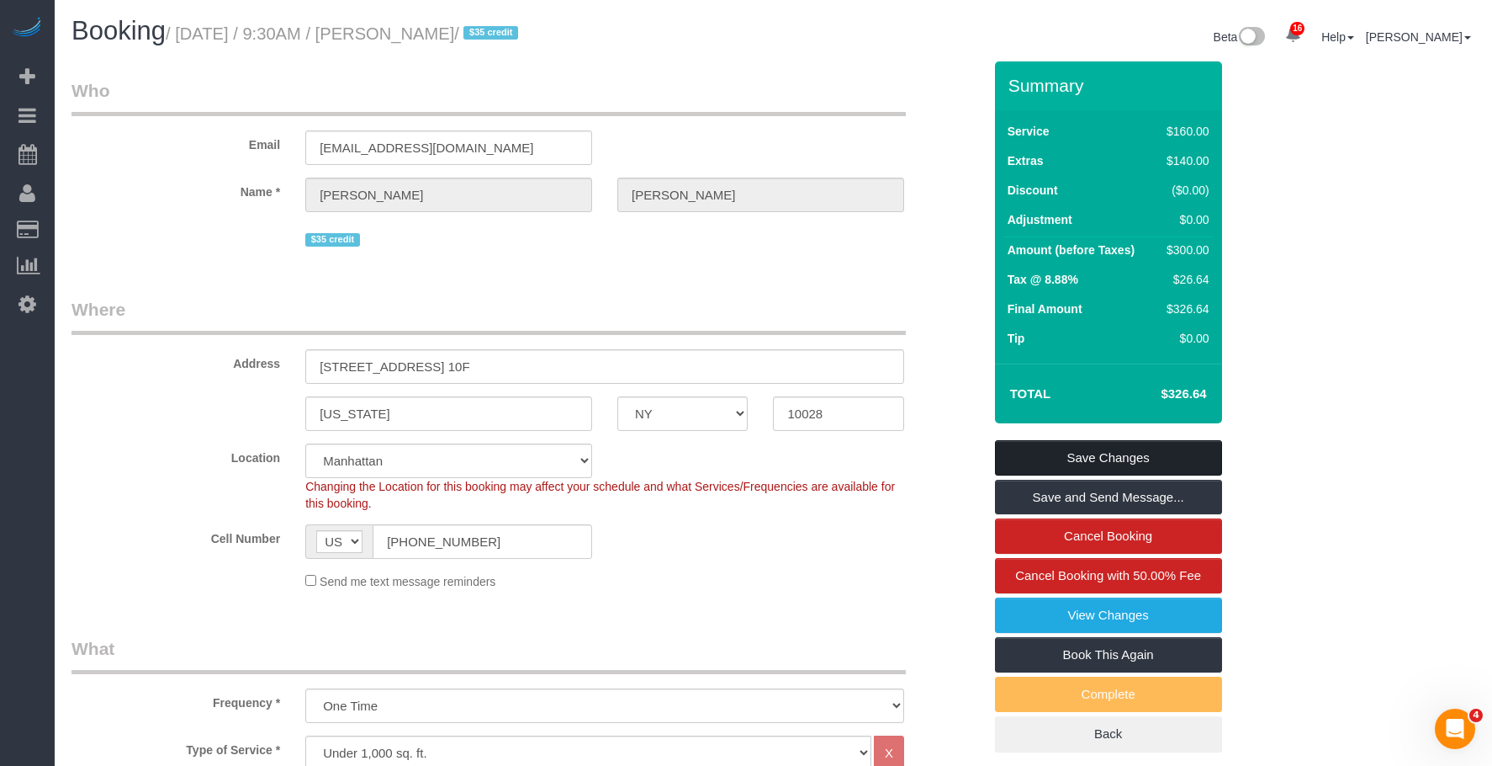
click at [1200, 458] on link "Save Changes" at bounding box center [1108, 457] width 227 height 35
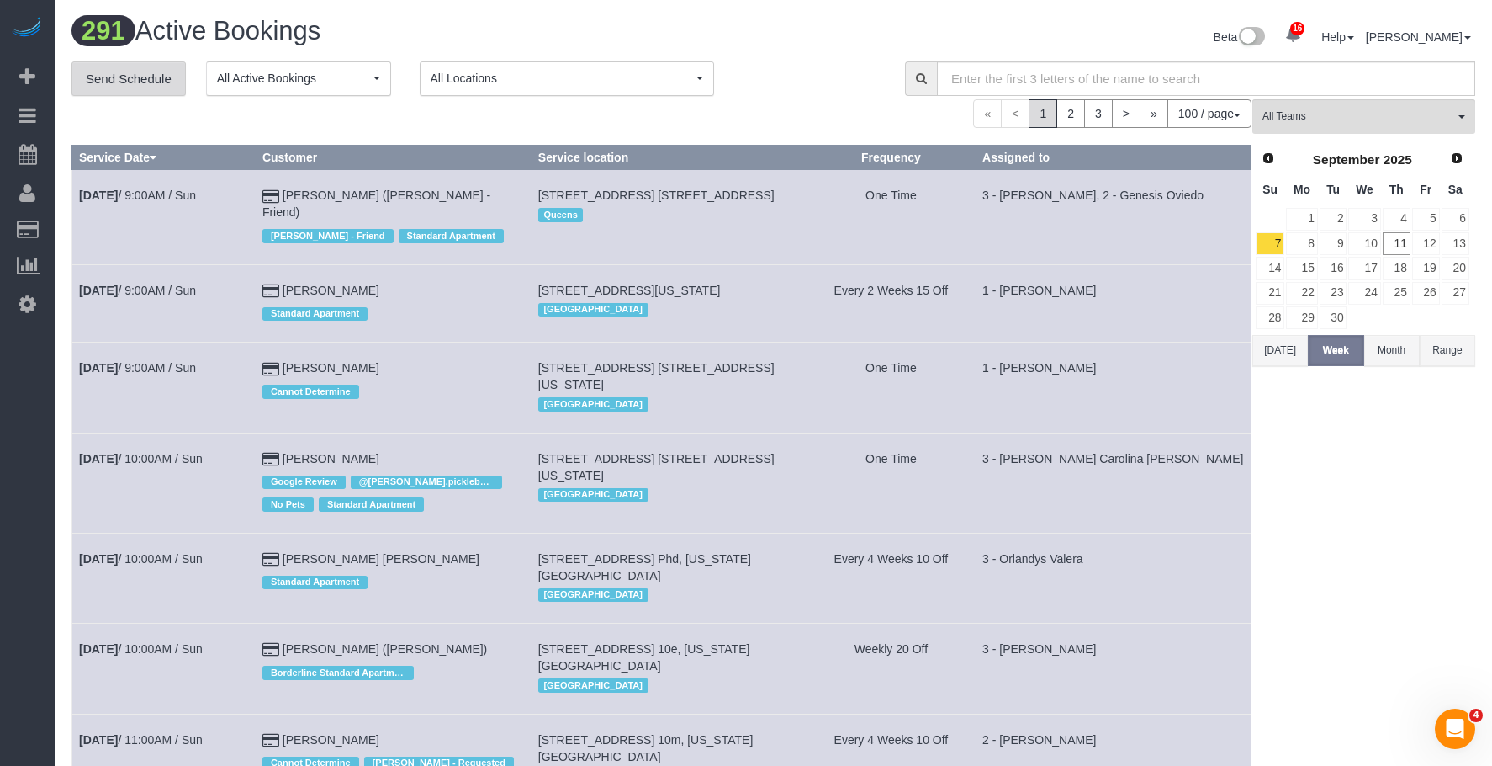
click at [151, 79] on link "Send Schedule" at bounding box center [129, 78] width 114 height 35
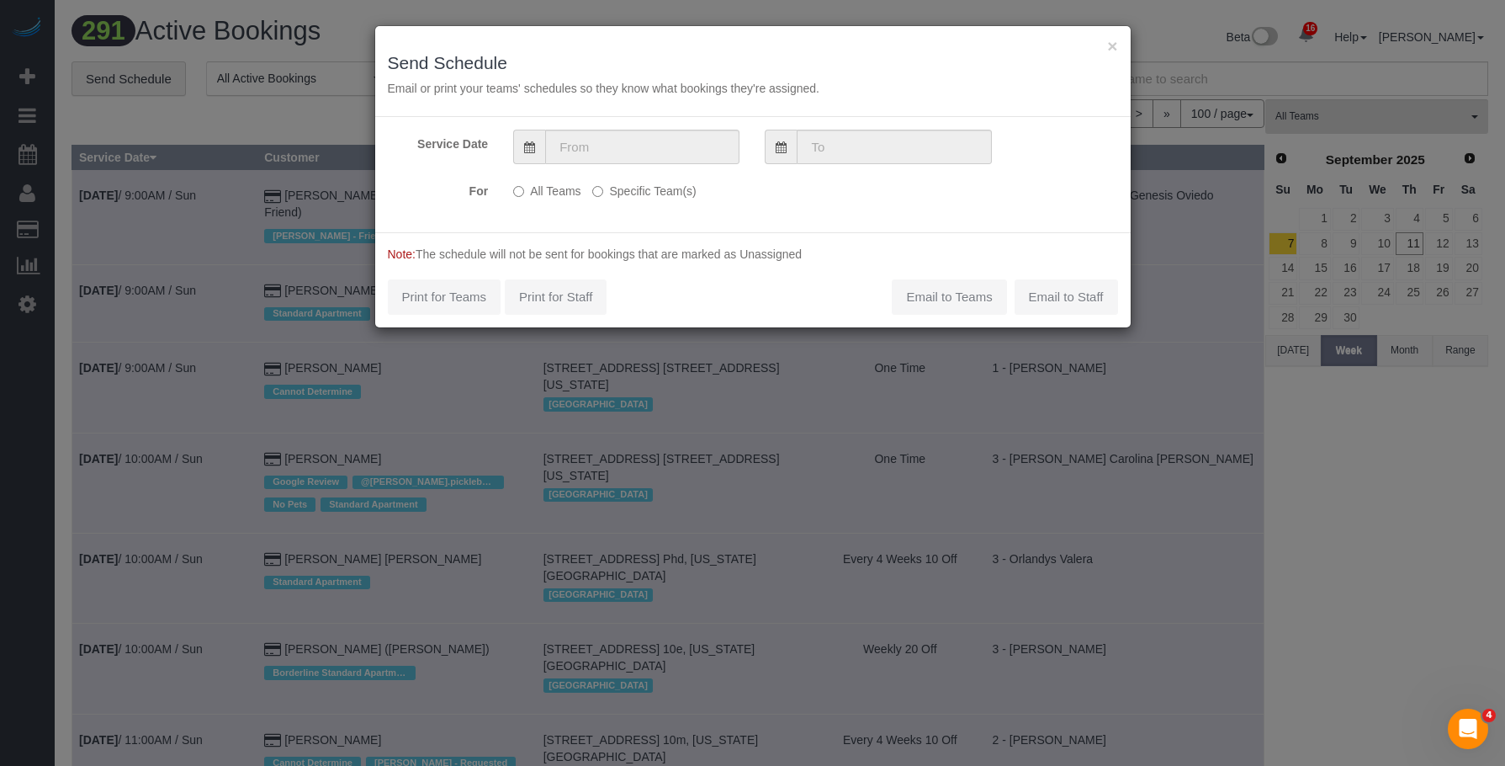
click at [616, 128] on div "Service Date For All Teams Specific Team(s) Choose Team(s) * - K.J. *[PERSON_NA…" at bounding box center [752, 174] width 755 height 115
click at [671, 135] on input "text" at bounding box center [642, 147] width 194 height 34
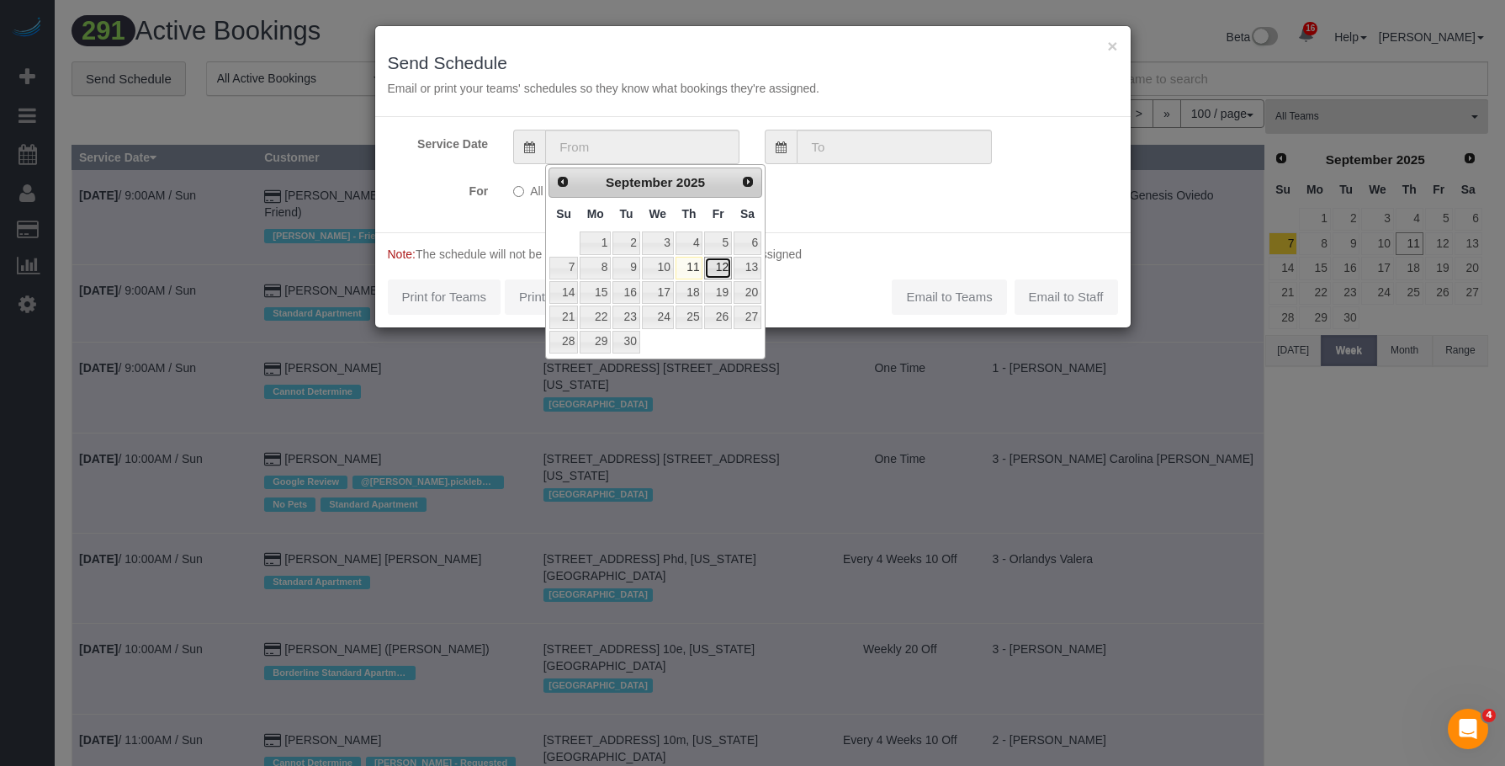
click at [721, 266] on link "12" at bounding box center [717, 268] width 27 height 23
type input "[DATE]"
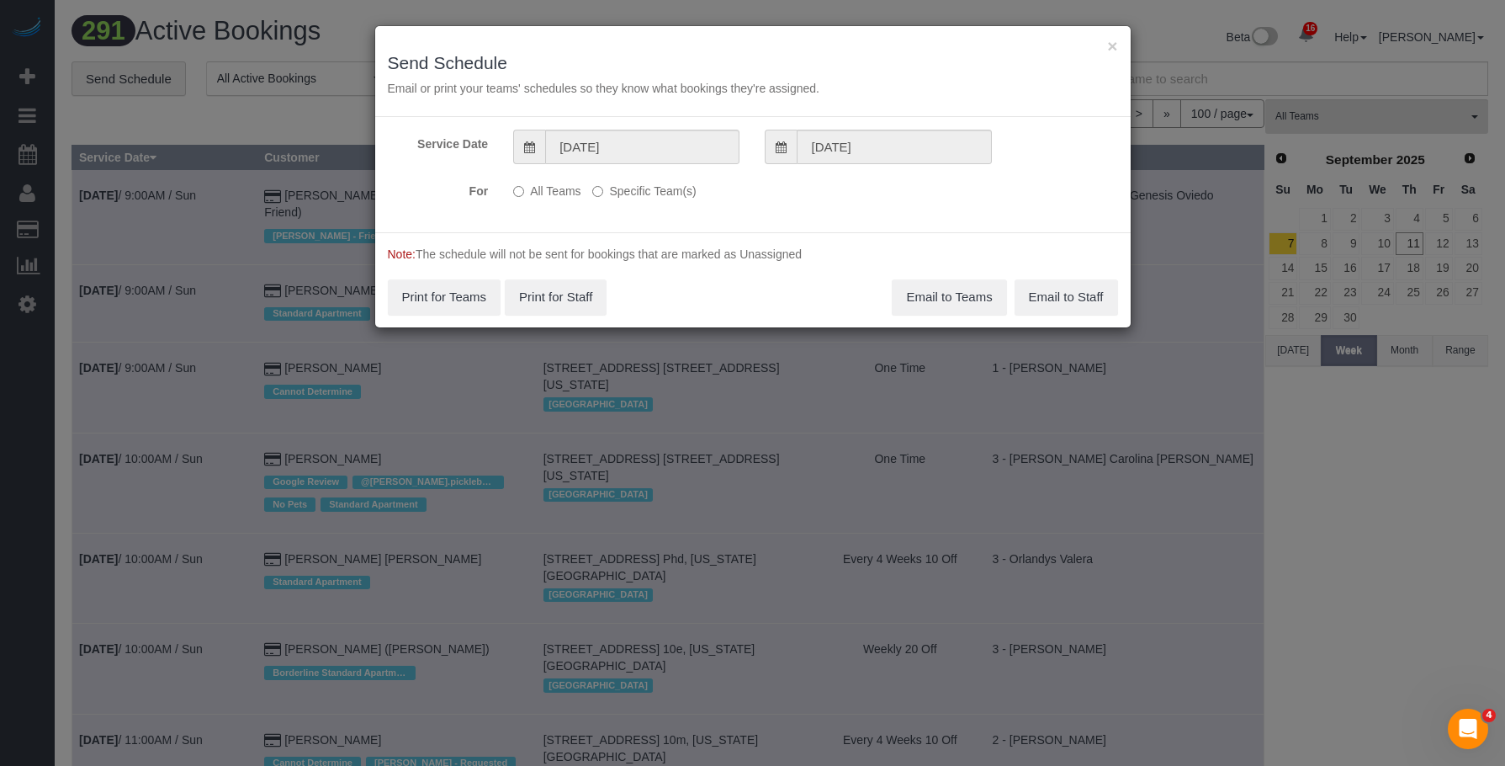
click at [678, 190] on label "Specific Team(s)" at bounding box center [643, 188] width 103 height 23
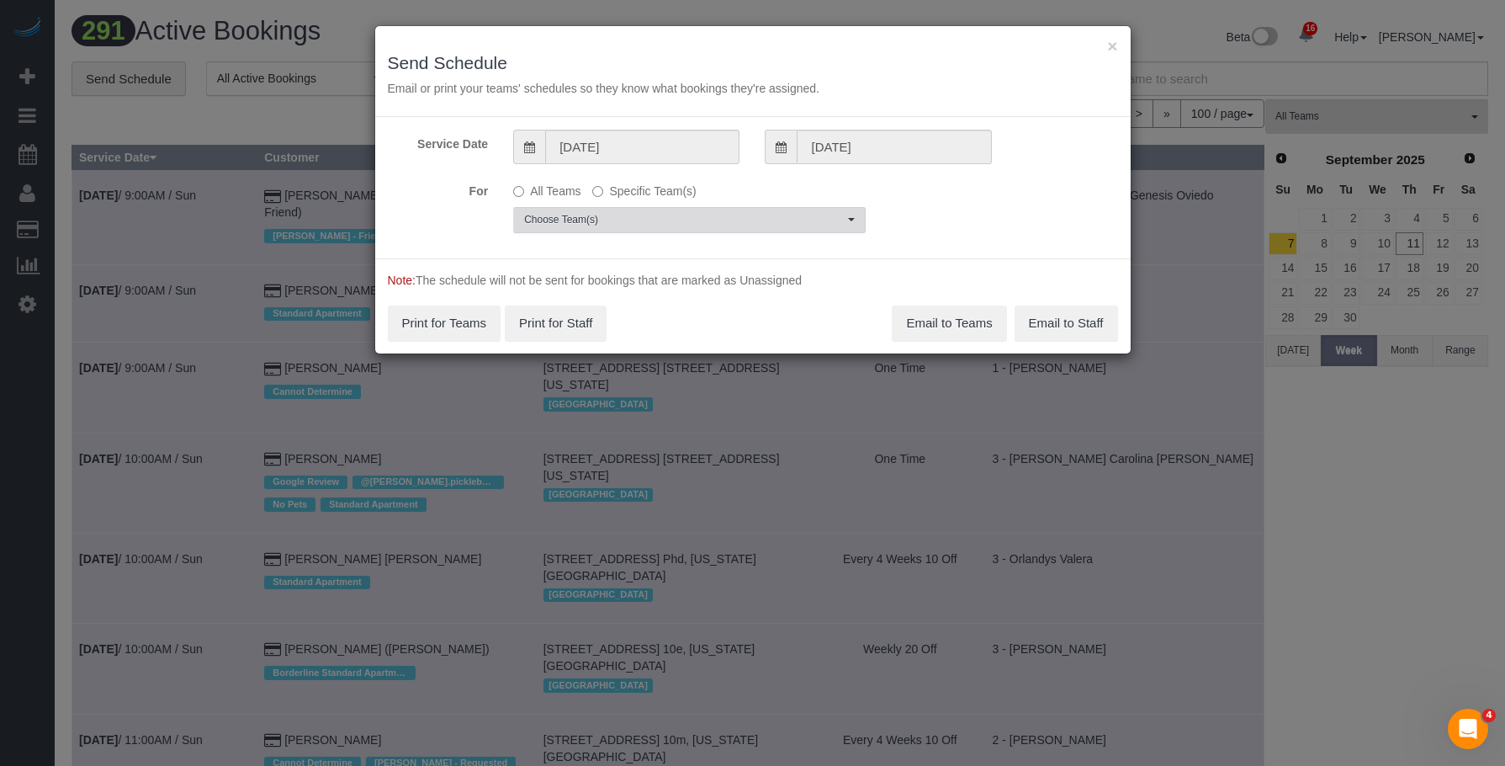
click at [774, 213] on span "Choose Team(s)" at bounding box center [684, 220] width 320 height 14
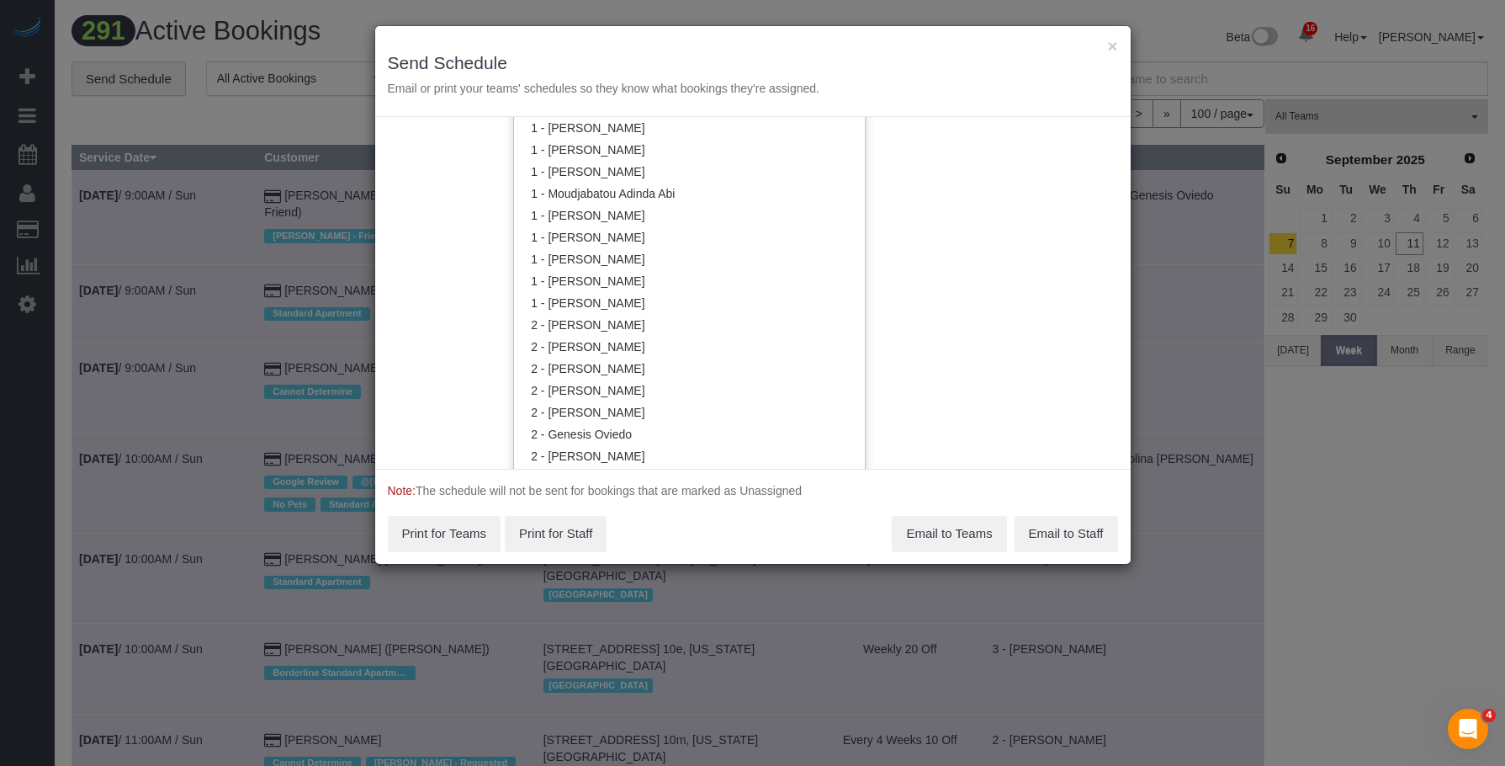
scroll to position [1181, 0]
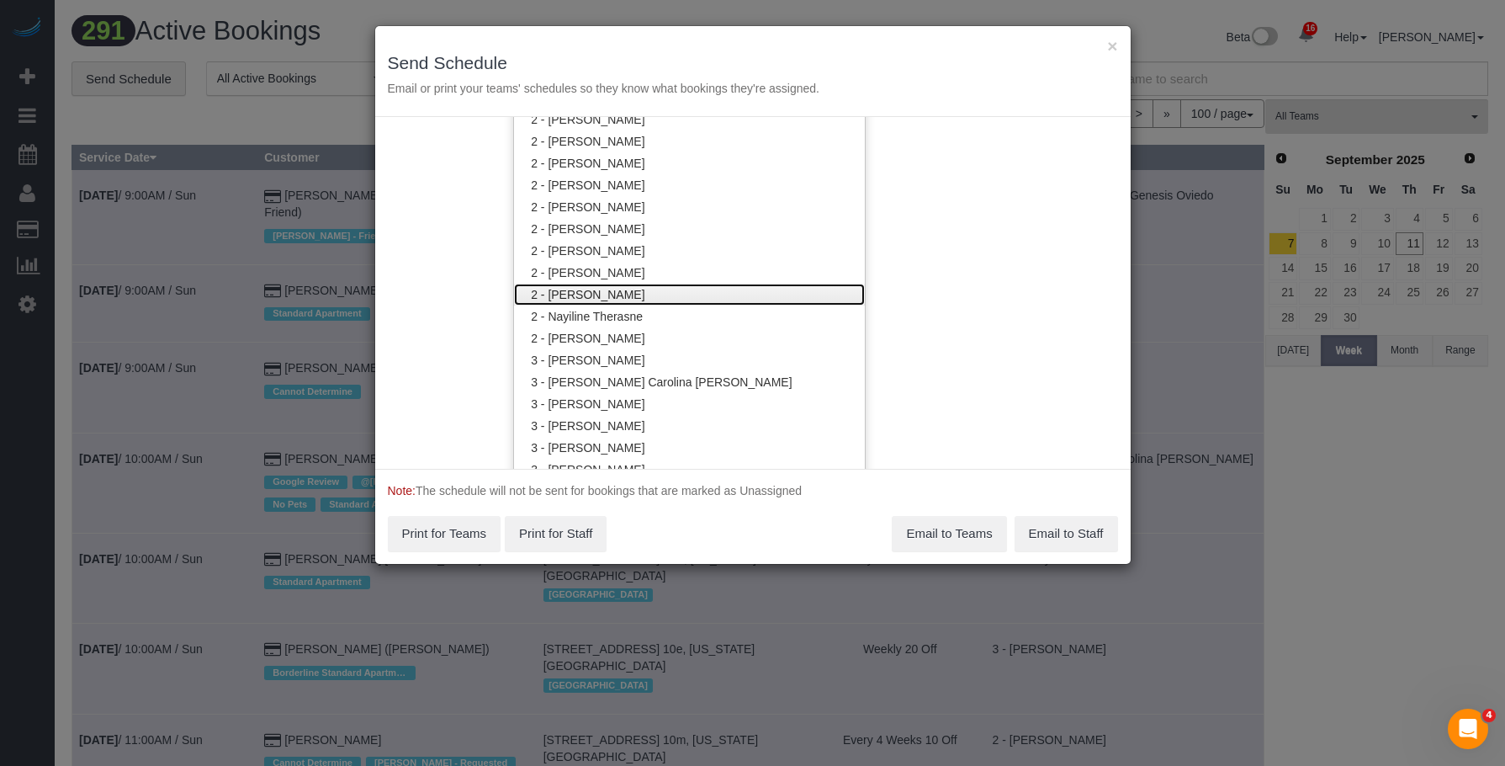
click at [640, 295] on link "2 - [PERSON_NAME]" at bounding box center [689, 295] width 351 height 22
click at [677, 43] on div "× Send Schedule Email or print your teams' schedules so they know what bookings…" at bounding box center [752, 71] width 755 height 91
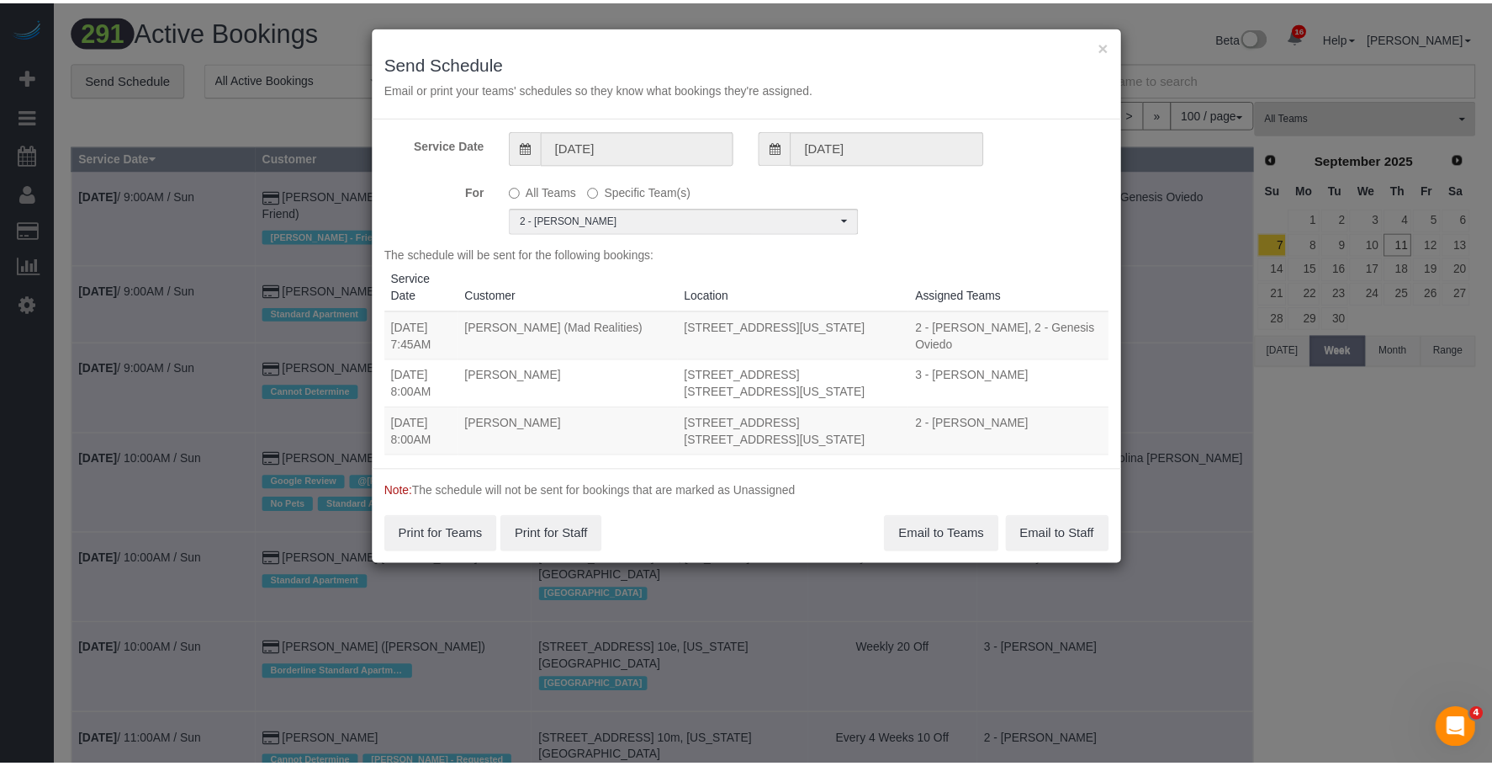
scroll to position [0, 0]
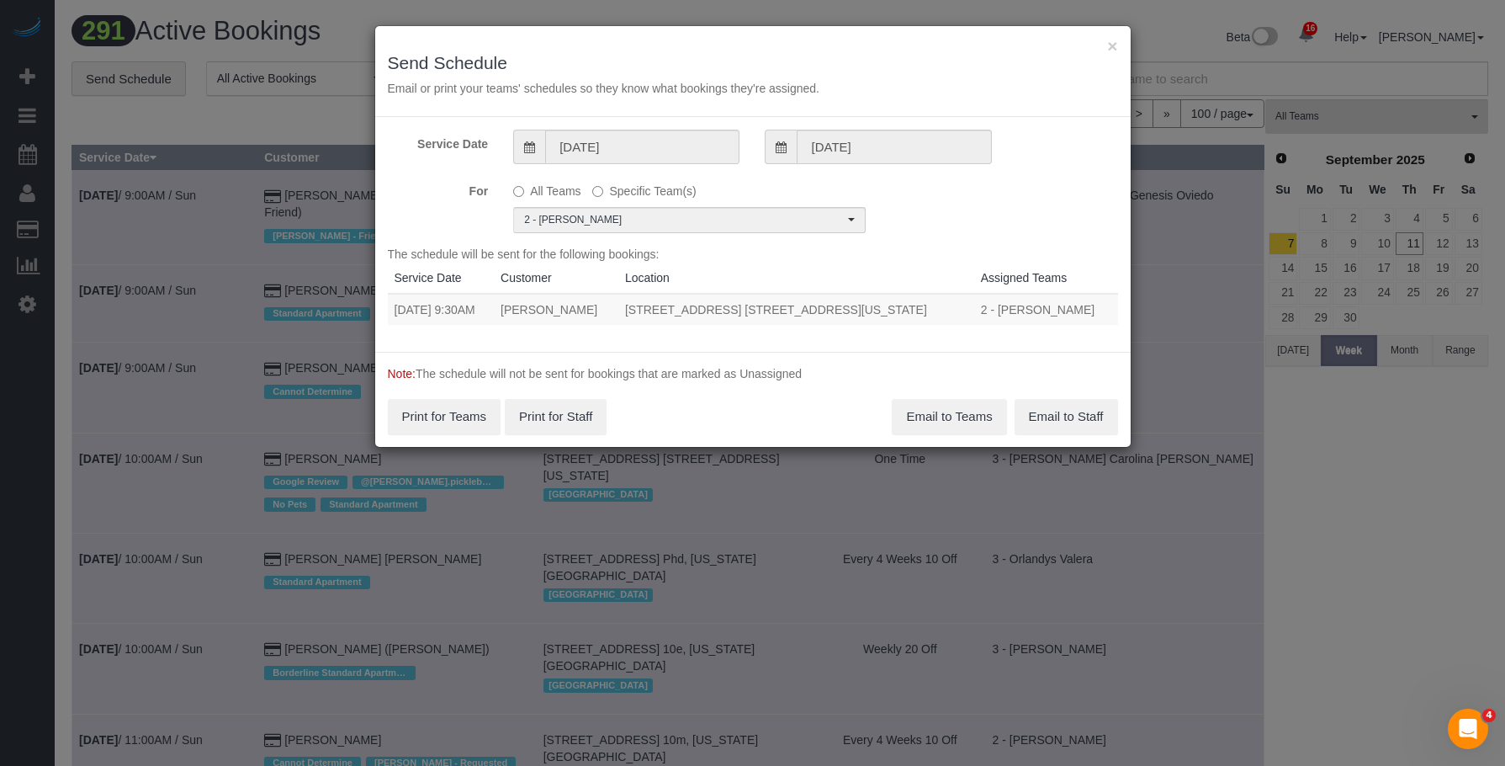
drag, startPoint x: 395, startPoint y: 311, endPoint x: 927, endPoint y: 304, distance: 532.6
click at [927, 304] on tr "[DATE] 9:30AM [PERSON_NAME] [STREET_ADDRESS] [STREET_ADDRESS][US_STATE] 2 - [PE…" at bounding box center [753, 309] width 730 height 31
copy tr "[DATE] 9:30AM [PERSON_NAME] [STREET_ADDRESS] [STREET_ADDRESS][US_STATE]"
click at [942, 411] on button "Email to Teams" at bounding box center [949, 416] width 114 height 35
